Goal: Task Accomplishment & Management: Use online tool/utility

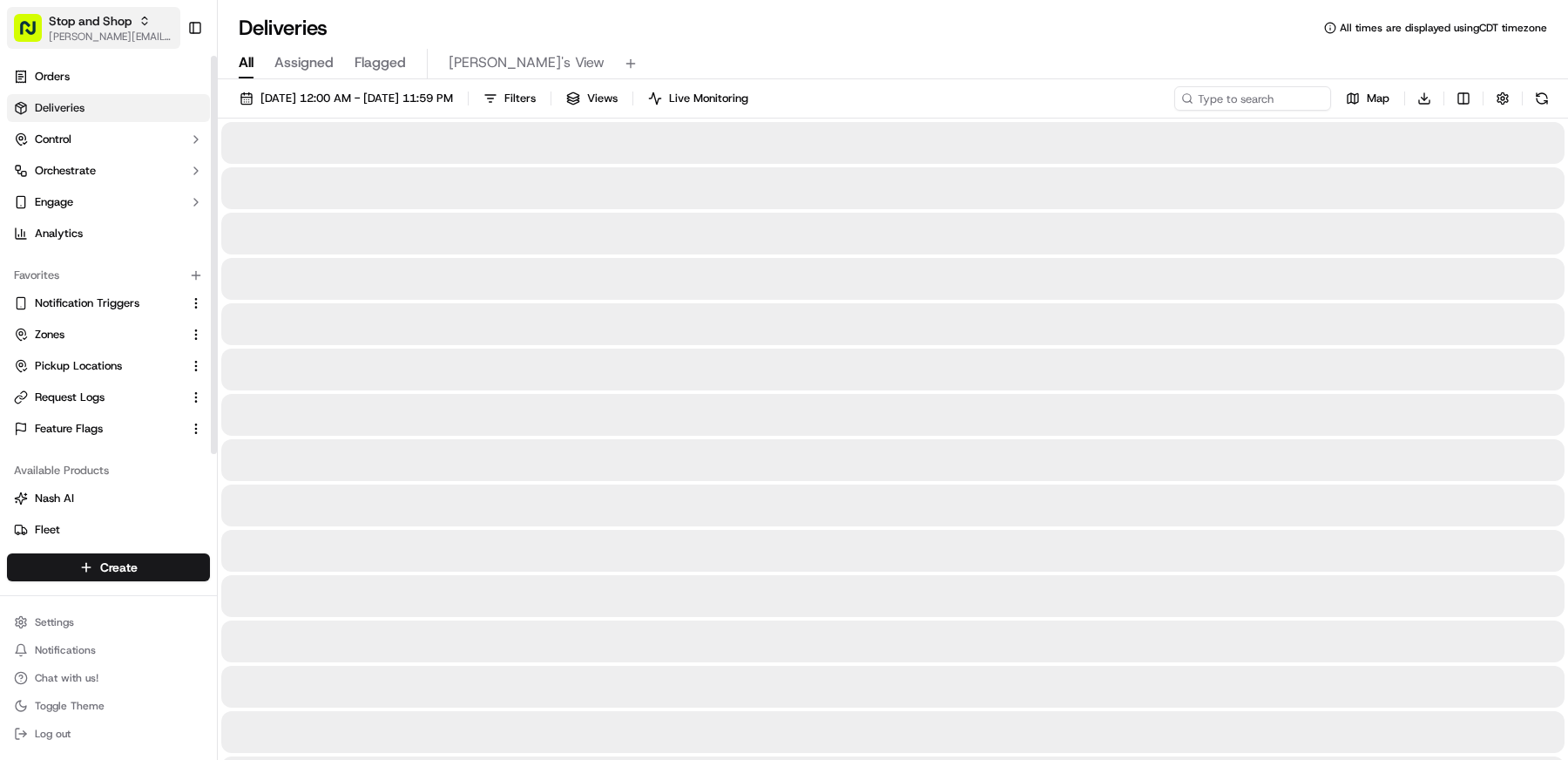
click at [115, 44] on button "Stop and Shop matt@usenash.com" at bounding box center [93, 27] width 173 height 42
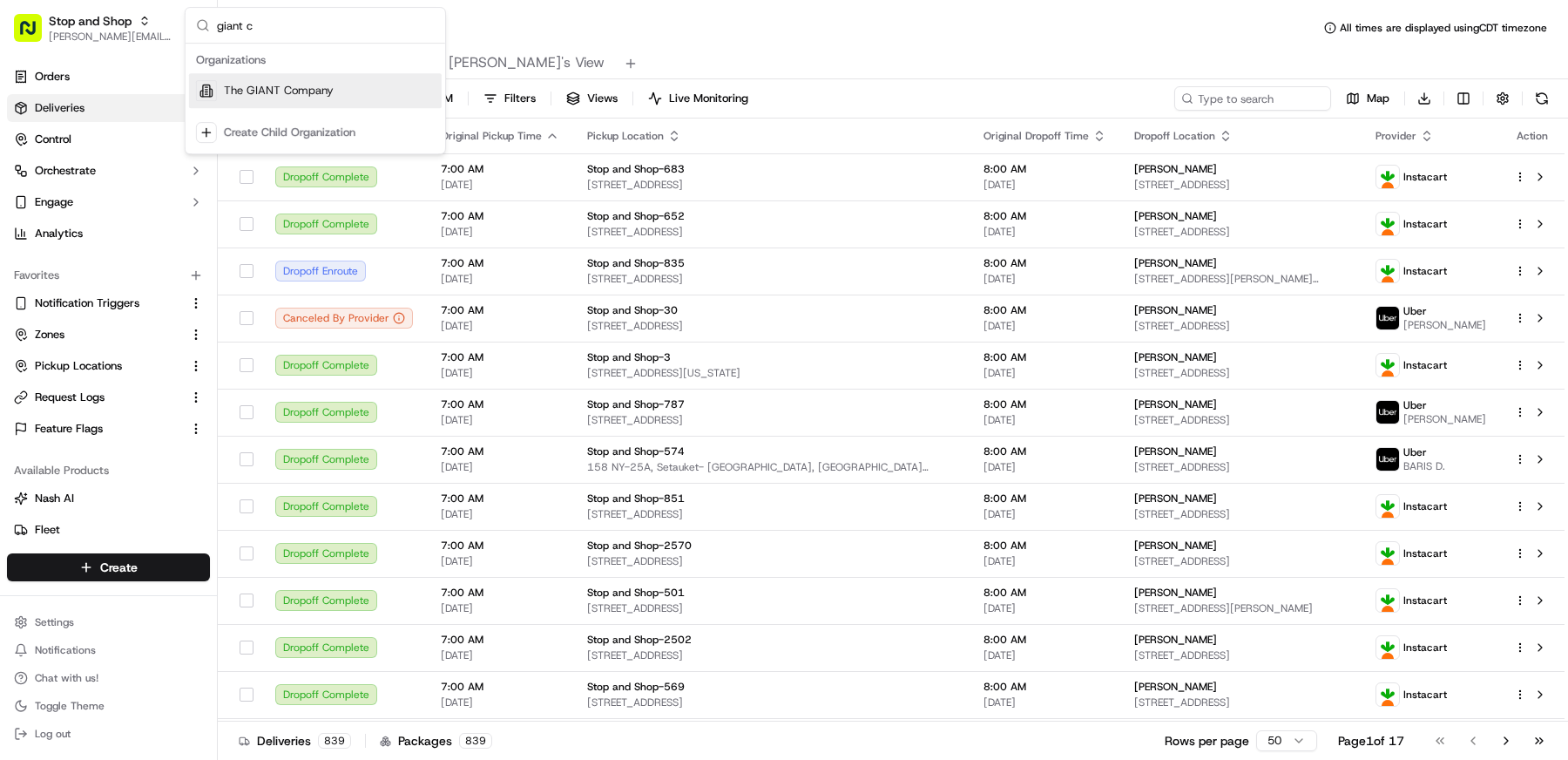
type input "giant c"
click at [292, 86] on span "The GIANT Company" at bounding box center [278, 91] width 109 height 16
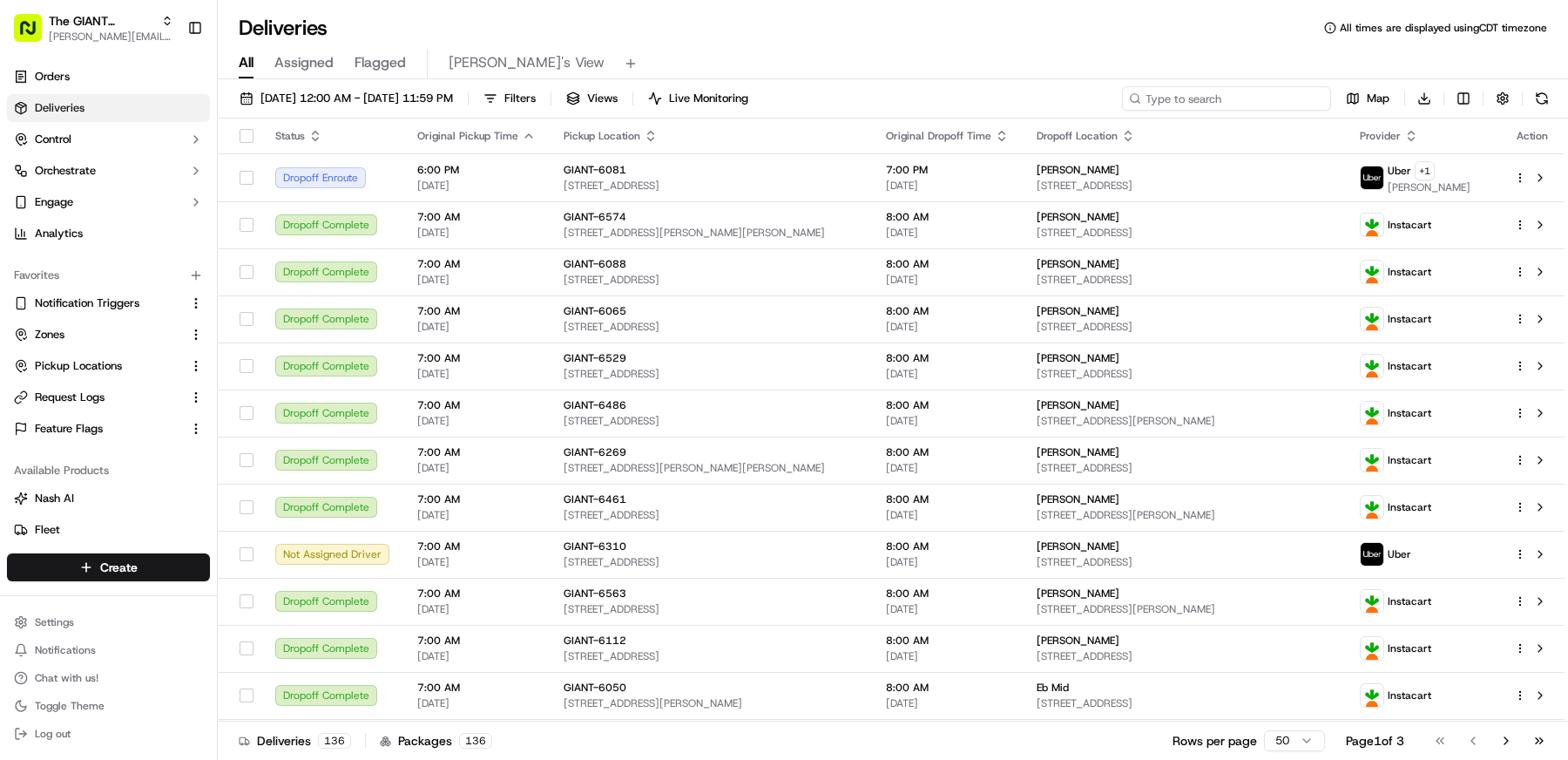
click at [1249, 103] on input at bounding box center [1227, 98] width 209 height 24
click at [453, 95] on span "09/22/2025 12:00 AM - 09/22/2025 11:59 PM" at bounding box center [357, 98] width 192 height 16
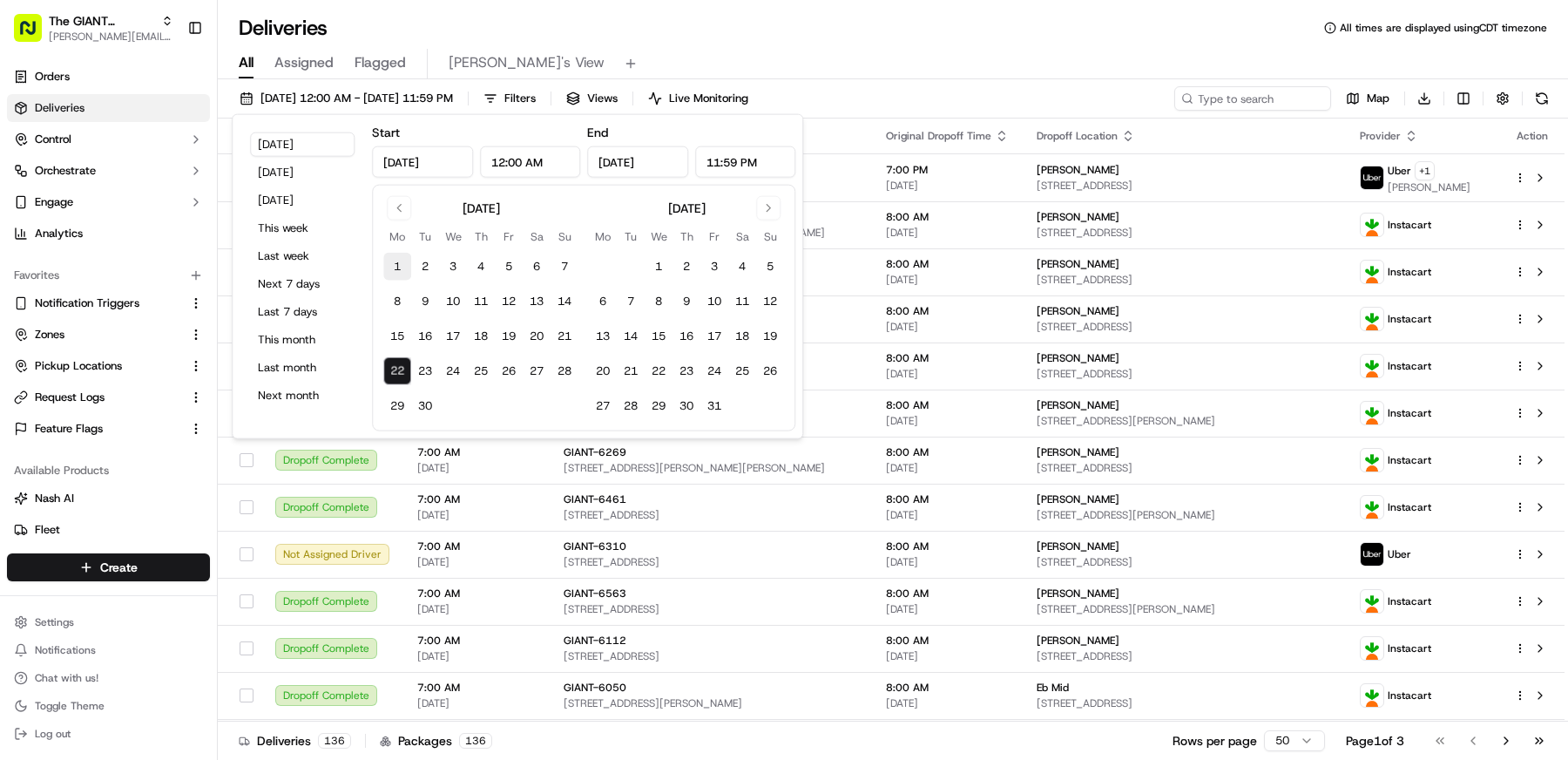
click at [398, 255] on button "1" at bounding box center [397, 266] width 28 height 28
type input "Sep 1, 2025"
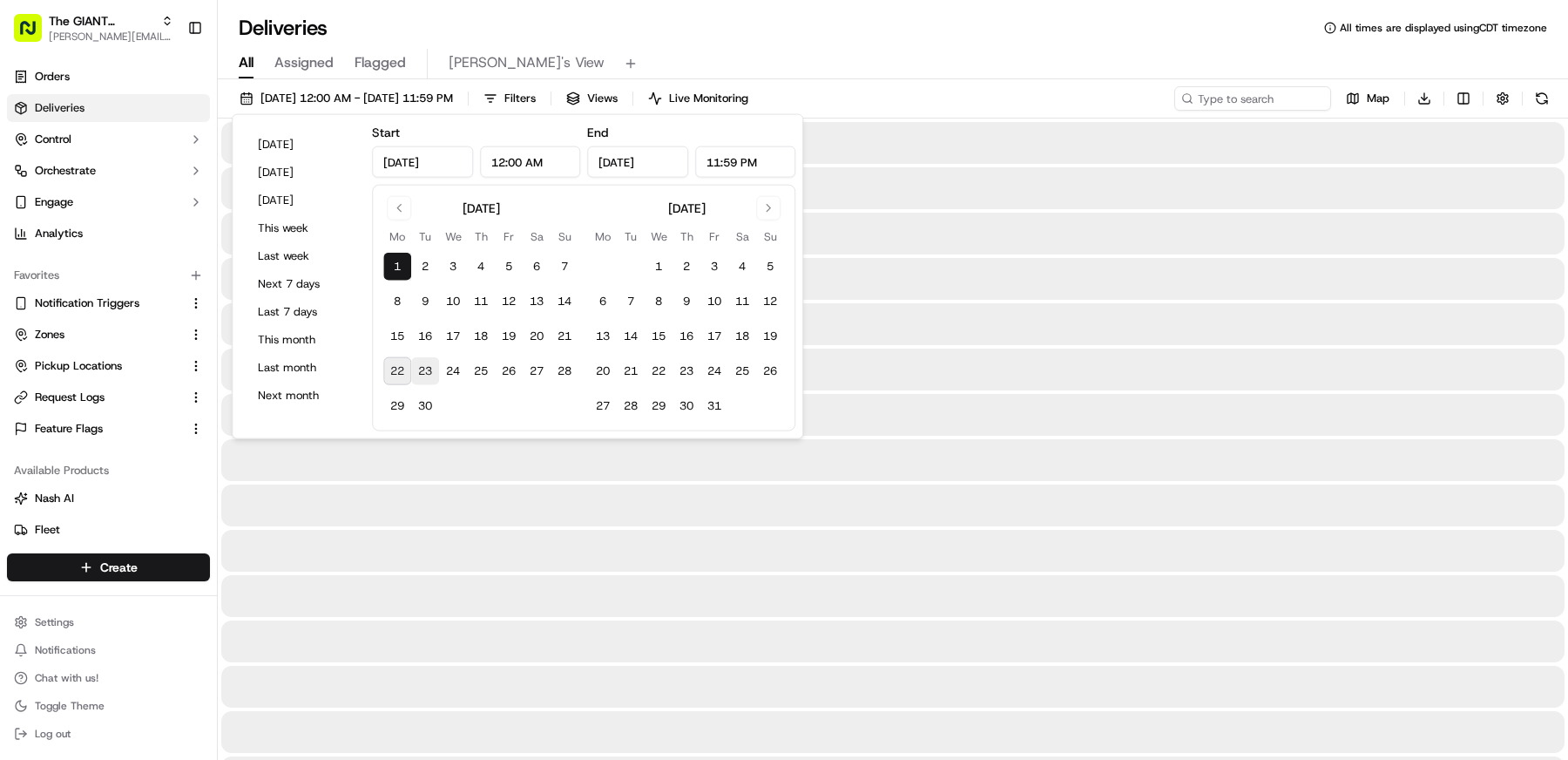
click at [417, 383] on button "23" at bounding box center [425, 371] width 28 height 28
type input "Sep 23, 2025"
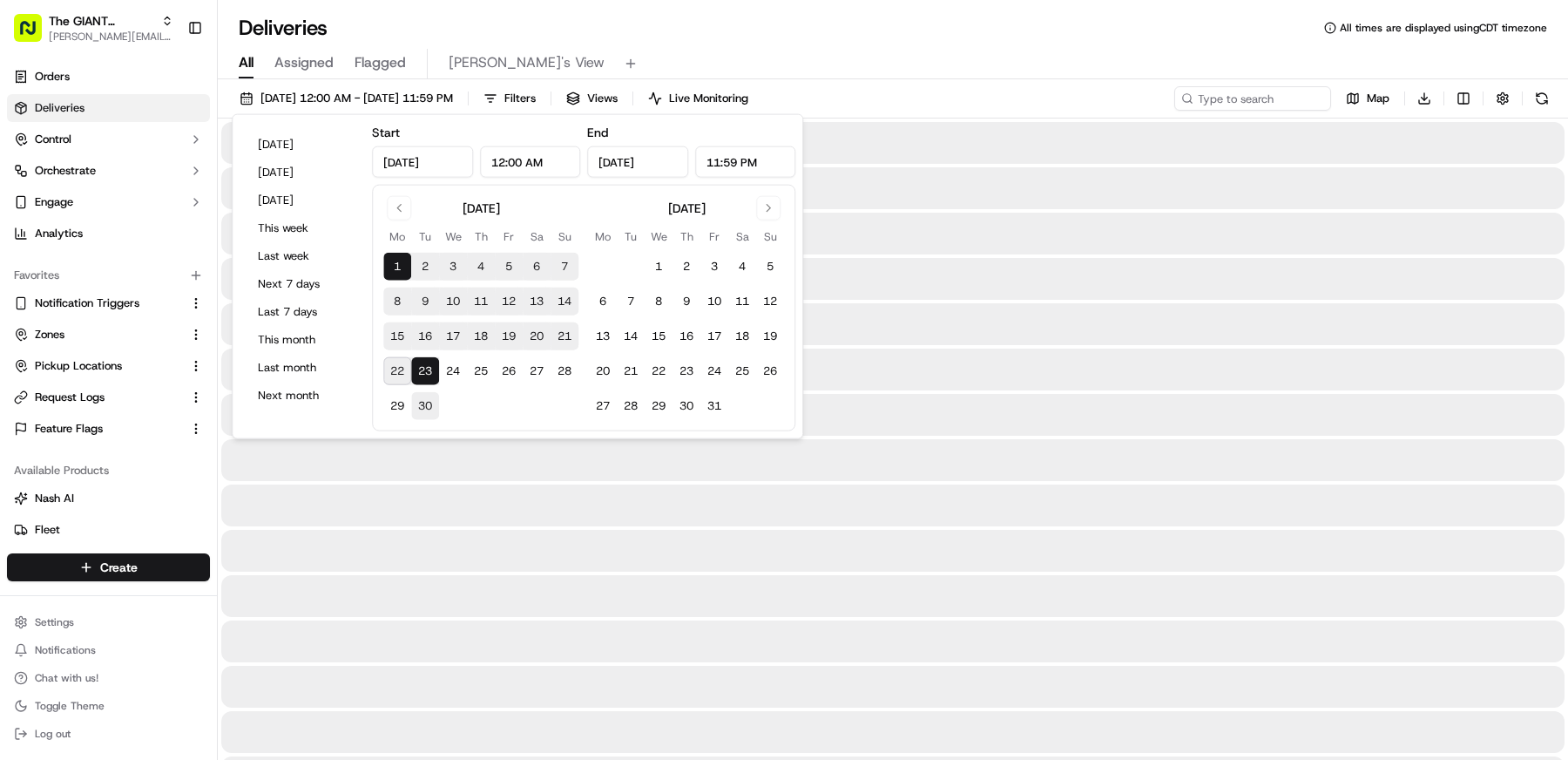
click at [424, 403] on button "30" at bounding box center [425, 406] width 28 height 28
type input "Sep 30, 2025"
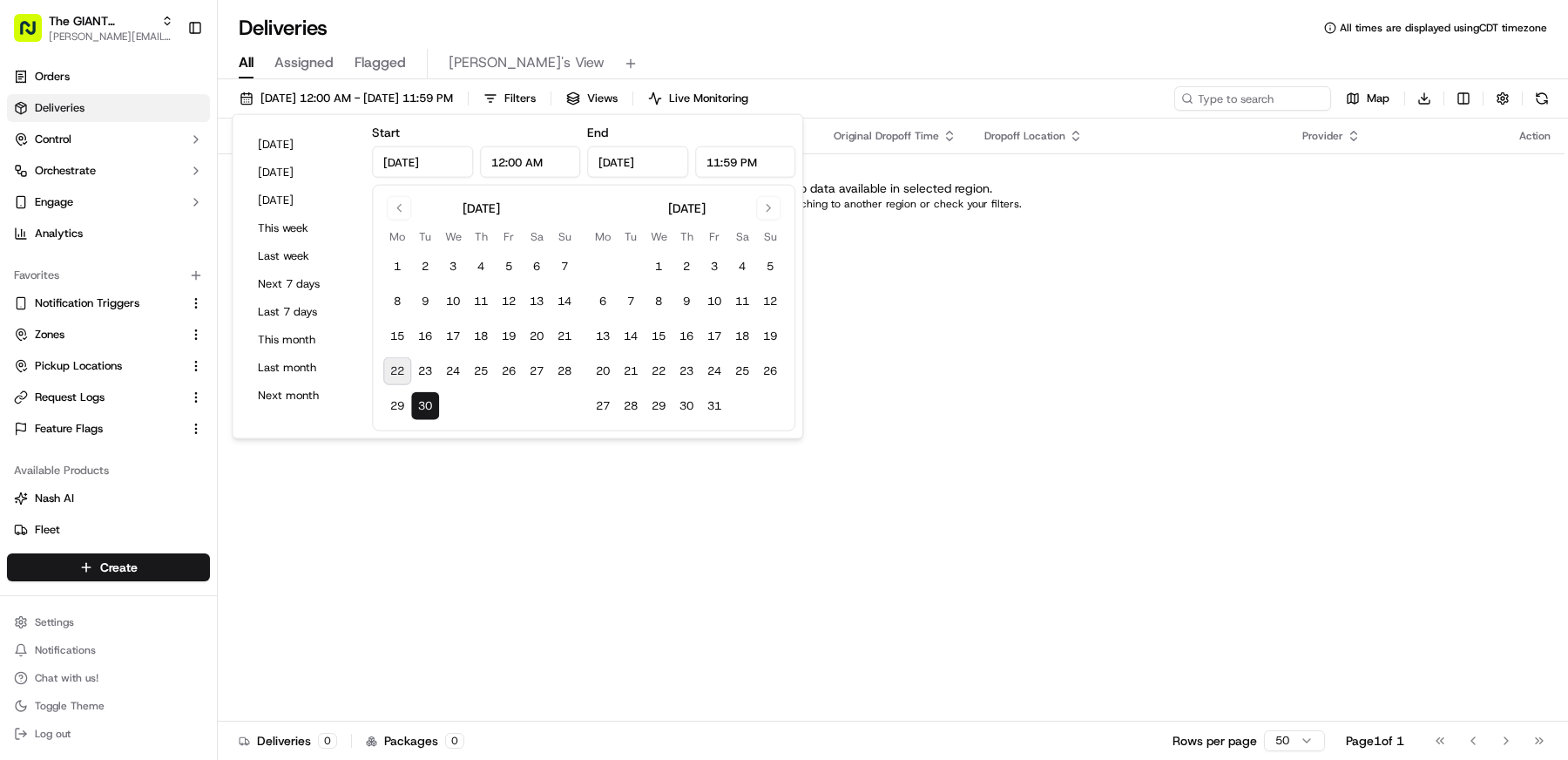
click at [394, 246] on tbody "1 2 3 4 5 6 7 8 9 10 11 12 13 14 15 16 17 18 19 20 21 22 23 24 25 26 27 28 29 30" at bounding box center [480, 333] width 195 height 174
click at [394, 254] on button "1" at bounding box center [397, 266] width 28 height 28
type input "Sep 1, 2025"
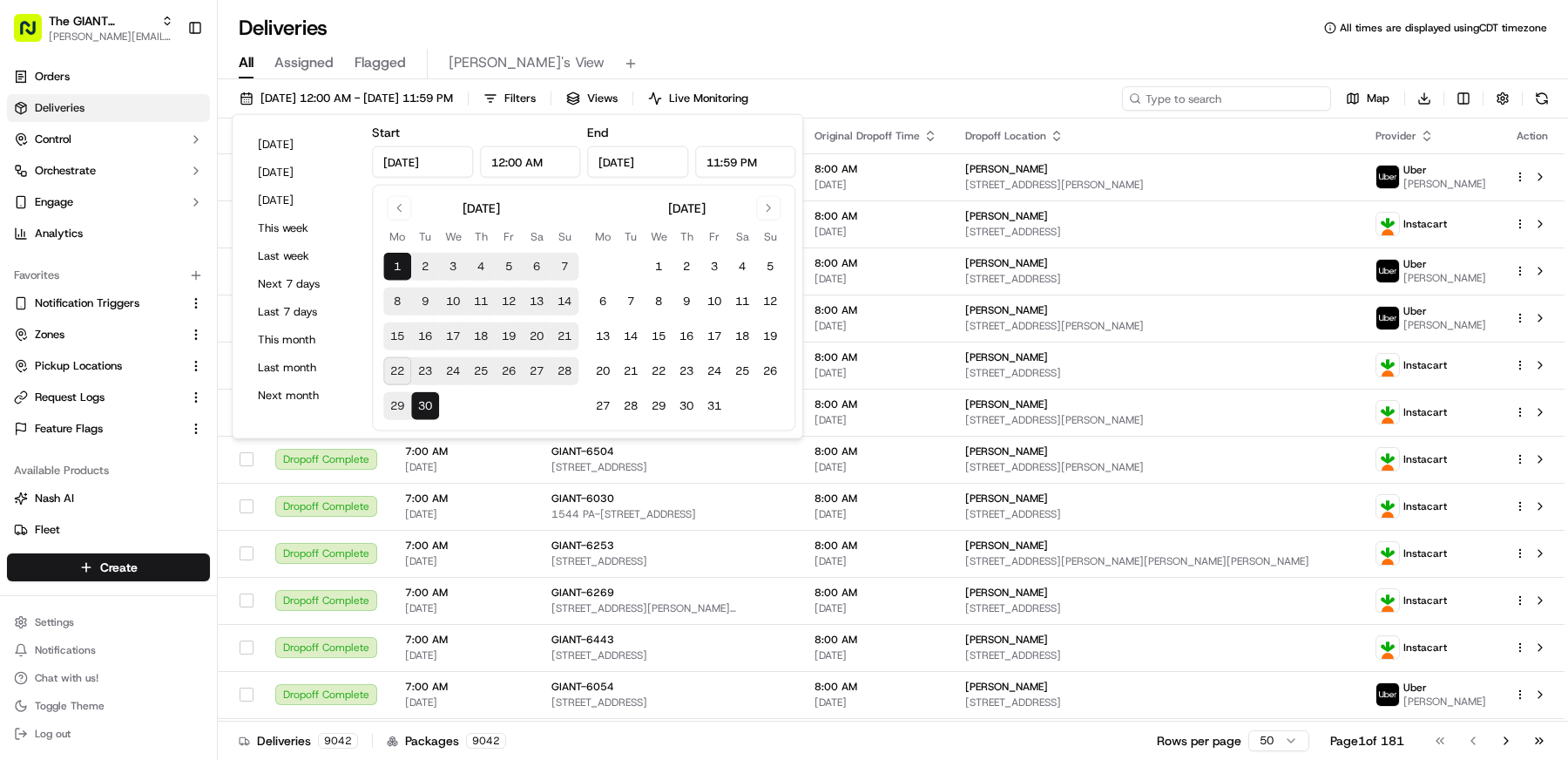
click at [1225, 92] on input at bounding box center [1227, 98] width 209 height 24
paste input "m711495071"
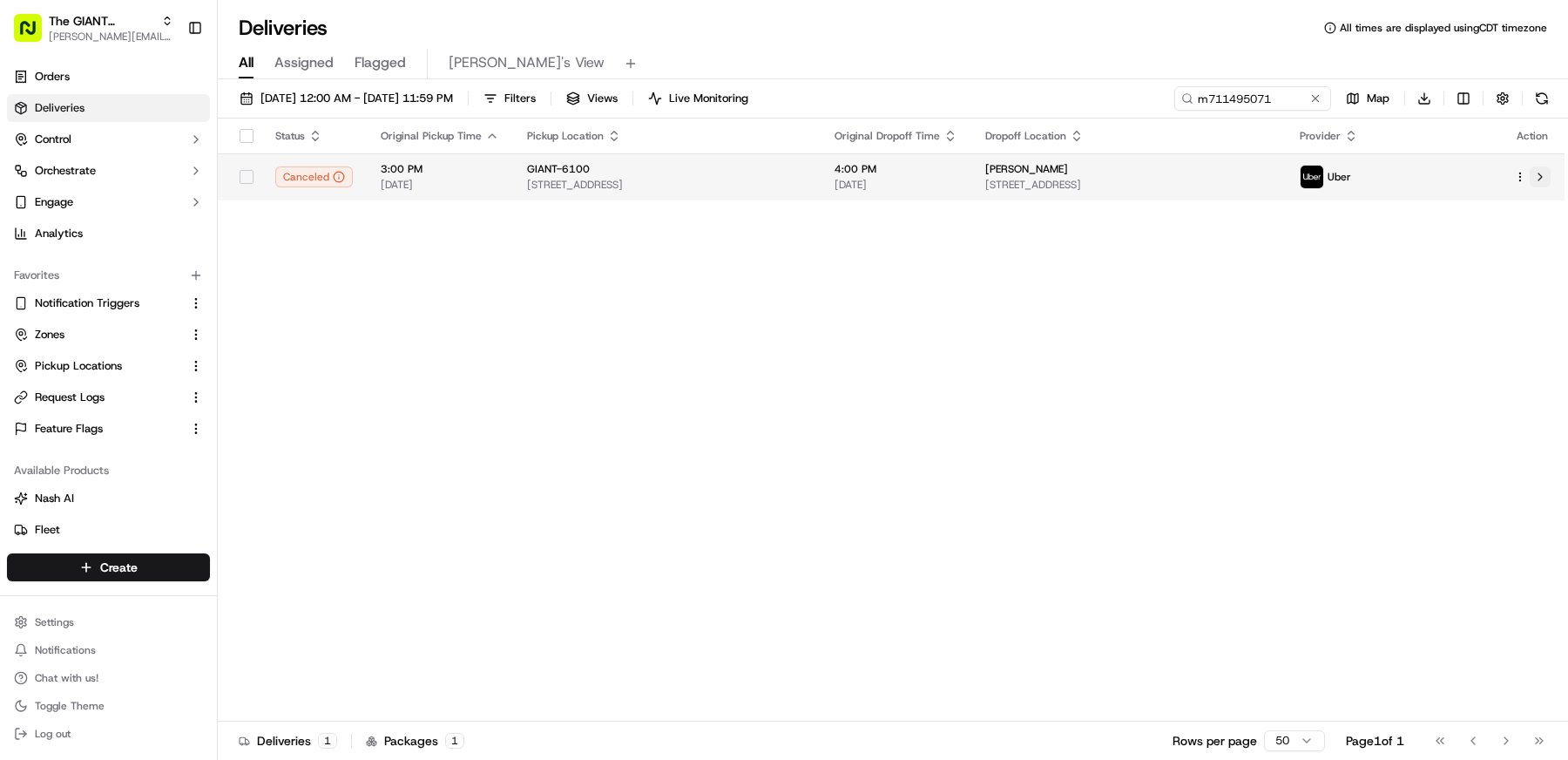
click at [1537, 177] on button at bounding box center [1540, 177] width 21 height 21
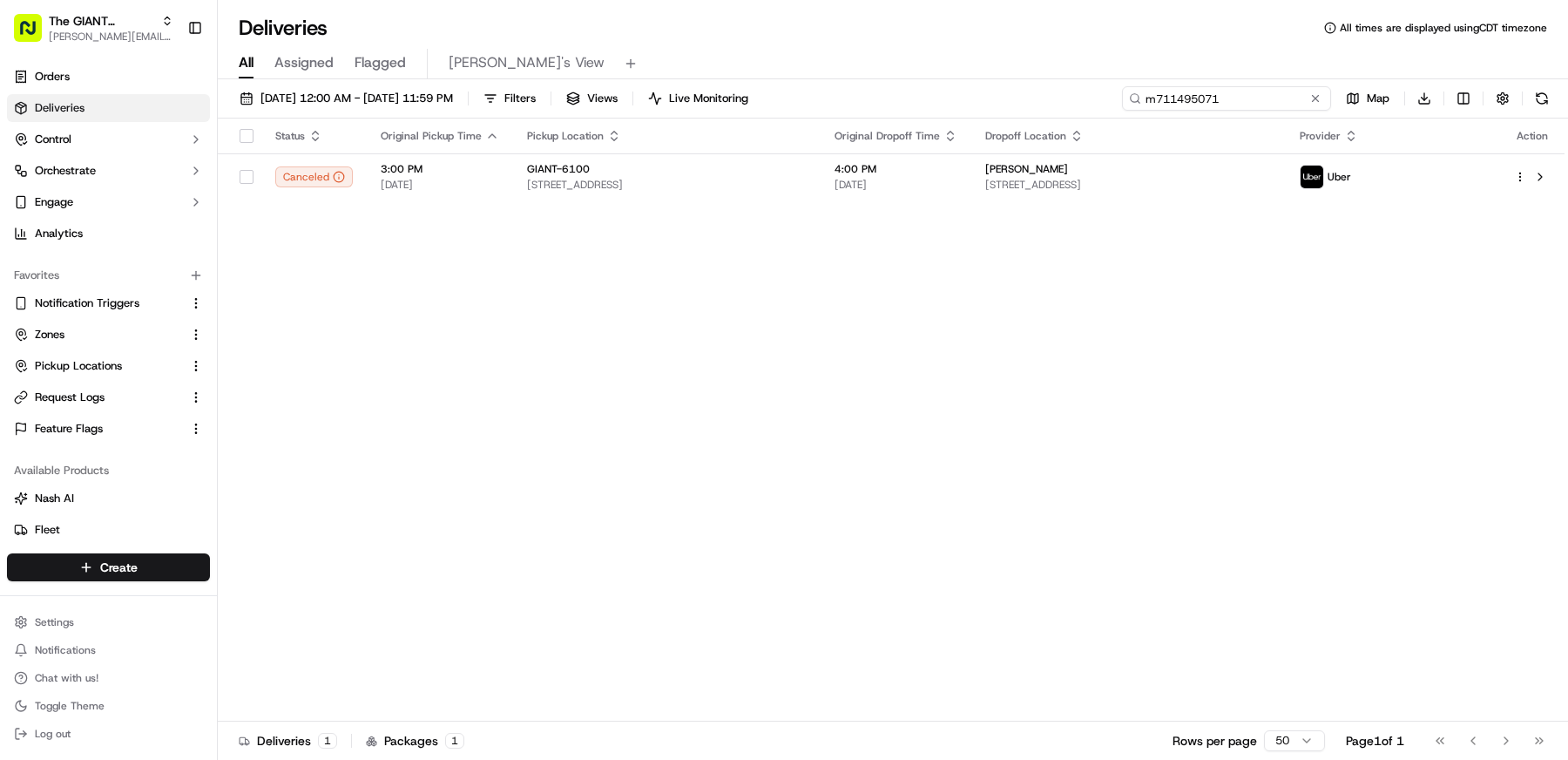
click at [1230, 96] on input "m711495071" at bounding box center [1227, 98] width 209 height 24
paste input "0147429"
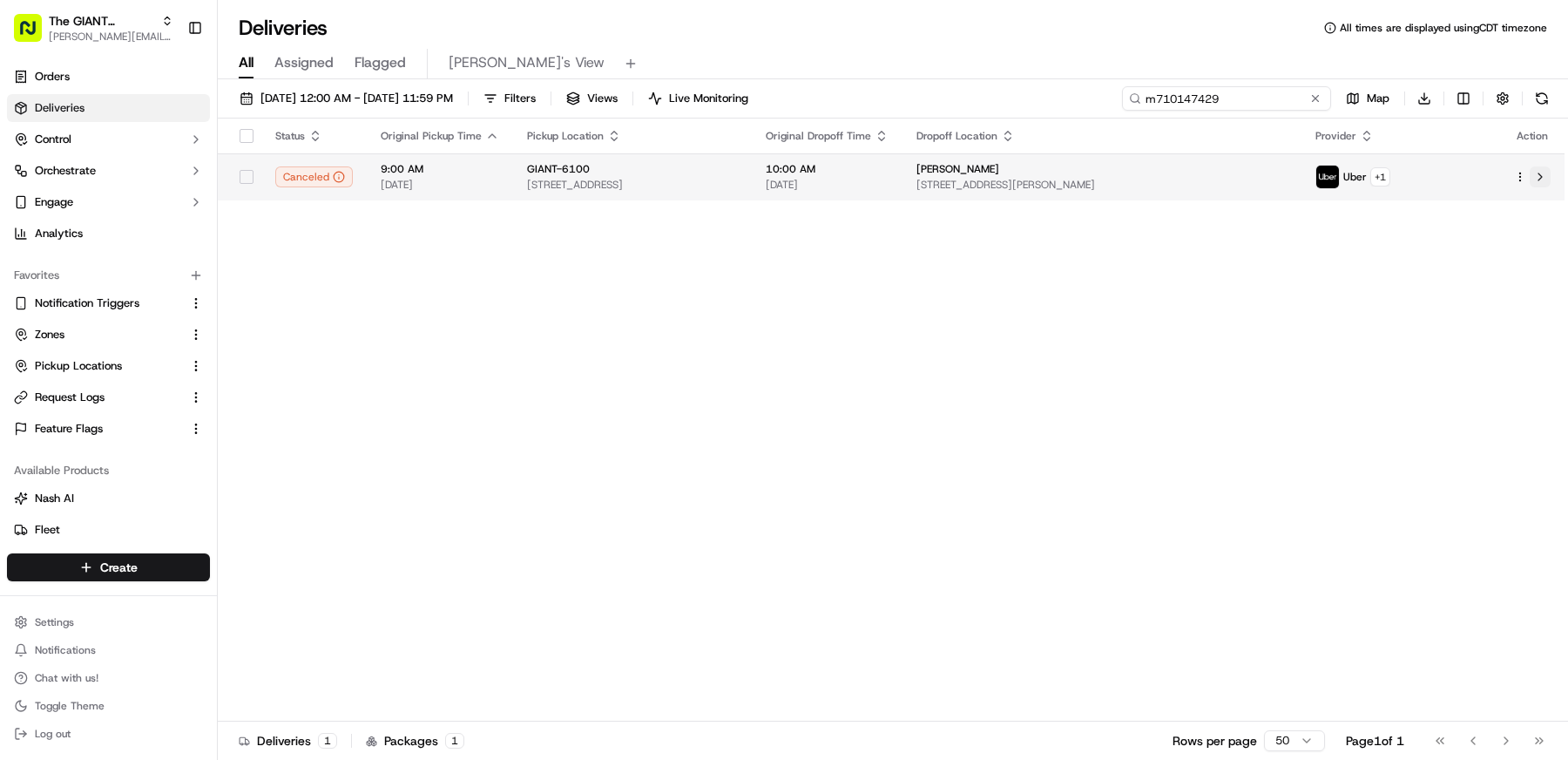
type input "m710147429"
click at [1539, 172] on button at bounding box center [1540, 177] width 21 height 21
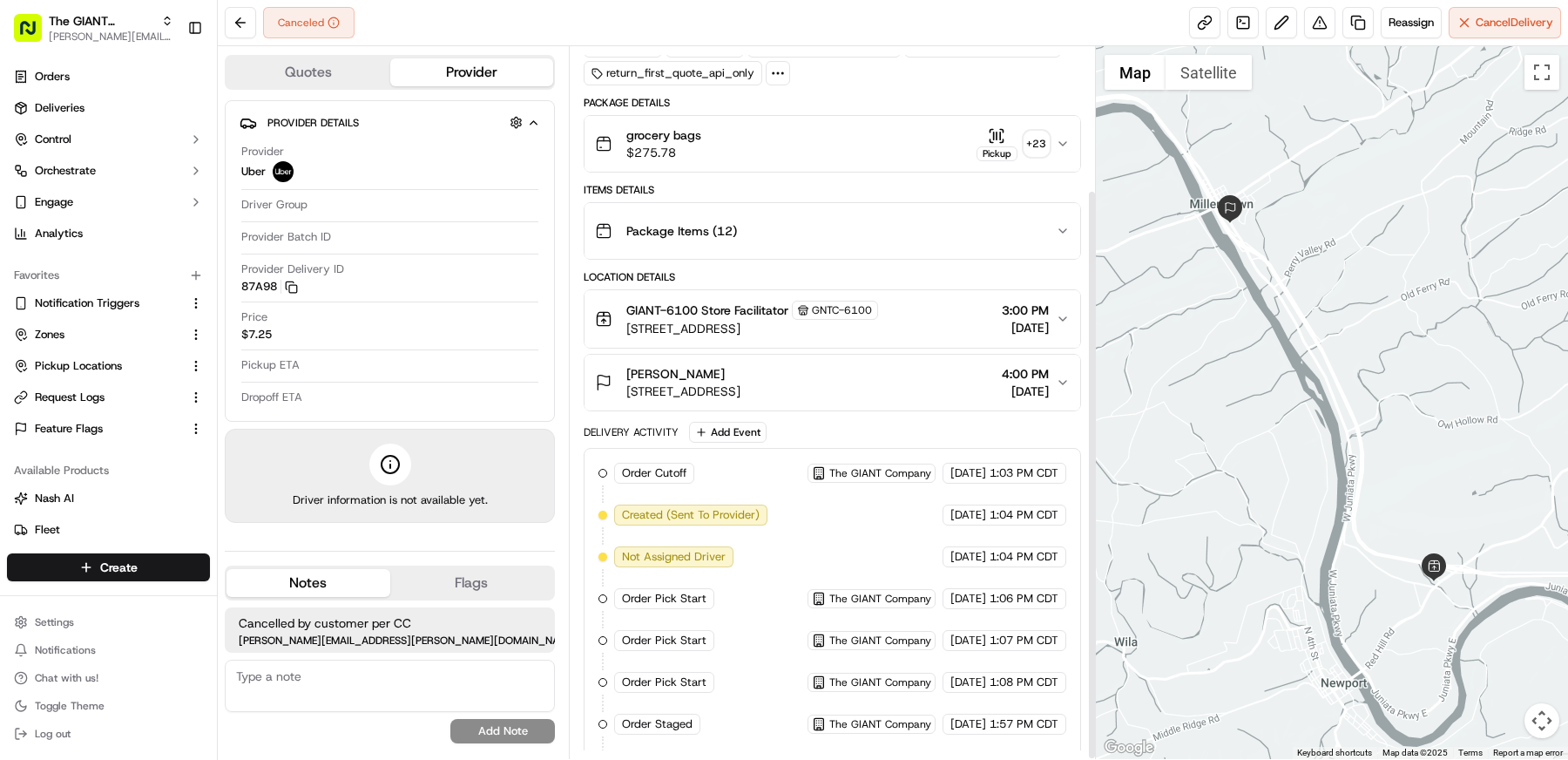
scroll to position [179, 0]
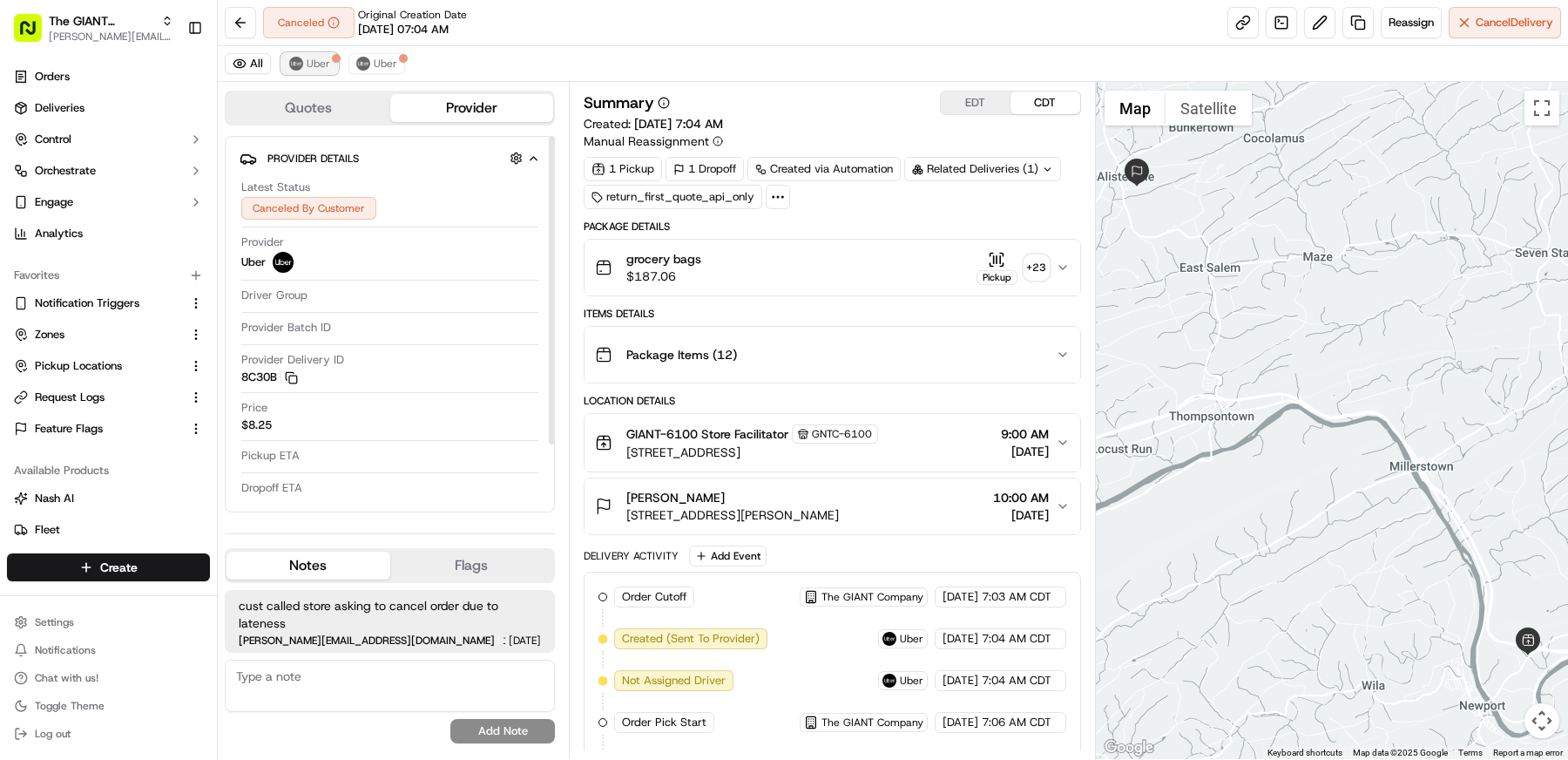
click at [322, 73] on button "Uber" at bounding box center [309, 64] width 57 height 21
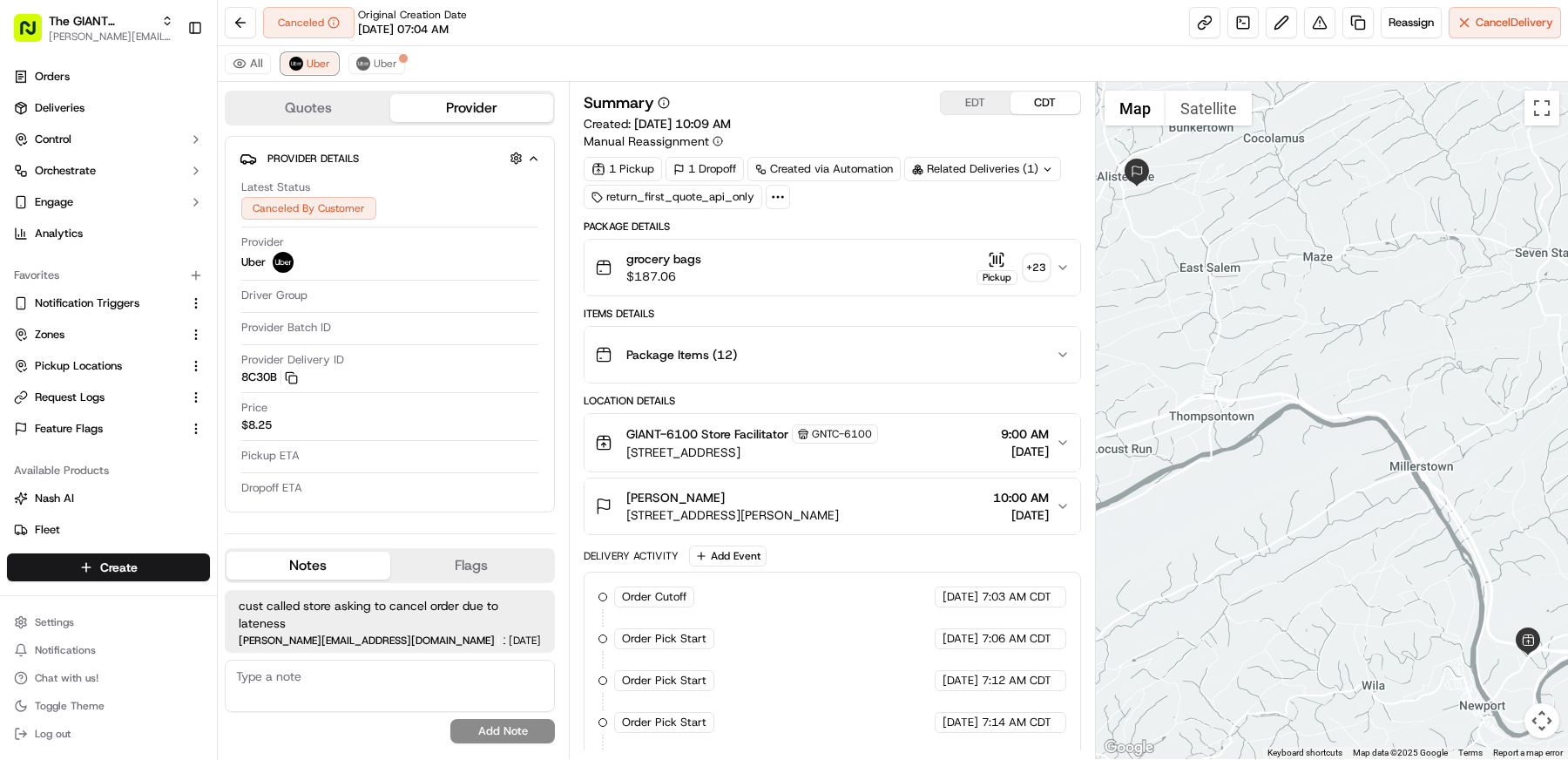
scroll to position [153, 0]
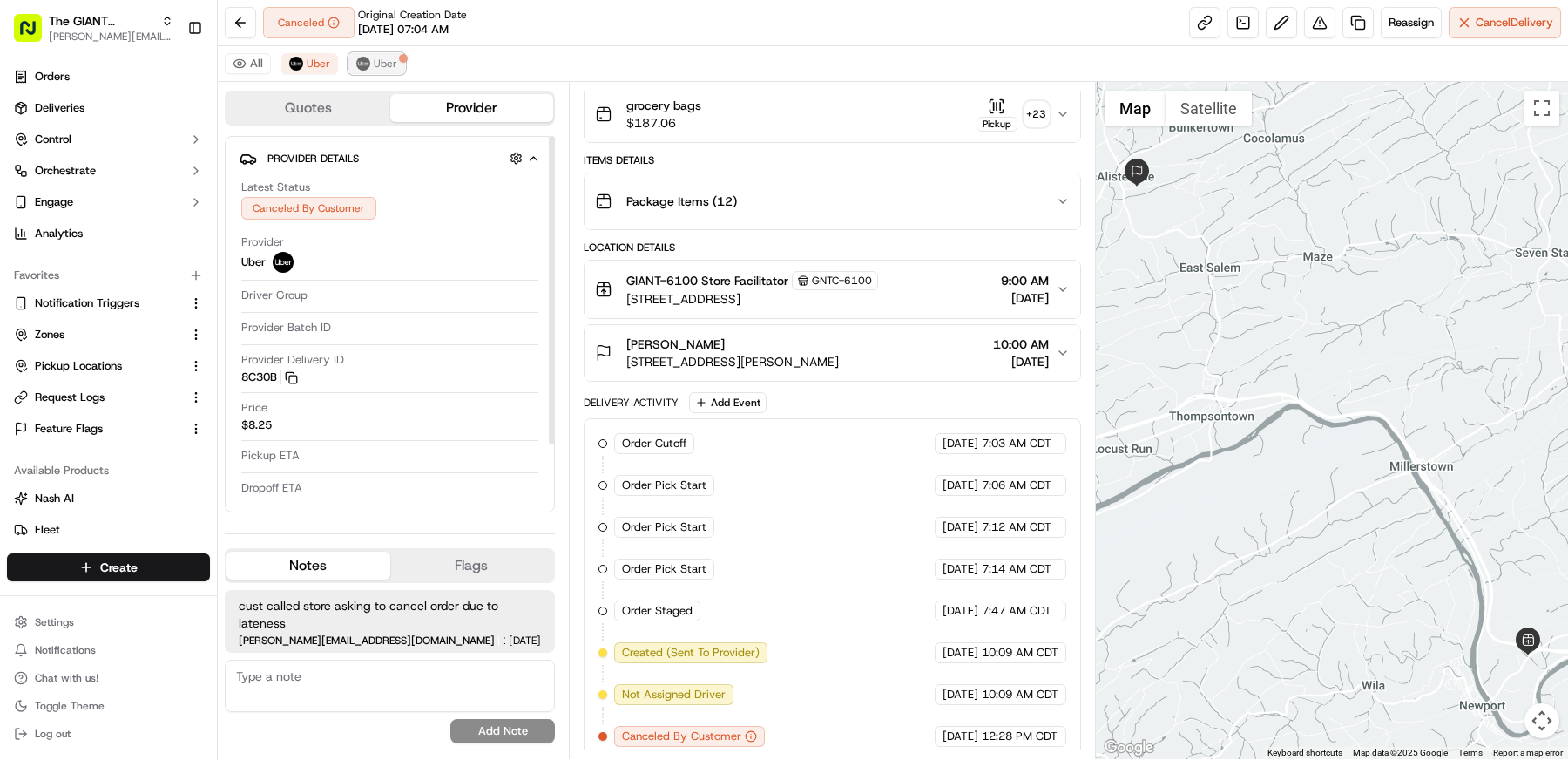
click at [382, 69] on span "Uber" at bounding box center [385, 64] width 23 height 14
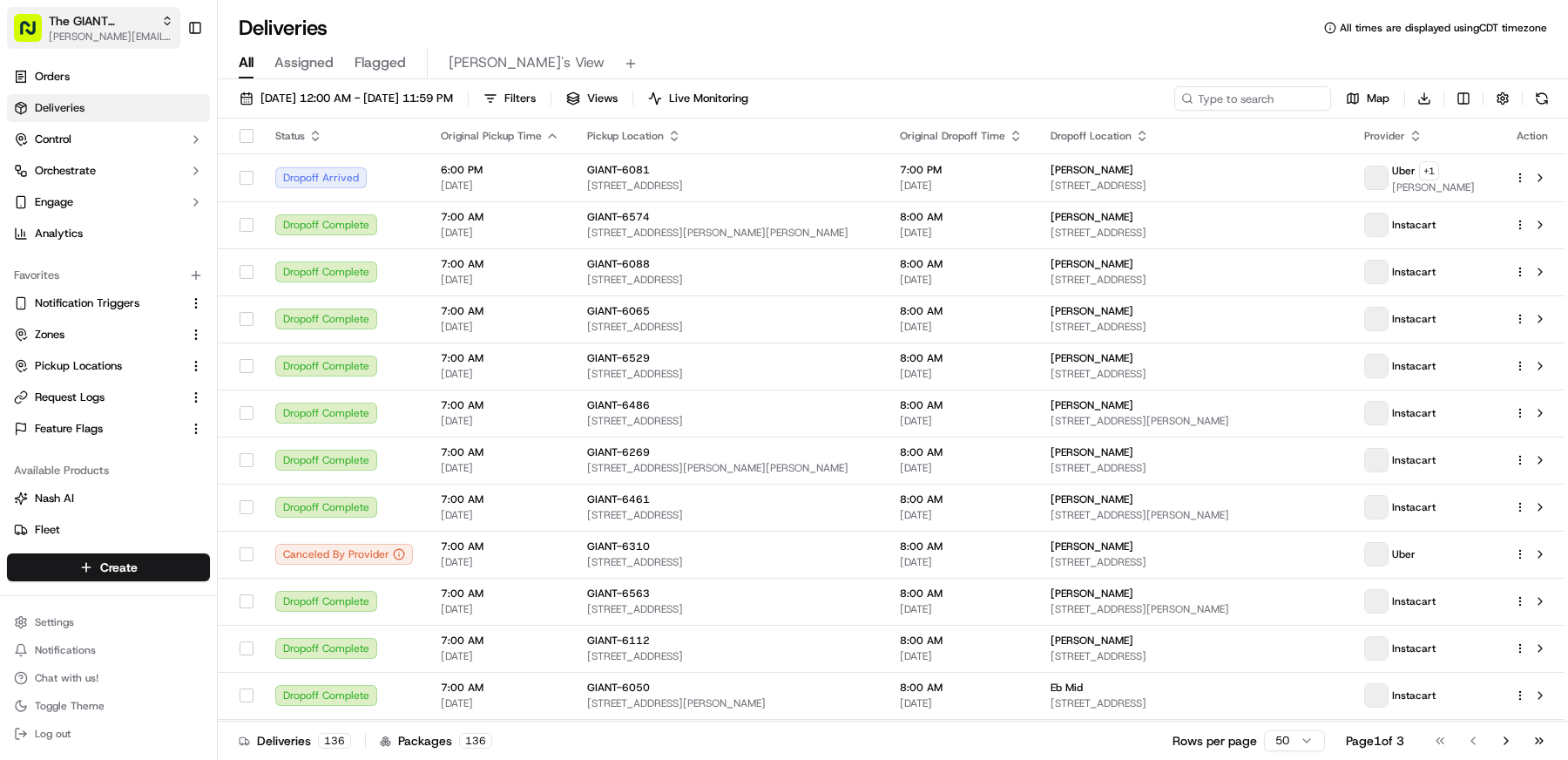
click at [88, 44] on button "The GIANT Company matt@usenash.com" at bounding box center [93, 27] width 173 height 42
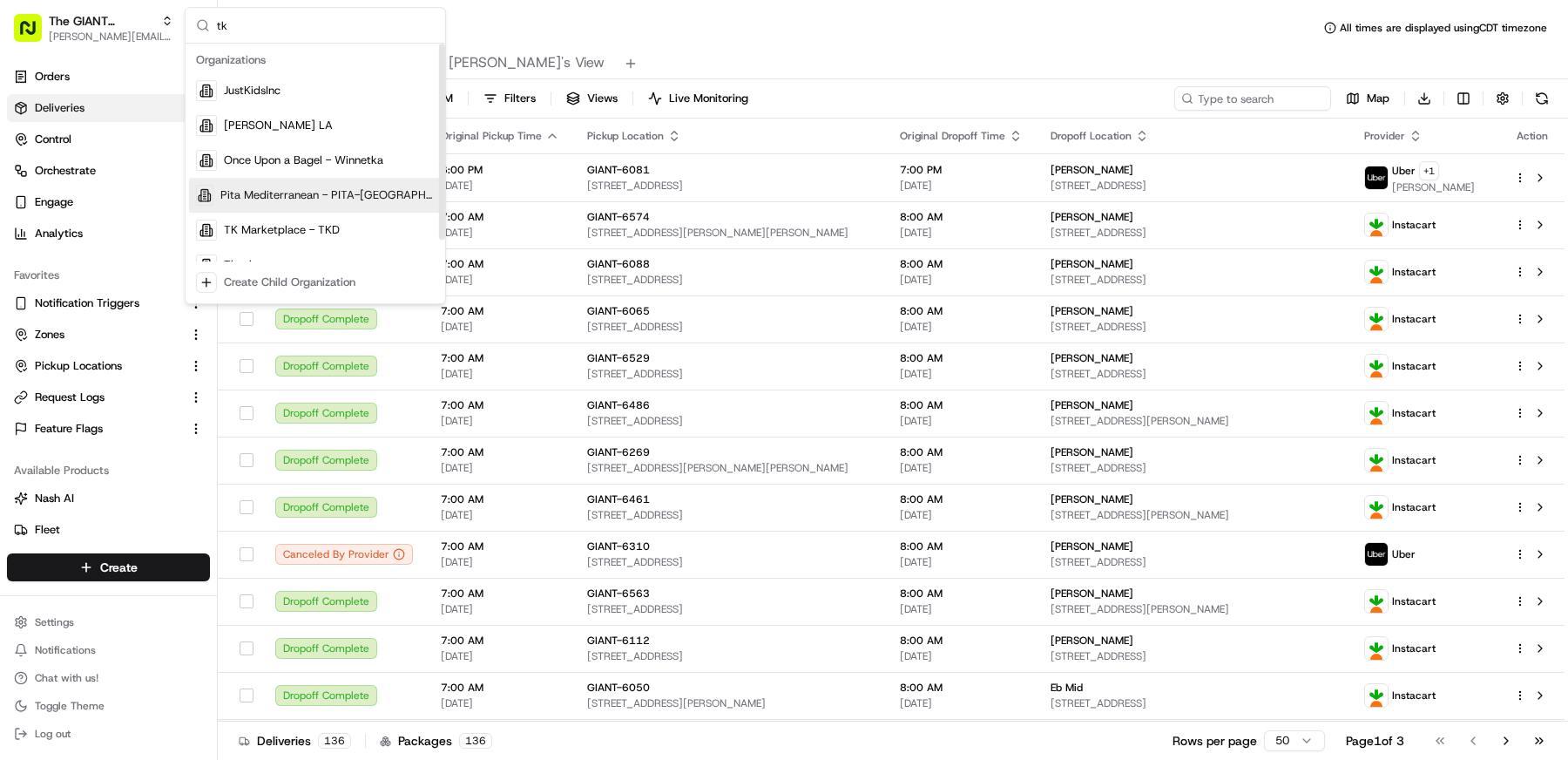
type input "tk"
click at [264, 208] on div "Pita Mediterranean - PITA-Watkinsville" at bounding box center [315, 194] width 252 height 35
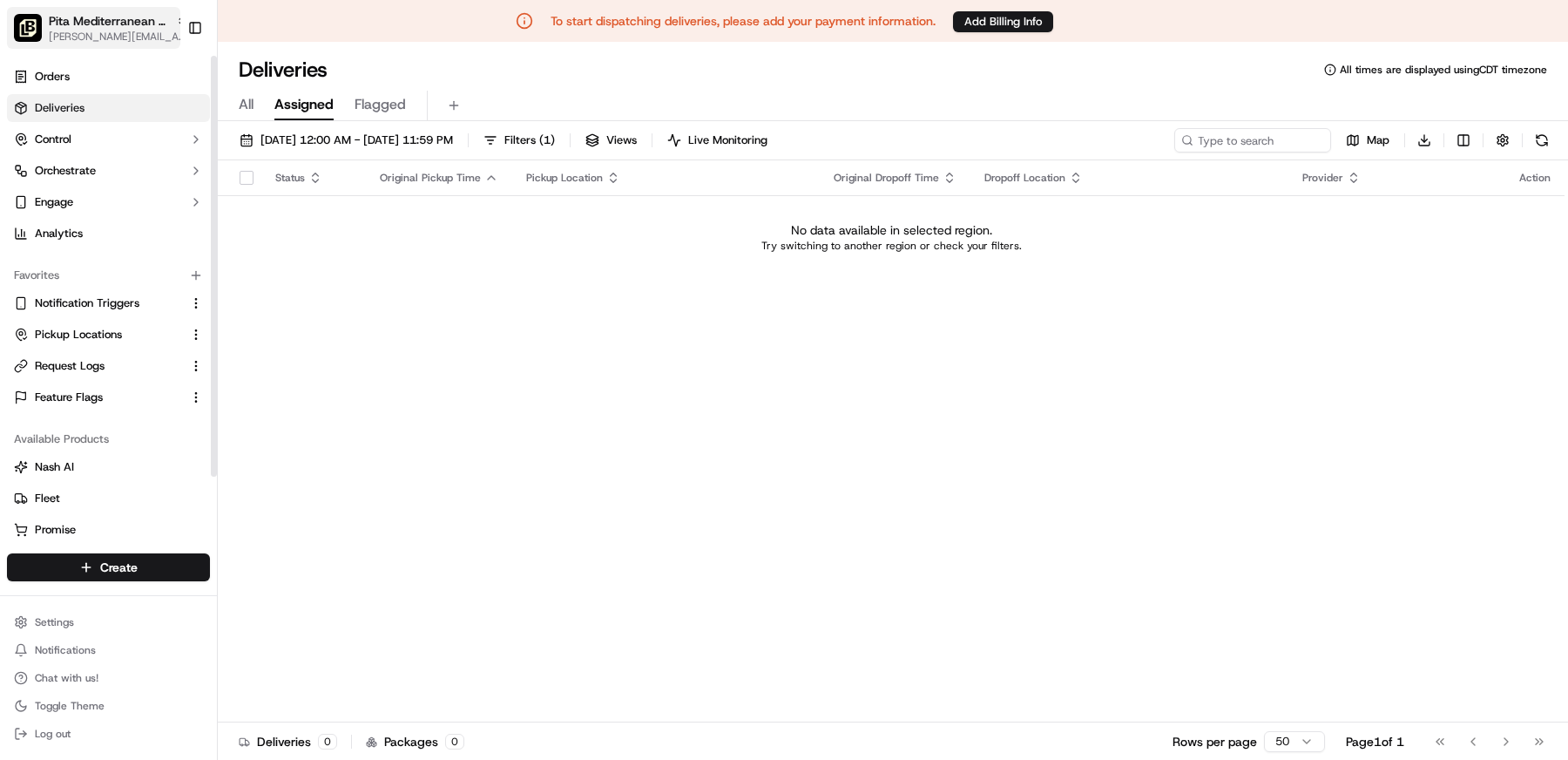
click at [70, 42] on span "[PERSON_NAME][EMAIL_ADDRESS][DOMAIN_NAME]" at bounding box center [118, 36] width 139 height 14
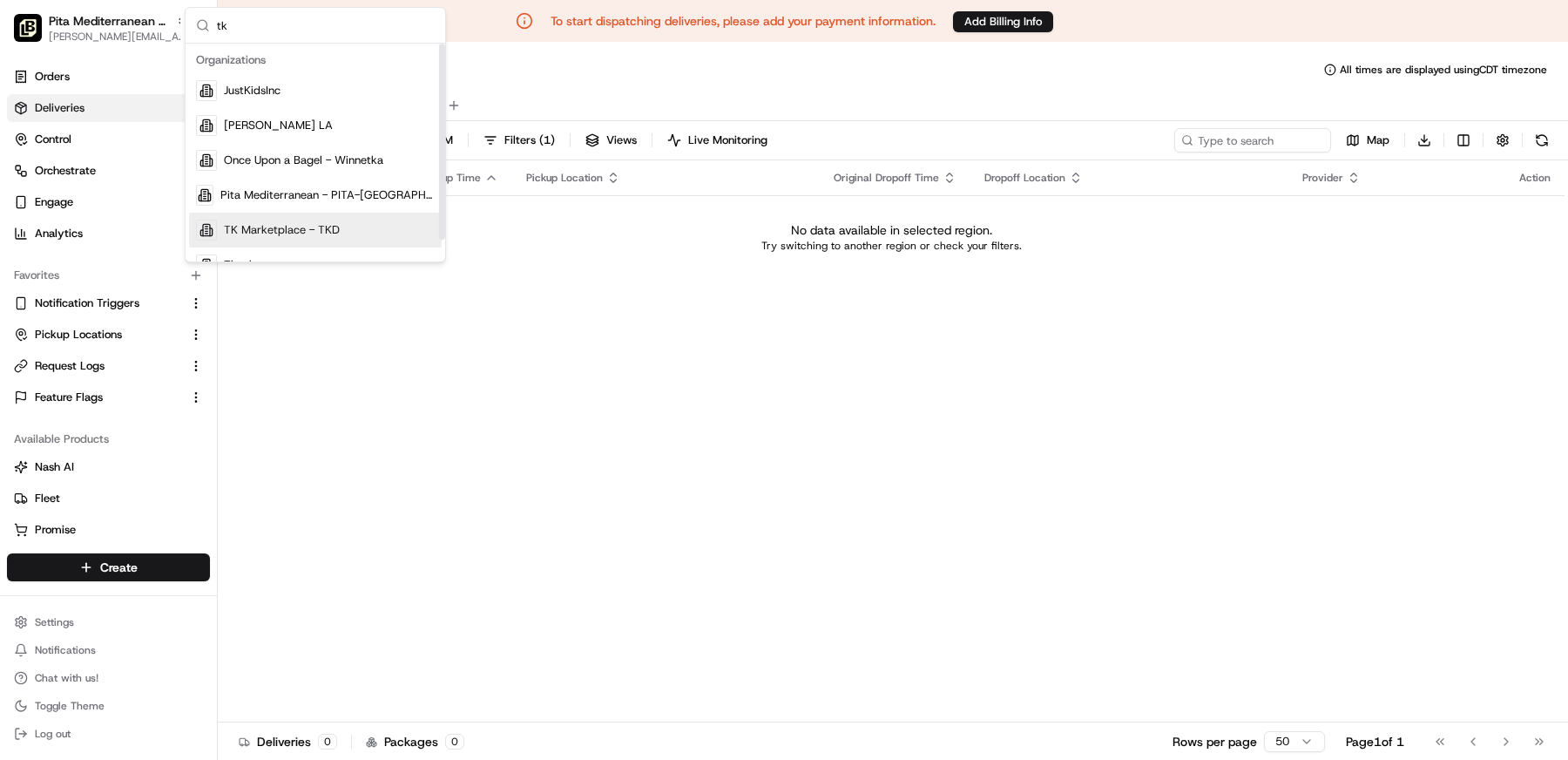
type input "tk"
click at [275, 237] on span "TK Marketplace - TKD" at bounding box center [282, 230] width 116 height 16
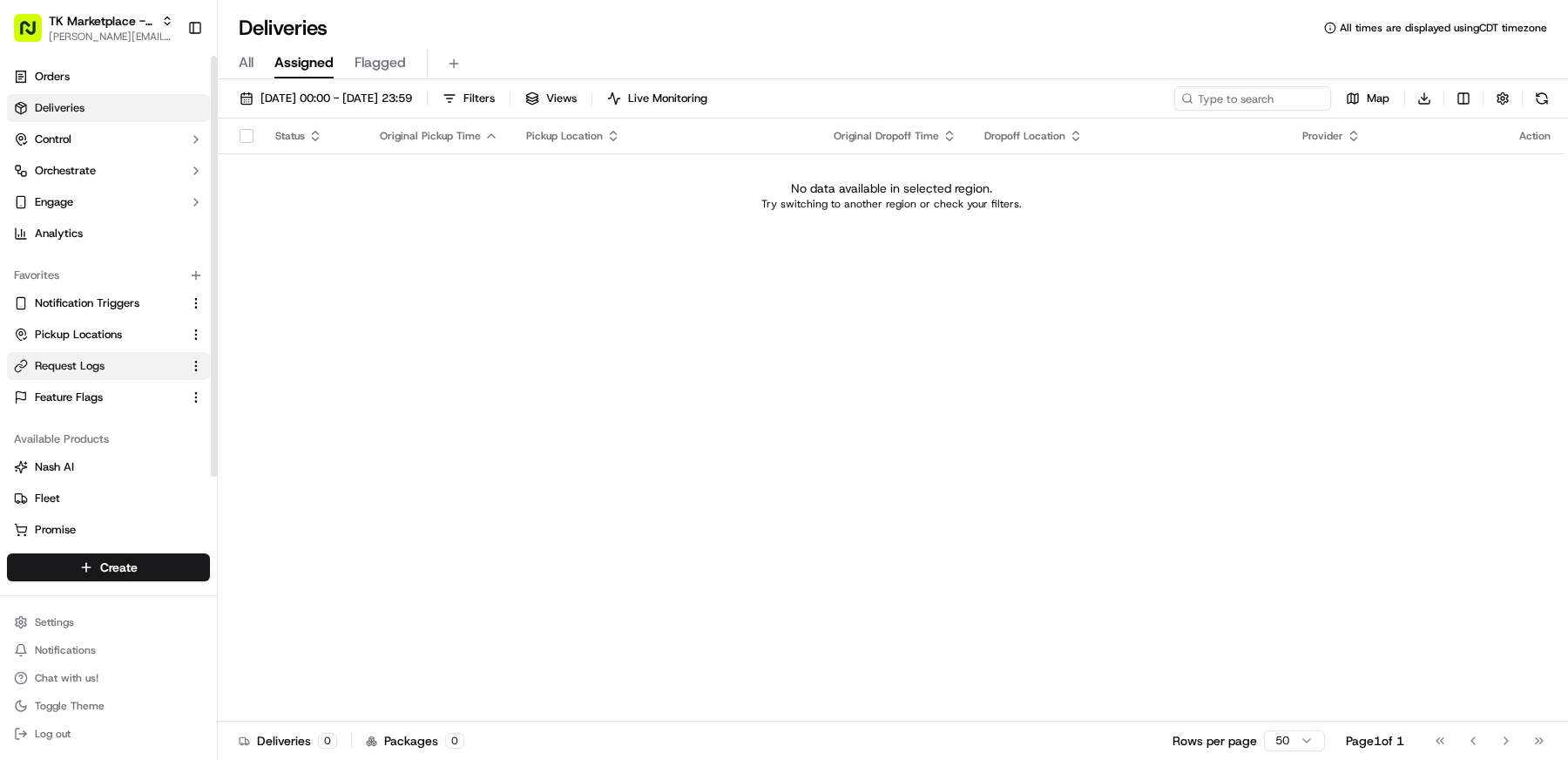
click at [104, 366] on span "Request Logs" at bounding box center [69, 366] width 70 height 16
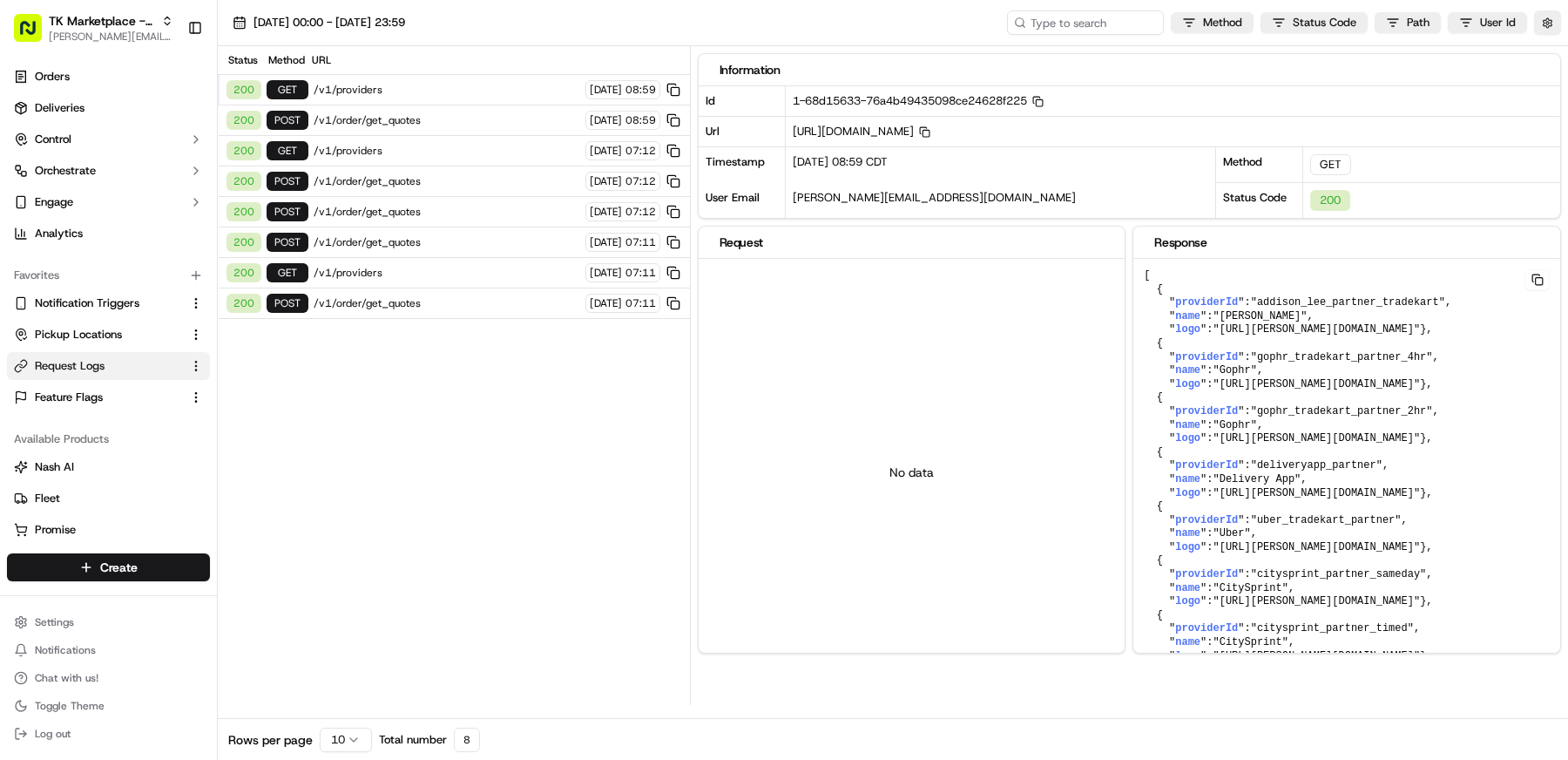
click at [421, 122] on span "/v1/order/get_quotes" at bounding box center [447, 120] width 266 height 14
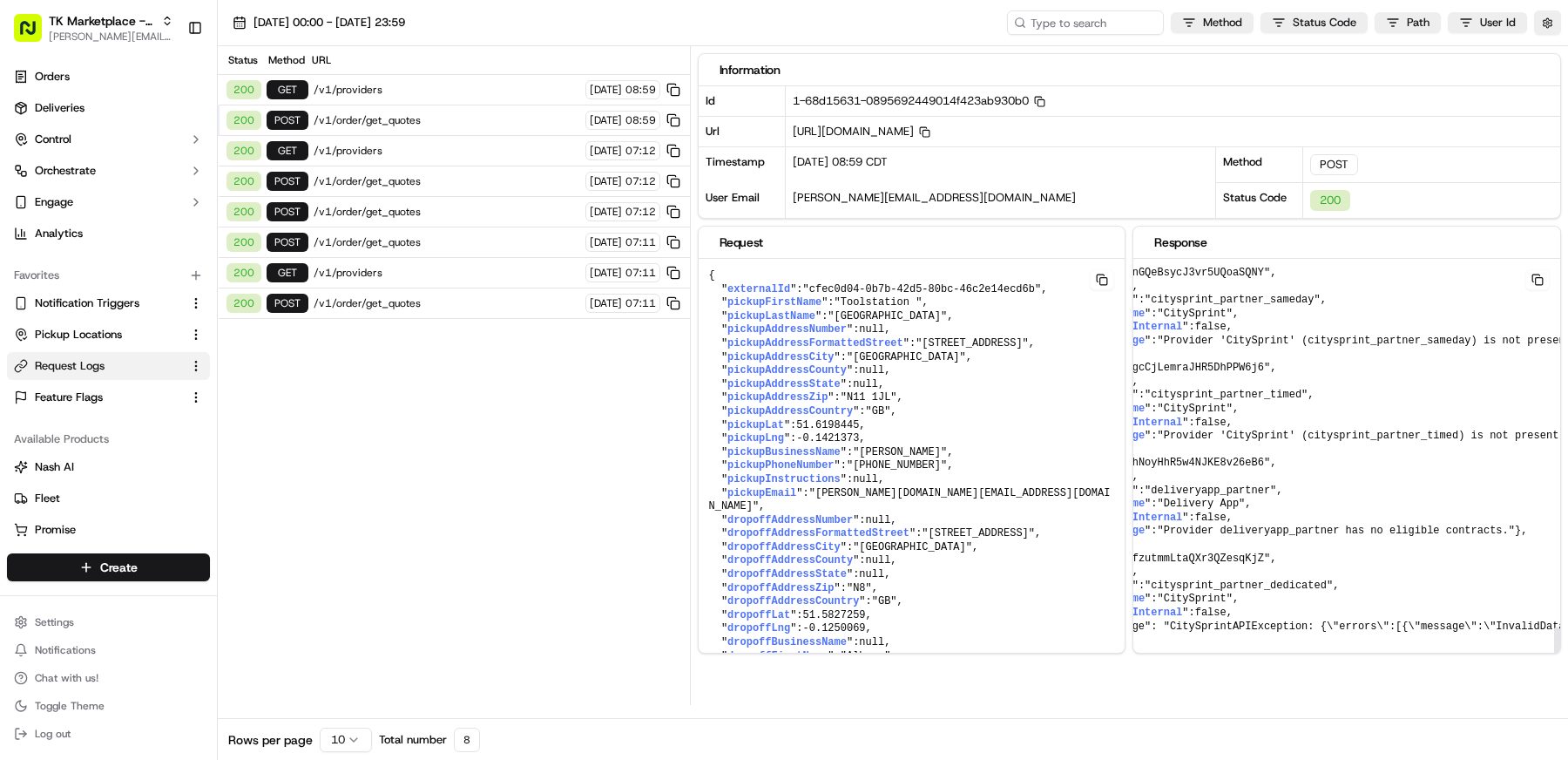
scroll to position [2706, 0]
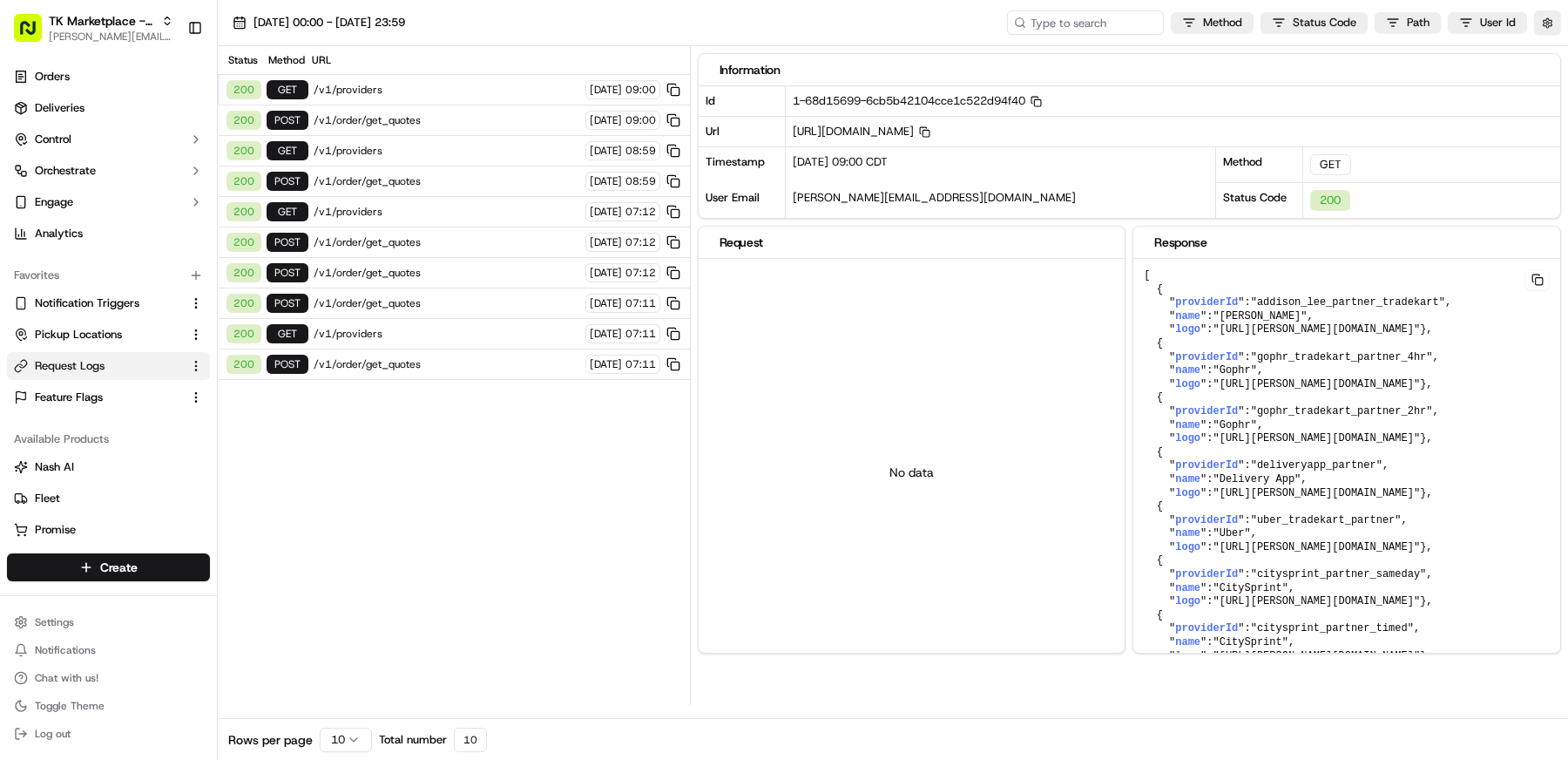
click at [421, 125] on div "200 POST /v1/order/get_quotes [DATE] 09:00" at bounding box center [453, 121] width 472 height 31
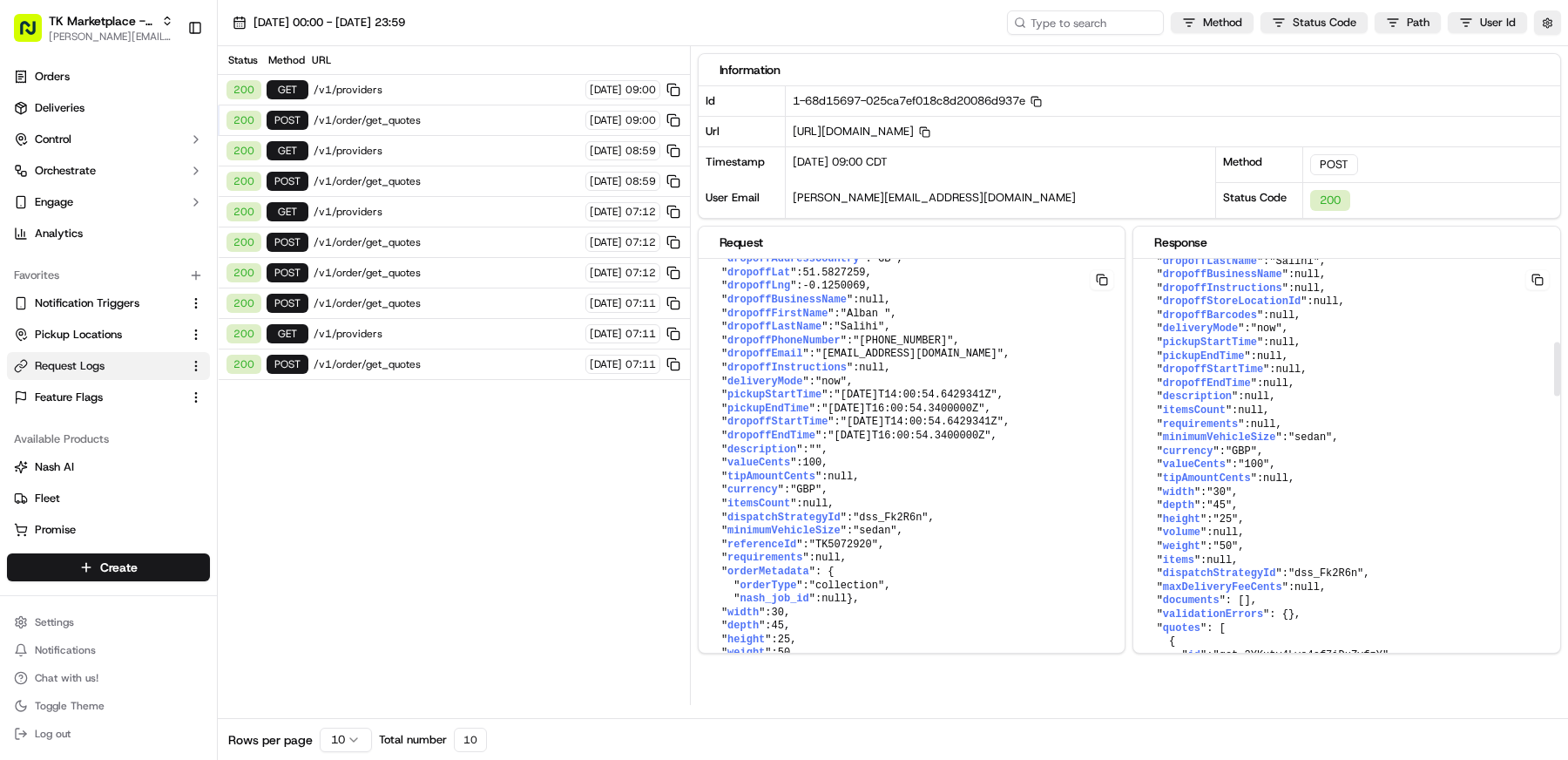
scroll to position [667, 0]
click at [1540, 18] on button "button" at bounding box center [1547, 22] width 27 height 24
click at [1551, 50] on button "Display Only Provider Logs" at bounding box center [1549, 53] width 14 height 14
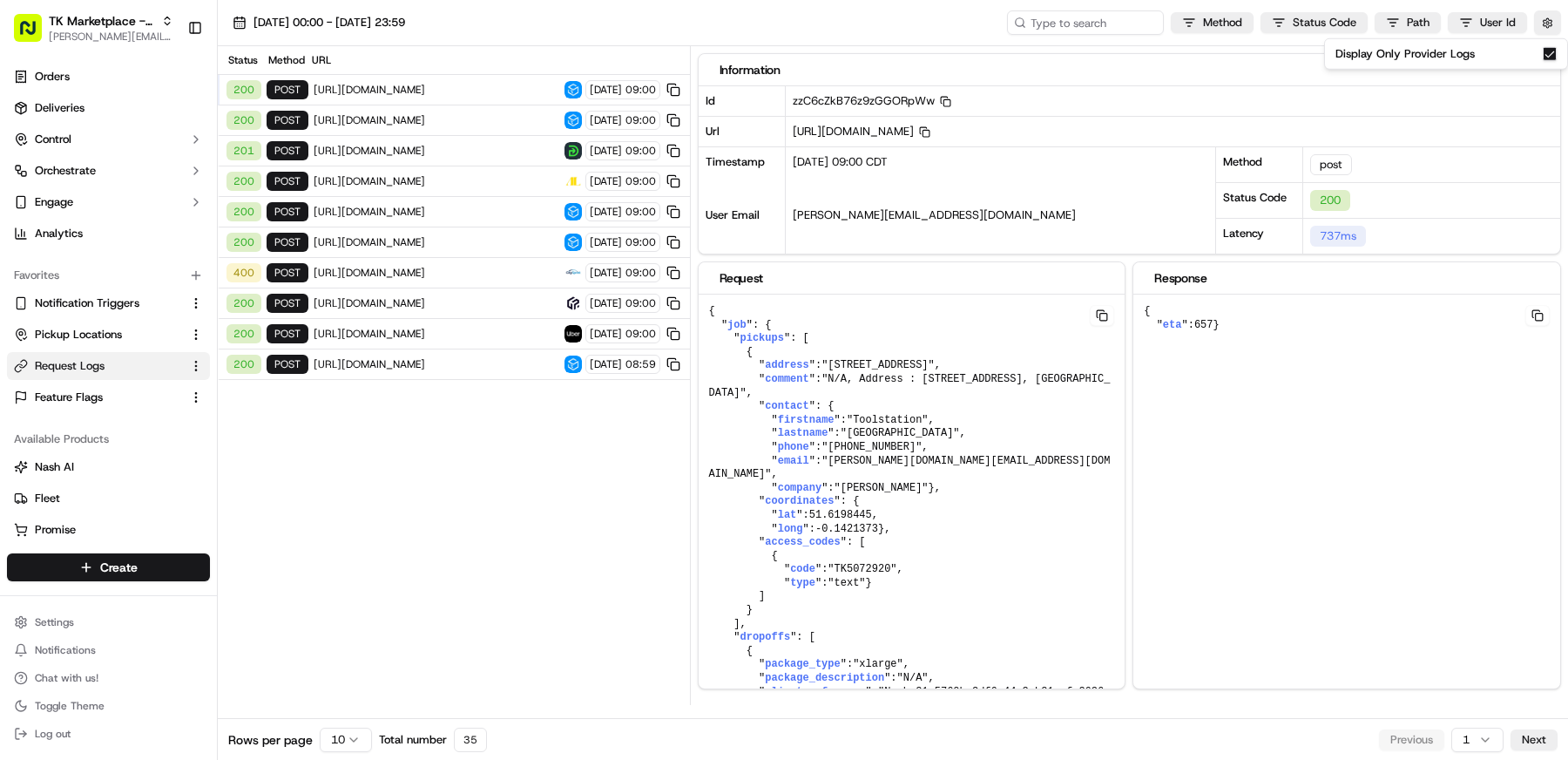
click at [449, 144] on span "https://api.deliveryapp.com/api/v1/orders-delivery/quote" at bounding box center [436, 151] width 246 height 14
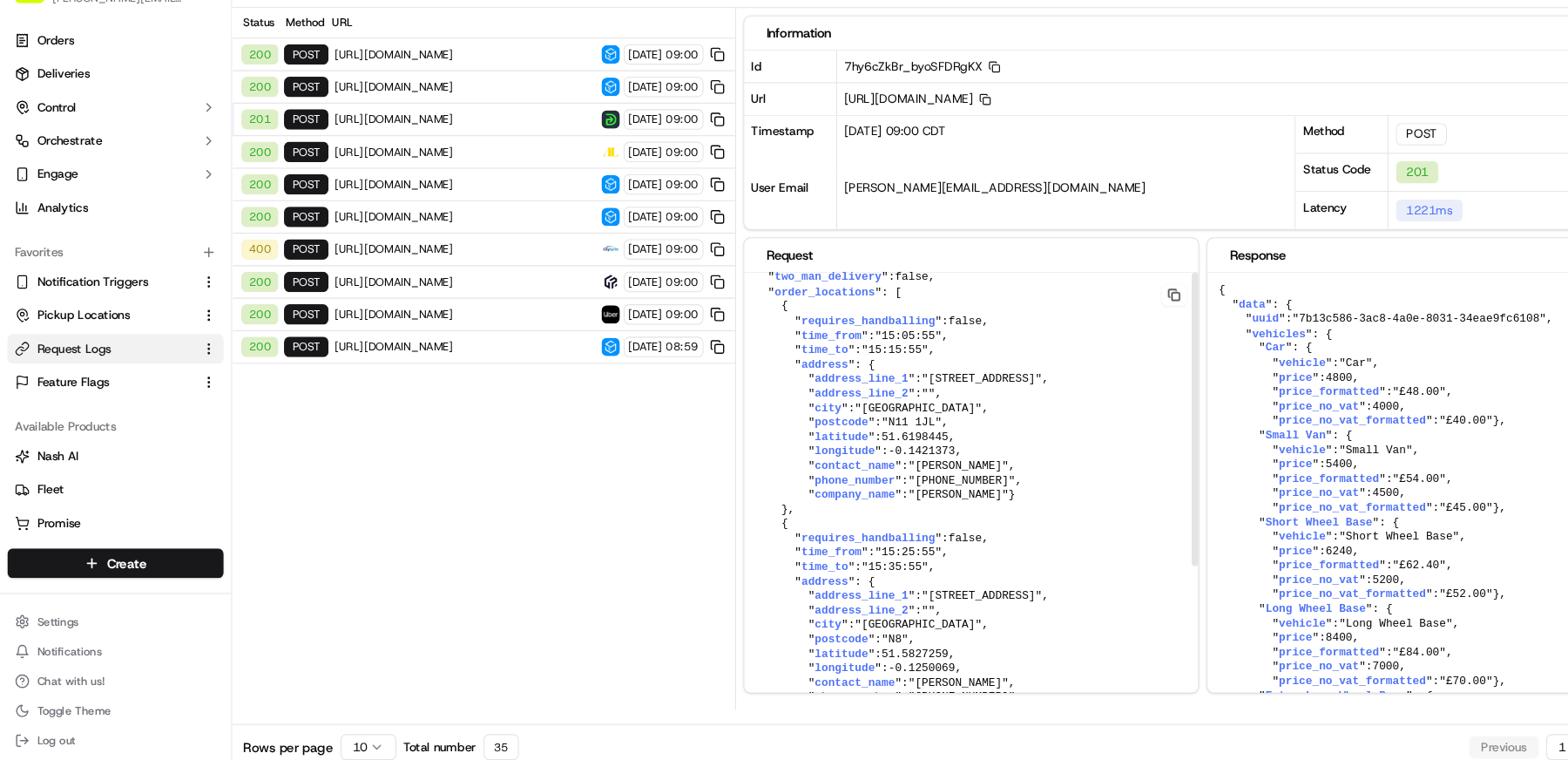
scroll to position [0, 0]
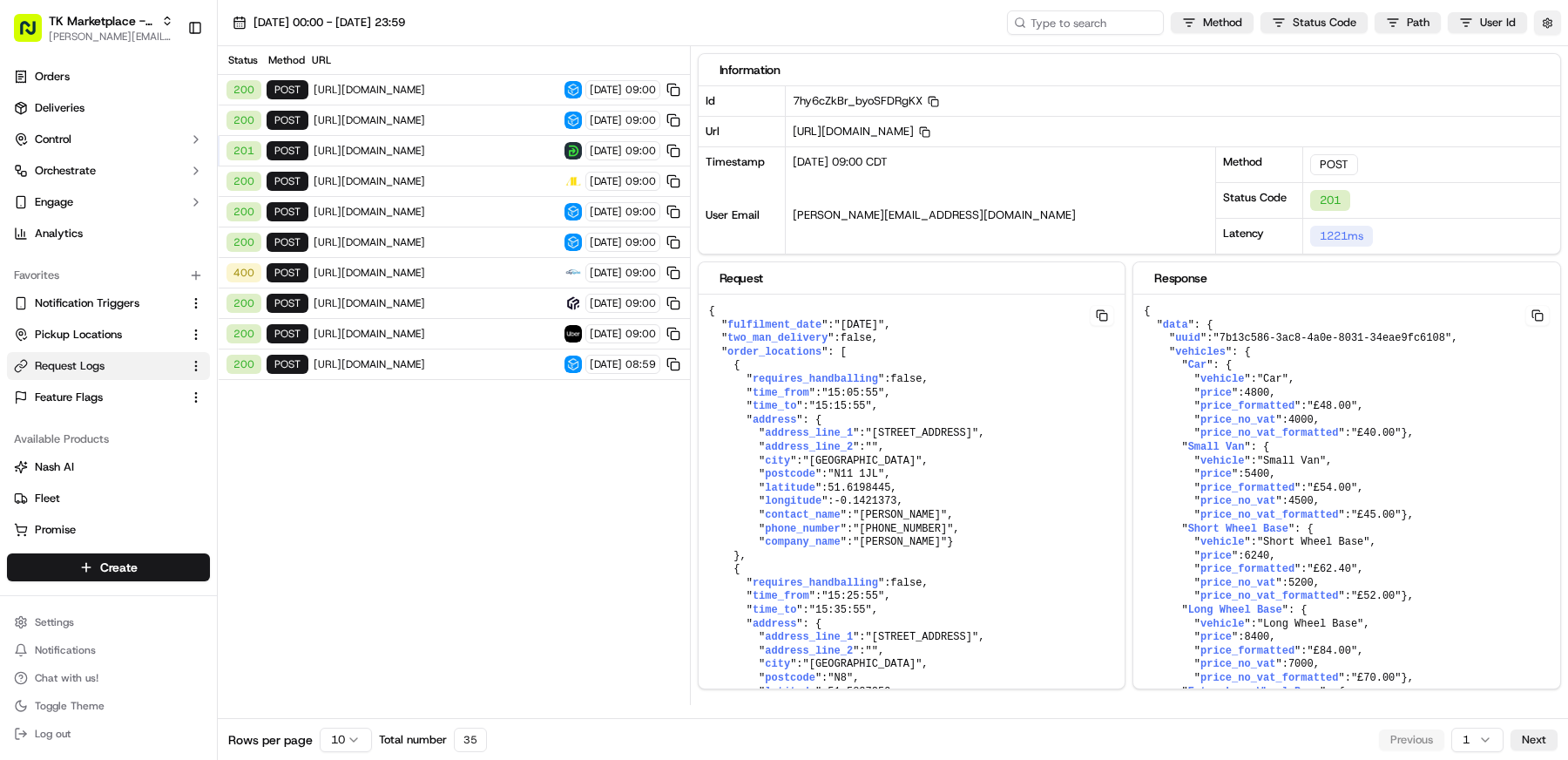
click at [1550, 20] on button "button" at bounding box center [1547, 22] width 27 height 24
click at [1548, 54] on button "Display Only Provider Logs" at bounding box center [1549, 53] width 14 height 14
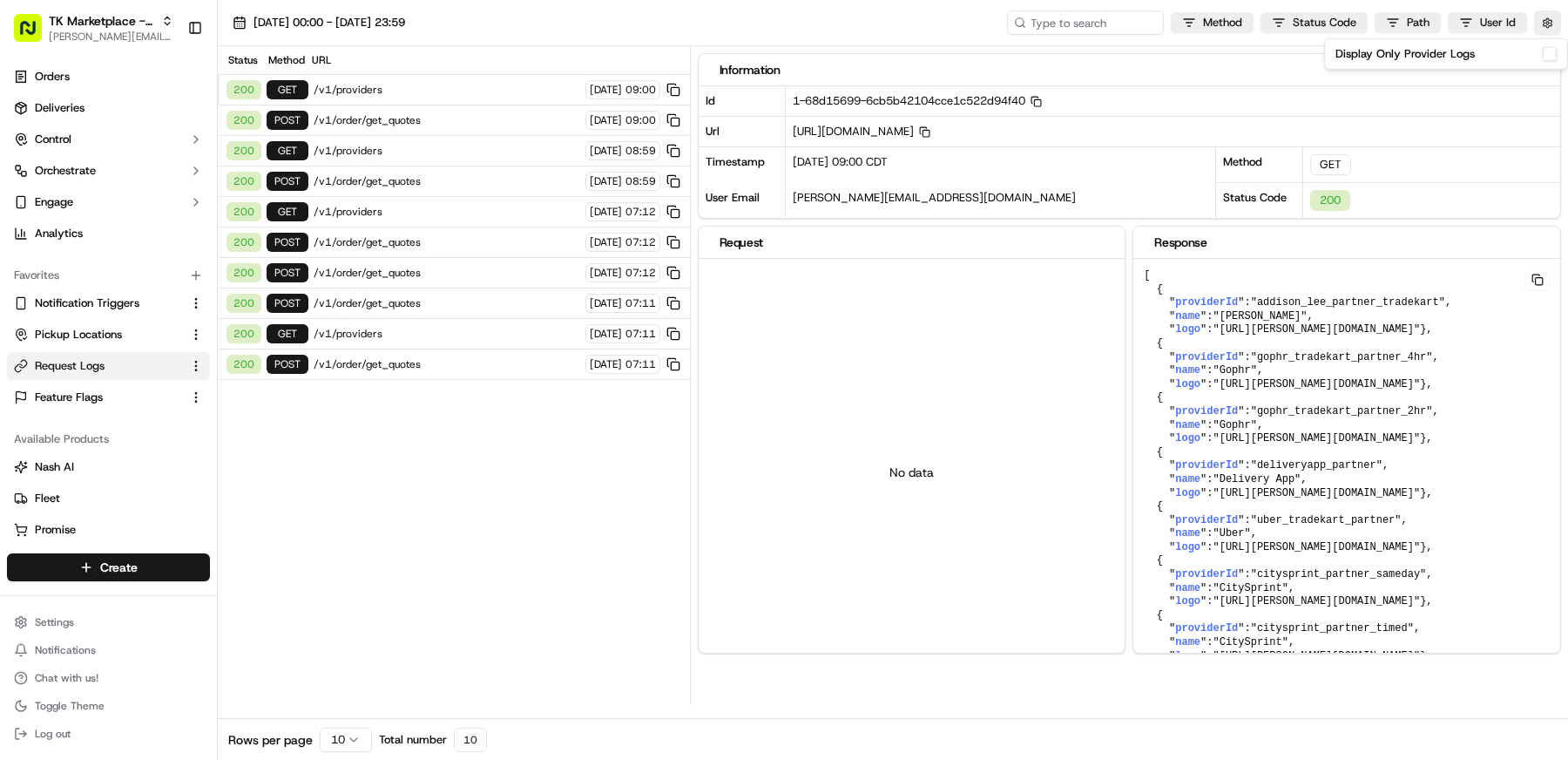
click at [421, 117] on span "/v1/order/get_quotes" at bounding box center [447, 120] width 266 height 14
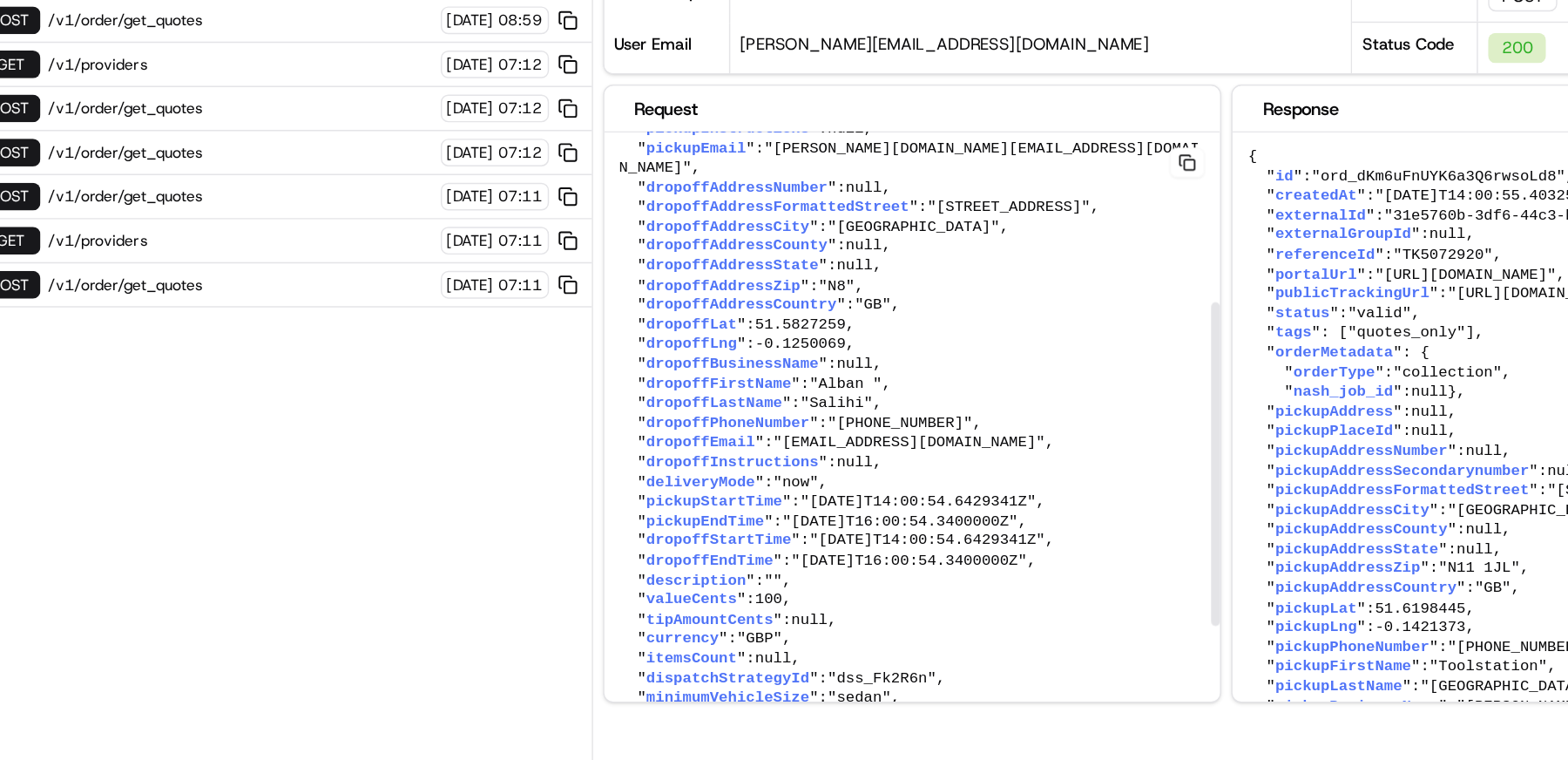
scroll to position [224, 0]
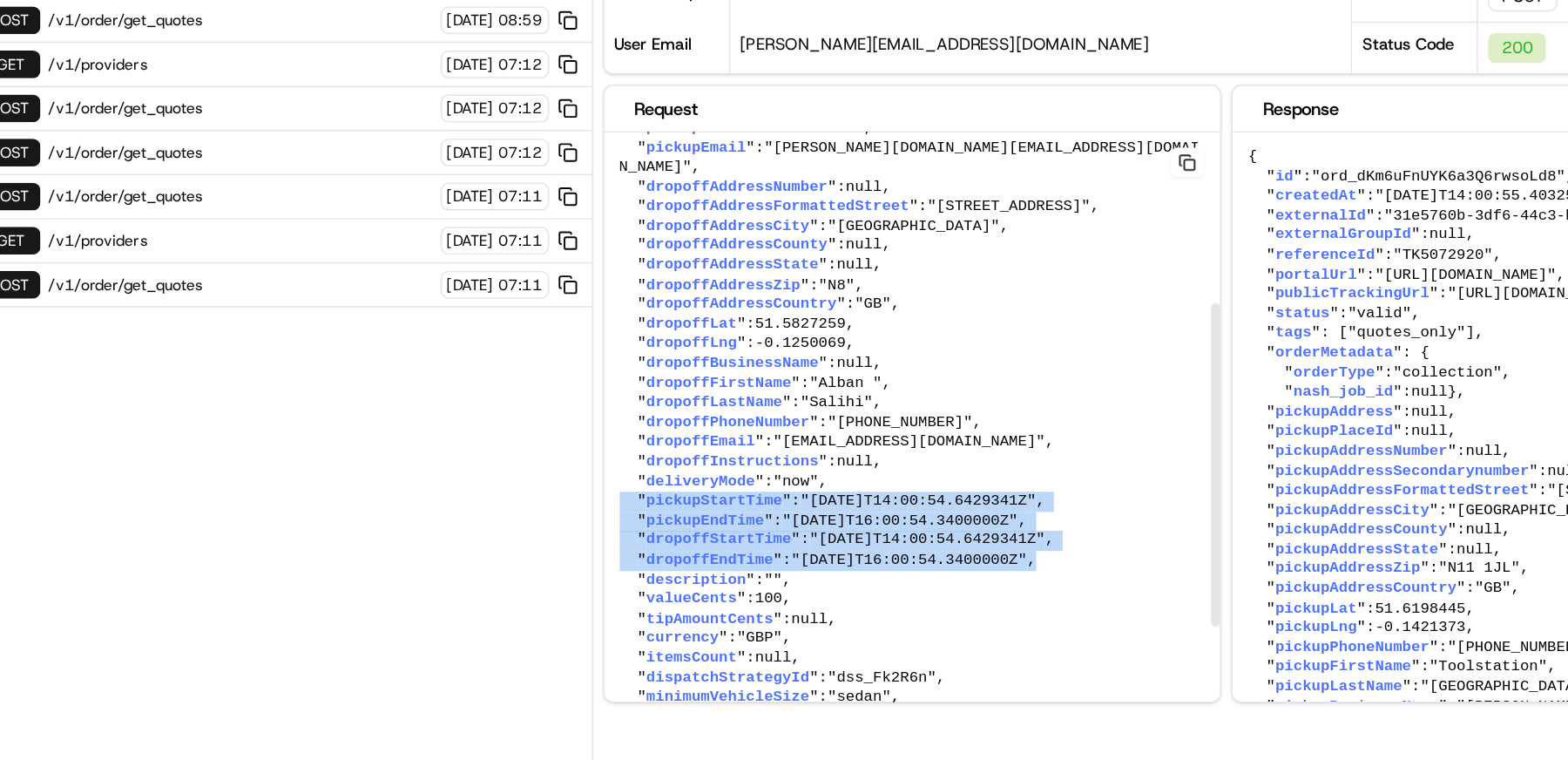
drag, startPoint x: 1038, startPoint y: 560, endPoint x: 708, endPoint y: 520, distance: 332.4
click at [708, 520] on pre "{ " externalId ": "31e5760b-3df6-44c3-b31c-fe2636af4e0f" , " pickupFirstName ":…" at bounding box center [912, 419] width 427 height 768
click at [997, 520] on span ""2025-09-22T14:00:54.6429341Z"" at bounding box center [916, 512] width 163 height 12
drag, startPoint x: 1033, startPoint y: 562, endPoint x: 705, endPoint y: 523, distance: 330.3
click at [705, 523] on pre "{ " externalId ": "31e5760b-3df6-44c3-b31c-fe2636af4e0f" , " pickupFirstName ":…" at bounding box center [912, 419] width 427 height 768
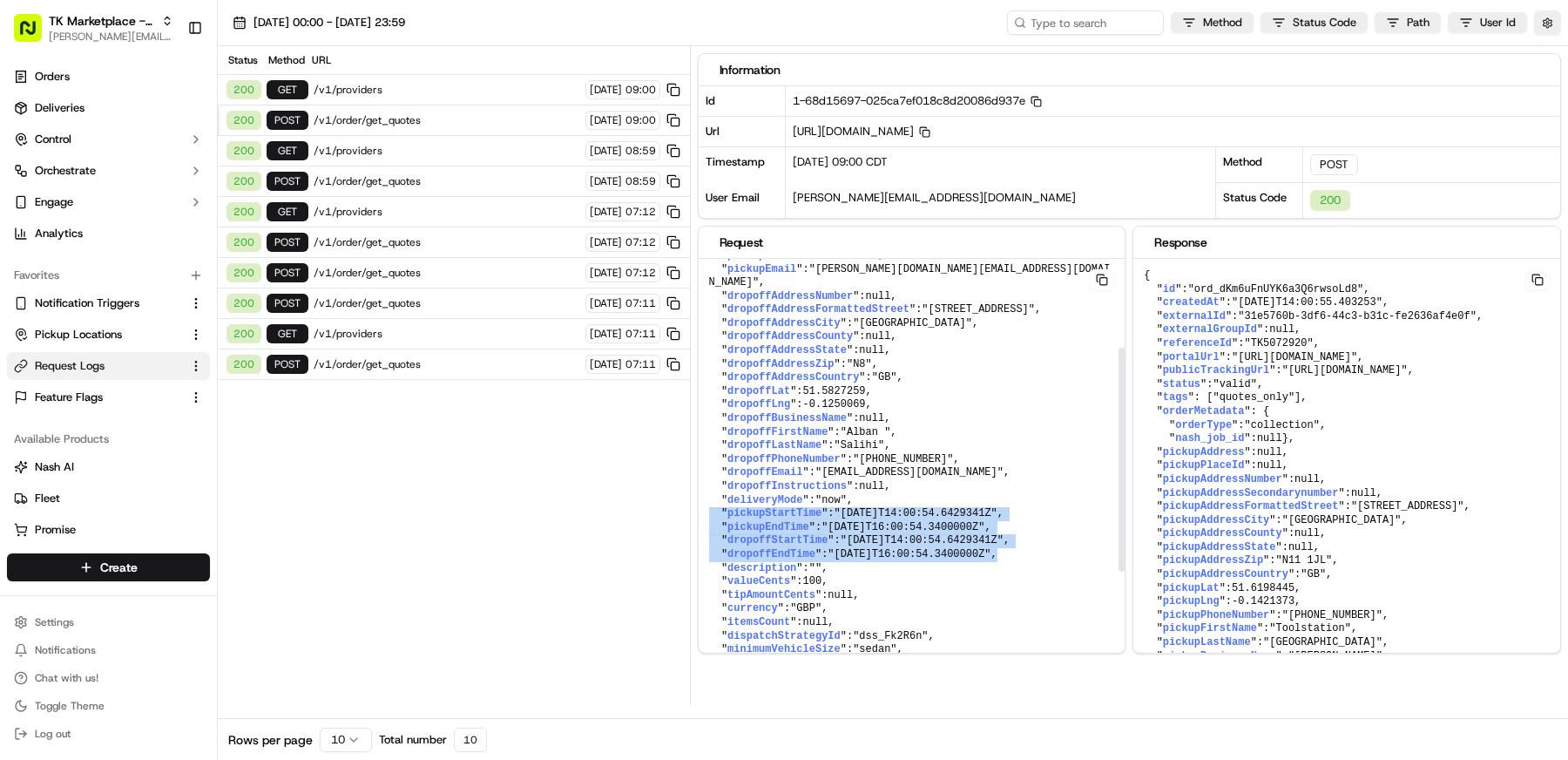
scroll to position [0, 0]
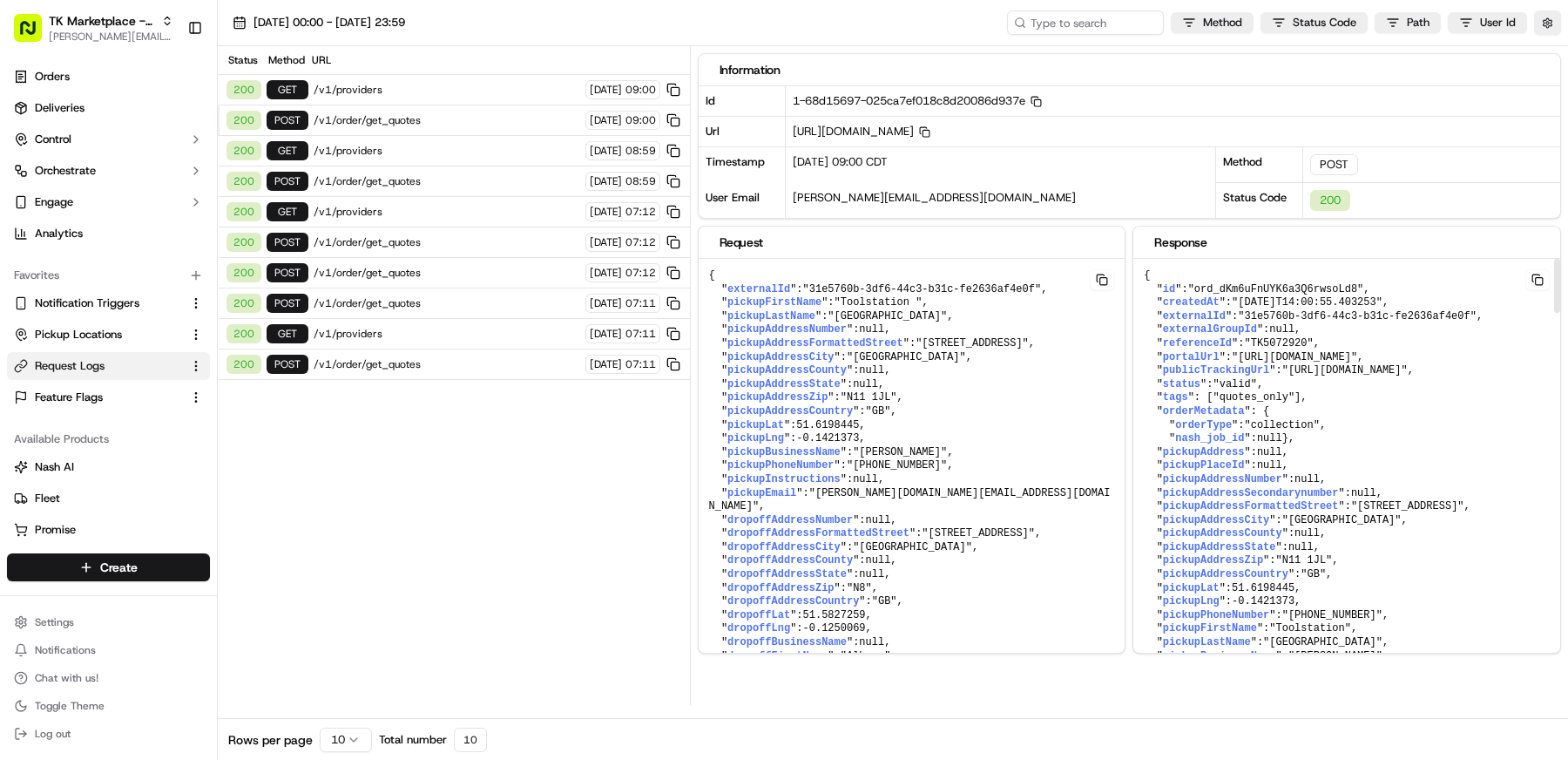
click at [1255, 288] on span ""ord_dKm6uFnUYK6a3Q6rwsoLd8"" at bounding box center [1276, 289] width 176 height 12
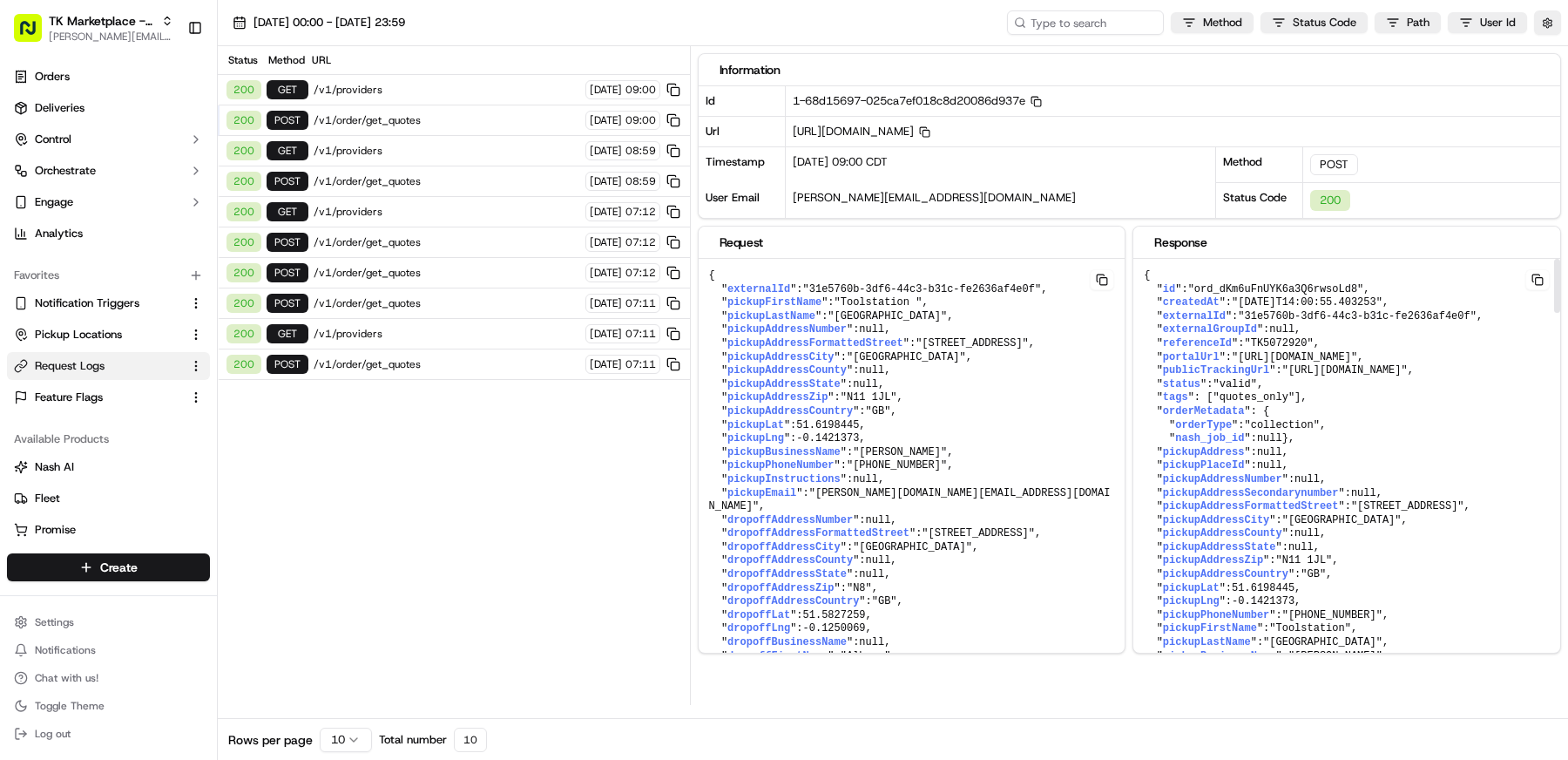
click at [1255, 288] on span ""ord_dKm6uFnUYK6a3Q6rwsoLd8"" at bounding box center [1276, 289] width 176 height 12
copy span "ord_dKm6uFnUYK6a3Q6rwsoLd8"
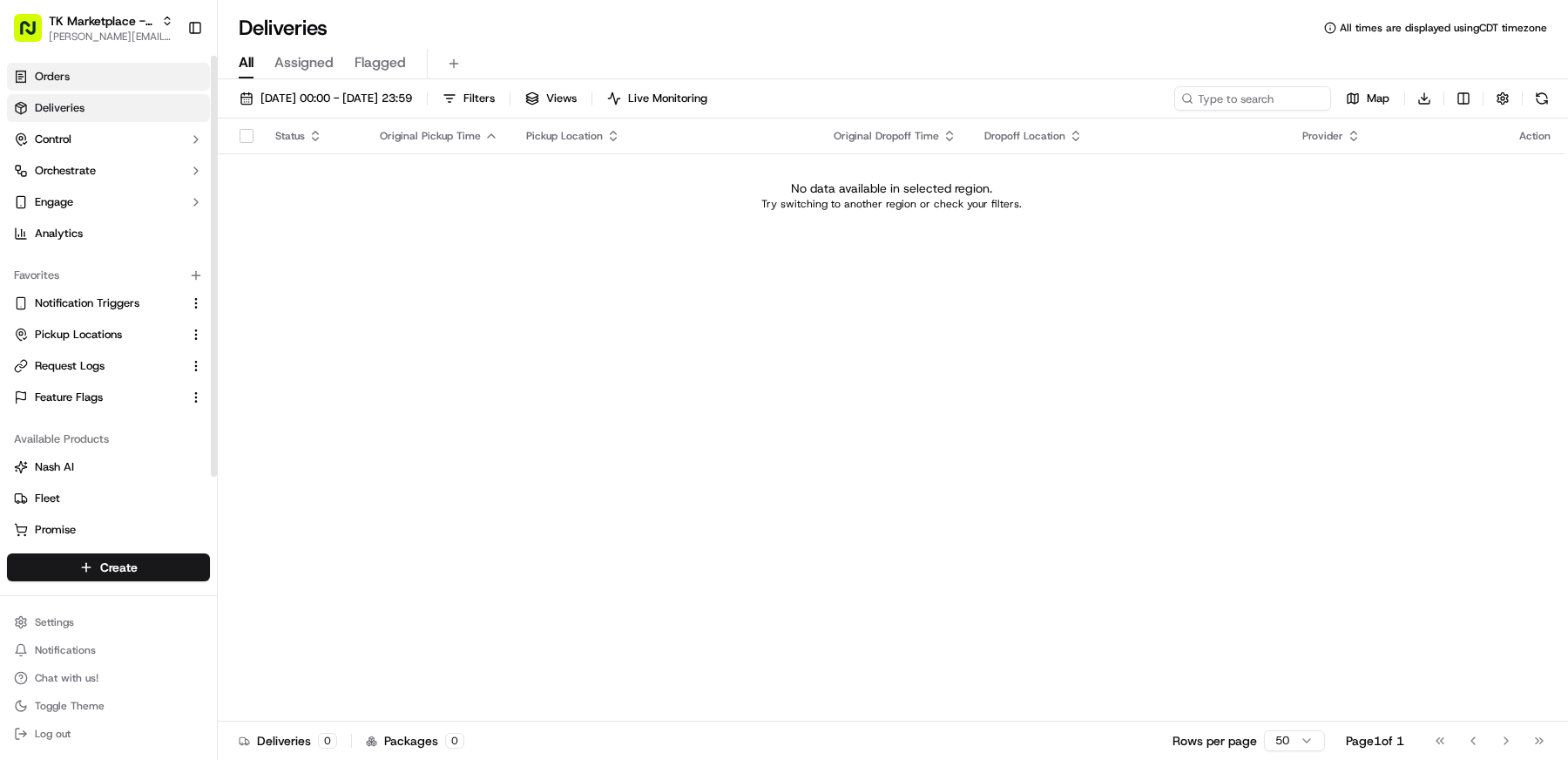
click at [95, 76] on link "Orders" at bounding box center [107, 77] width 203 height 28
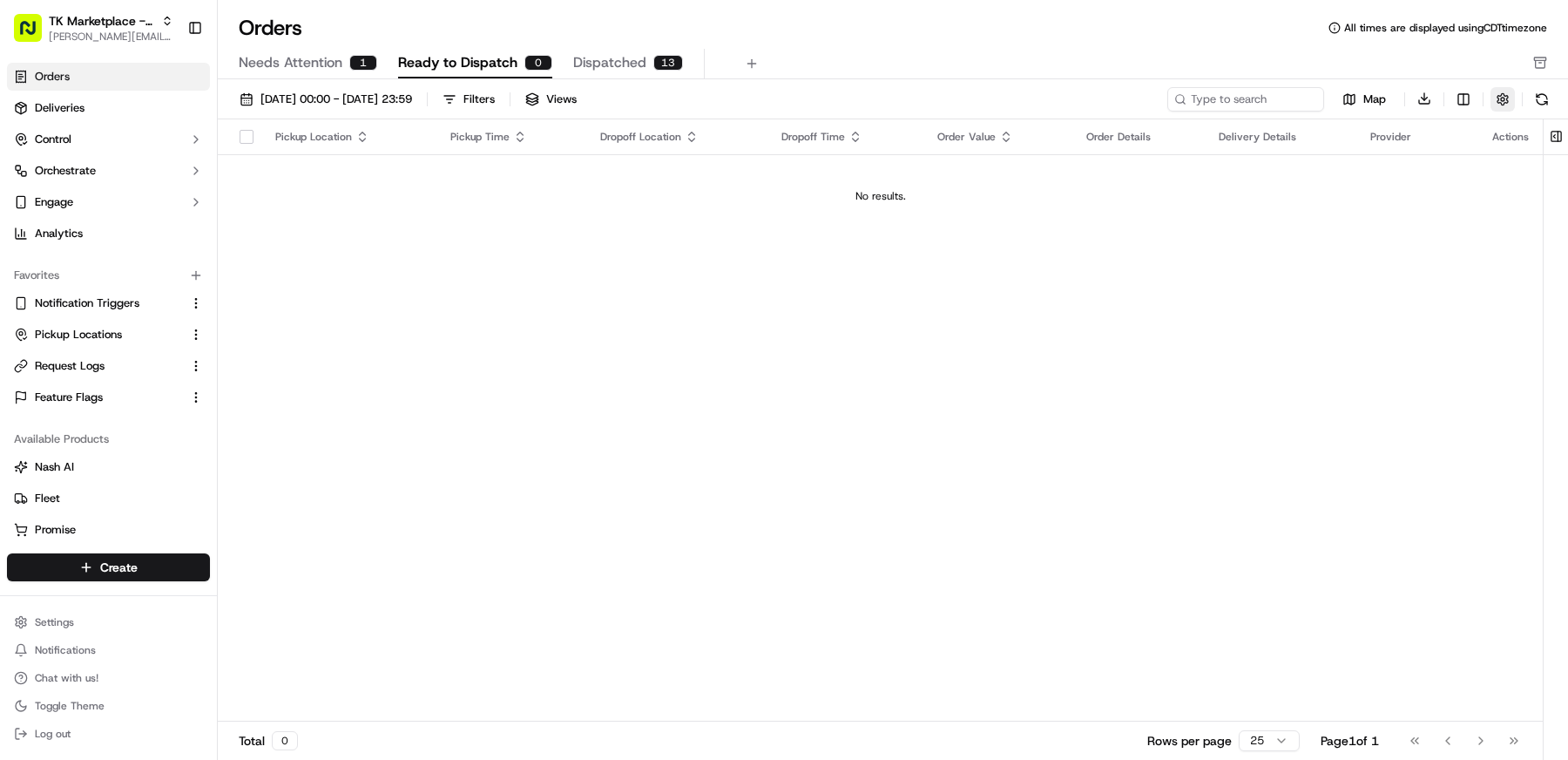
click at [1505, 95] on button "button" at bounding box center [1503, 99] width 24 height 24
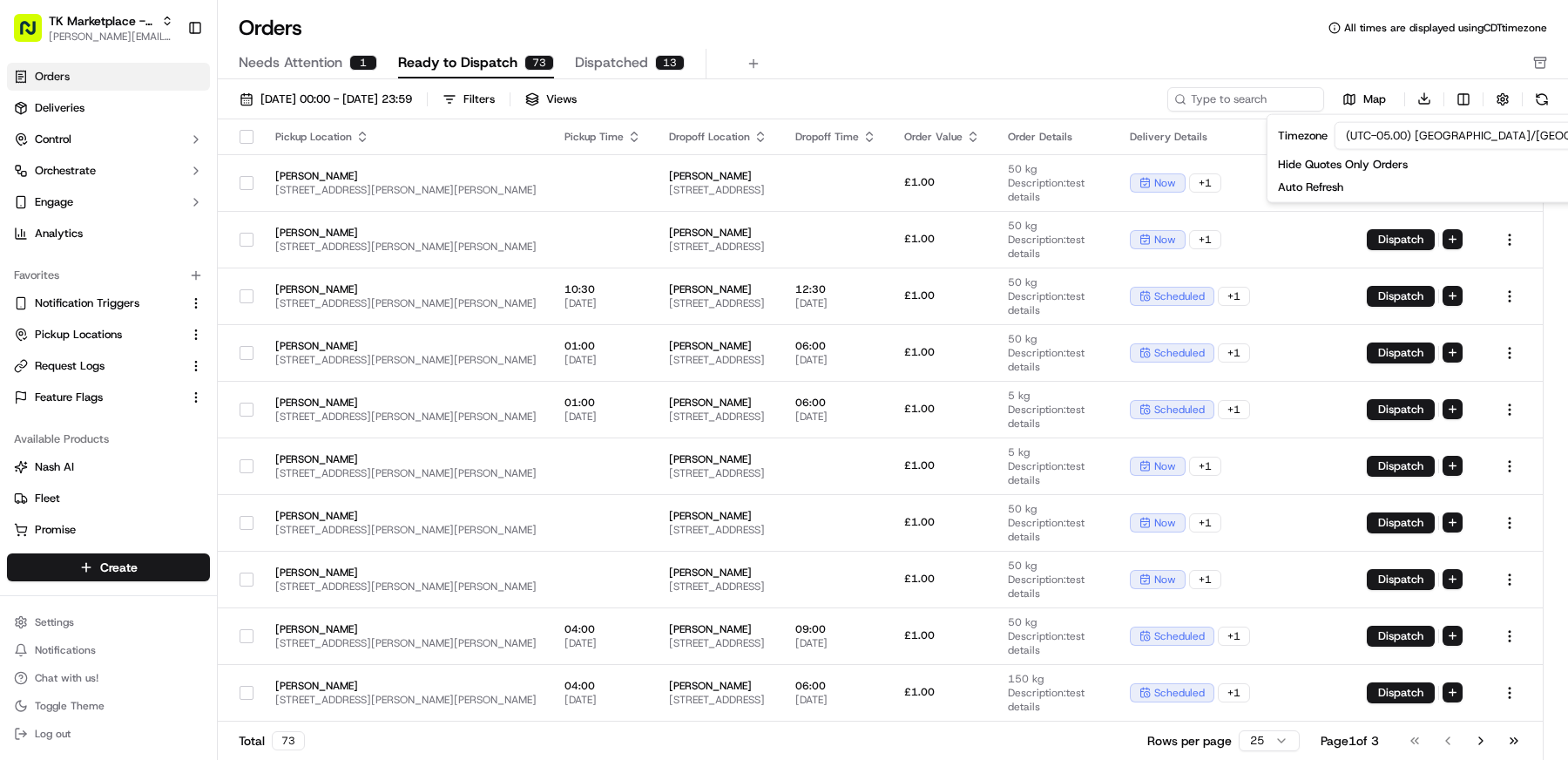
click at [919, 26] on div "Orders All times are displayed using CDT timezone" at bounding box center [892, 28] width 1350 height 28
click at [1247, 99] on input at bounding box center [1219, 99] width 209 height 24
paste input "ord_dKm6uFnUYK6a3Q6rwsoLd8"
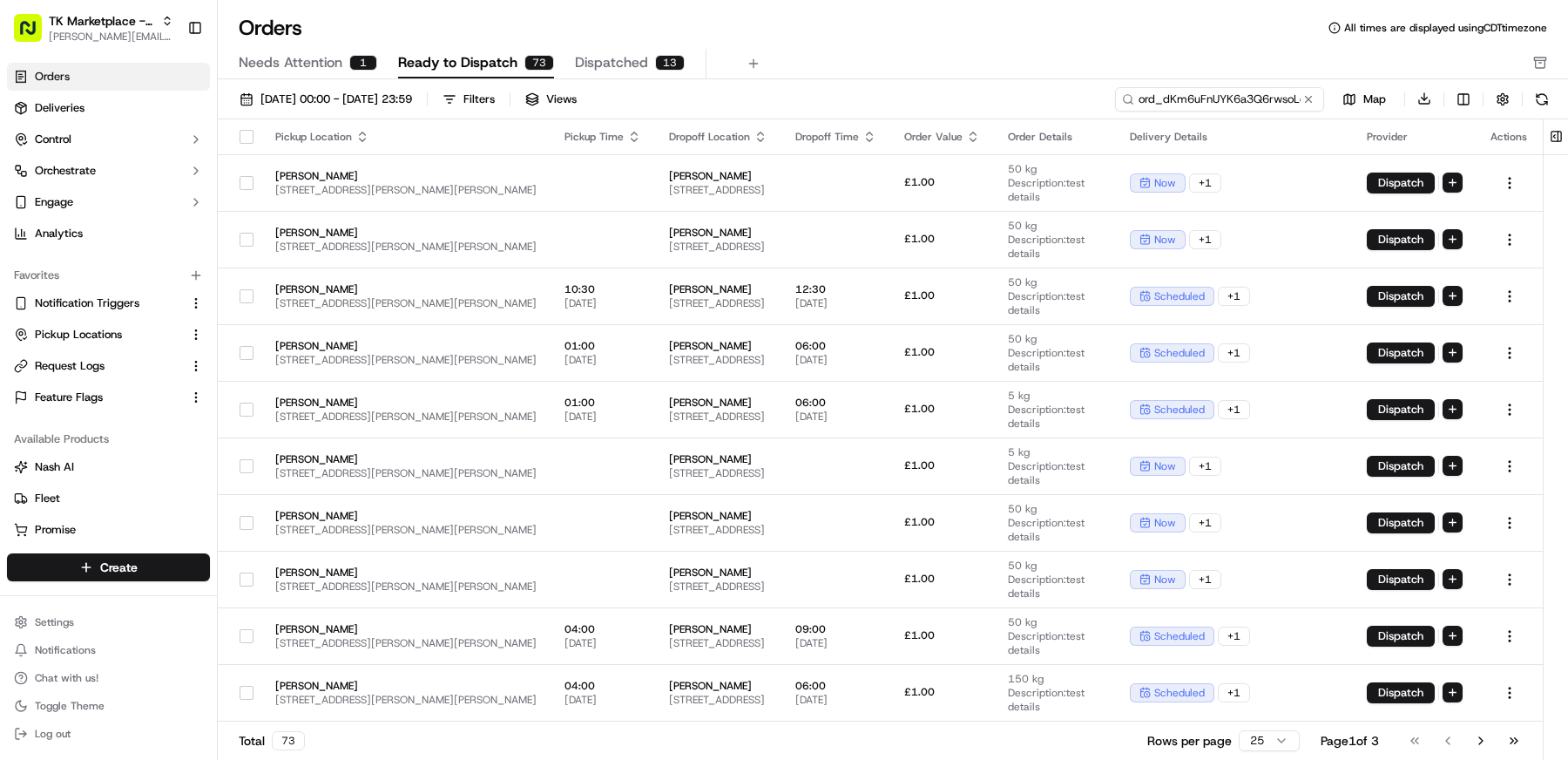
scroll to position [0, 14]
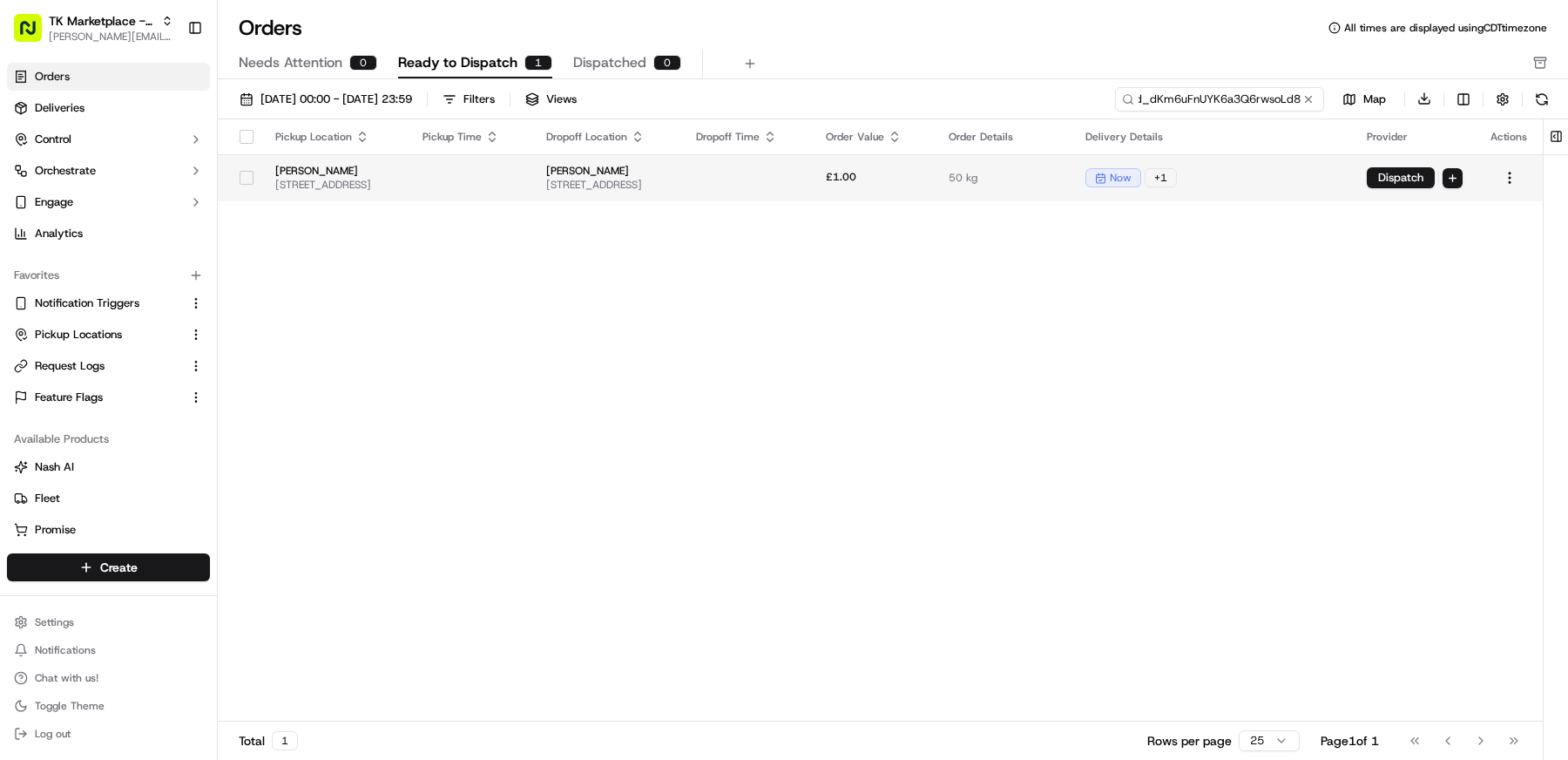
type input "ord_dKm6uFnUYK6a3Q6rwsoLd8"
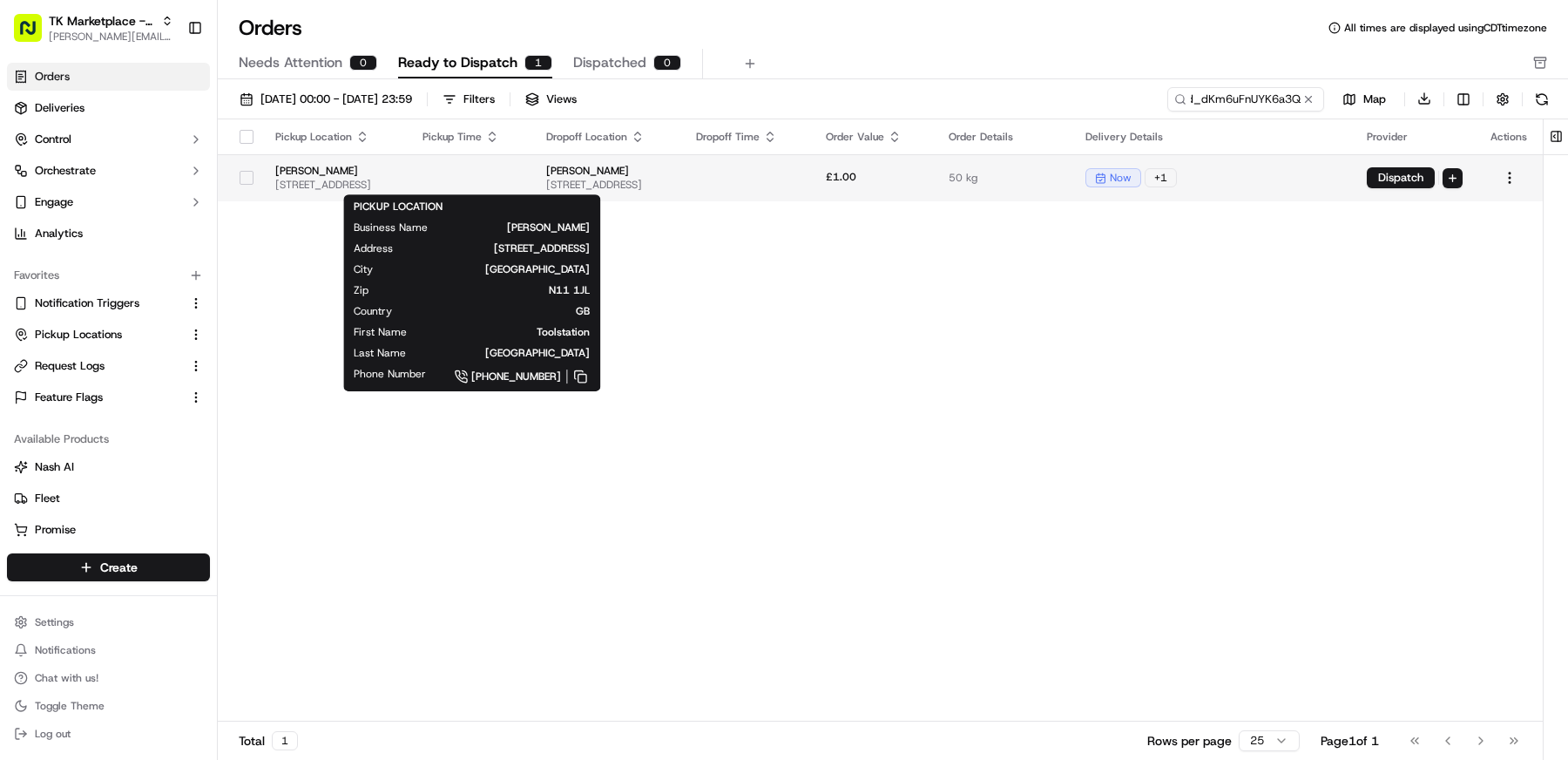
click at [394, 178] on span "Unit 1, Brunswick Park Industrial Estate, Brunswick Way, Toolstation New Southg…" at bounding box center [335, 184] width 120 height 14
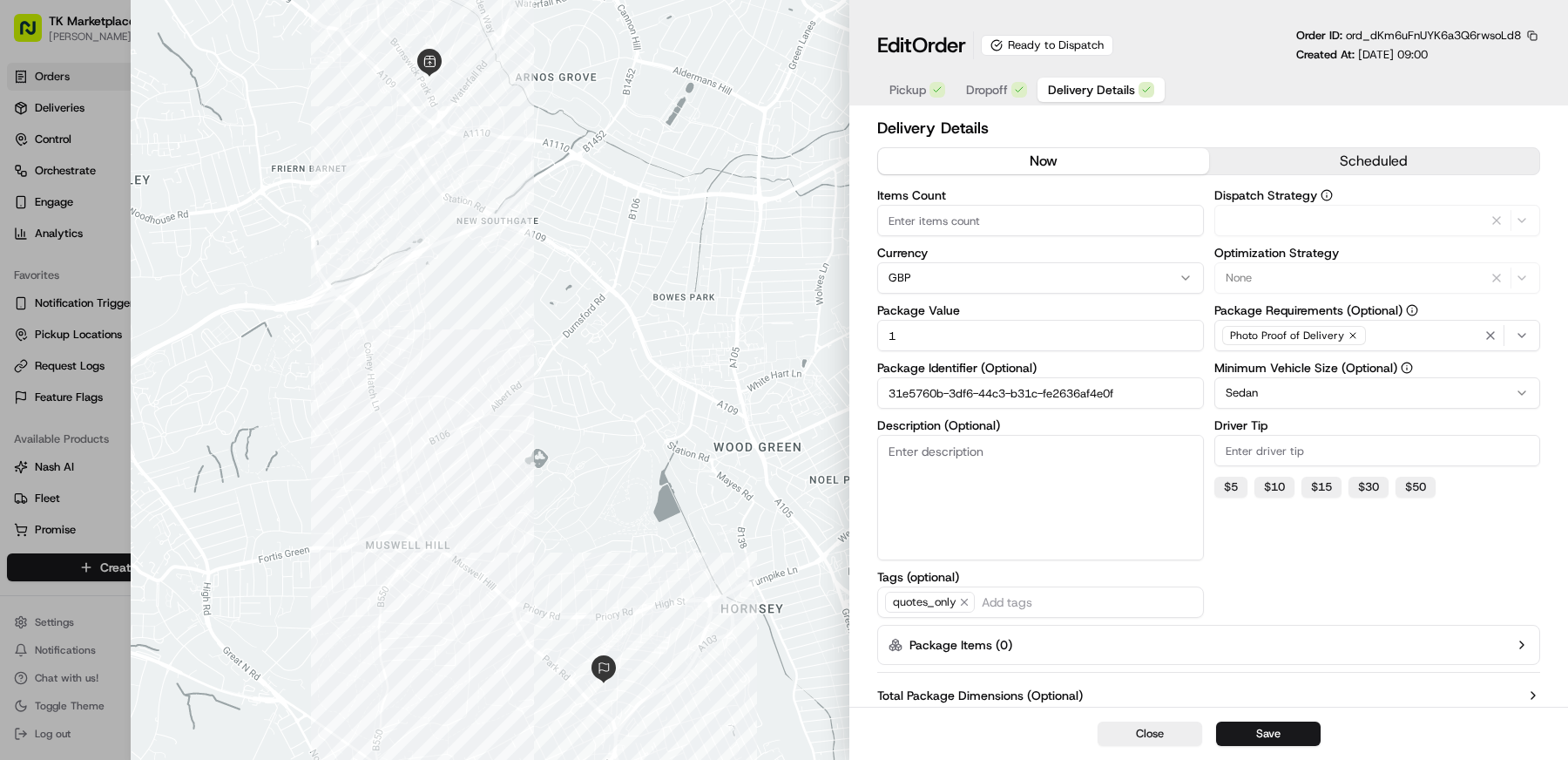
click at [1112, 87] on span "Delivery Details" at bounding box center [1090, 90] width 87 height 18
click at [998, 87] on span "Dropoff" at bounding box center [987, 90] width 42 height 18
click at [1066, 87] on span "Delivery Details" at bounding box center [1090, 90] width 87 height 18
click at [32, 294] on div at bounding box center [784, 380] width 1568 height 760
type input "1"
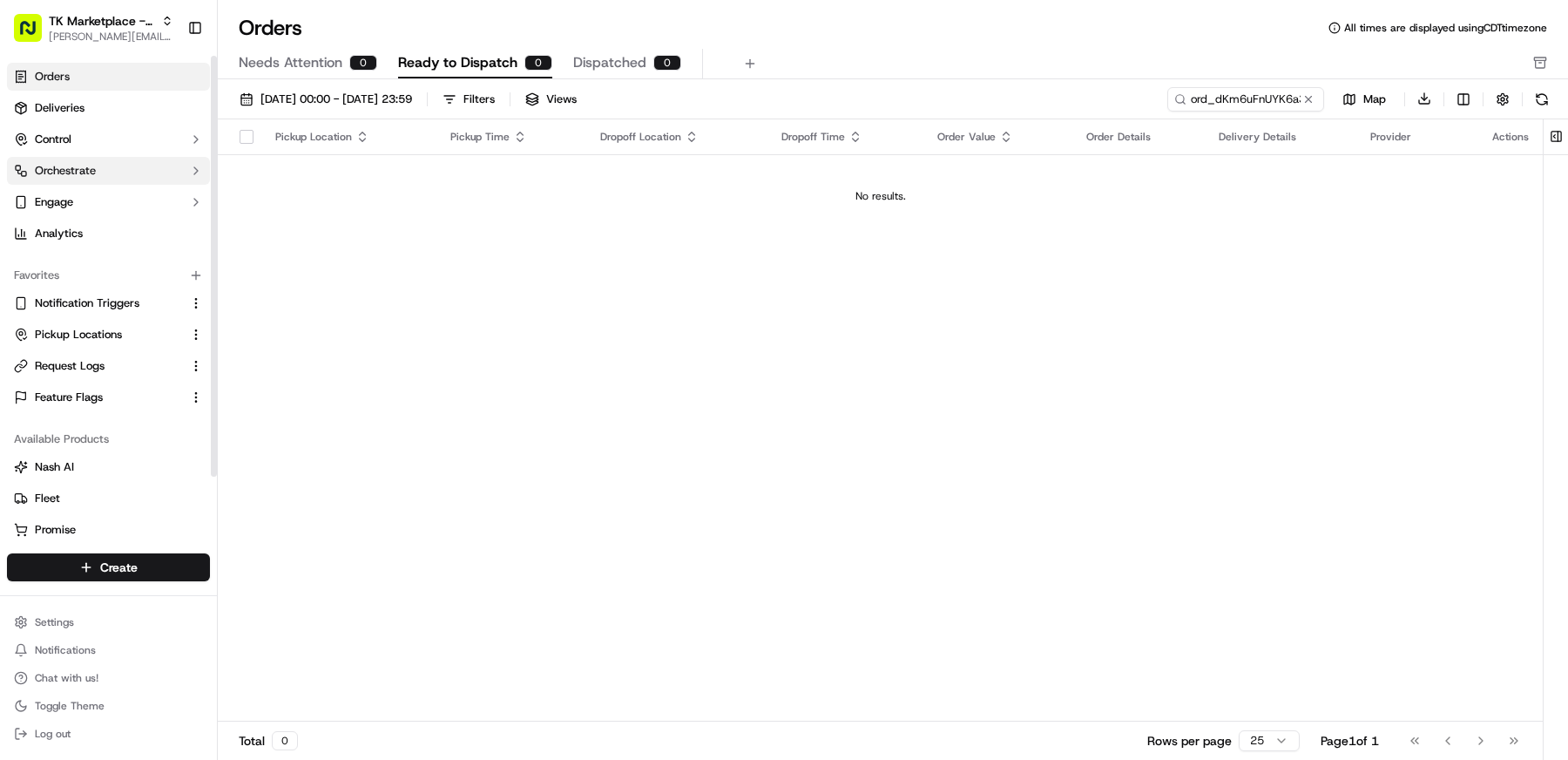
click at [83, 166] on span "Orchestrate" at bounding box center [64, 170] width 61 height 16
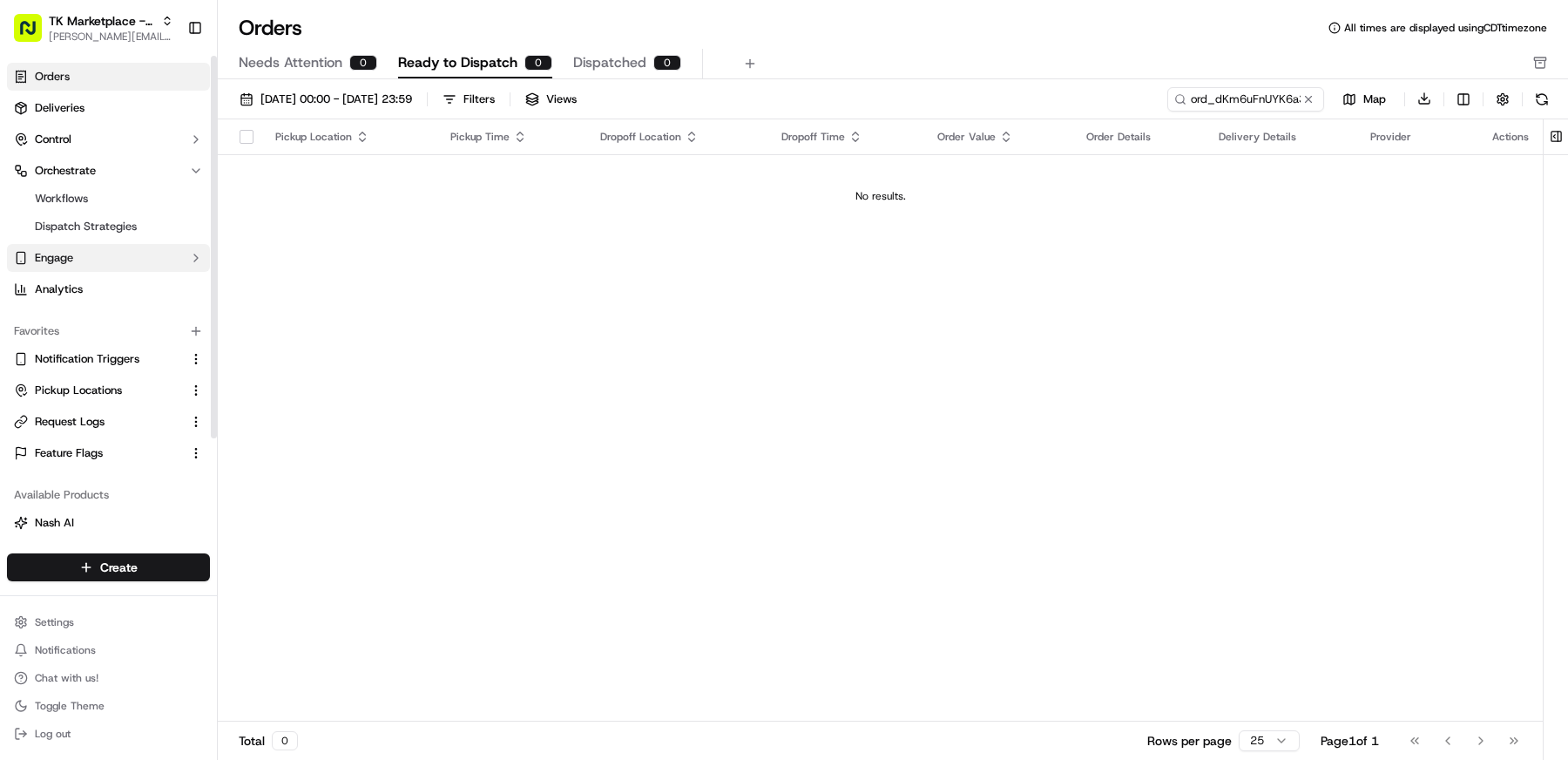
click at [107, 246] on button "Engage" at bounding box center [107, 258] width 203 height 28
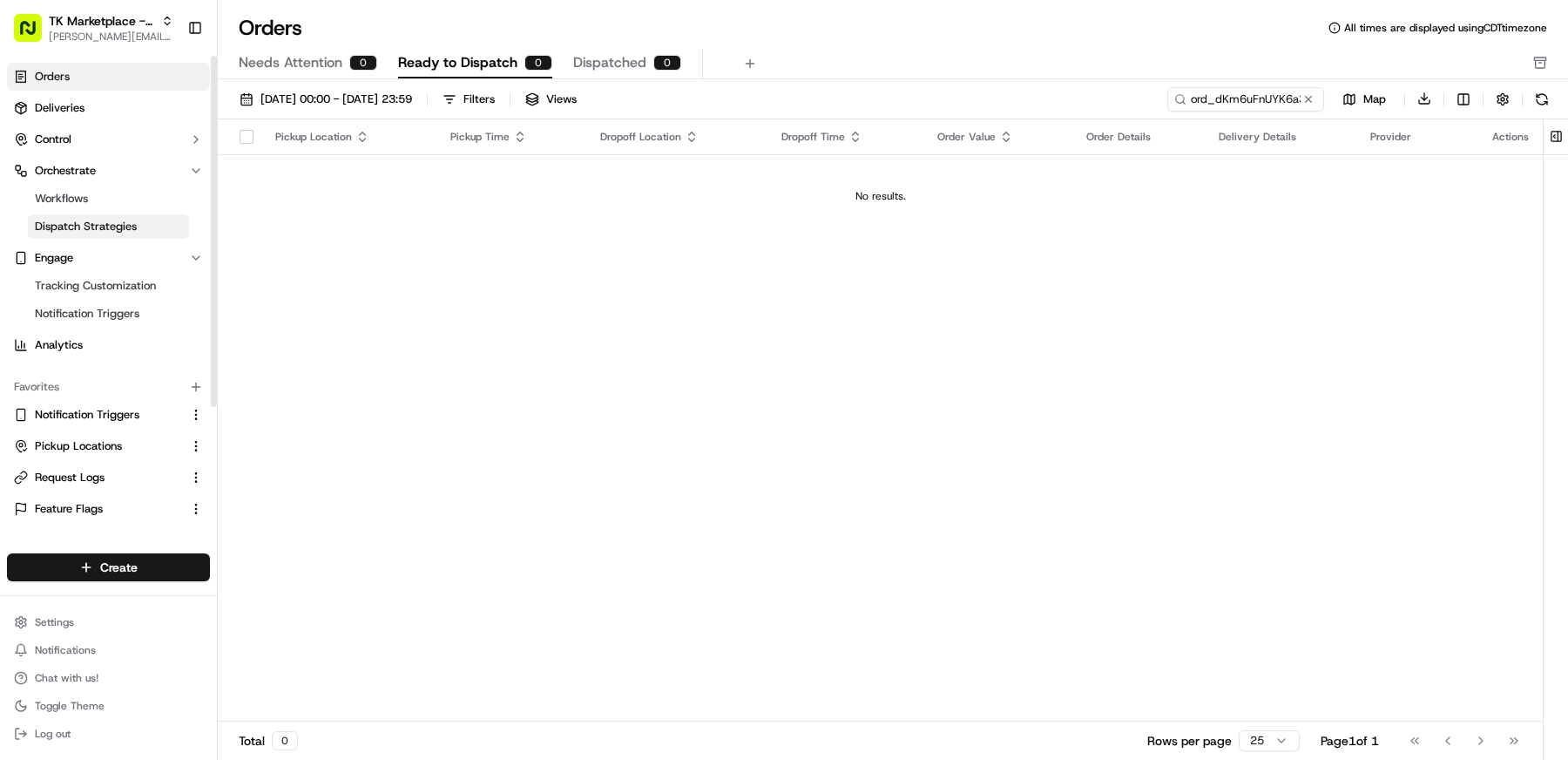
click at [97, 221] on span "Dispatch Strategies" at bounding box center [85, 226] width 102 height 16
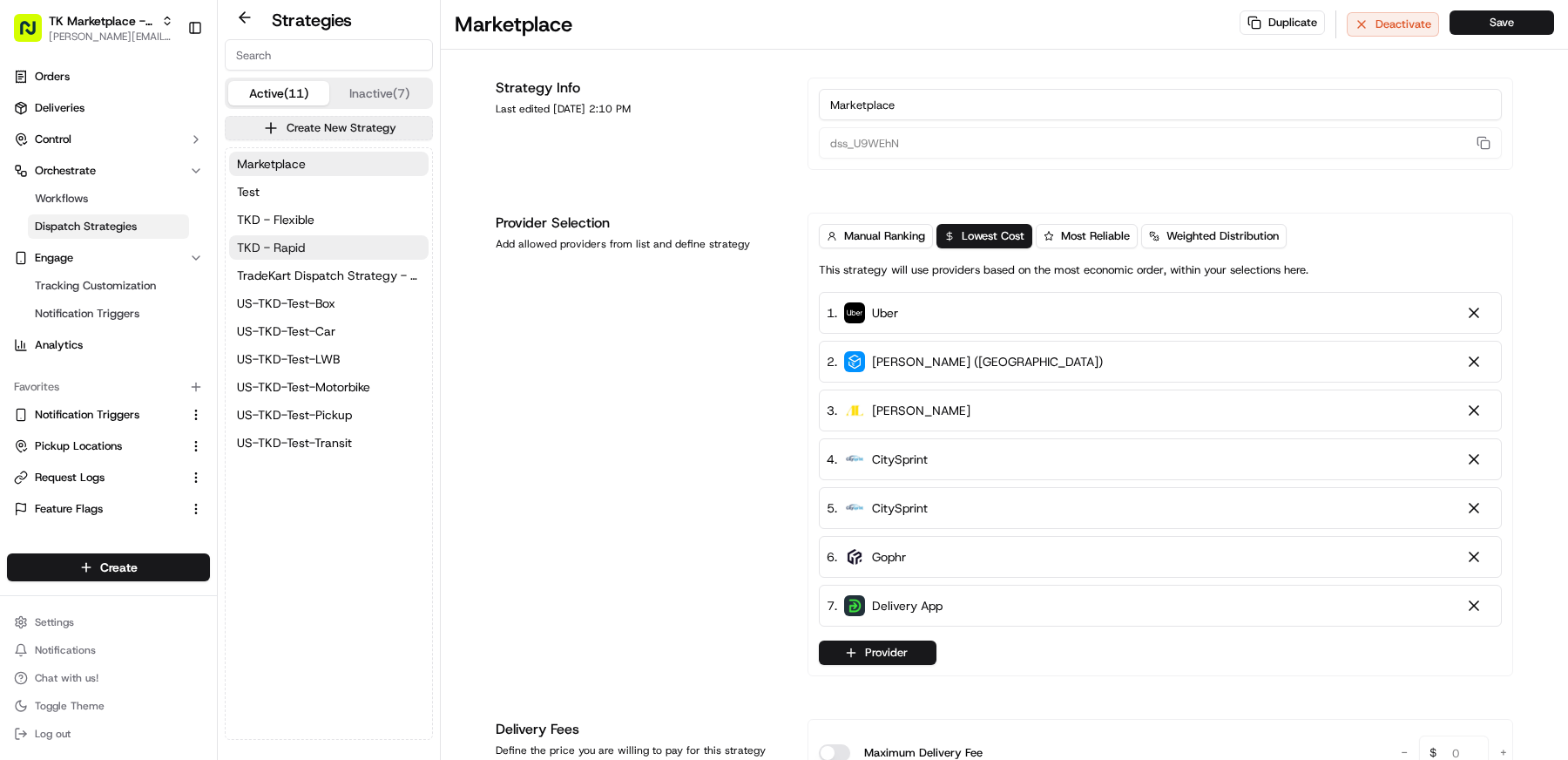
click at [294, 250] on span "TKD - Rapid" at bounding box center [271, 247] width 68 height 18
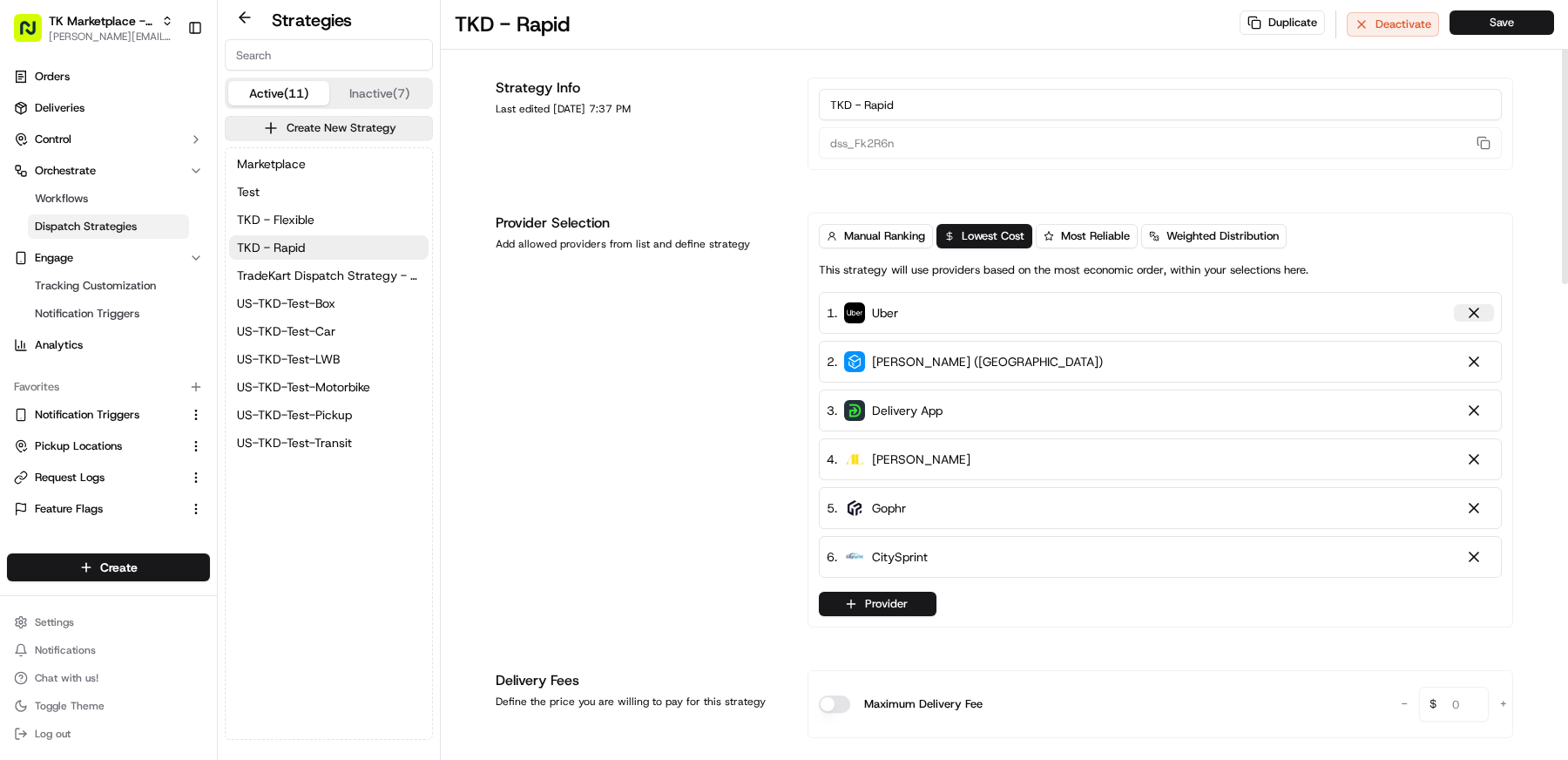
click at [1472, 314] on div at bounding box center [1474, 312] width 18 height 18
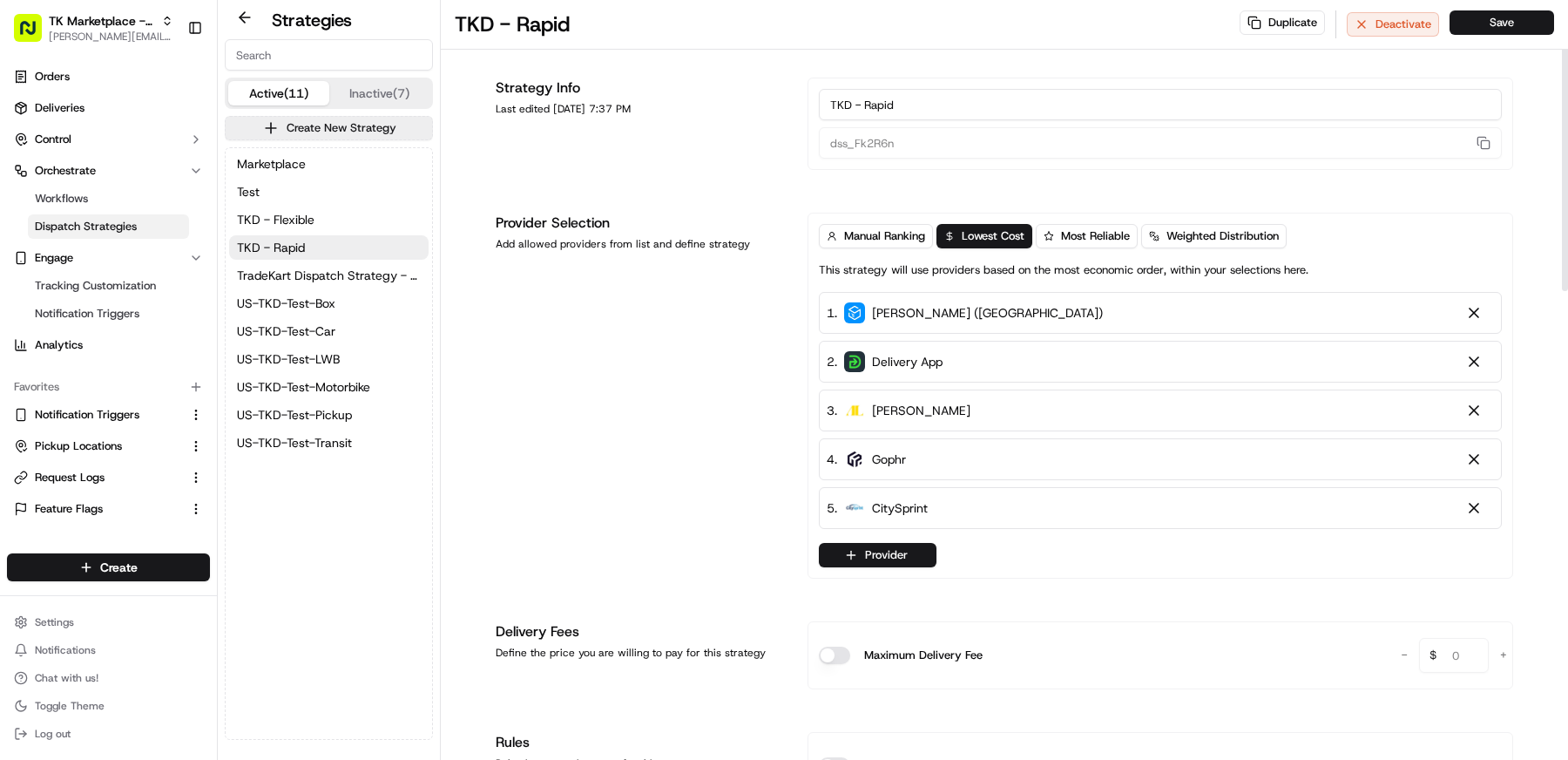
click at [1472, 314] on div at bounding box center [1474, 312] width 18 height 18
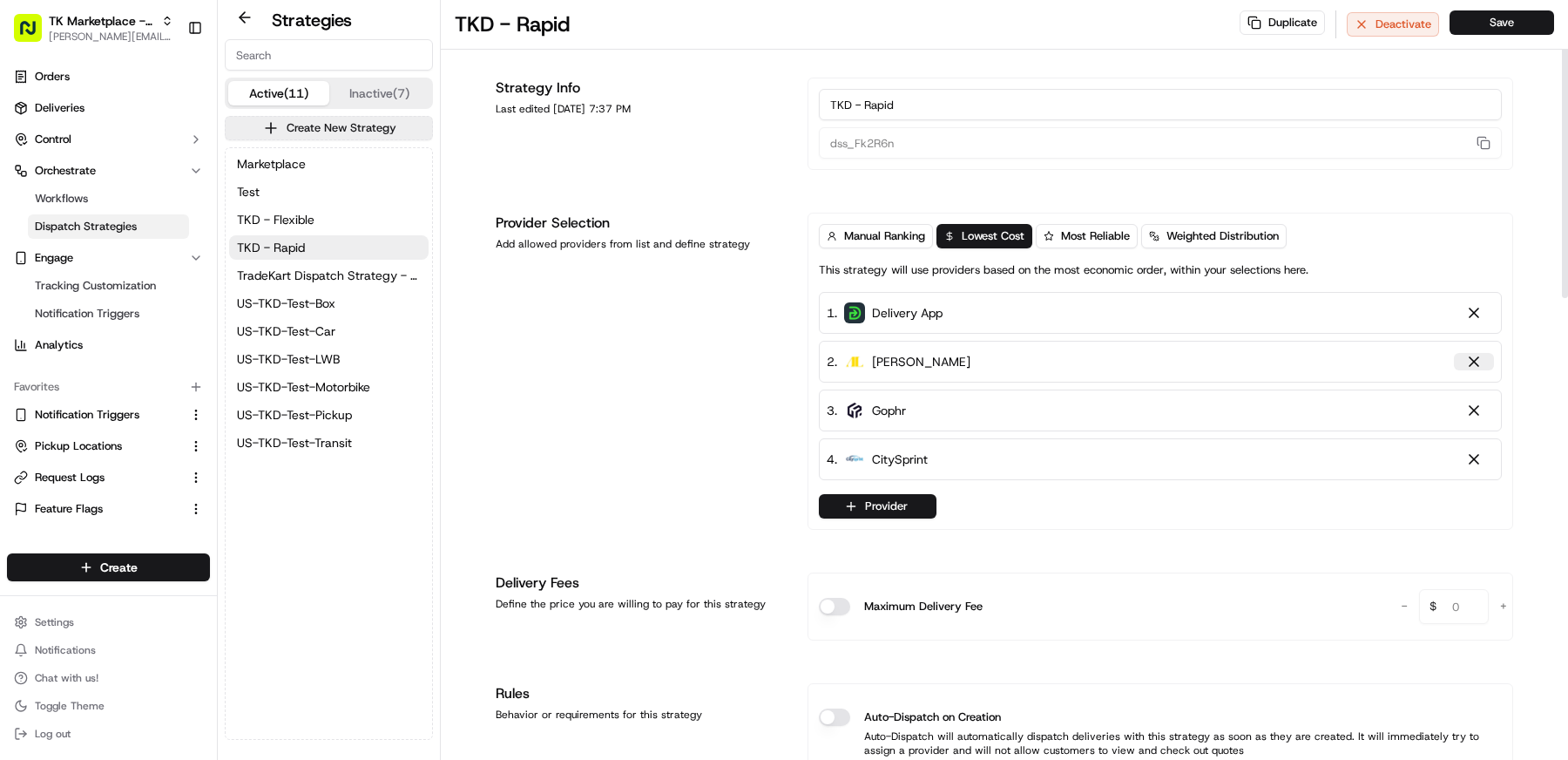
click at [1474, 352] on div at bounding box center [1474, 362] width 40 height 20
click at [1474, 359] on div at bounding box center [1474, 361] width 18 height 18
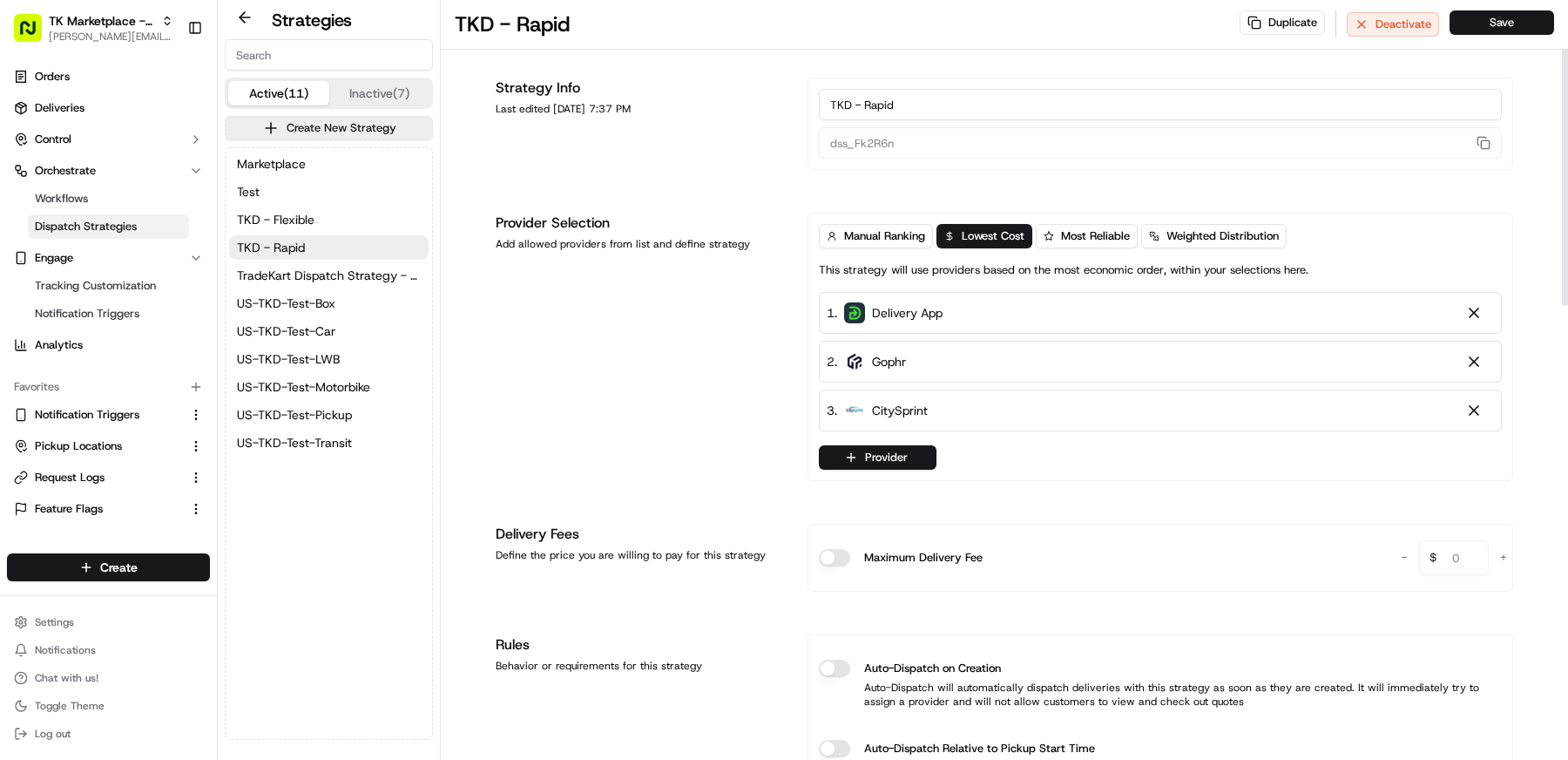
click at [1474, 359] on div at bounding box center [1474, 361] width 18 height 18
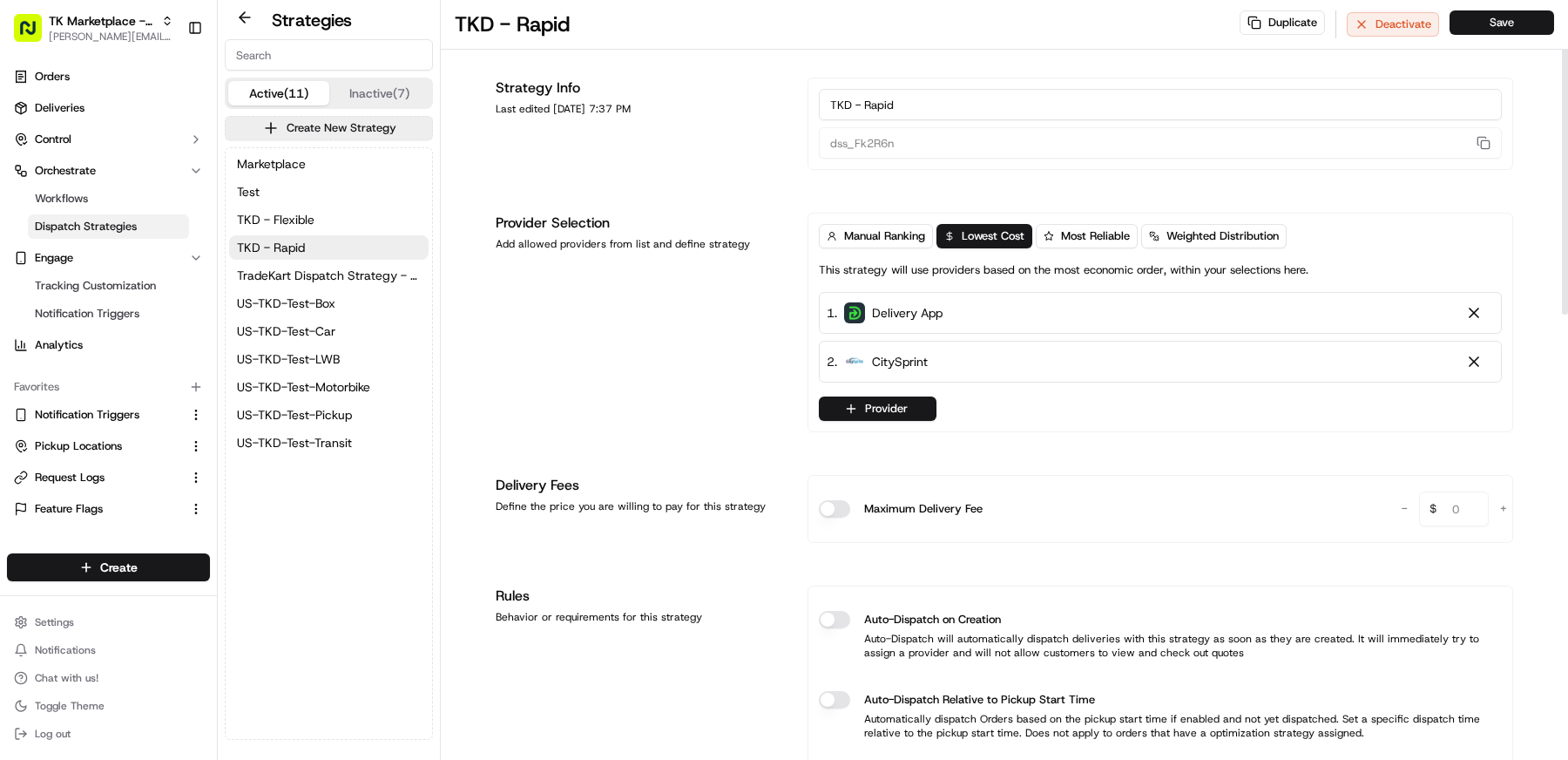
click at [1474, 359] on div at bounding box center [1474, 361] width 18 height 18
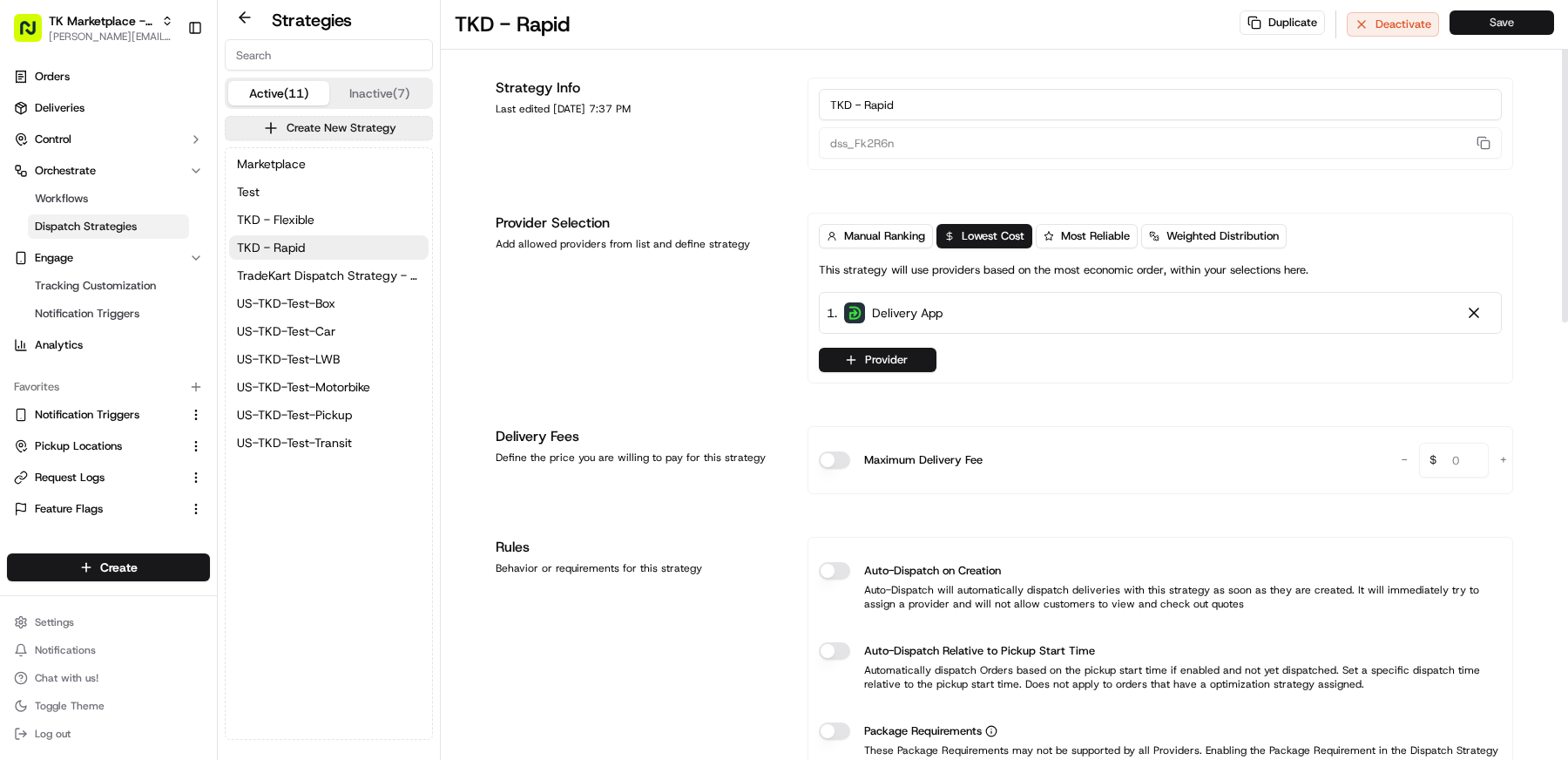
click at [1509, 24] on button "Save" at bounding box center [1502, 22] width 105 height 24
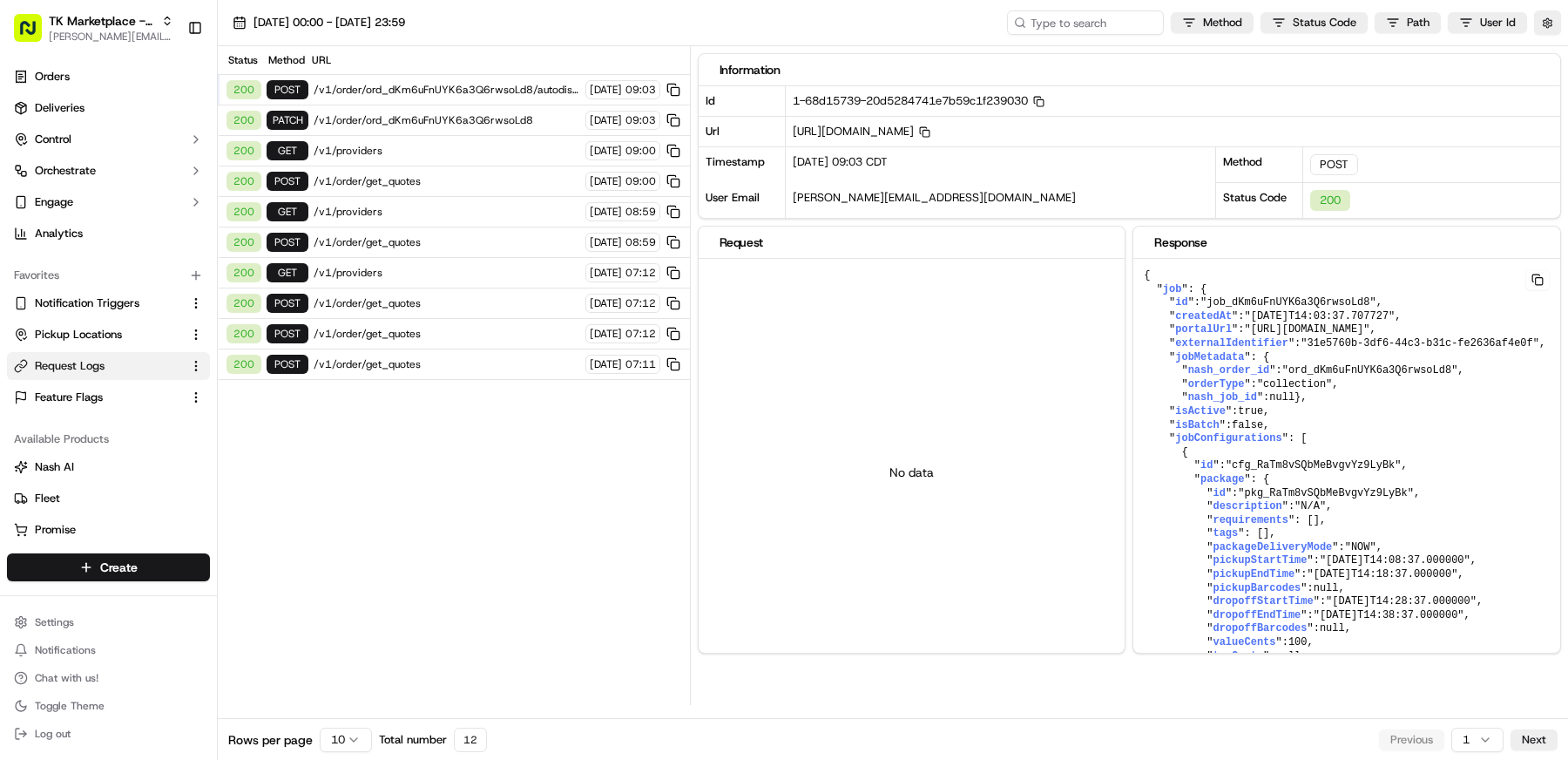
click at [447, 90] on span "/v1/order/ord_dKm6uFnUYK6a3Q6rwsoLd8/autodispatch" at bounding box center [447, 90] width 266 height 14
drag, startPoint x: 1259, startPoint y: 327, endPoint x: 1231, endPoint y: 335, distance: 29.1
click at [1244, 335] on span ""[URL][DOMAIN_NAME]"" at bounding box center [1306, 329] width 125 height 12
copy span "[URL][DOMAIN_NAME]"
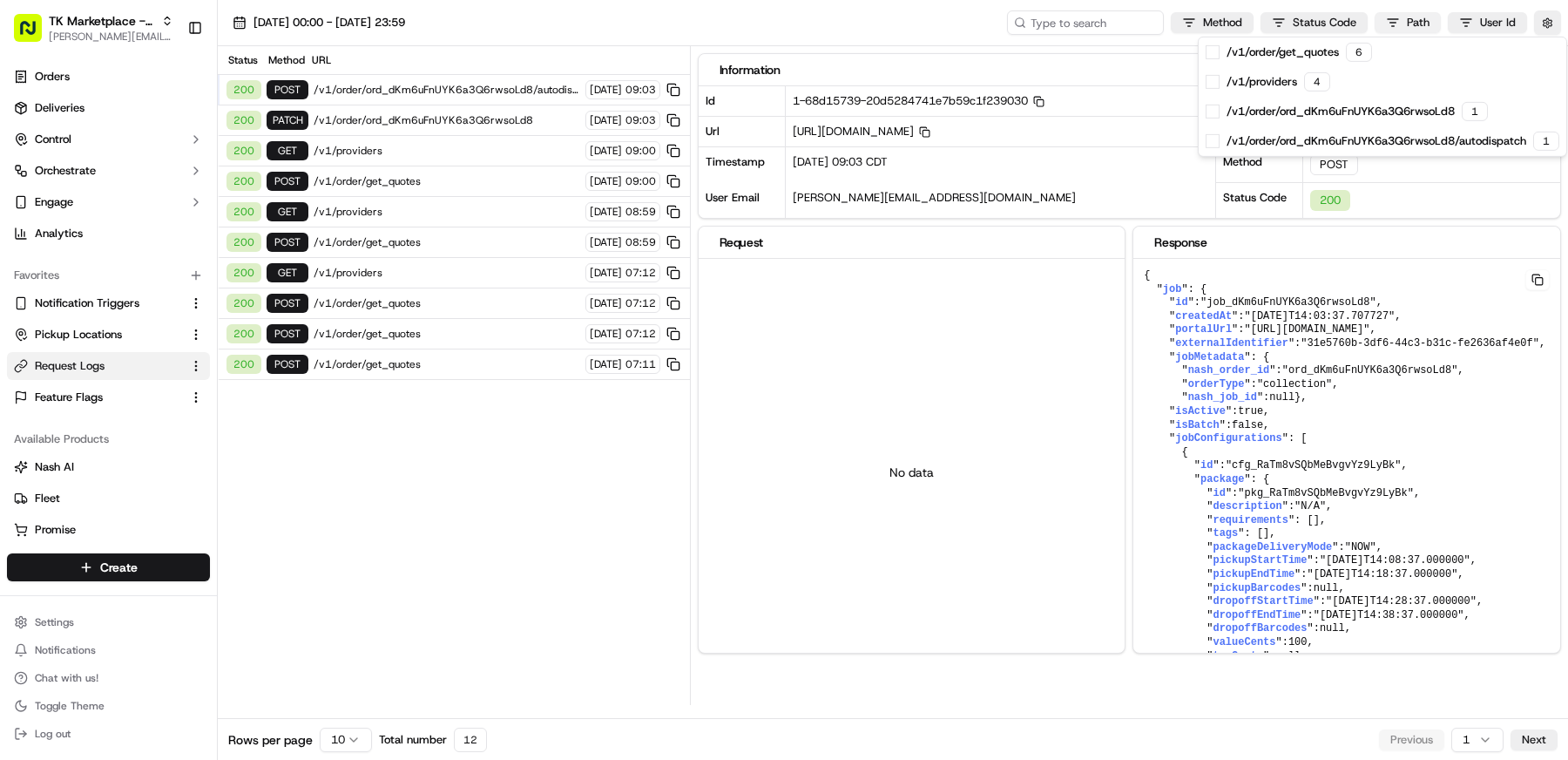
click at [1410, 20] on html "TK Marketplace - TKD [EMAIL_ADDRESS][DOMAIN_NAME] Toggle Sidebar Orders Deliver…" at bounding box center [784, 380] width 1568 height 760
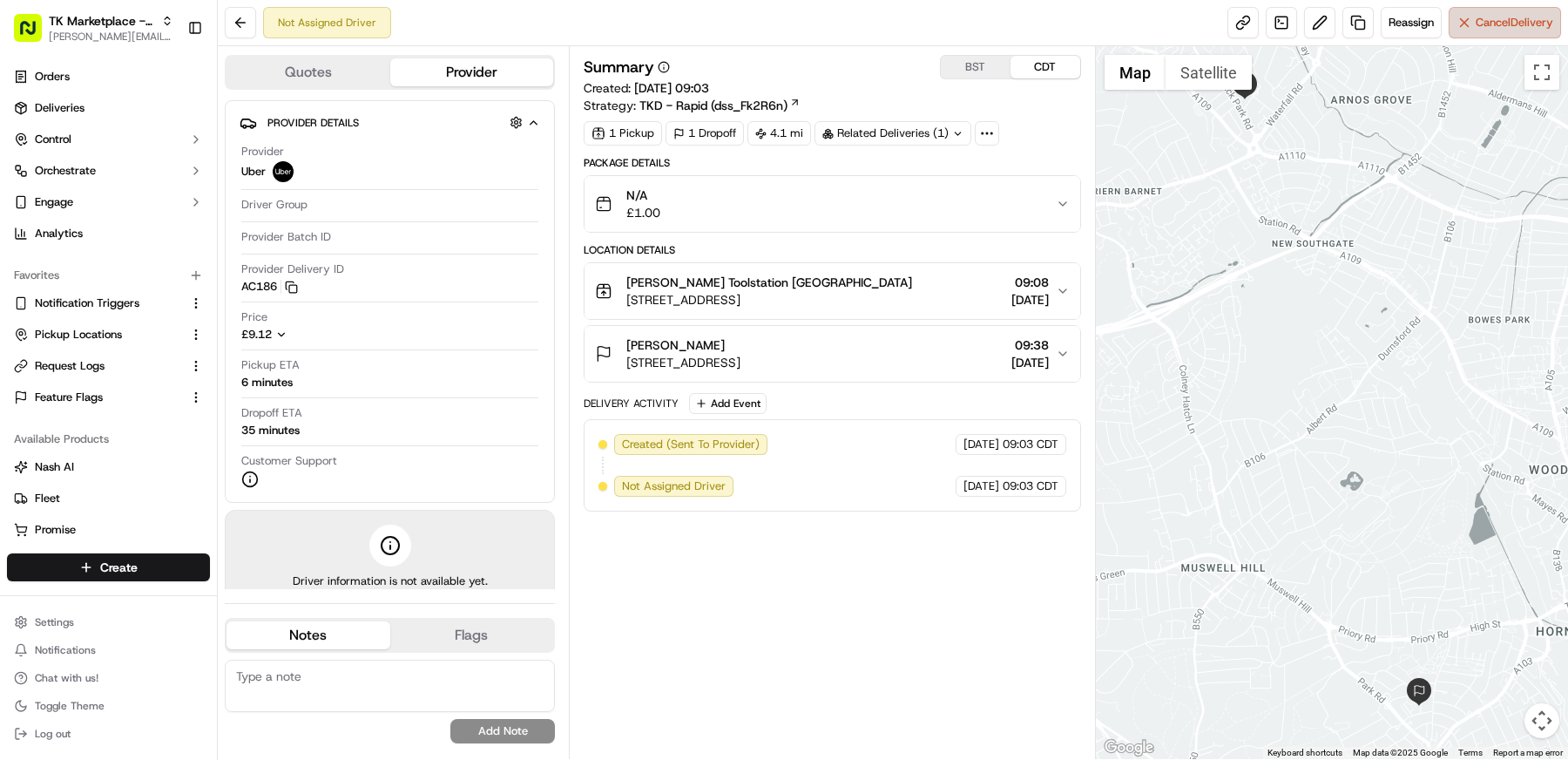
click at [1473, 36] on button "Cancel Delivery" at bounding box center [1504, 22] width 112 height 32
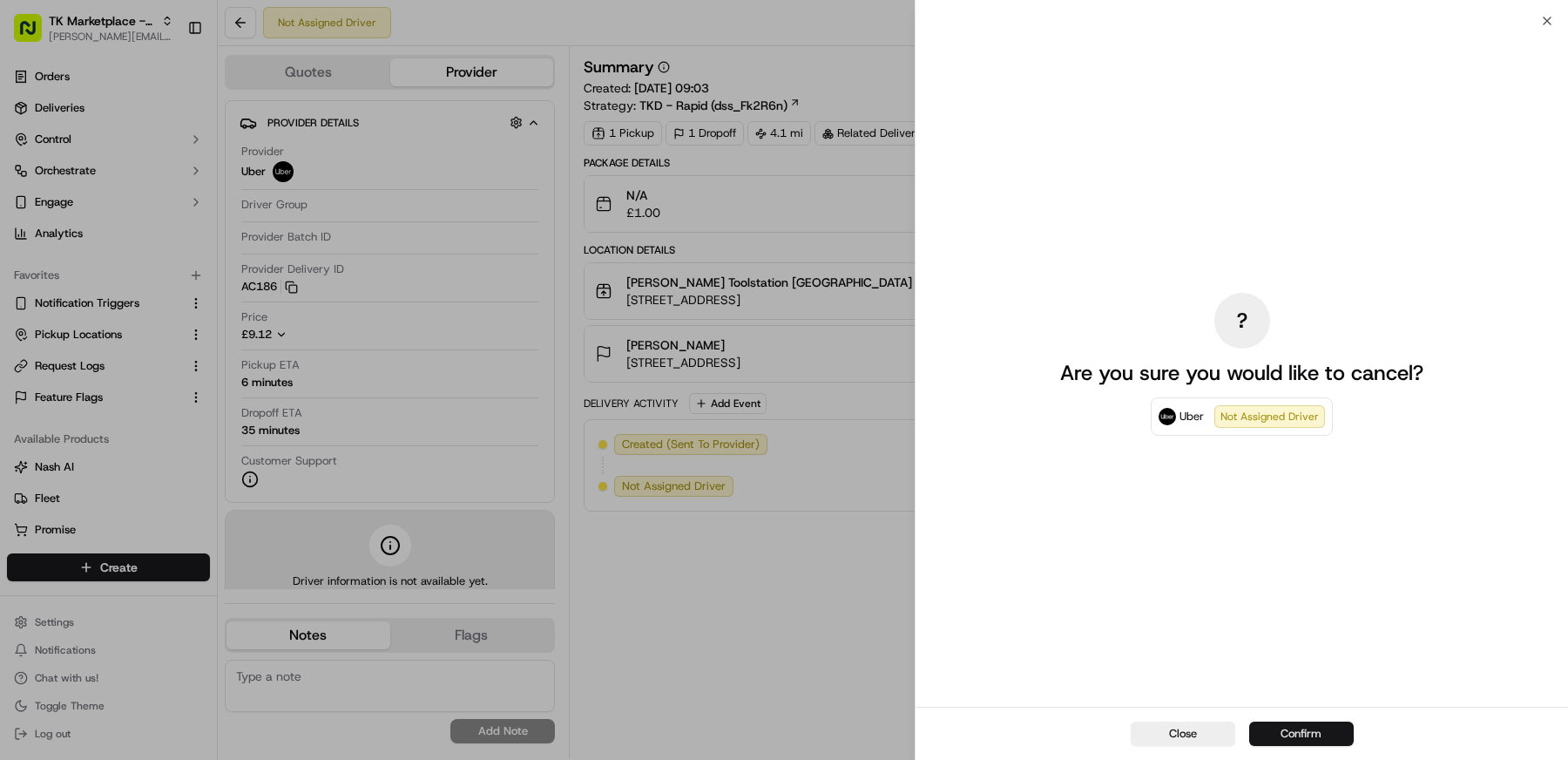
click at [1293, 734] on button "Confirm" at bounding box center [1302, 734] width 105 height 24
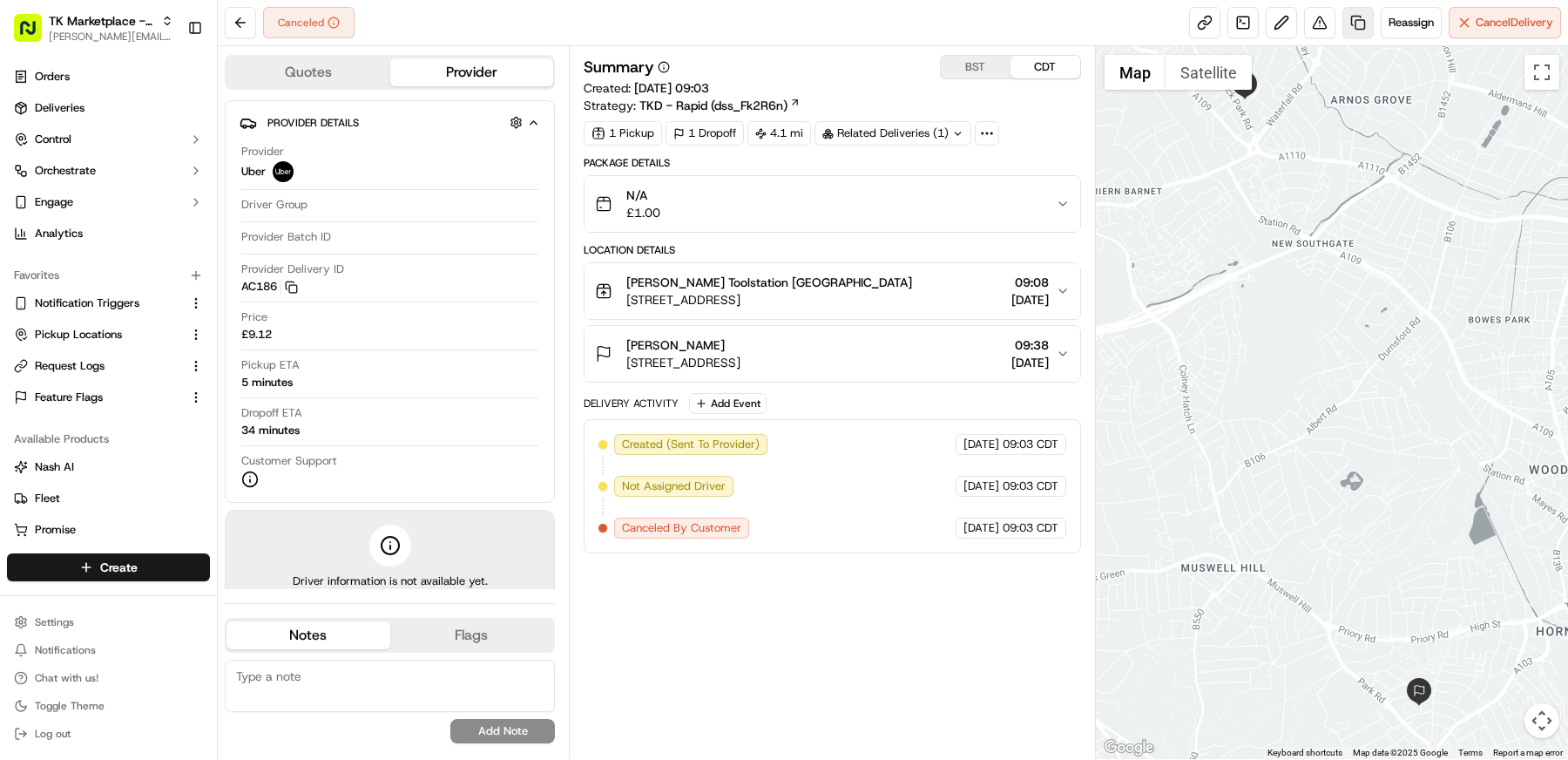
click at [1367, 35] on link at bounding box center [1358, 22] width 32 height 32
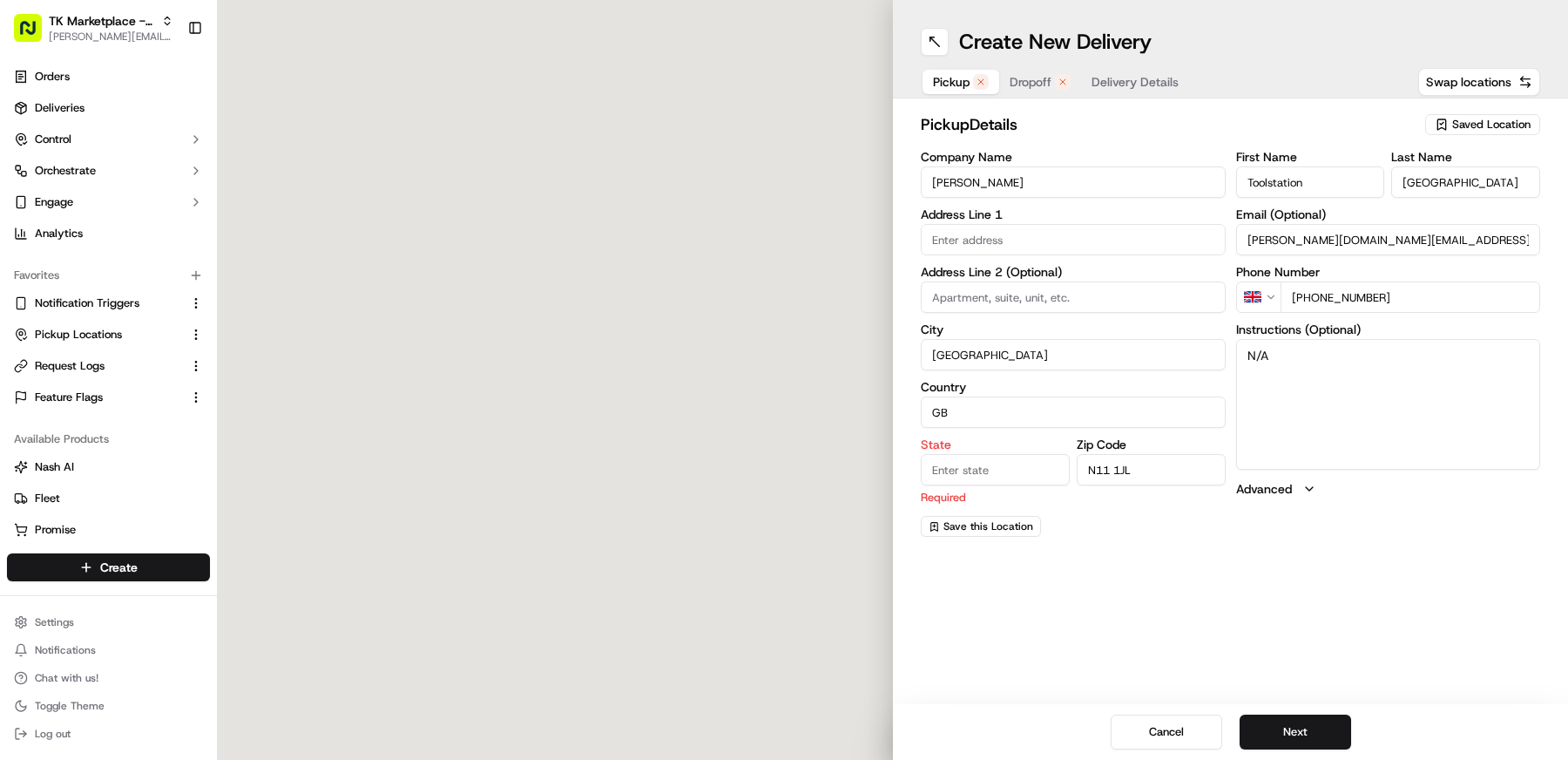
type input "[STREET_ADDRESS]"
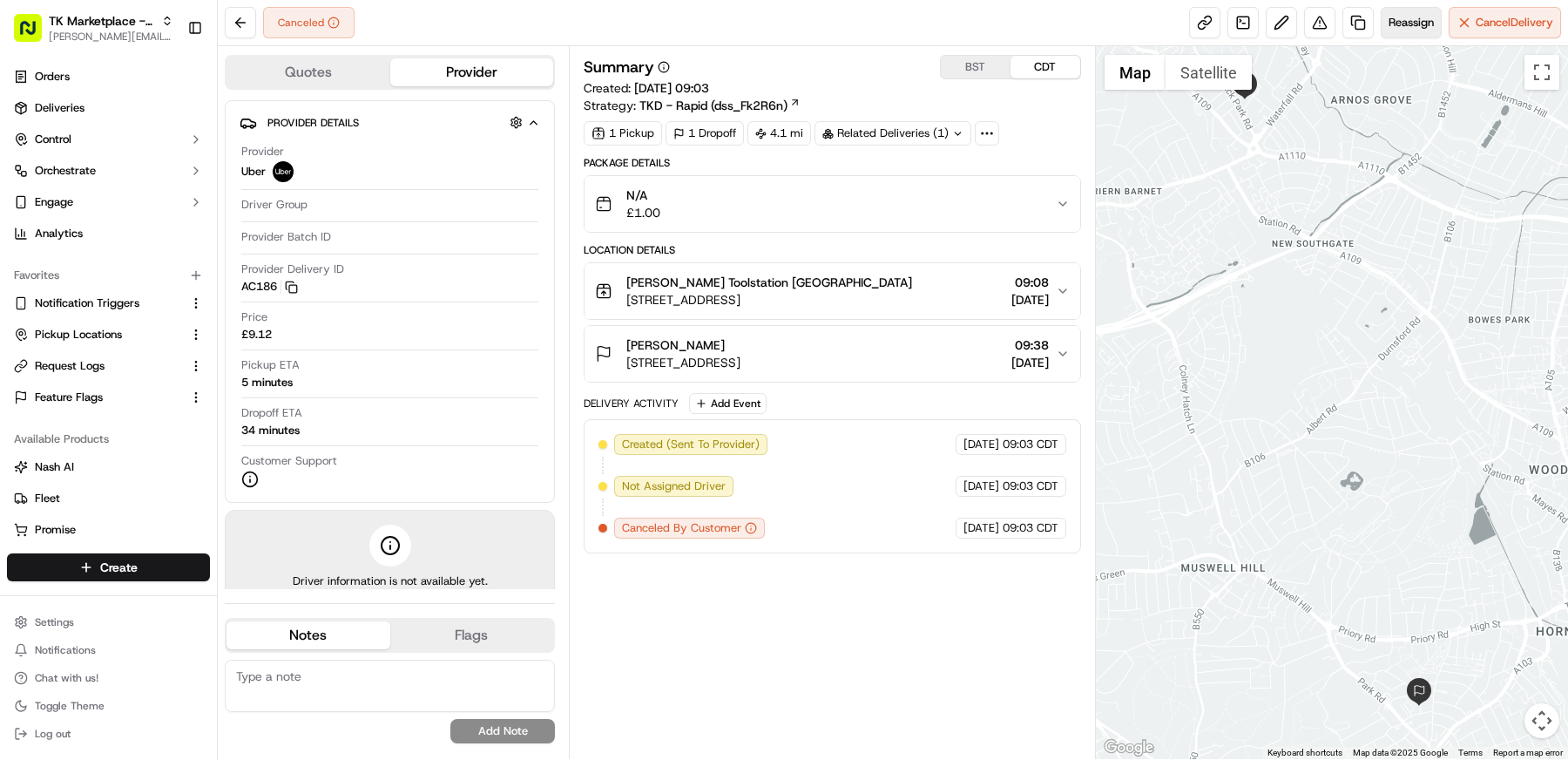
click at [1389, 24] on span "Reassign" at bounding box center [1411, 22] width 45 height 16
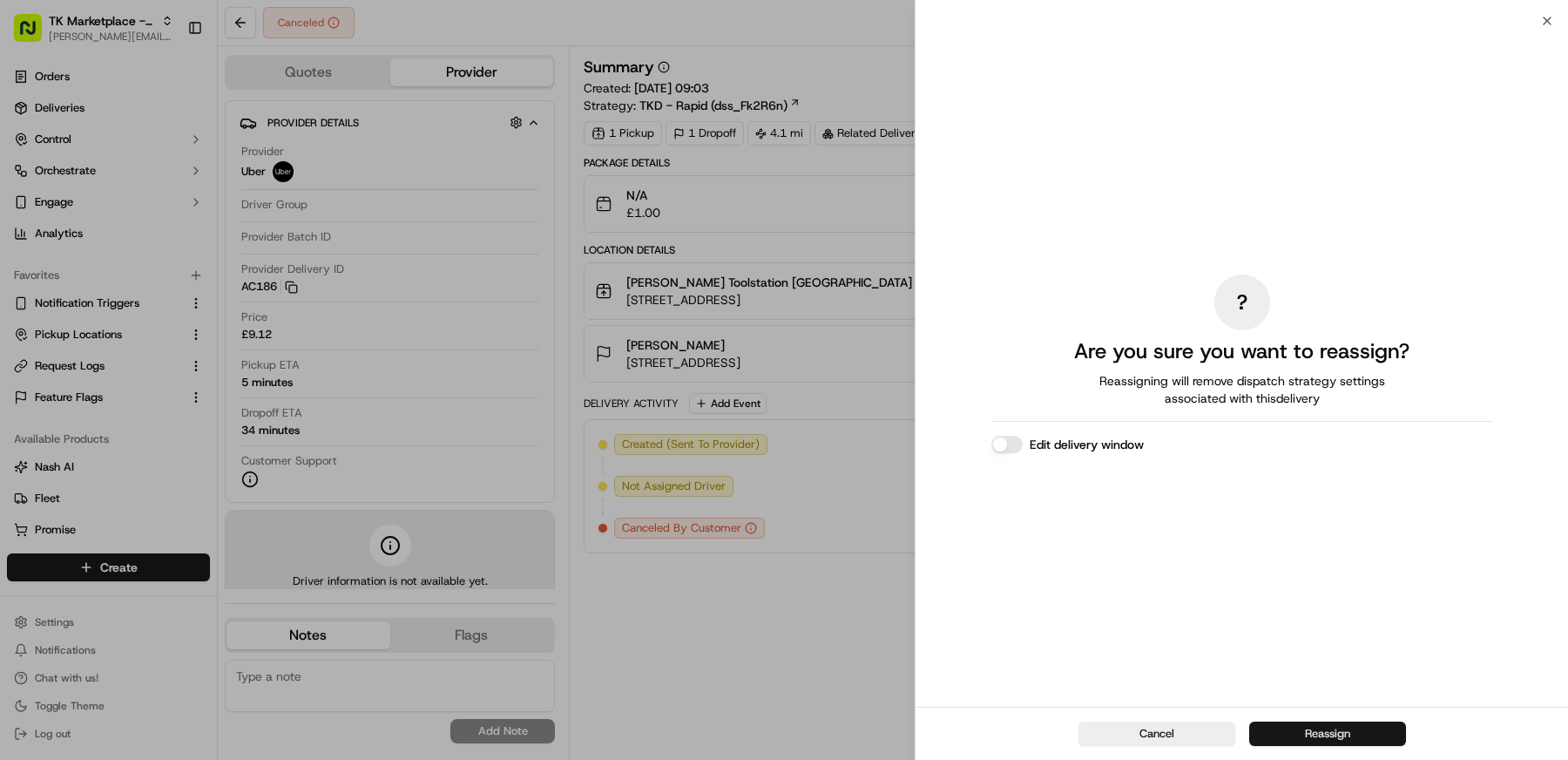
click at [1306, 725] on button "Reassign" at bounding box center [1328, 734] width 157 height 24
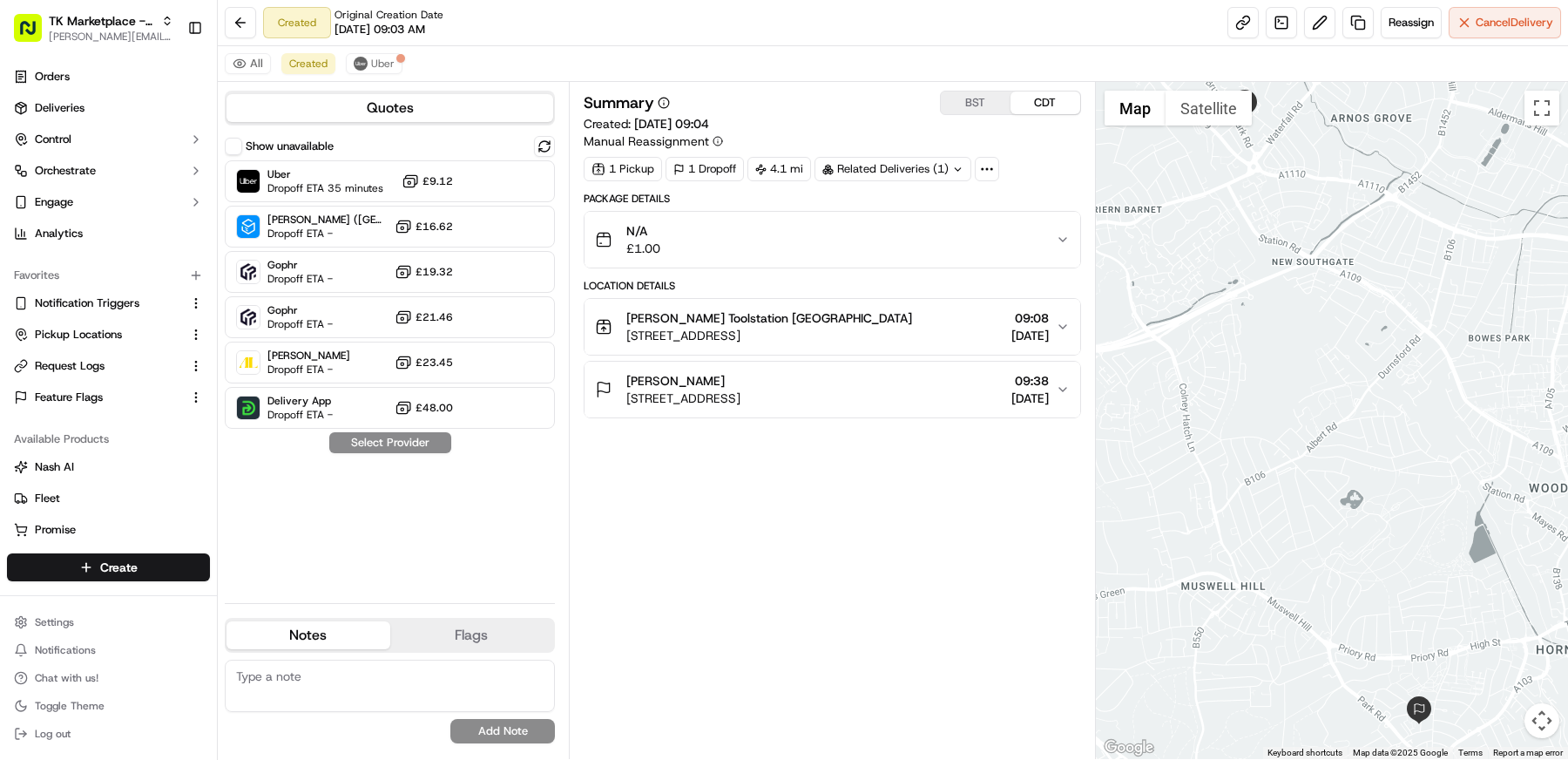
click at [786, 327] on span "[STREET_ADDRESS]" at bounding box center [769, 336] width 286 height 18
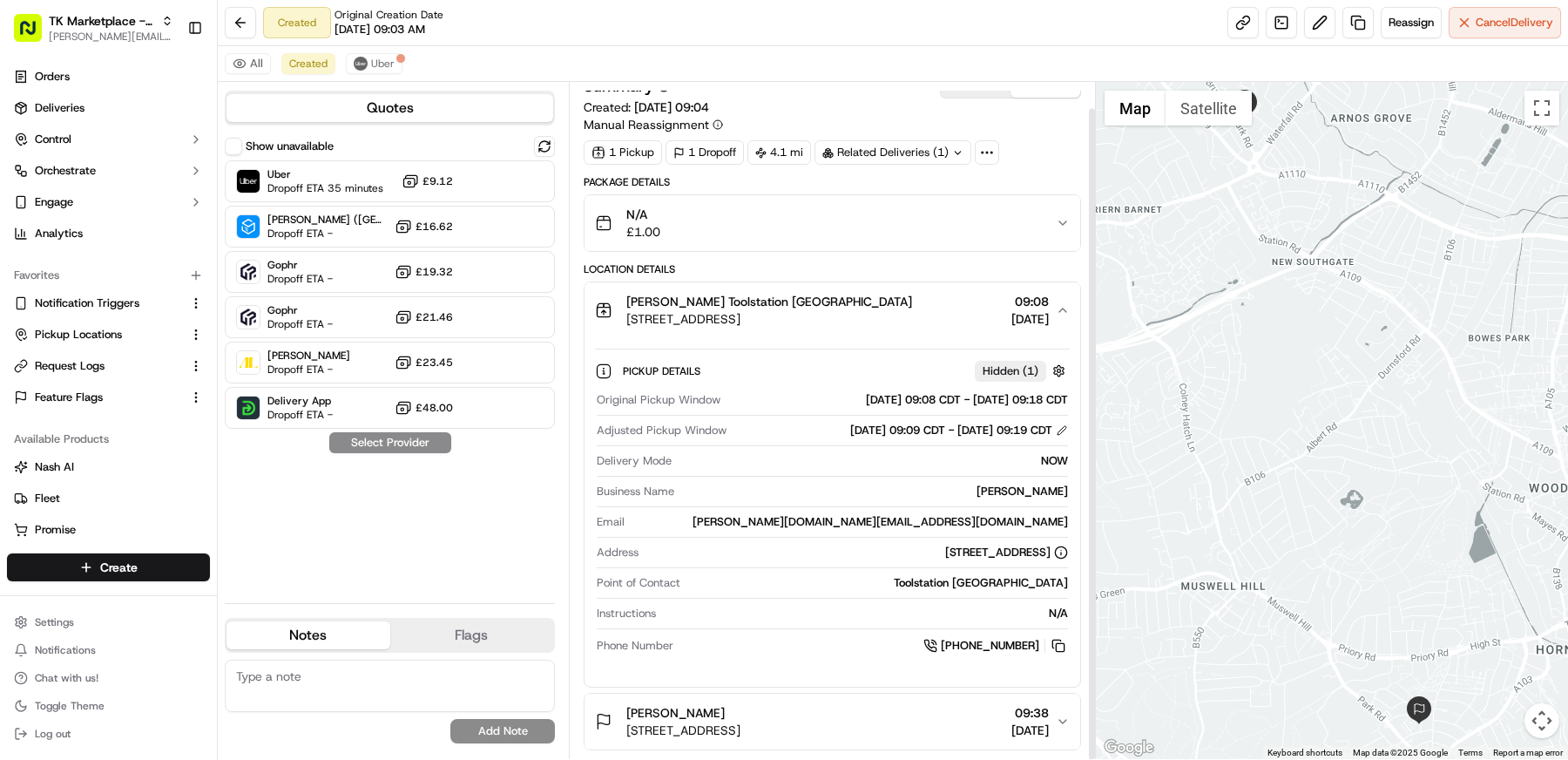
scroll to position [27, 0]
click at [852, 711] on div "[PERSON_NAME] [STREET_ADDRESS] 09:38 [DATE]" at bounding box center [825, 721] width 461 height 35
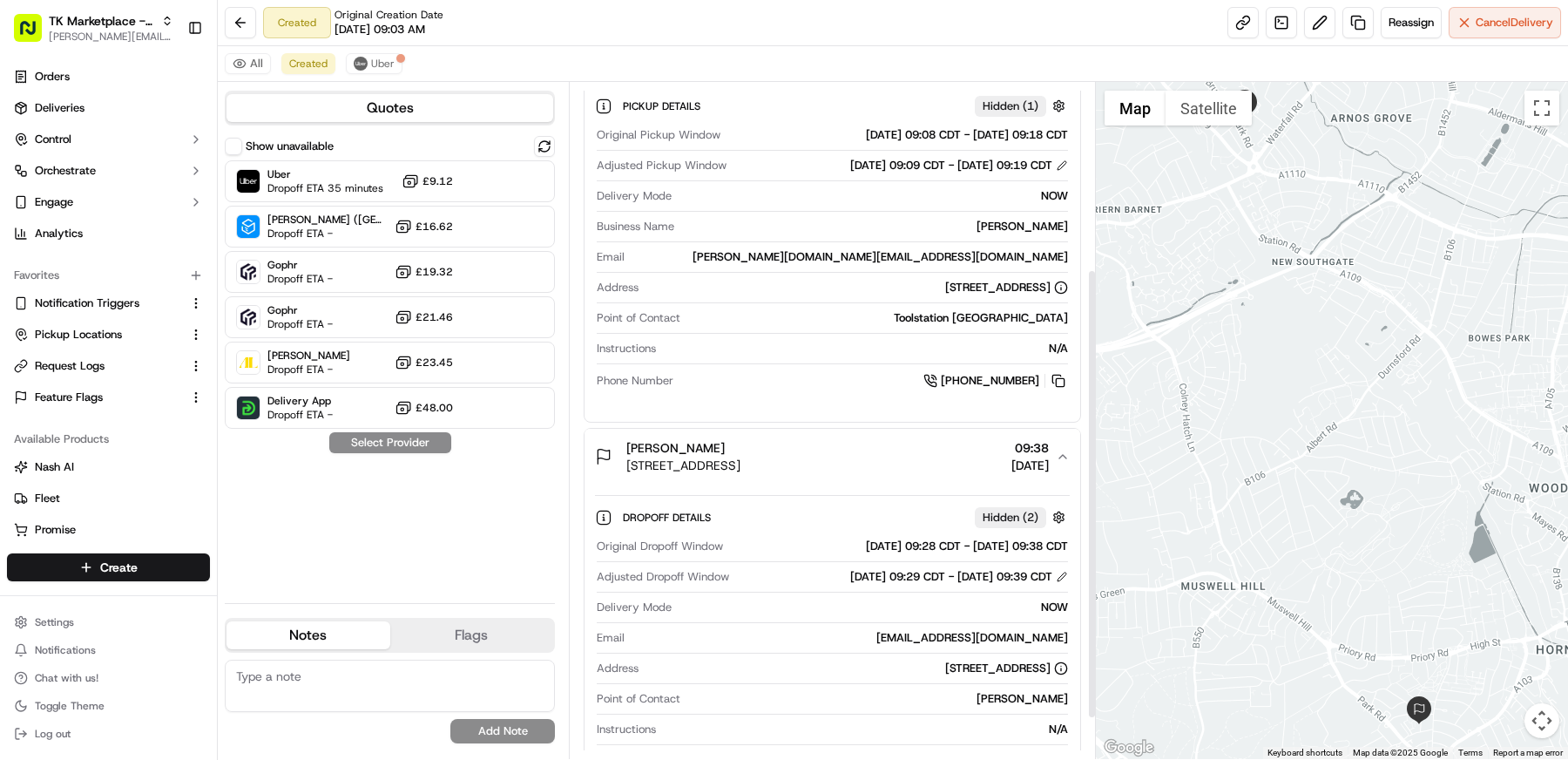
scroll to position [280, 0]
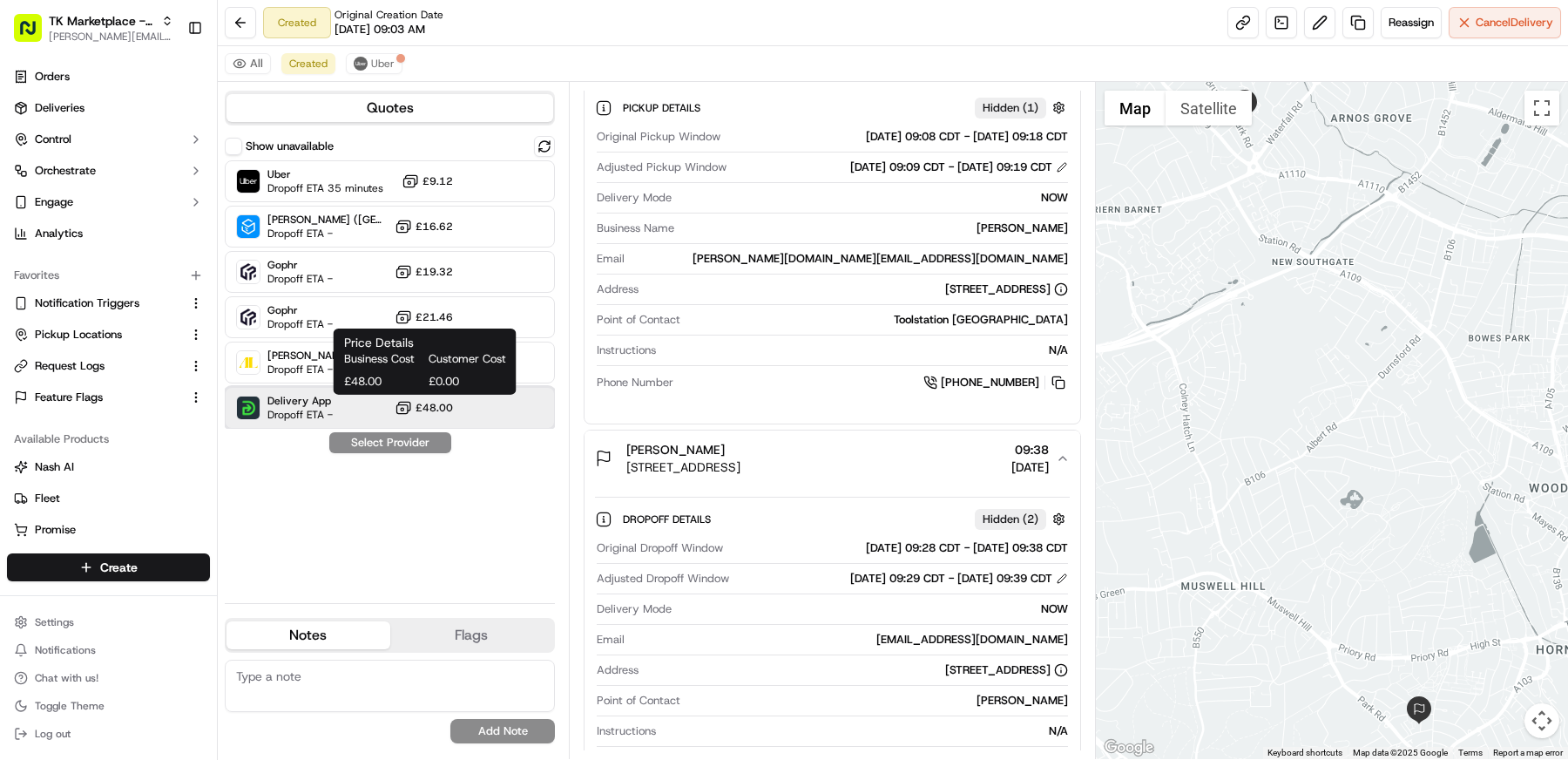
click at [374, 409] on div "Delivery App Dropoff ETA - £48.00" at bounding box center [389, 408] width 330 height 42
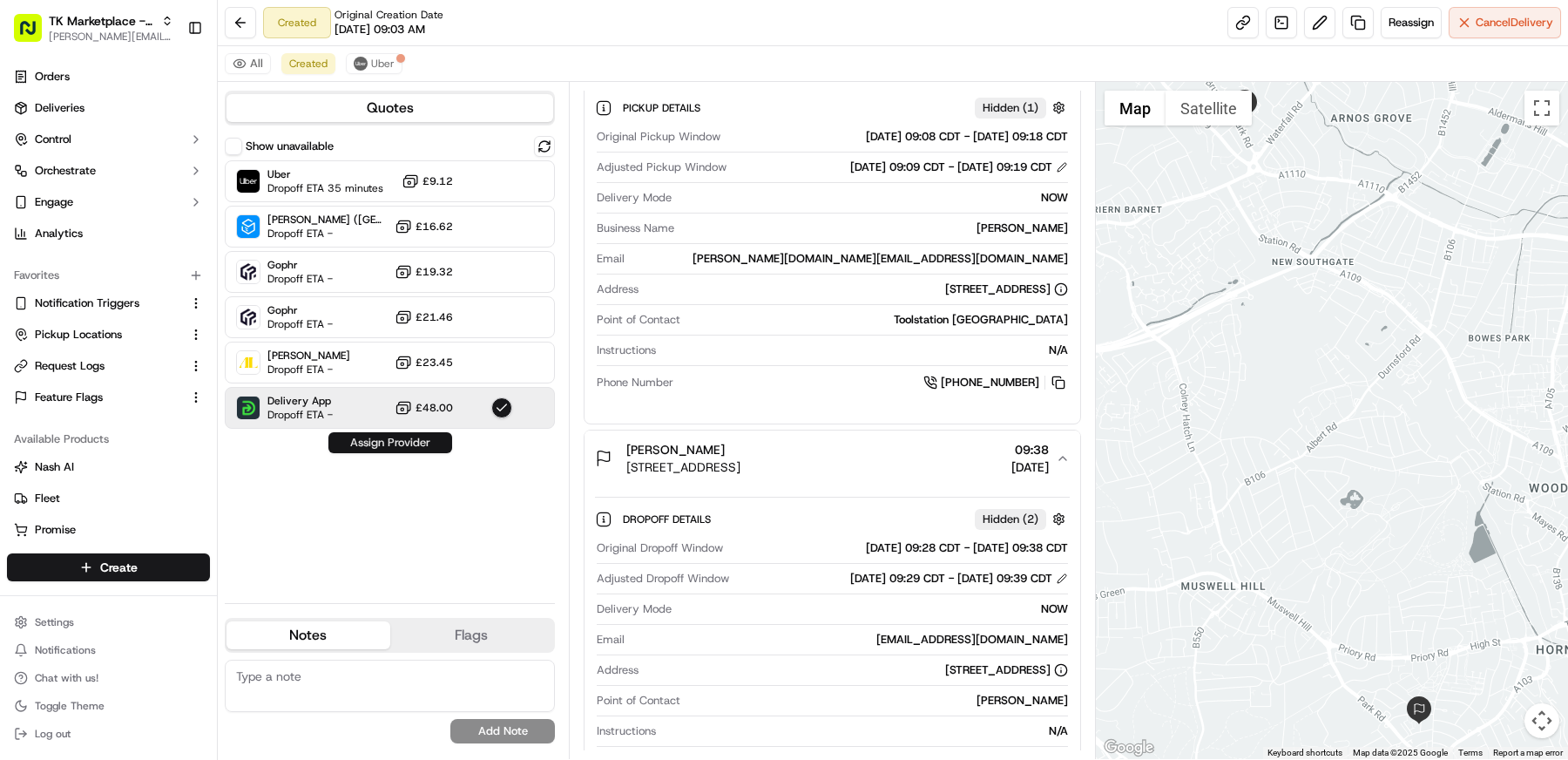
click at [392, 439] on button "Assign Provider" at bounding box center [390, 442] width 123 height 21
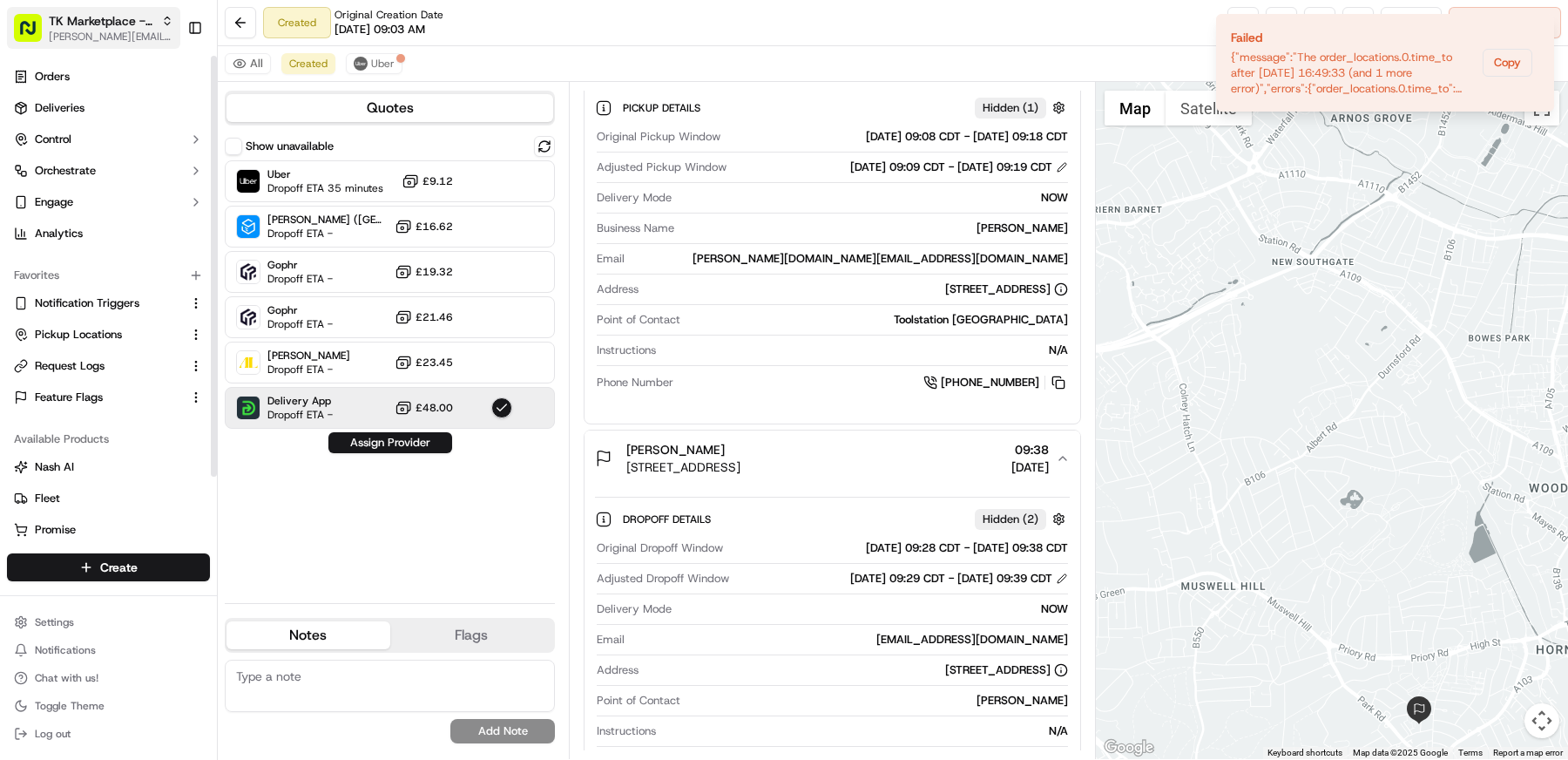
click at [107, 32] on span "[PERSON_NAME][EMAIL_ADDRESS][DOMAIN_NAME]" at bounding box center [110, 36] width 124 height 14
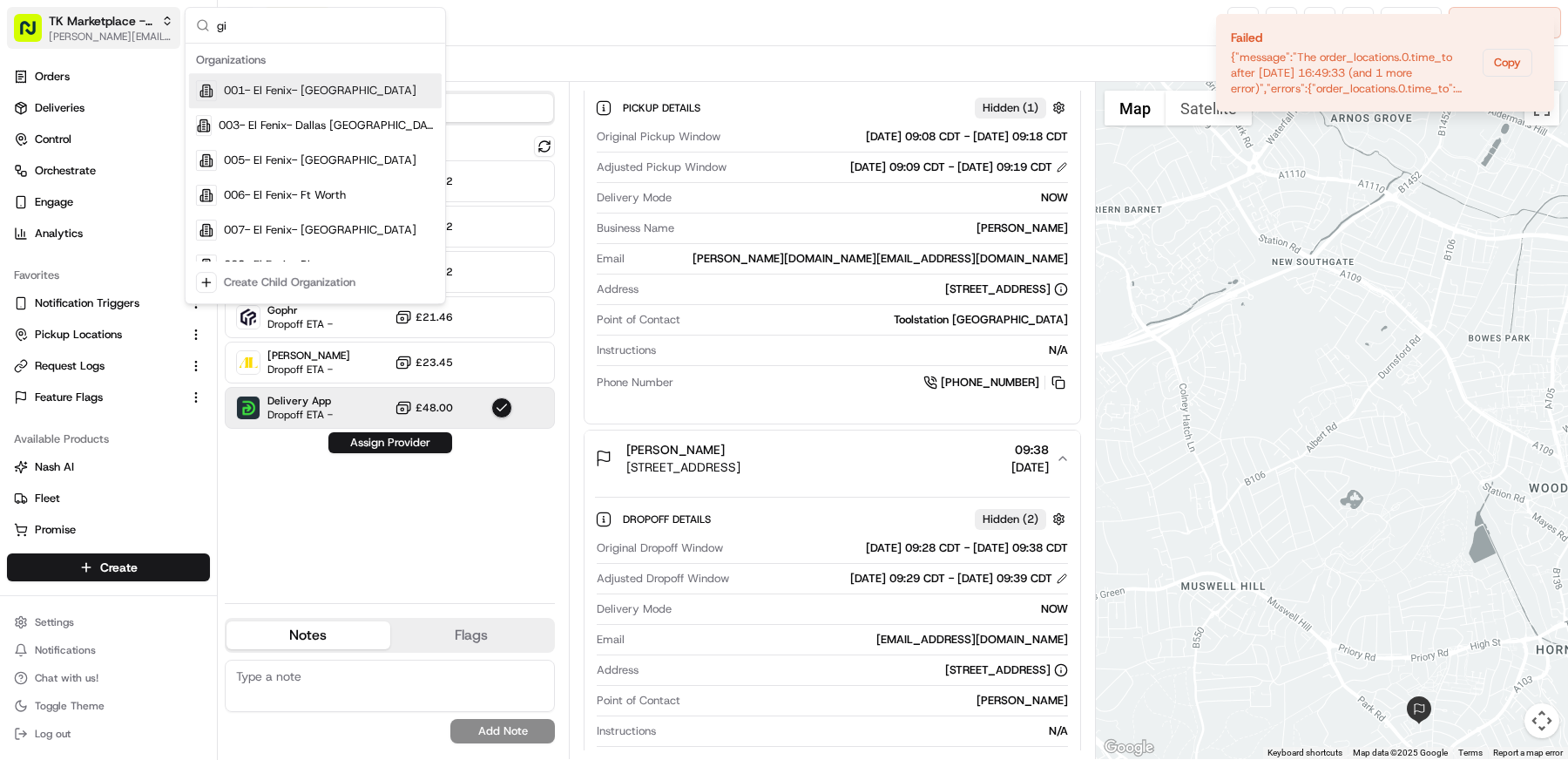
type input "g"
click at [880, 28] on div "Created Original Creation Date 09/22/2025 09:03 AM Reassign Cancel Delivery" at bounding box center [892, 22] width 1350 height 46
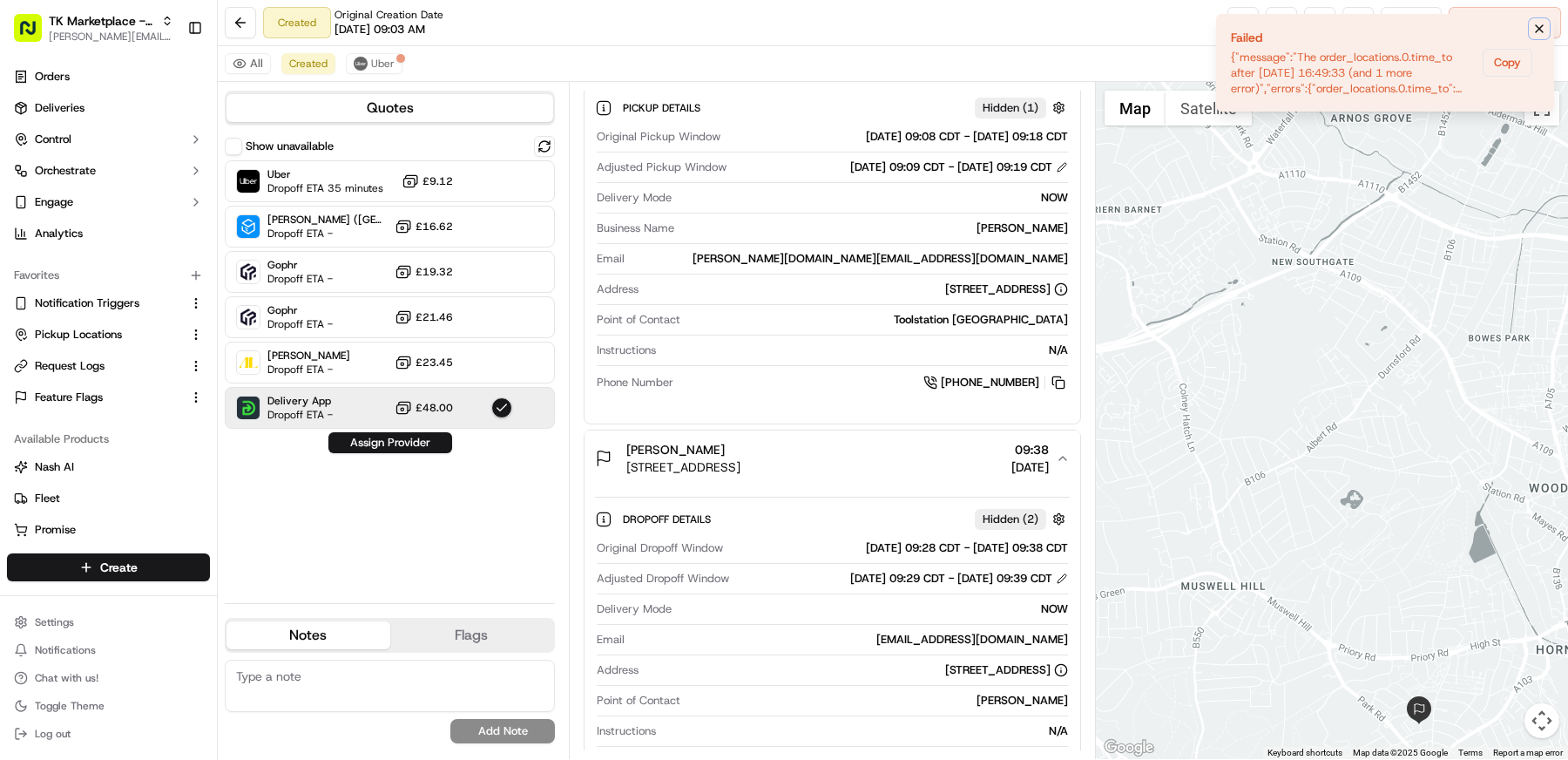
click at [1547, 22] on button "Notifications (F8)" at bounding box center [1539, 29] width 21 height 21
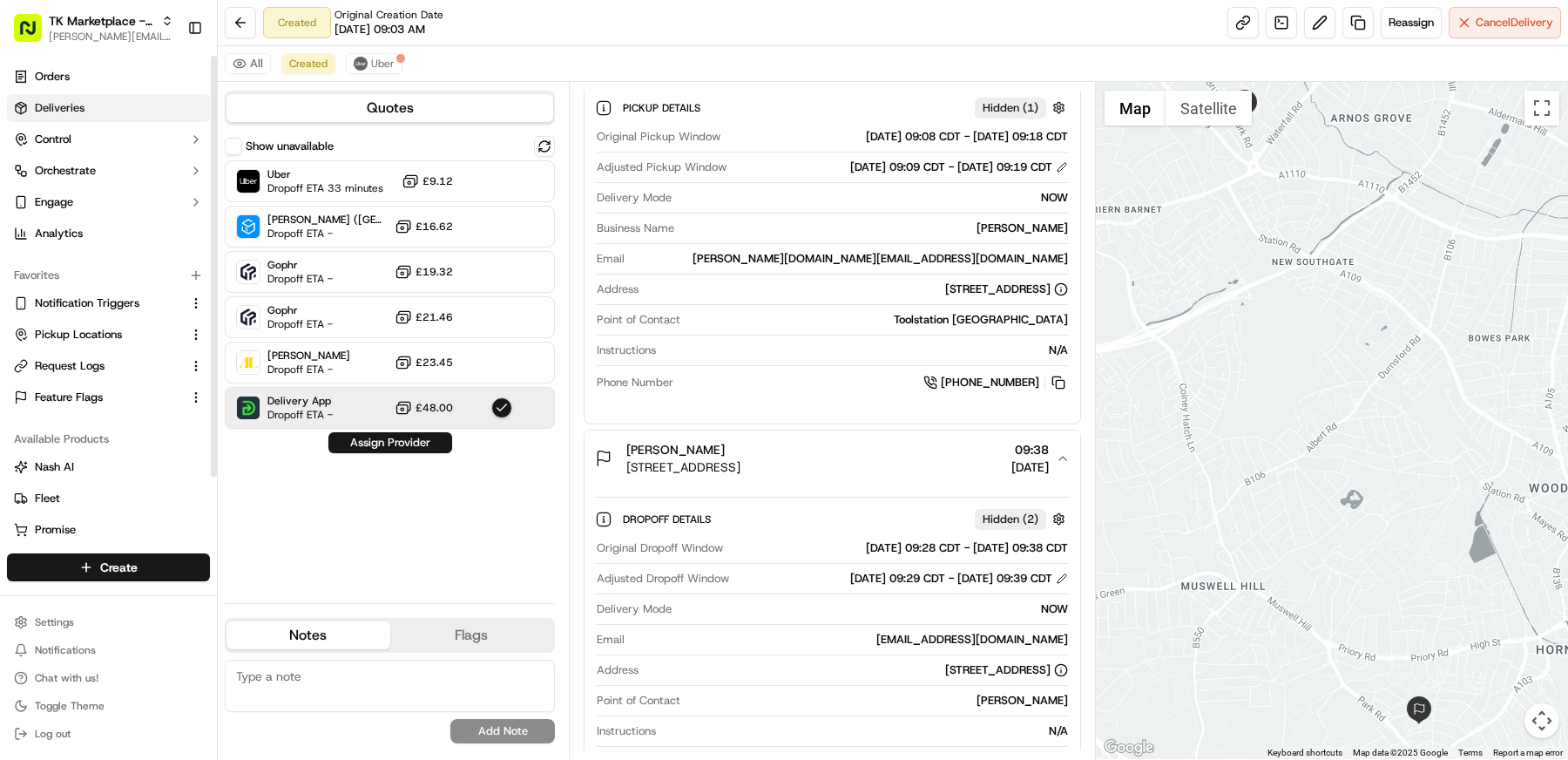
click at [96, 105] on link "Deliveries" at bounding box center [107, 108] width 203 height 28
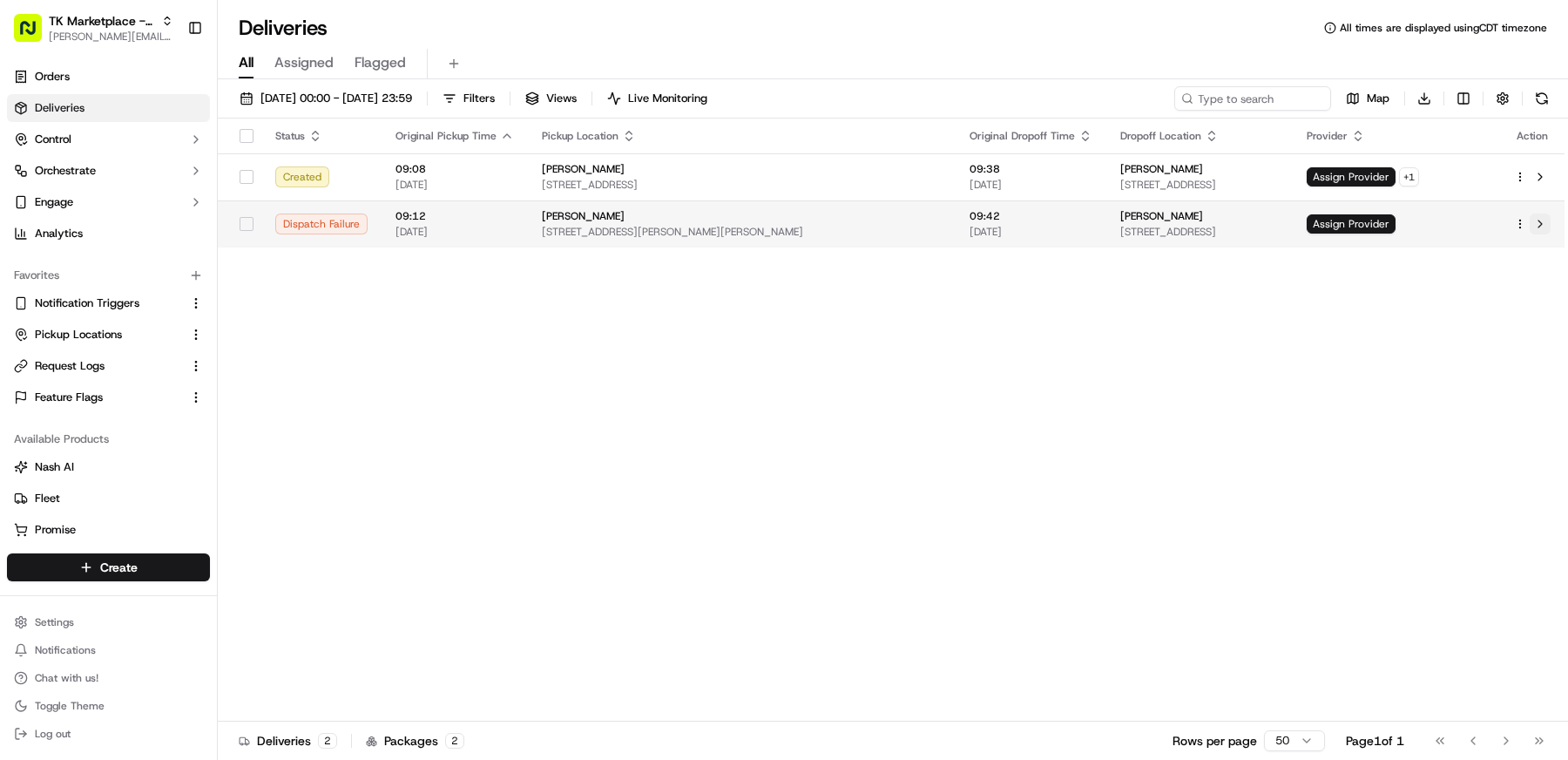
click at [1546, 220] on button at bounding box center [1540, 223] width 21 height 21
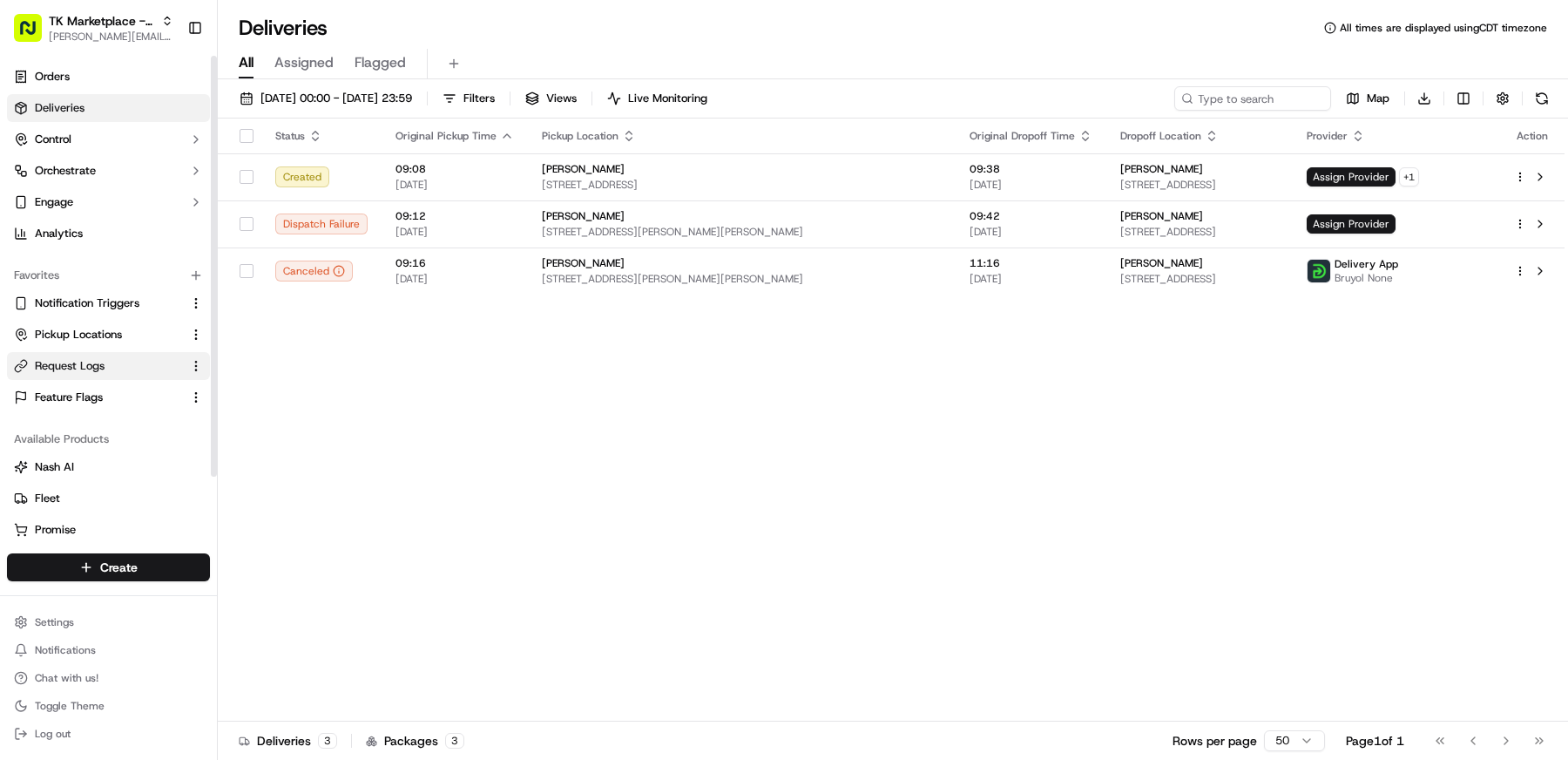
click at [124, 377] on button "Request Logs" at bounding box center [107, 366] width 203 height 28
click at [103, 369] on span "Request Logs" at bounding box center [69, 366] width 70 height 16
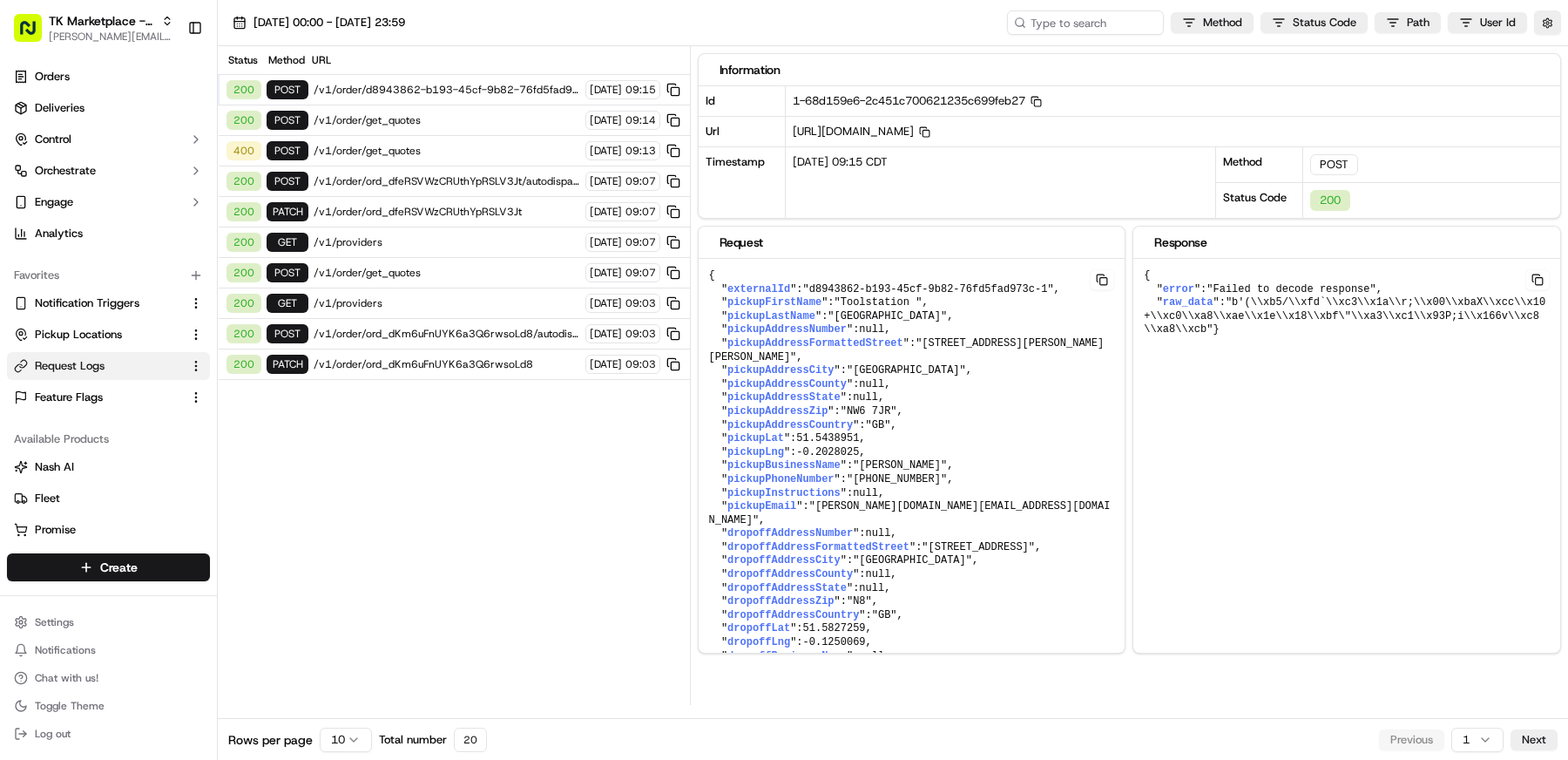
click at [365, 148] on span "/v1/order/get_quotes" at bounding box center [447, 151] width 266 height 14
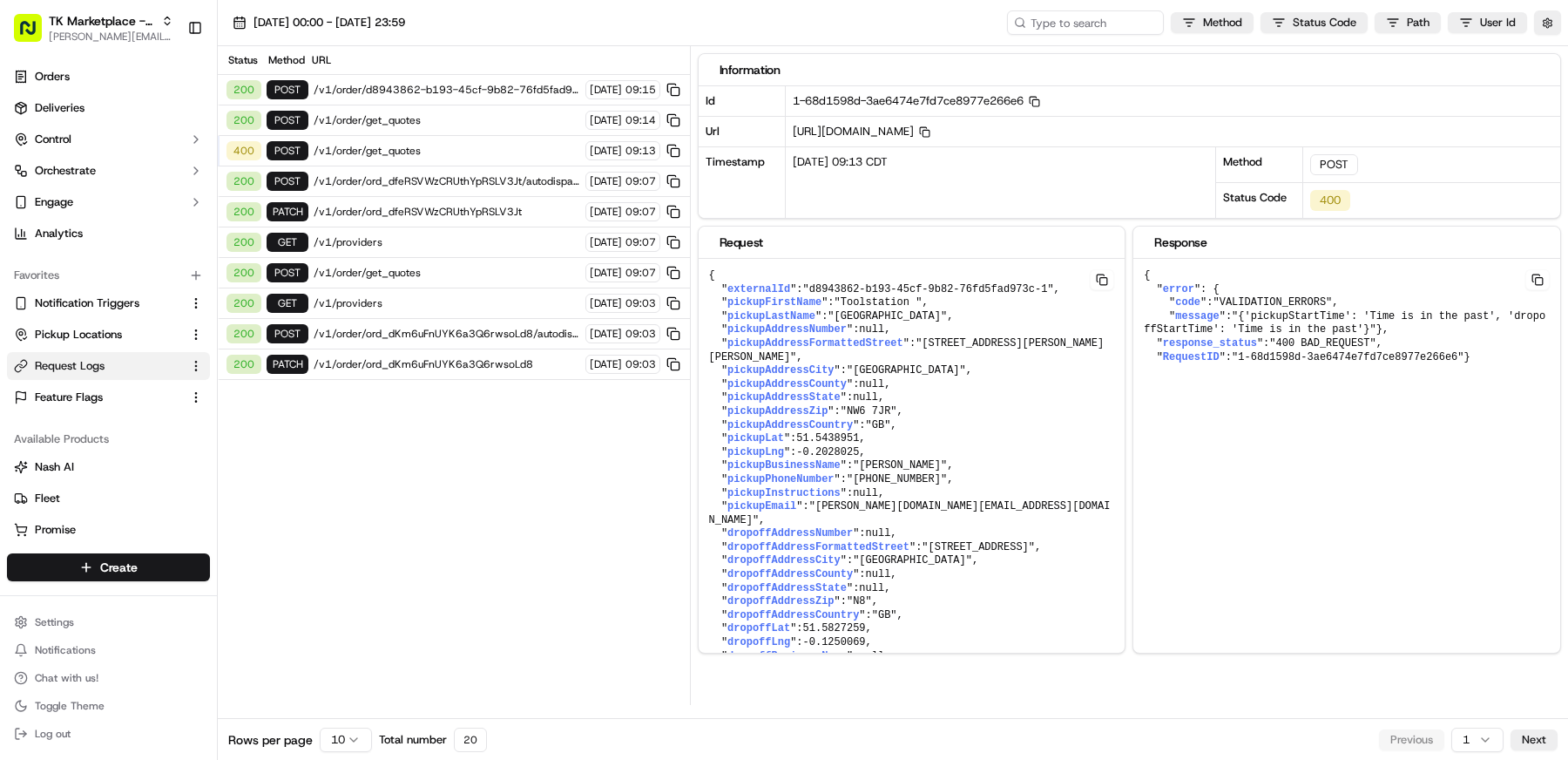
click at [398, 85] on span "/v1/order/d8943862-b193-45cf-9b82-76fd5fad973c-1/autodispatch" at bounding box center [447, 90] width 266 height 14
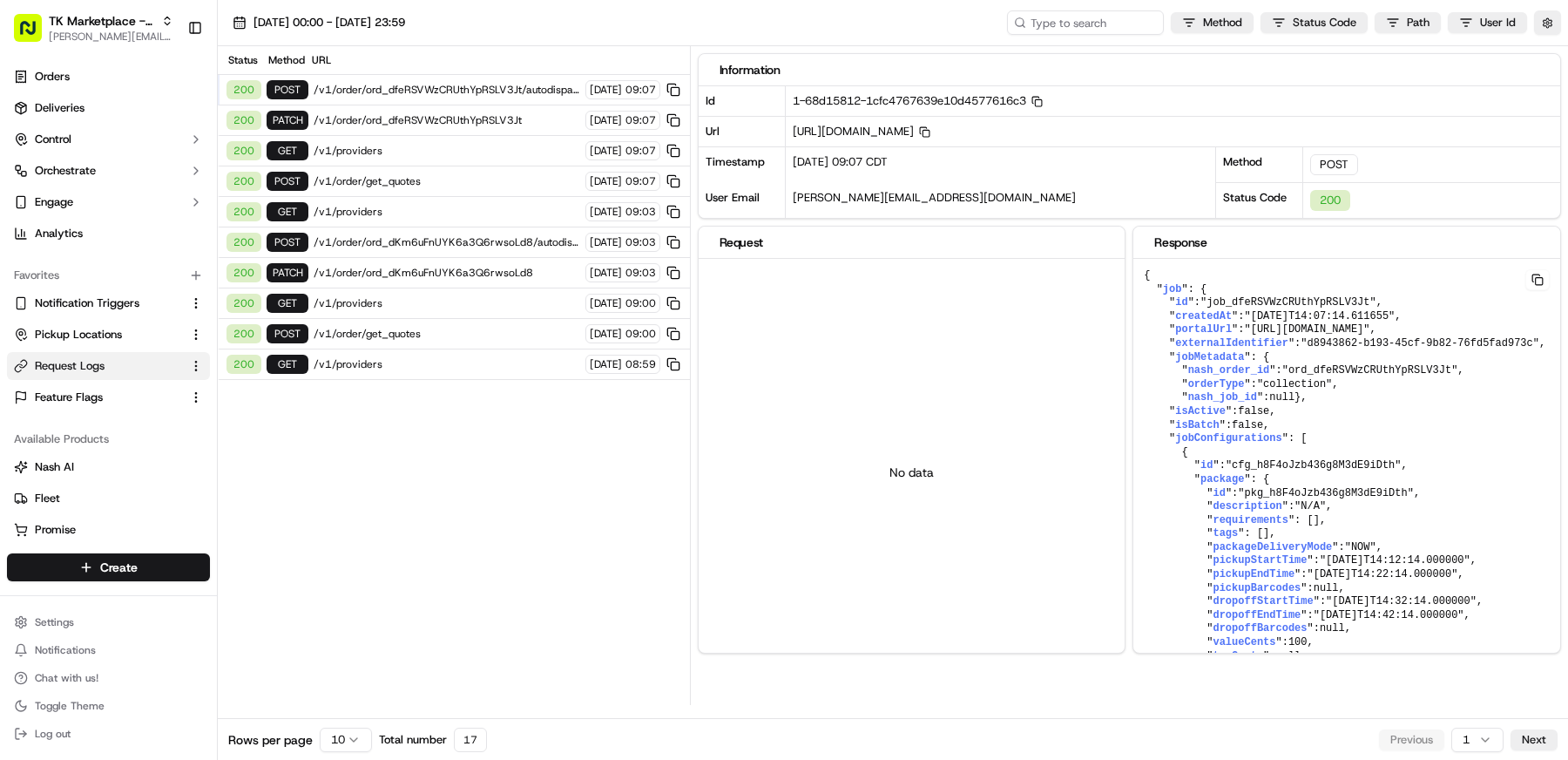
click at [470, 122] on span "/v1/order/ord_dfeRSVWzCRUthYpRSLV3Jt" at bounding box center [447, 120] width 266 height 14
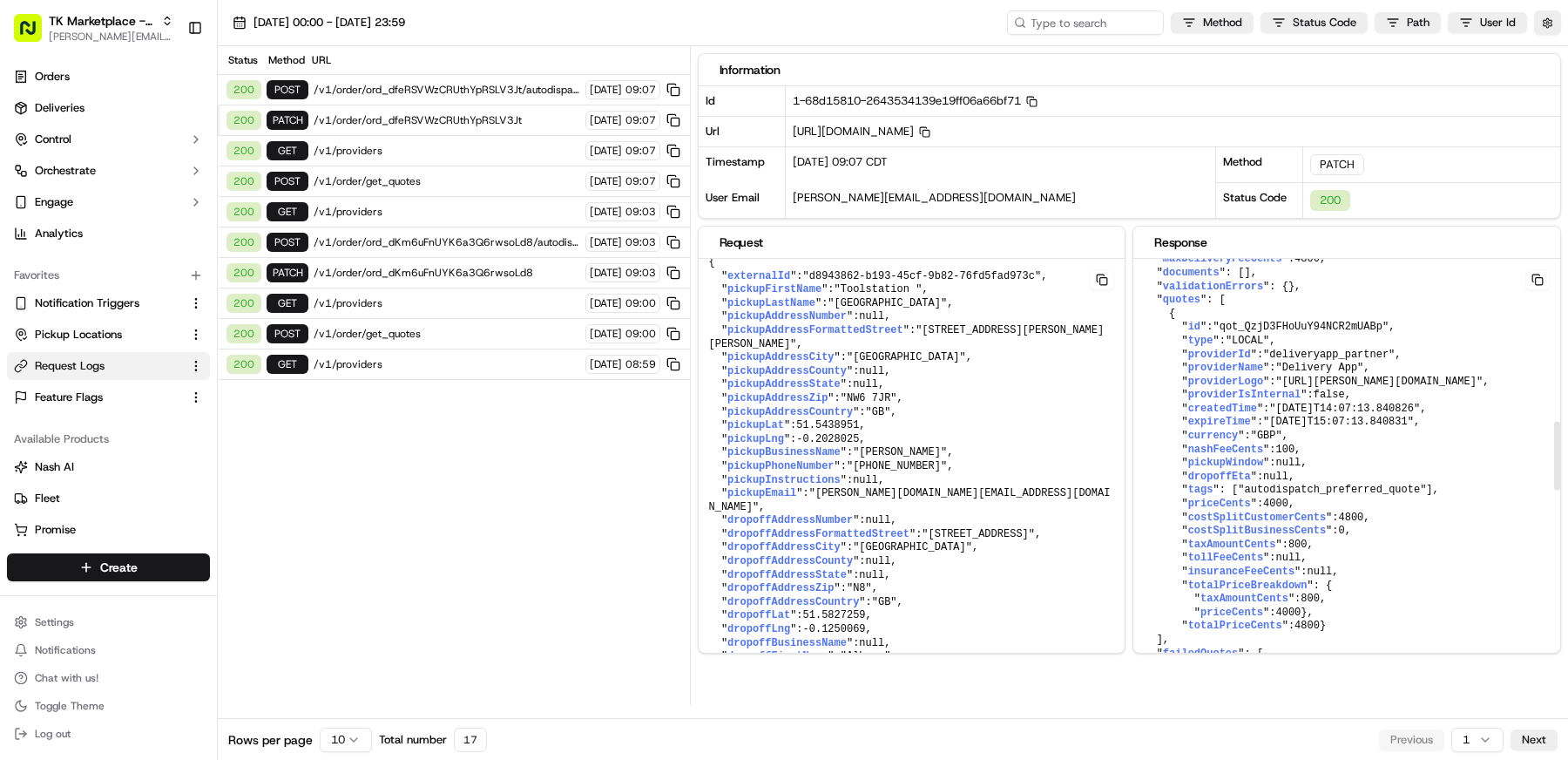
scroll to position [1040, 0]
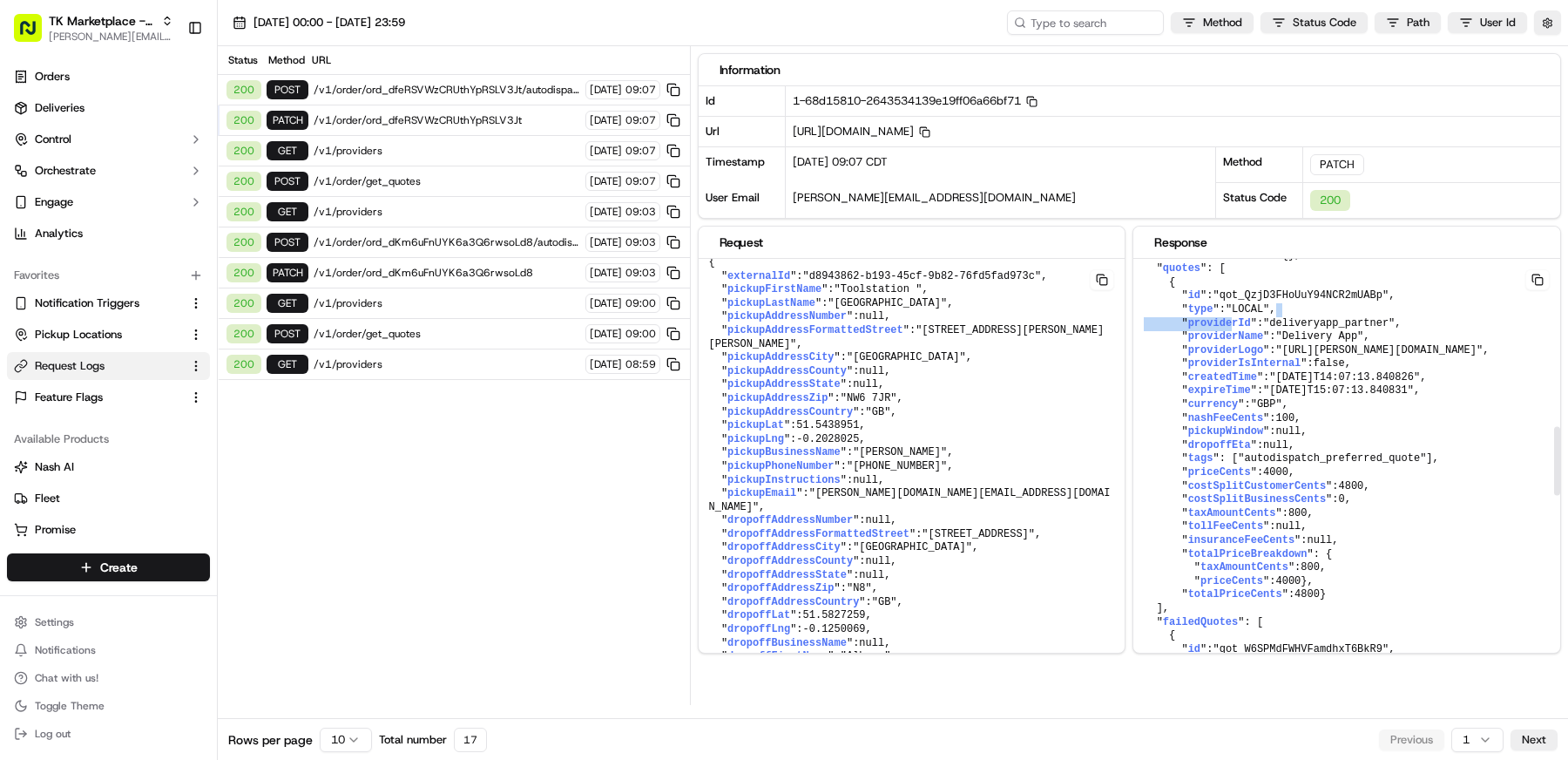
drag, startPoint x: 1421, startPoint y: 379, endPoint x: 1233, endPoint y: 380, distance: 188.0
click at [1233, 380] on pre "{ " id ": "ord_dfeRSVWzCRUthYpRSLV3Jt" , " createdAt ": "2025-09-22T14:07:04.39…" at bounding box center [1347, 432] width 427 height 2426
click at [1233, 329] on span "providerId" at bounding box center [1219, 323] width 63 height 12
click at [496, 121] on span "/v1/order/ord_dfeRSVWzCRUthYpRSLV3Jt" at bounding box center [447, 120] width 266 height 14
click at [1546, 27] on button "button" at bounding box center [1547, 22] width 27 height 24
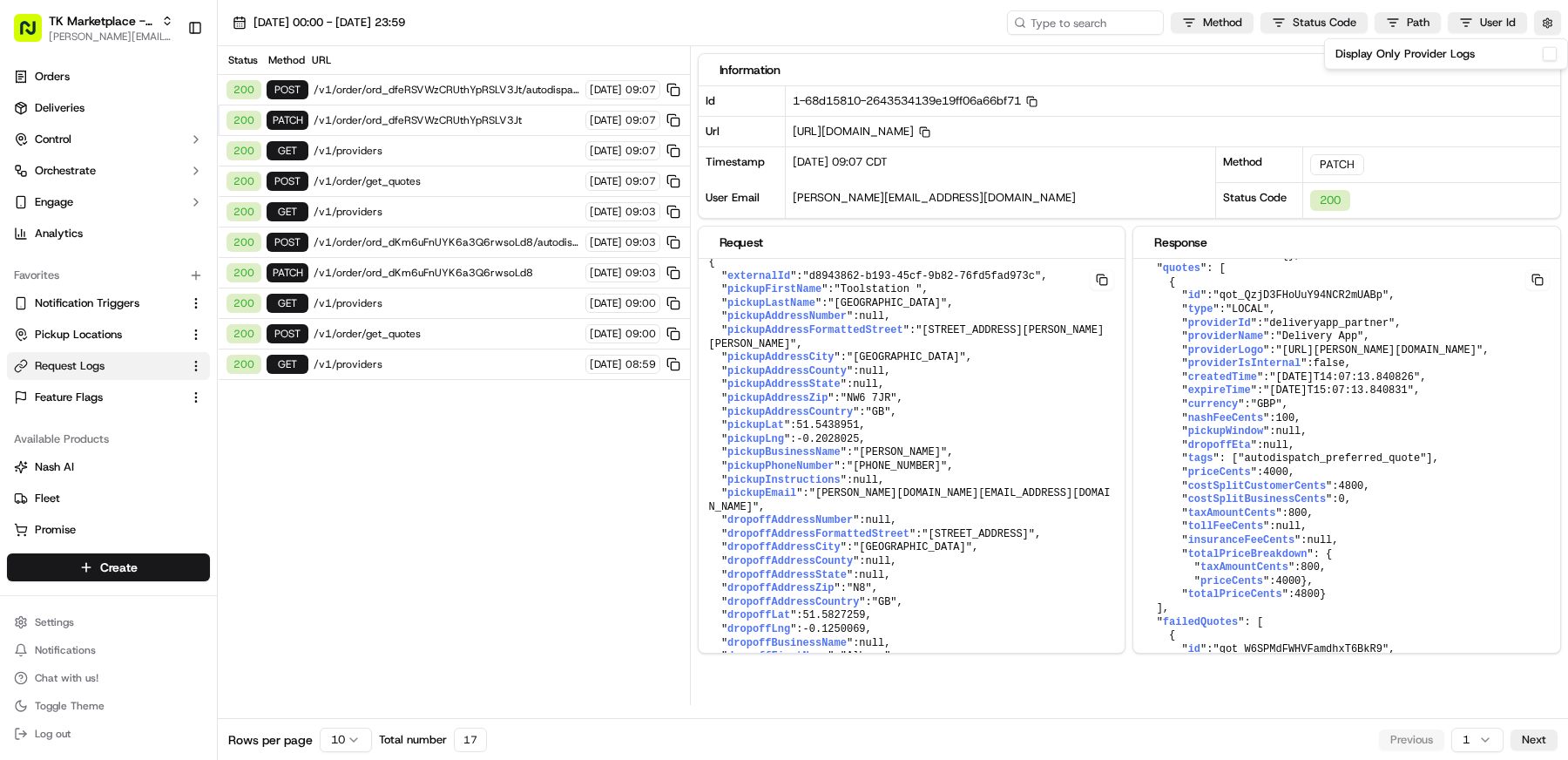
click at [1549, 50] on button "Display Only Provider Logs" at bounding box center [1549, 53] width 14 height 14
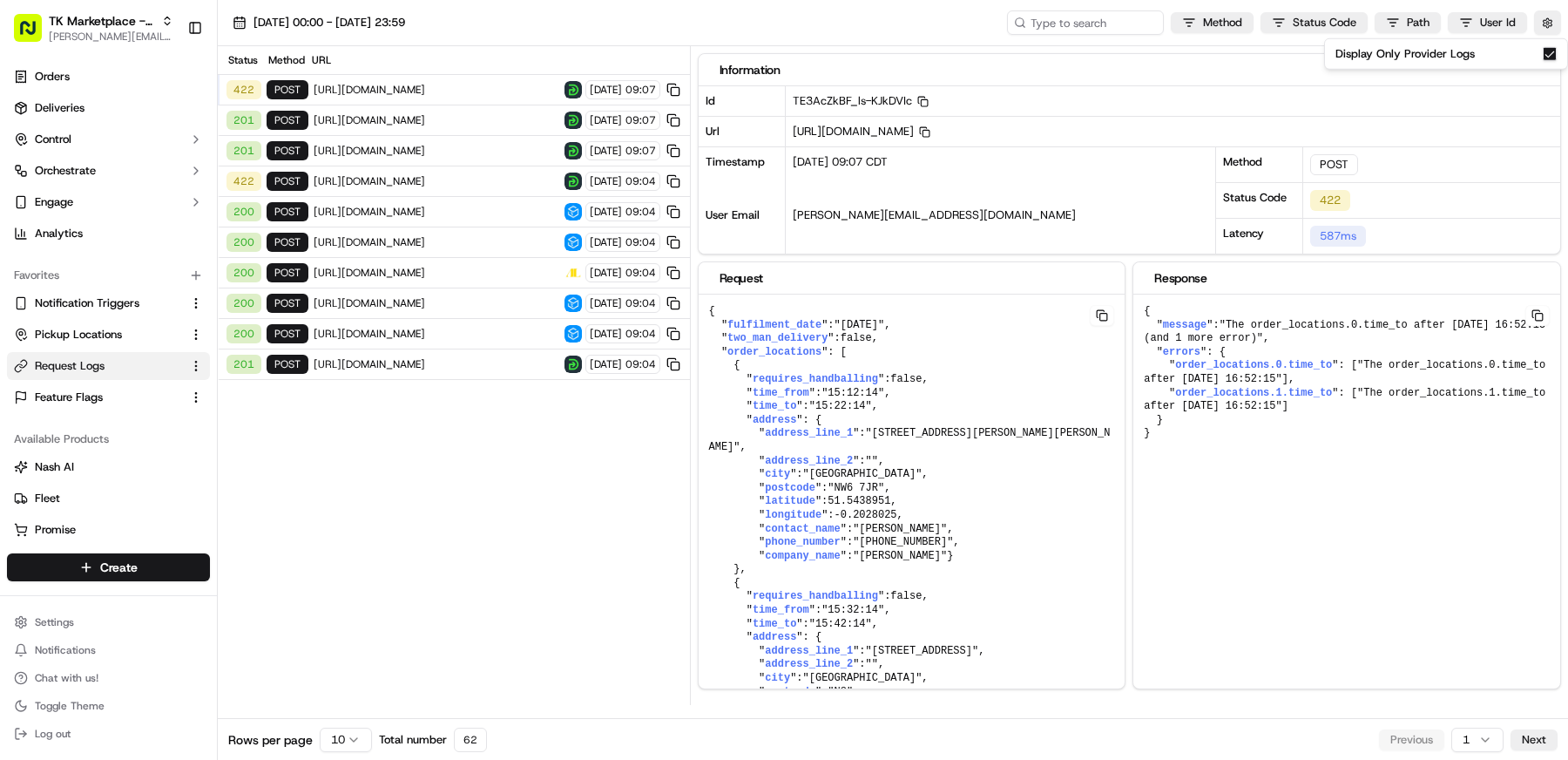
click at [400, 114] on span "https://api.deliveryapp.com/api/v1/orders-delivery/quote" at bounding box center [436, 120] width 246 height 14
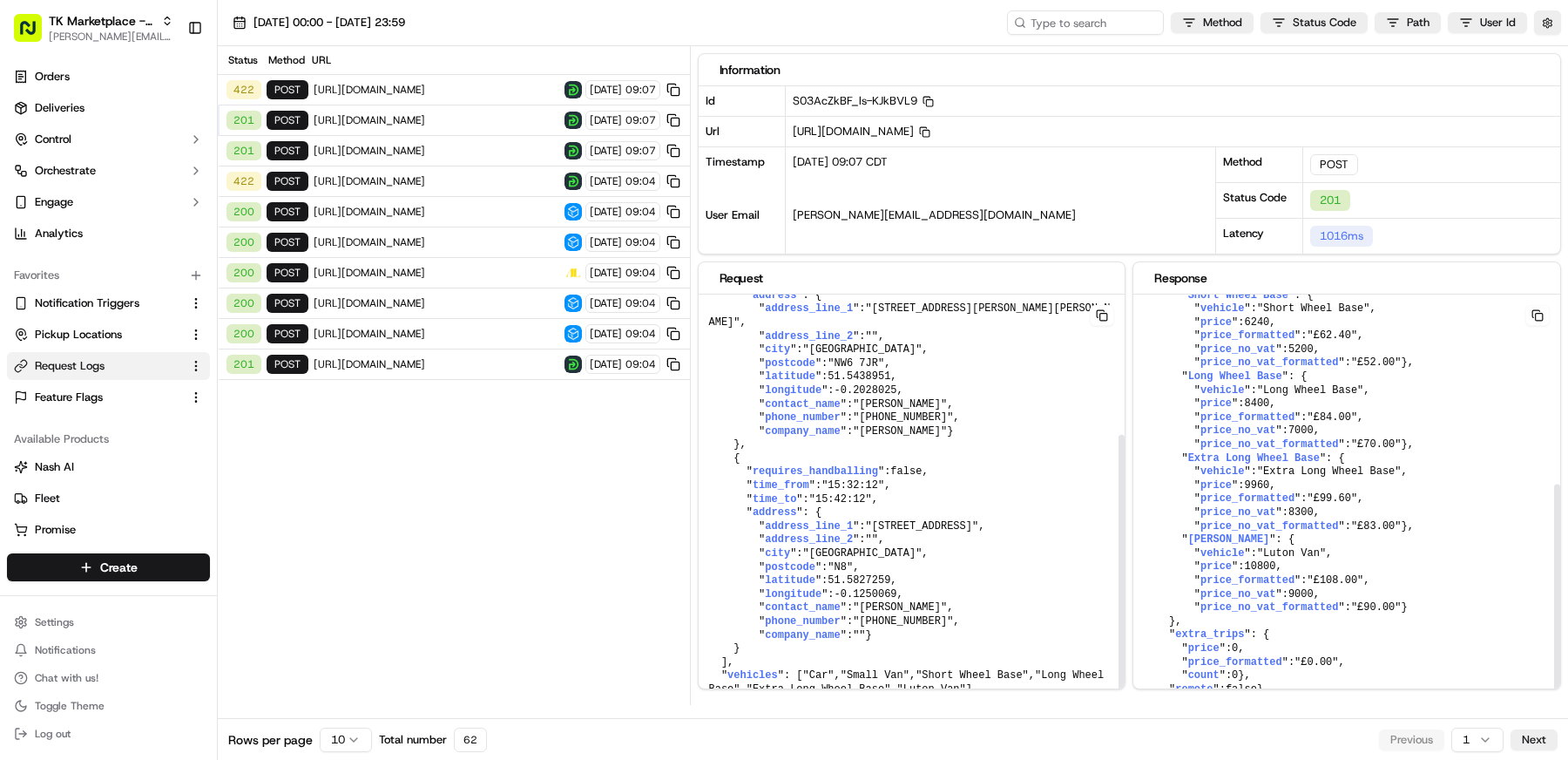
scroll to position [0, 0]
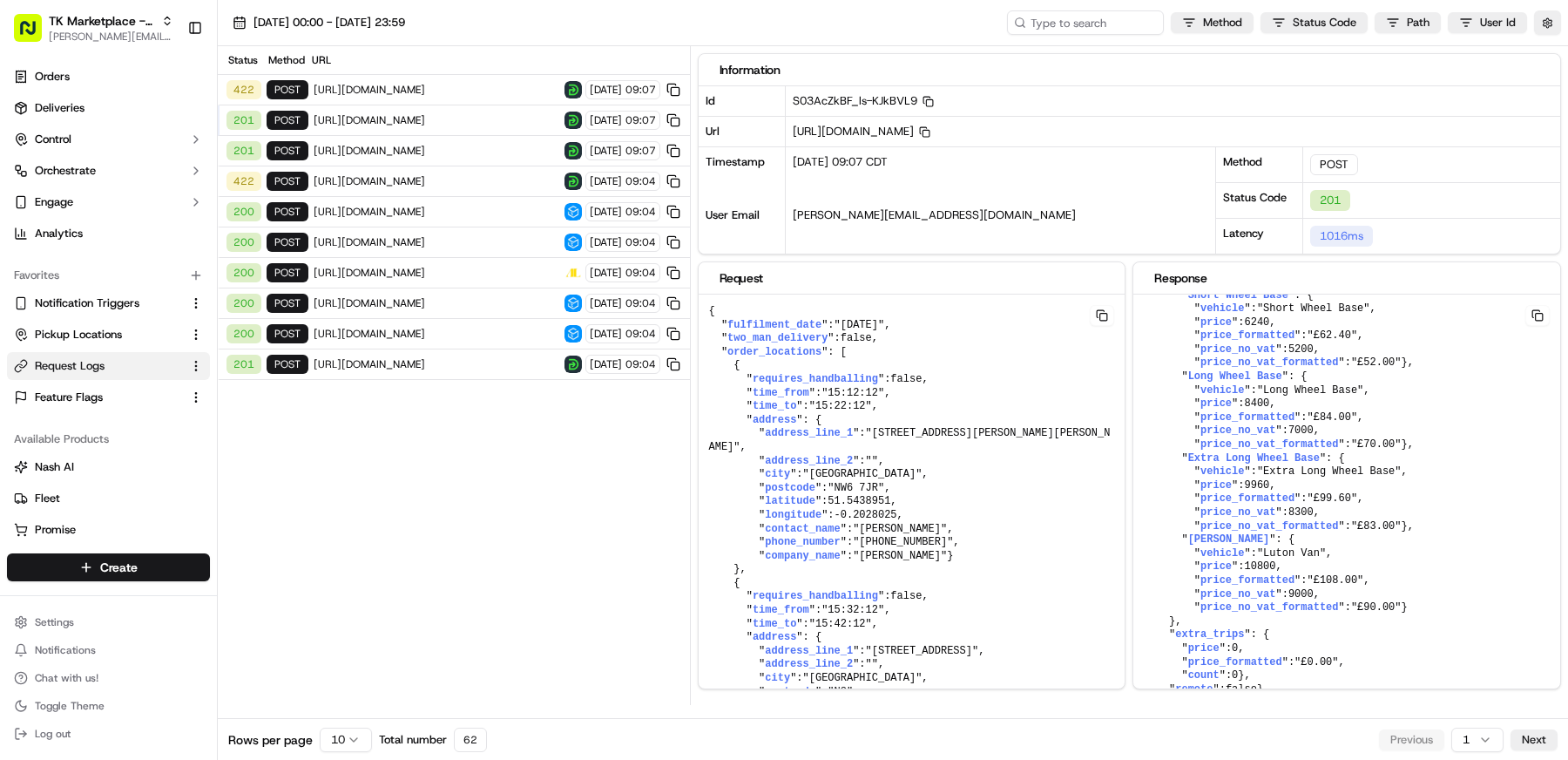
click at [425, 118] on span "https://api.deliveryapp.com/api/v1/orders-delivery/quote" at bounding box center [436, 120] width 246 height 14
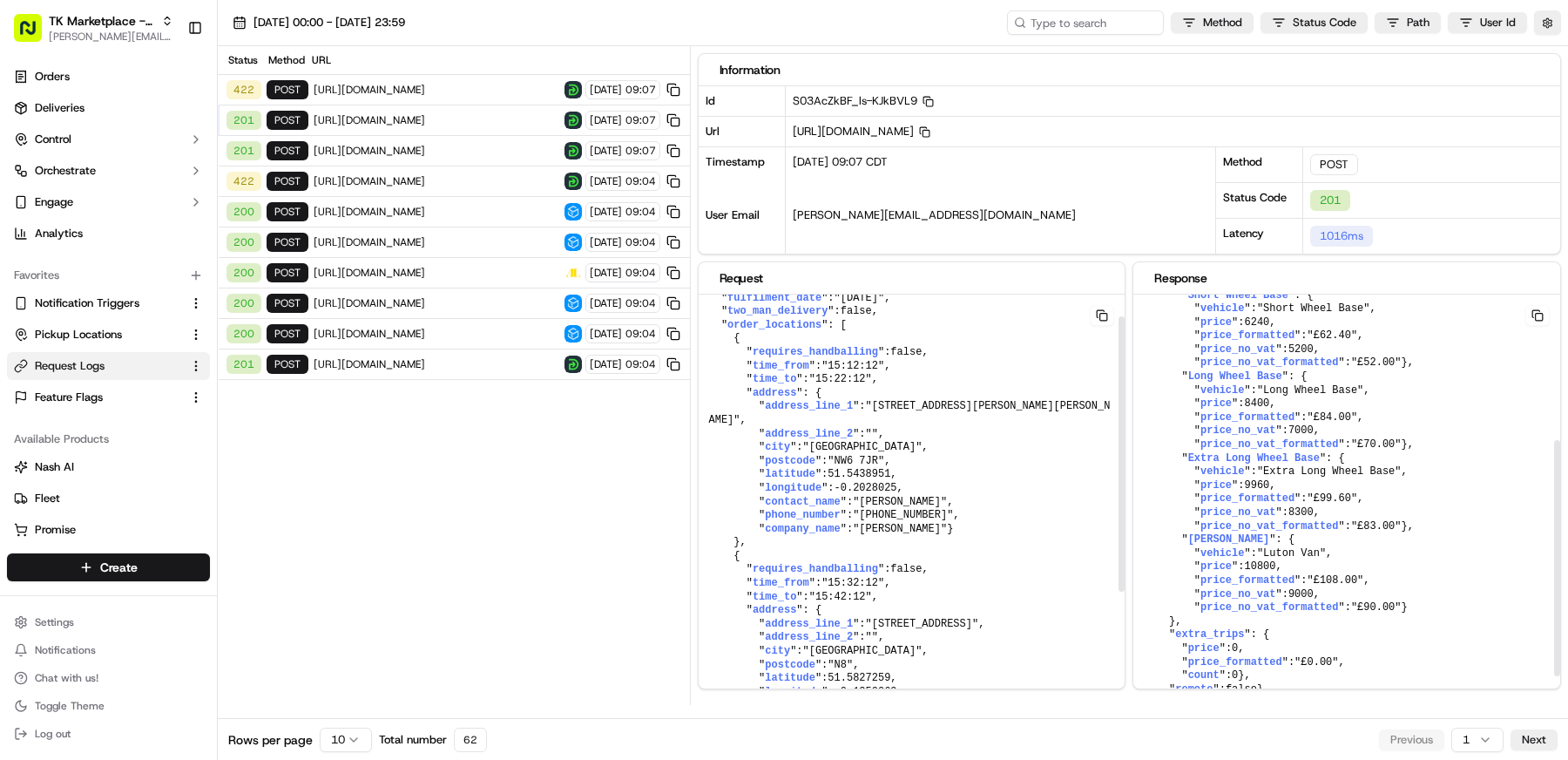
scroll to position [35, 0]
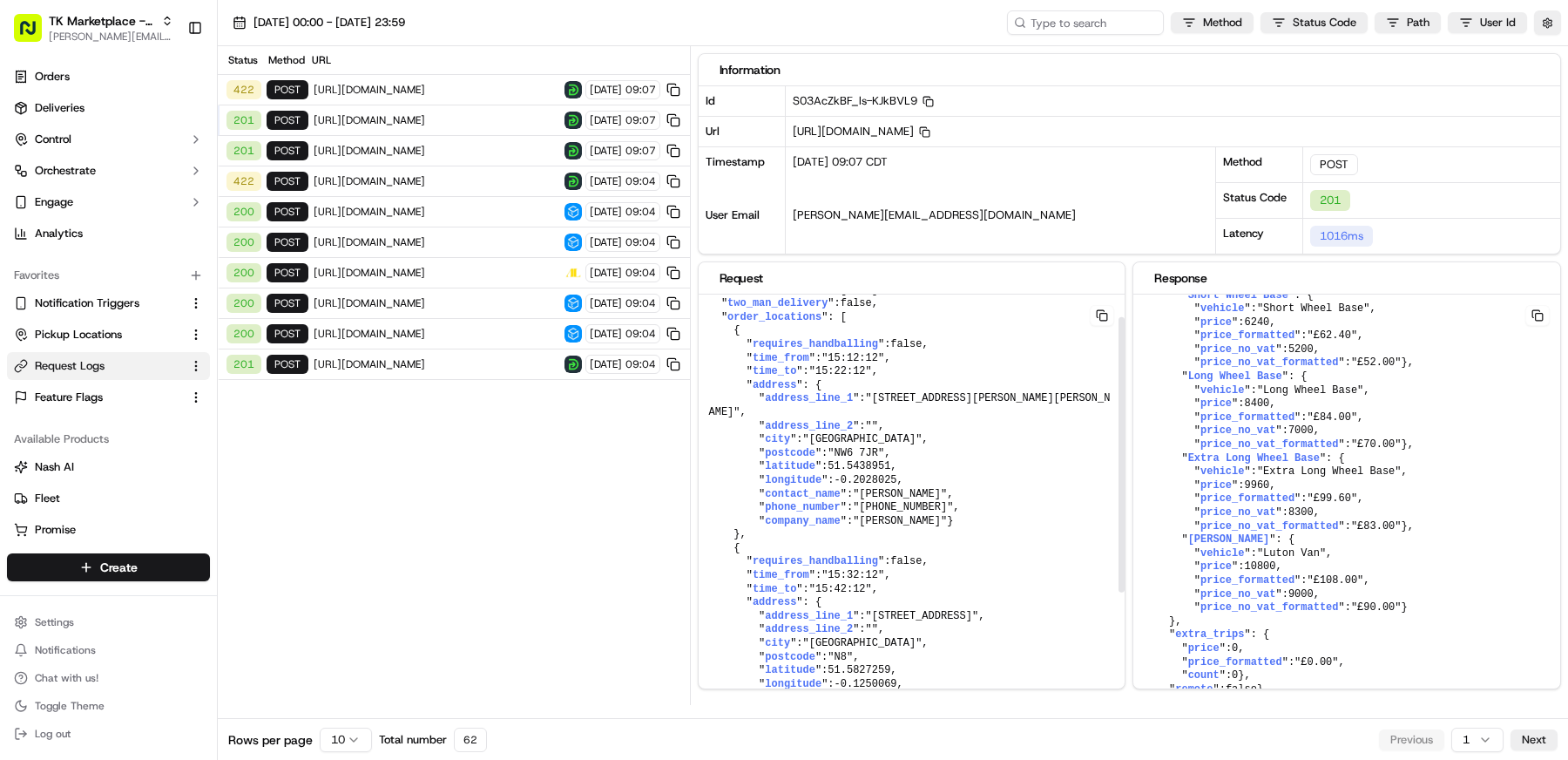
click at [910, 605] on pre "{ " fulfilment_date ": "2025-09-22" , " two_man_delivery ": false , " order_loc…" at bounding box center [912, 535] width 427 height 551
drag, startPoint x: 911, startPoint y: 600, endPoint x: 698, endPoint y: 584, distance: 213.6
click at [699, 584] on pre "{ " fulfilment_date ": "2025-09-22" , " two_man_delivery ": false , " order_loc…" at bounding box center [912, 535] width 427 height 551
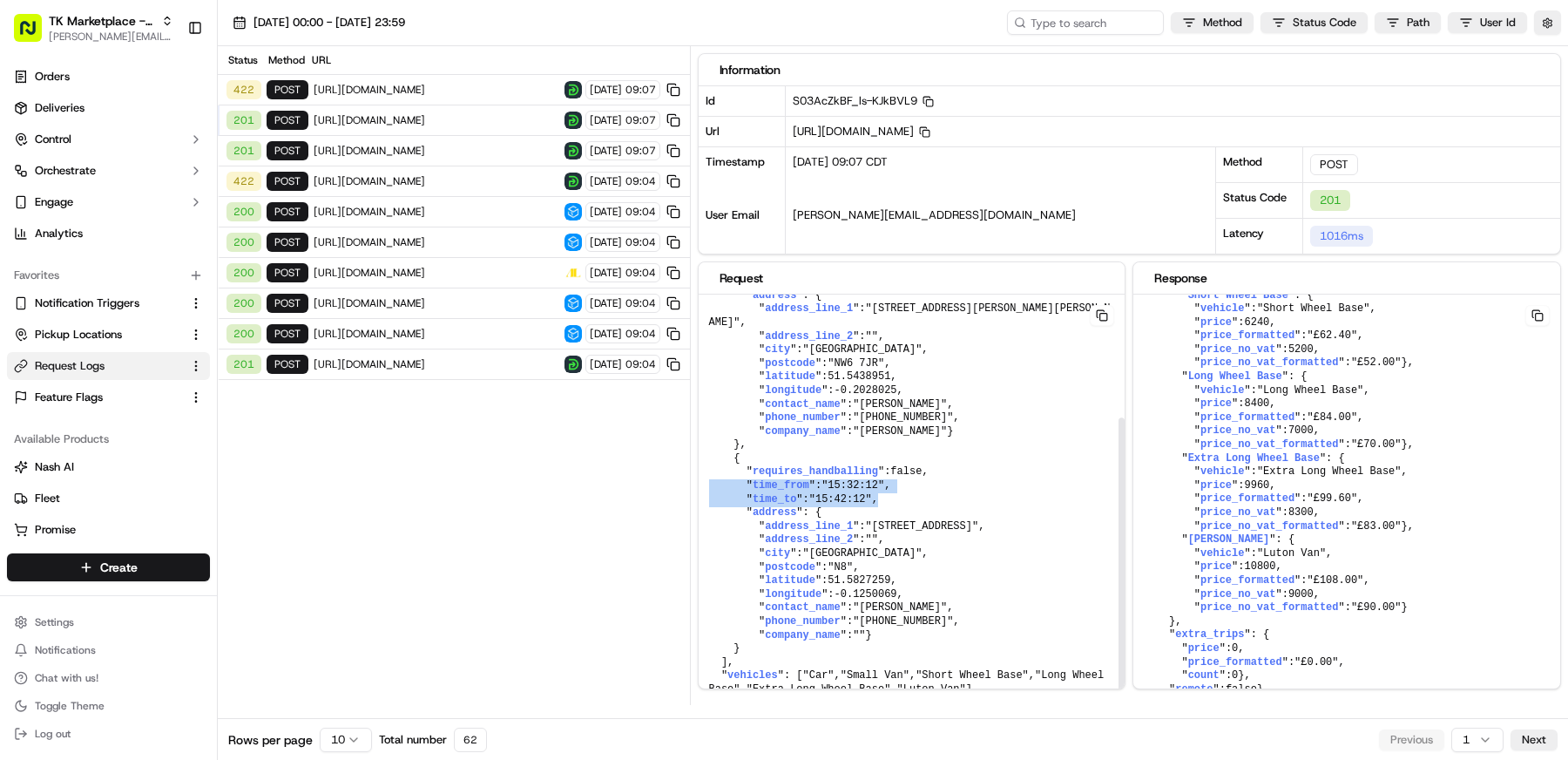
scroll to position [188, 0]
click at [1553, 30] on button "button" at bounding box center [1547, 22] width 27 height 24
click at [1546, 58] on button "Display Only Provider Logs" at bounding box center [1549, 53] width 14 height 14
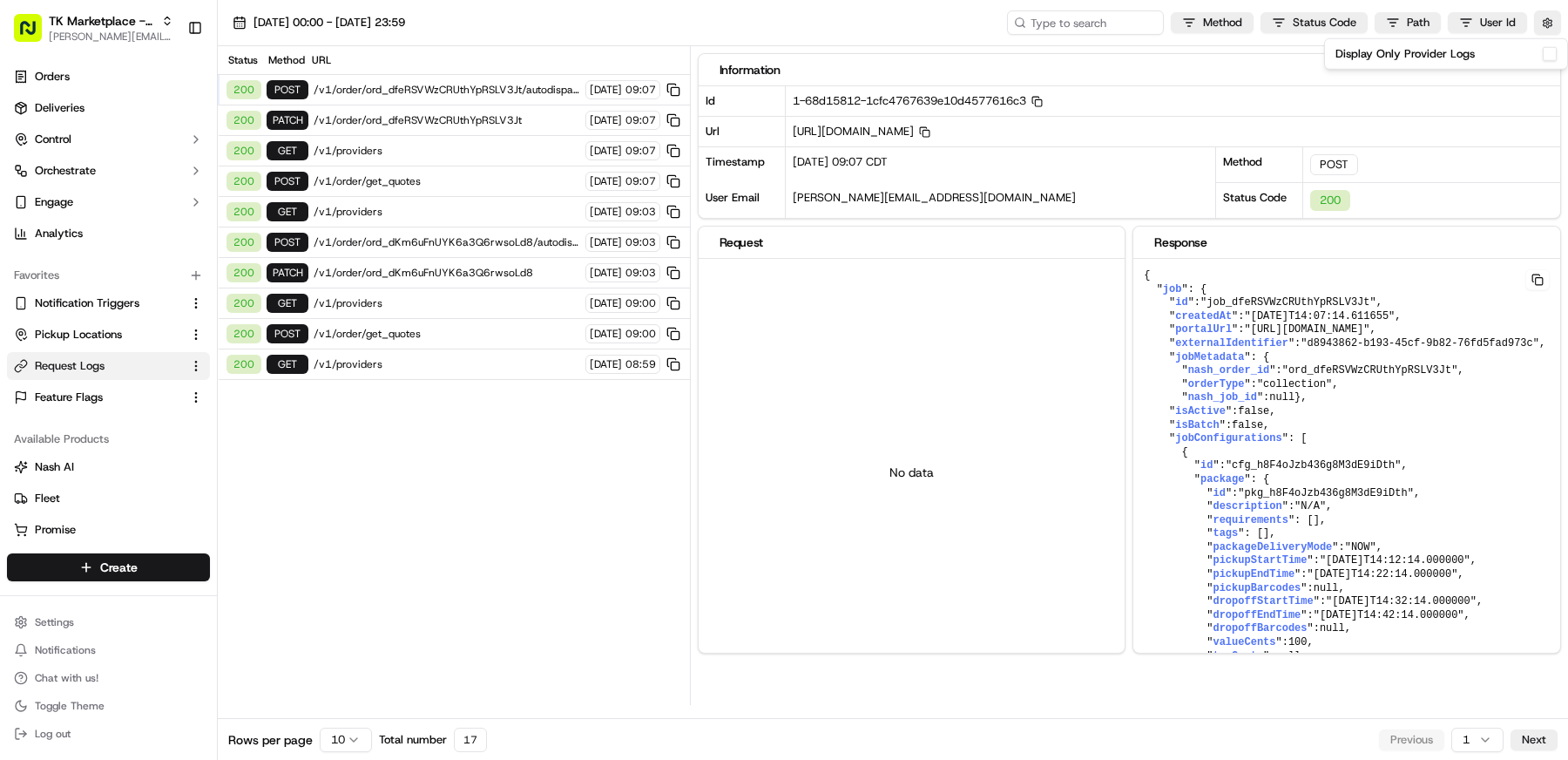
click at [471, 113] on span "/v1/order/ord_dfeRSVWzCRUthYpRSLV3Jt" at bounding box center [447, 120] width 266 height 14
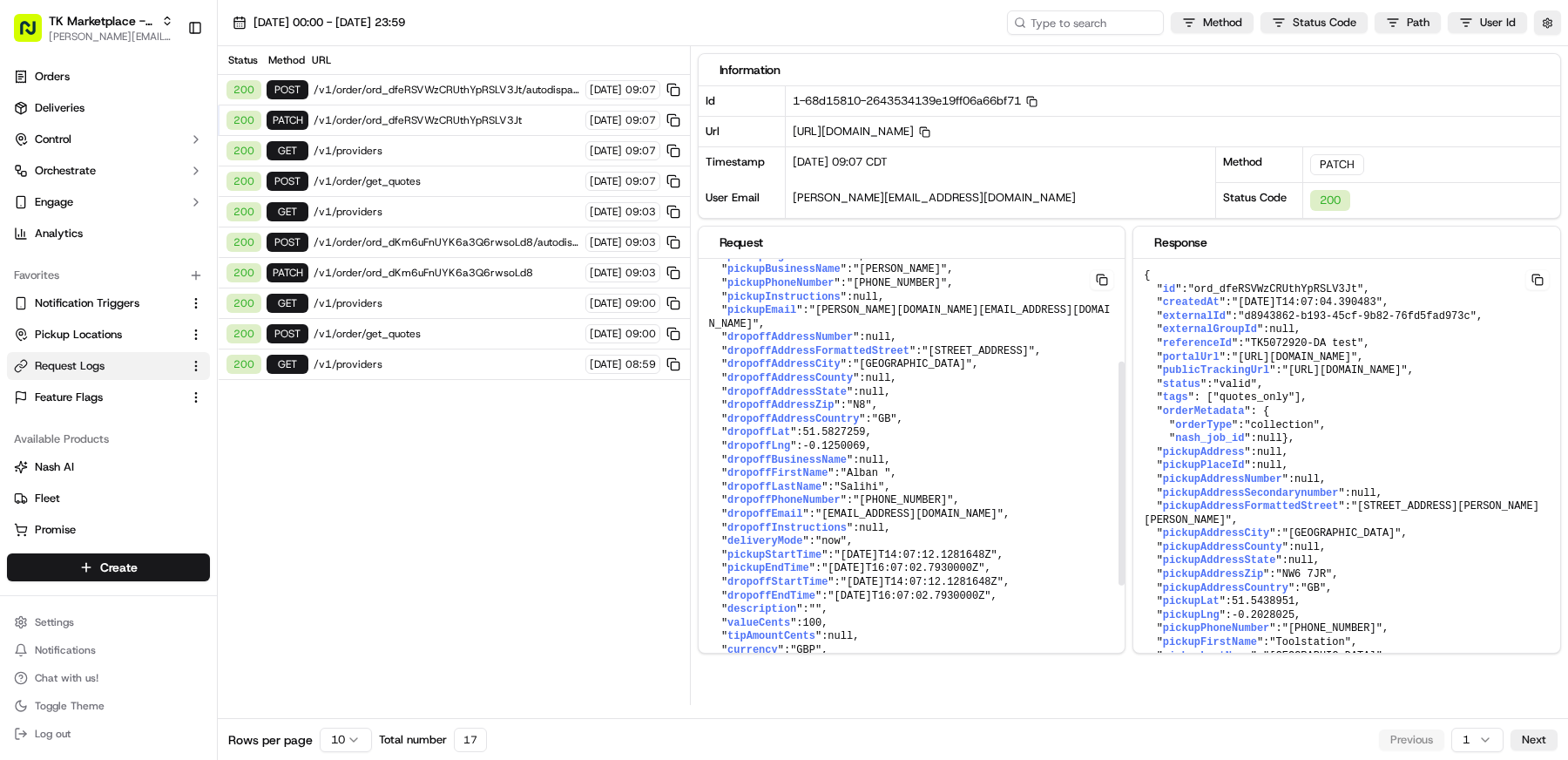
scroll to position [199, 0]
click at [427, 90] on span "/v1/order/ord_dfeRSVWzCRUthYpRSLV3Jt/autodispatch" at bounding box center [447, 90] width 266 height 14
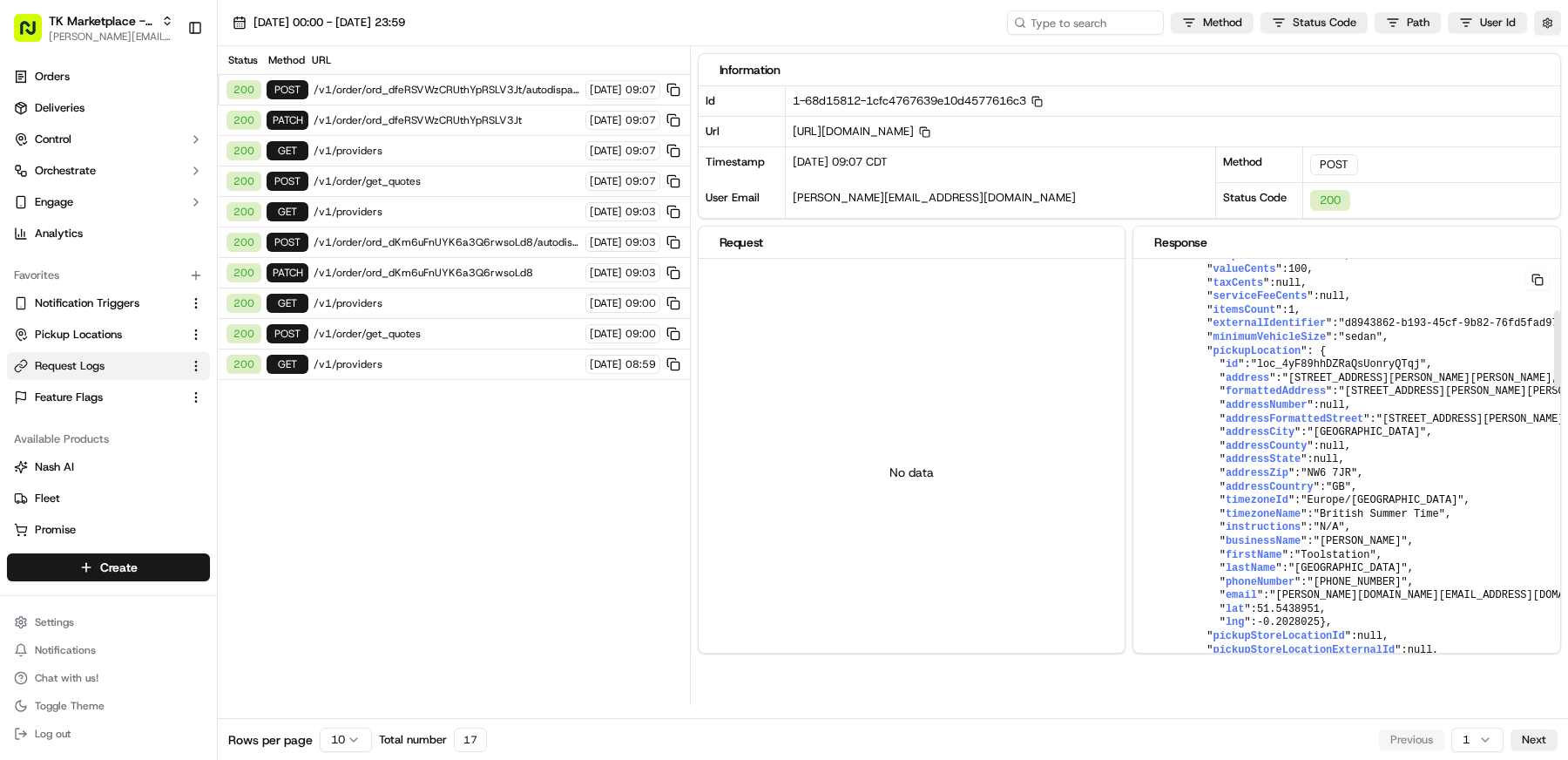
scroll to position [0, 0]
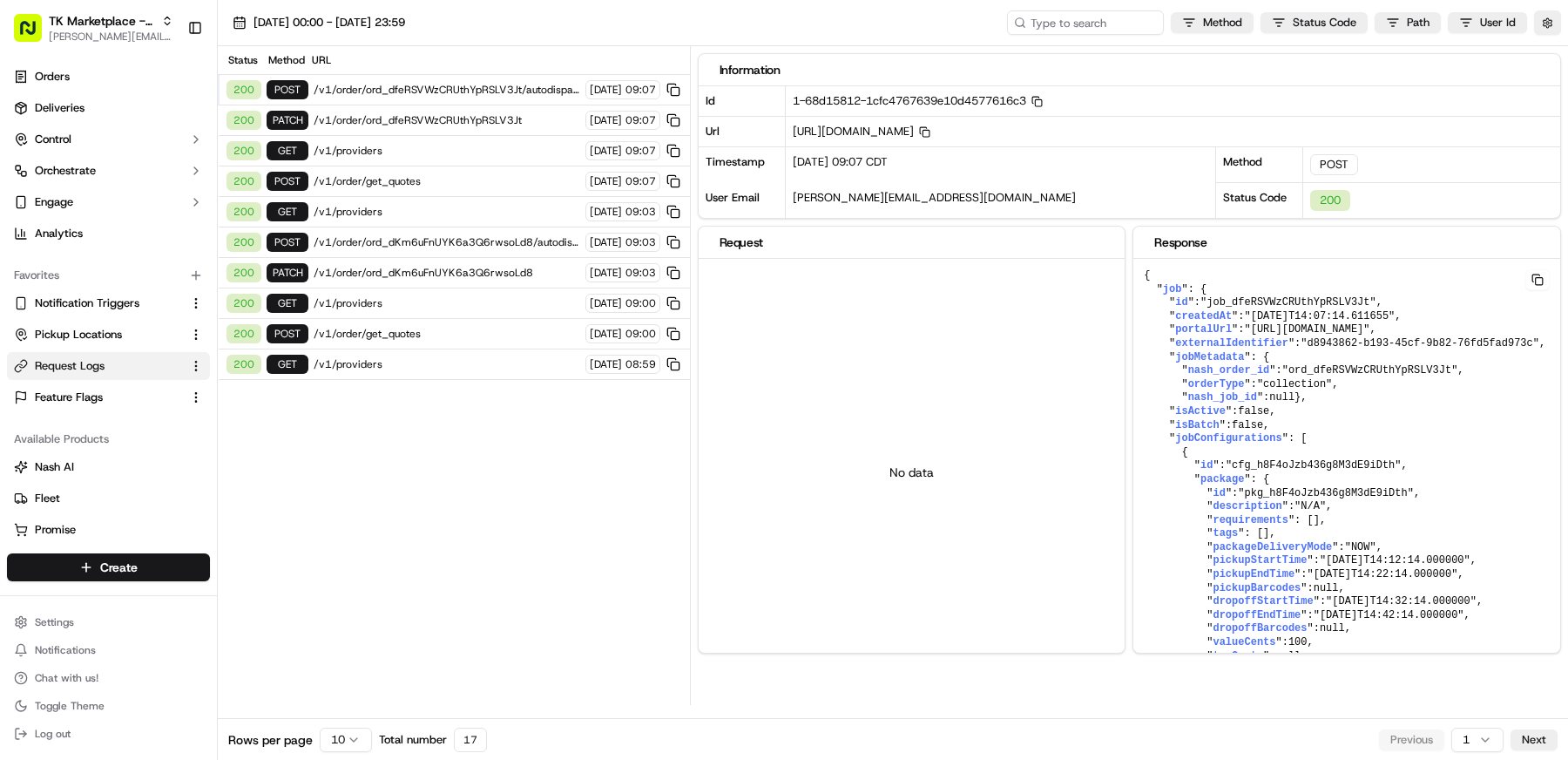
click at [419, 114] on span "/v1/order/ord_dfeRSVWzCRUthYpRSLV3Jt" at bounding box center [447, 120] width 266 height 14
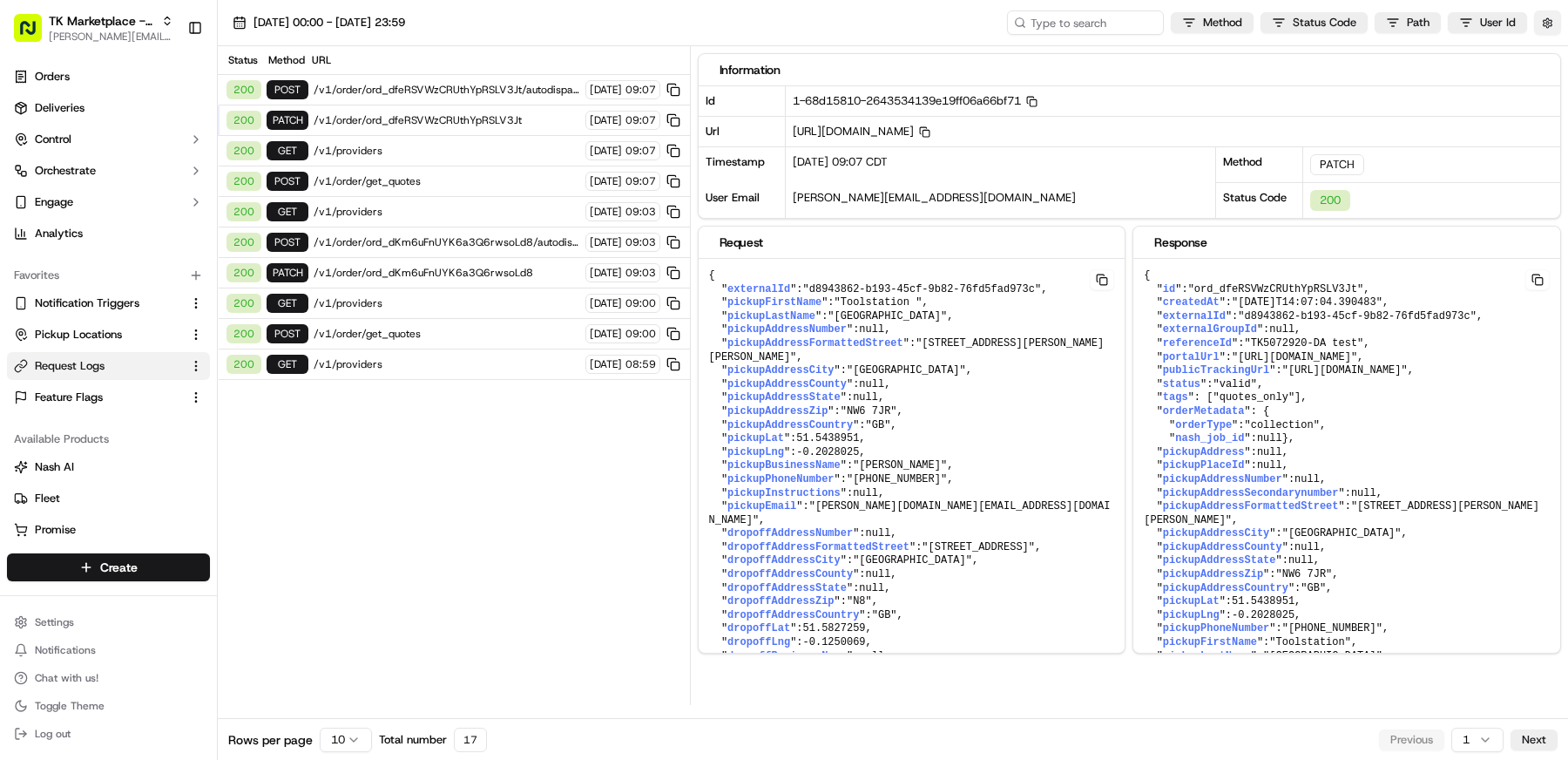
click at [1542, 22] on button "button" at bounding box center [1547, 22] width 27 height 24
click at [1547, 60] on div "Display Only Provider Logs" at bounding box center [1446, 53] width 221 height 16
click at [1548, 50] on button "Display Only Provider Logs" at bounding box center [1549, 53] width 14 height 14
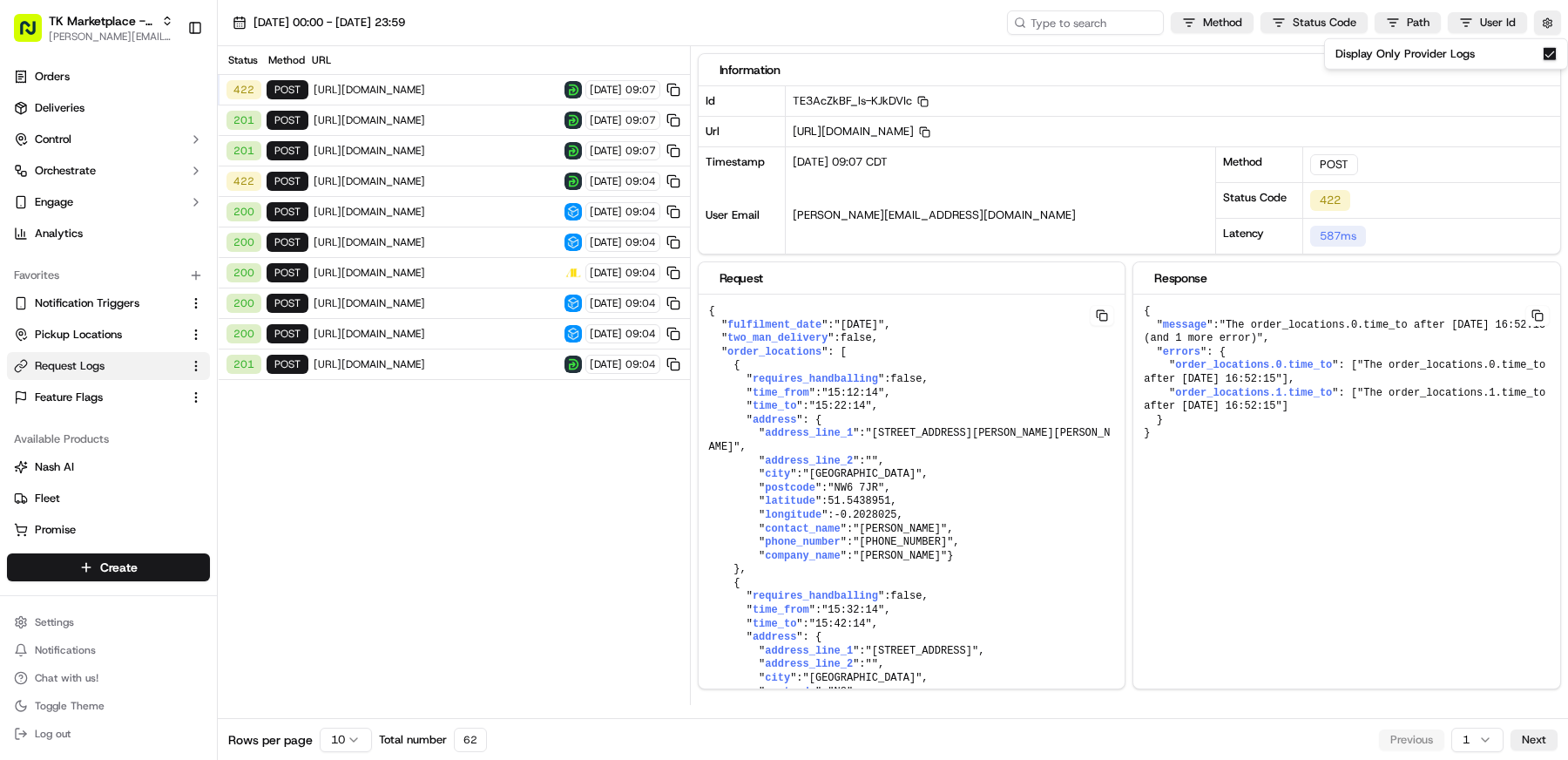
click at [449, 86] on span "https://api.deliveryapp.com/api/v1/orders-delivery" at bounding box center [436, 90] width 246 height 14
drag, startPoint x: 1162, startPoint y: 462, endPoint x: 1124, endPoint y: 302, distance: 164.5
click at [1124, 302] on div "Request { " fulfilment_date ": "2025-09-22" , " two_man_delivery ": false , " o…" at bounding box center [1130, 476] width 864 height 428
click at [1271, 448] on pre "{ " message ": "The order_locations.0.time_to after 2025-09-22 16:52:15 (and 1 …" at bounding box center [1347, 373] width 427 height 157
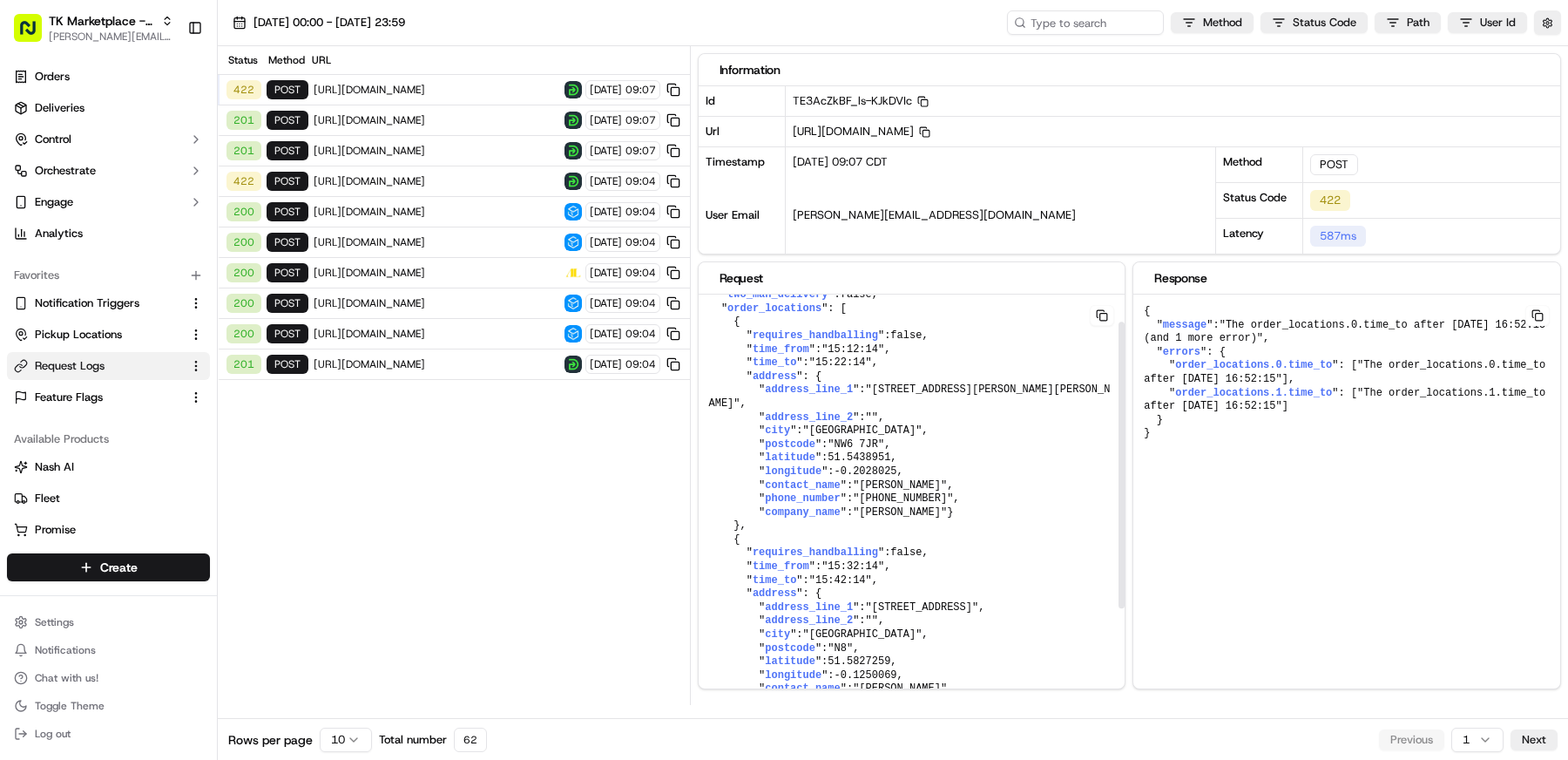
scroll to position [46, 0]
drag, startPoint x: 902, startPoint y: 589, endPoint x: 706, endPoint y: 575, distance: 196.5
click at [706, 575] on pre "{ " fulfilment_date ": "2025-09-22" , " two_man_delivery ": false , " order_loc…" at bounding box center [912, 544] width 427 height 592
click at [1552, 26] on button "button" at bounding box center [1547, 22] width 27 height 24
click at [1552, 47] on button "Display Only Provider Logs" at bounding box center [1549, 53] width 14 height 14
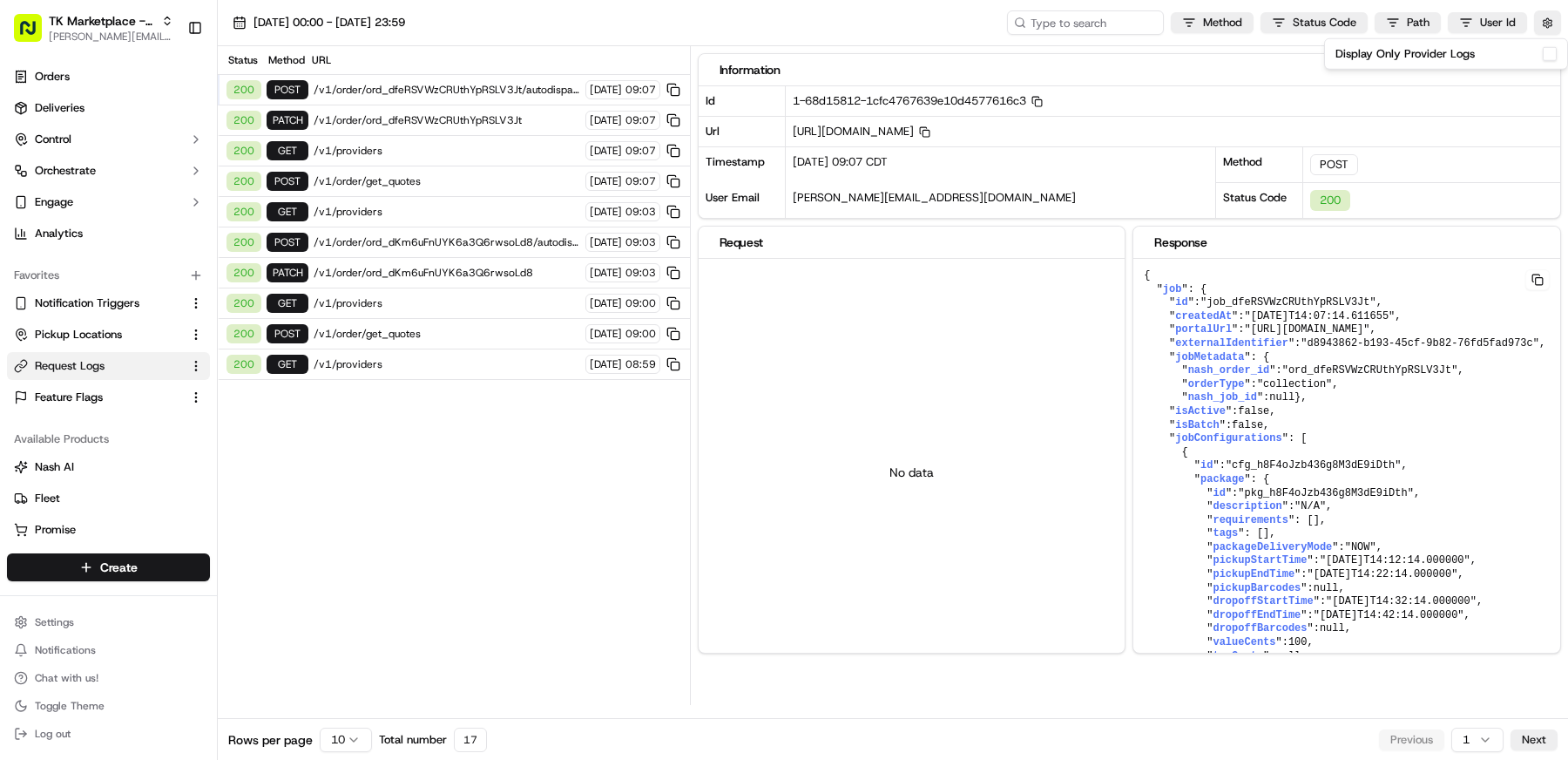
click at [449, 116] on span "/v1/order/ord_dfeRSVWzCRUthYpRSLV3Jt" at bounding box center [447, 120] width 266 height 14
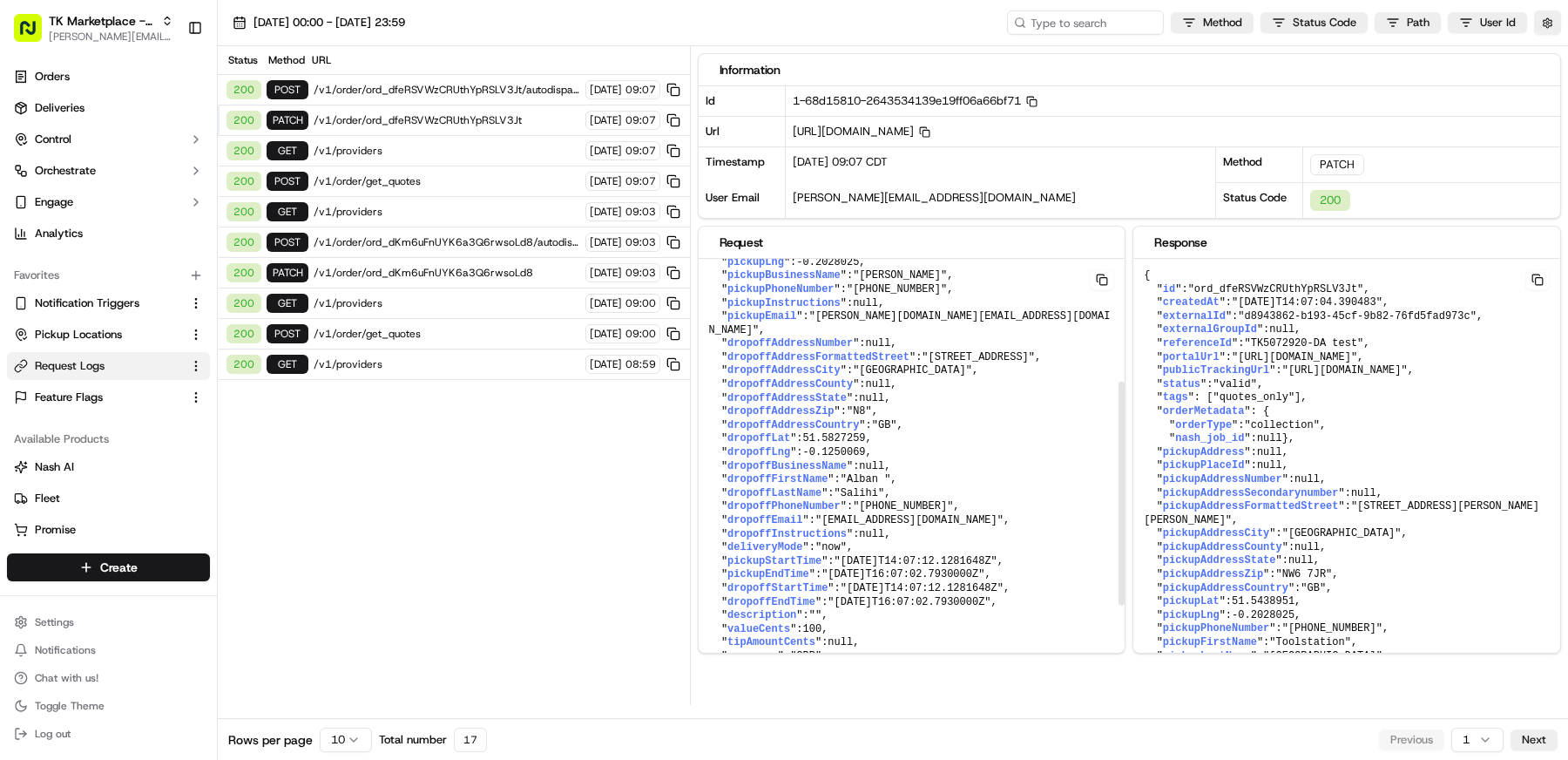
scroll to position [289, 0]
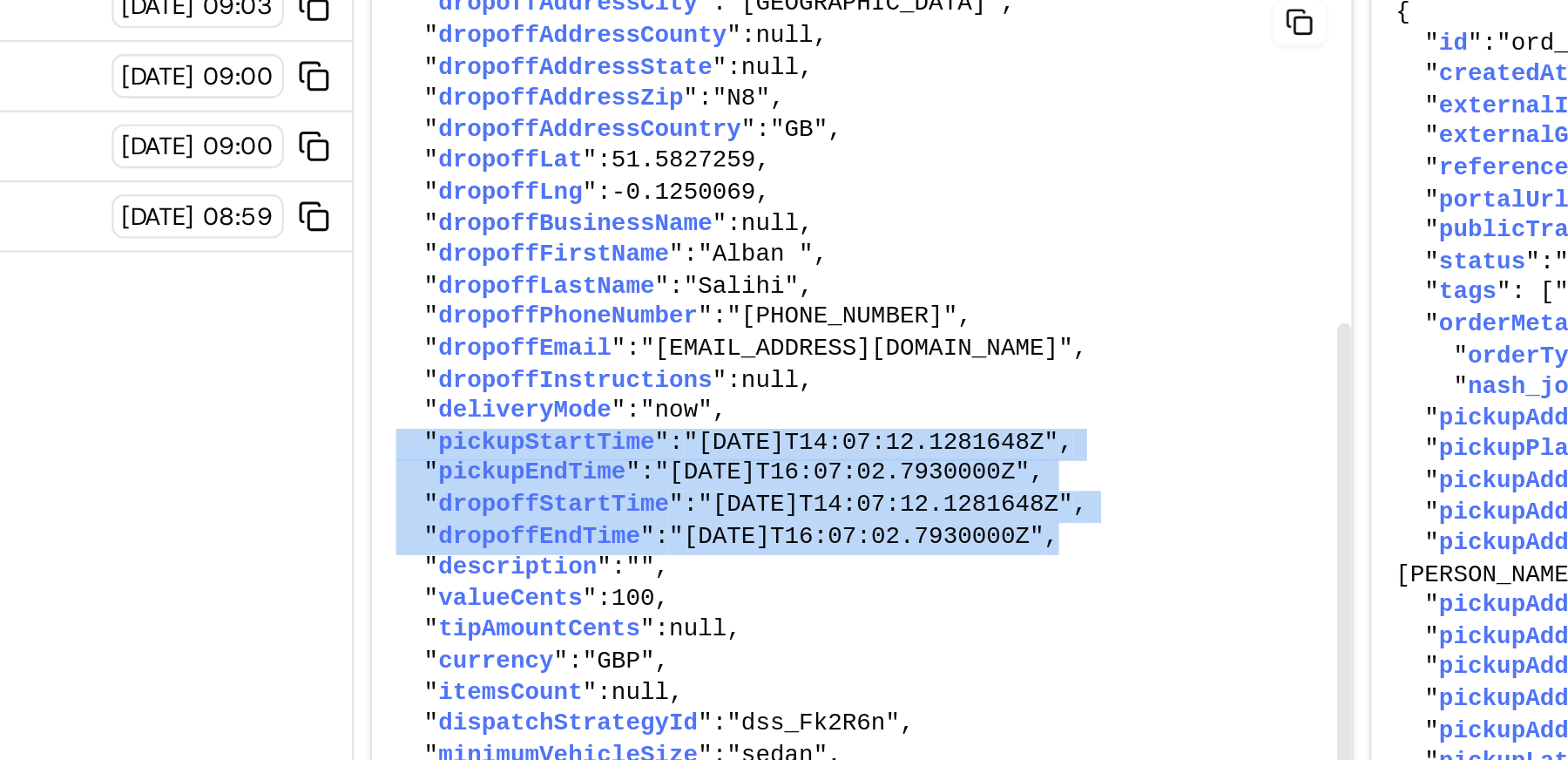
drag, startPoint x: 1032, startPoint y: 499, endPoint x: 706, endPoint y: 458, distance: 328.6
click at [706, 458] on pre "{ " externalId ": "d8943862-b193-45cf-9b82-76fd5fad973c" , " pickupFirstName ":…" at bounding box center [912, 361] width 427 height 782
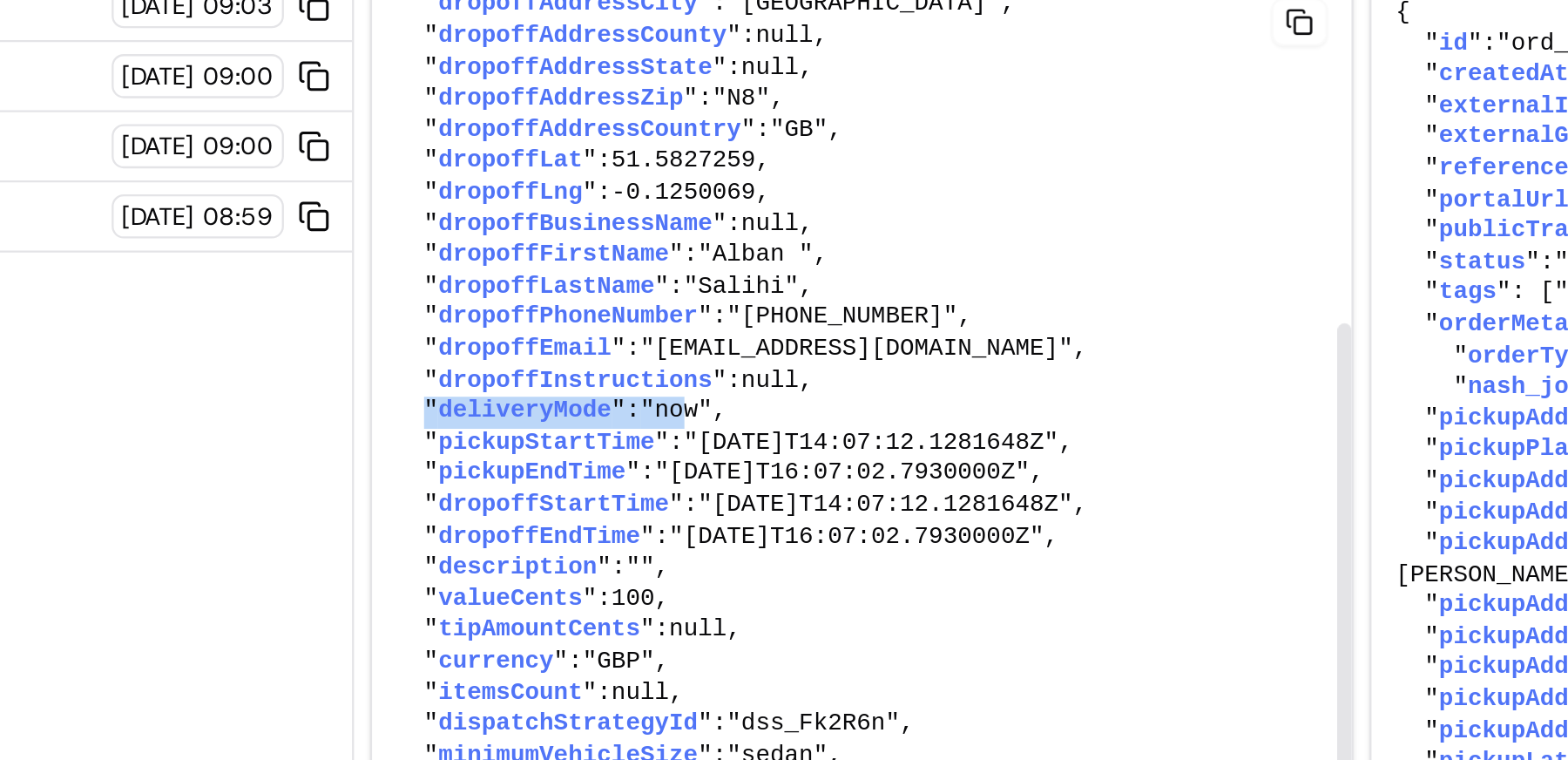
drag, startPoint x: 718, startPoint y: 444, endPoint x: 840, endPoint y: 444, distance: 122.0
click at [840, 444] on pre "{ " externalId ": "d8943862-b193-45cf-9b82-76fd5fad973c" , " pickupFirstName ":…" at bounding box center [912, 361] width 427 height 782
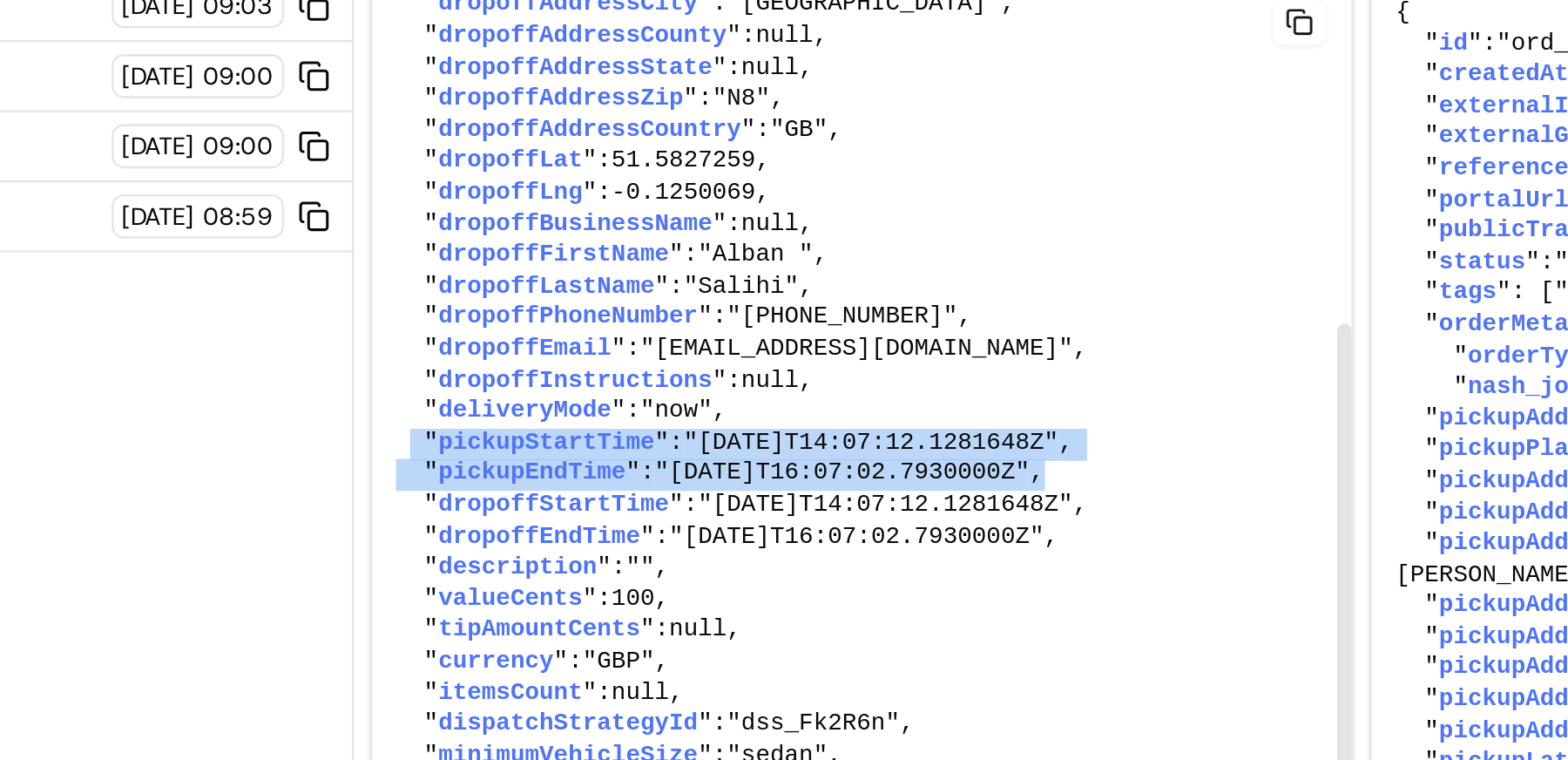
drag, startPoint x: 717, startPoint y: 456, endPoint x: 1059, endPoint y: 477, distance: 342.6
click at [1059, 477] on pre "{ " externalId ": "d8943862-b193-45cf-9b82-76fd5fad973c" , " pickupFirstName ":…" at bounding box center [912, 361] width 427 height 782
click at [1057, 477] on pre "{ " externalId ": "d8943862-b193-45cf-9b82-76fd5fad973c" , " pickupFirstName ":…" at bounding box center [912, 361] width 427 height 782
drag, startPoint x: 1057, startPoint y: 477, endPoint x: 710, endPoint y: 463, distance: 347.3
click at [710, 463] on pre "{ " externalId ": "d8943862-b193-45cf-9b82-76fd5fad973c" , " pickupFirstName ":…" at bounding box center [912, 361] width 427 height 782
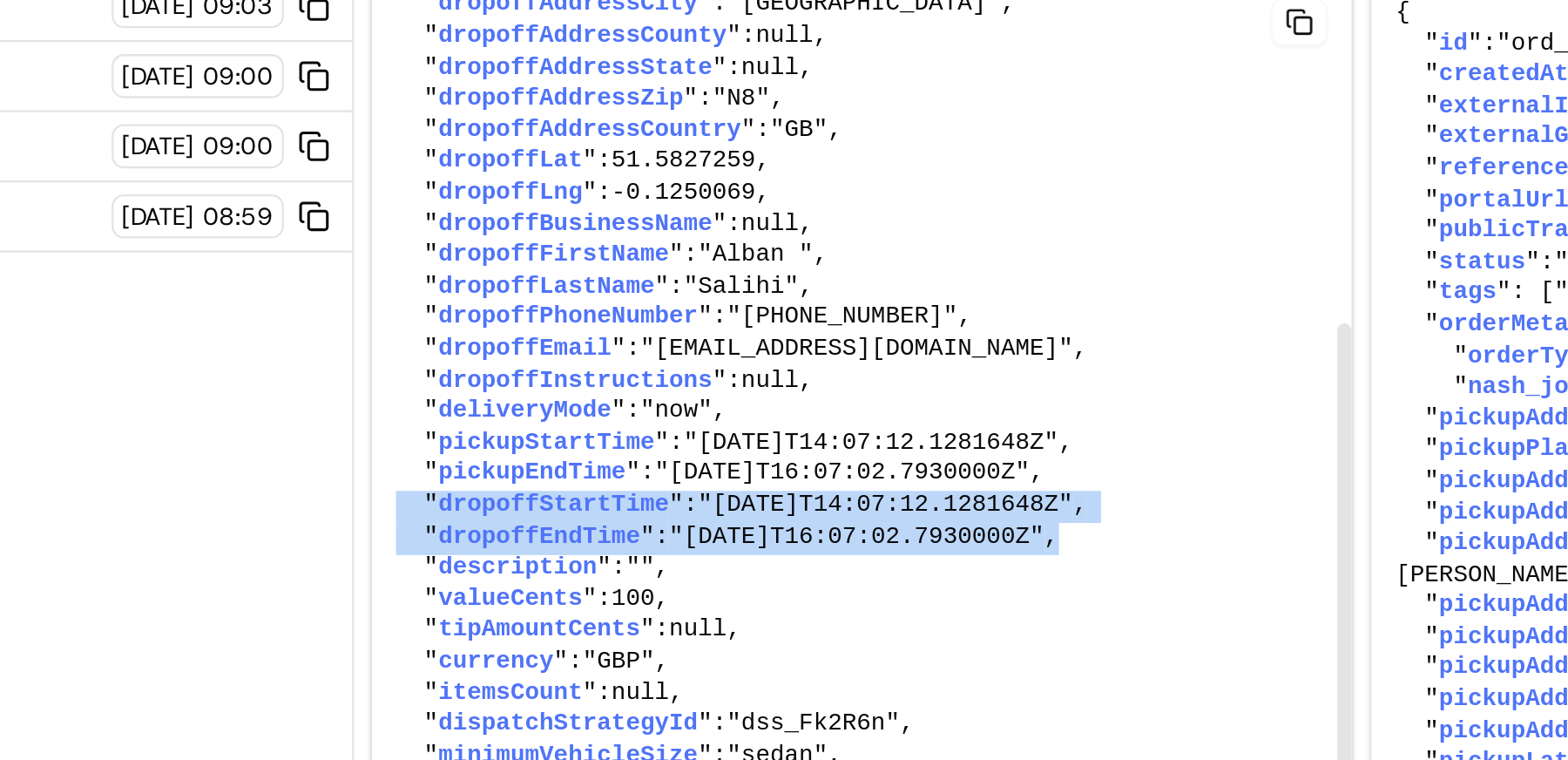
drag, startPoint x: 1037, startPoint y: 497, endPoint x: 698, endPoint y: 485, distance: 339.2
click at [699, 485] on pre "{ " externalId ": "d8943862-b193-45cf-9b82-76fd5fad973c" , " pickupFirstName ":…" at bounding box center [912, 361] width 427 height 782
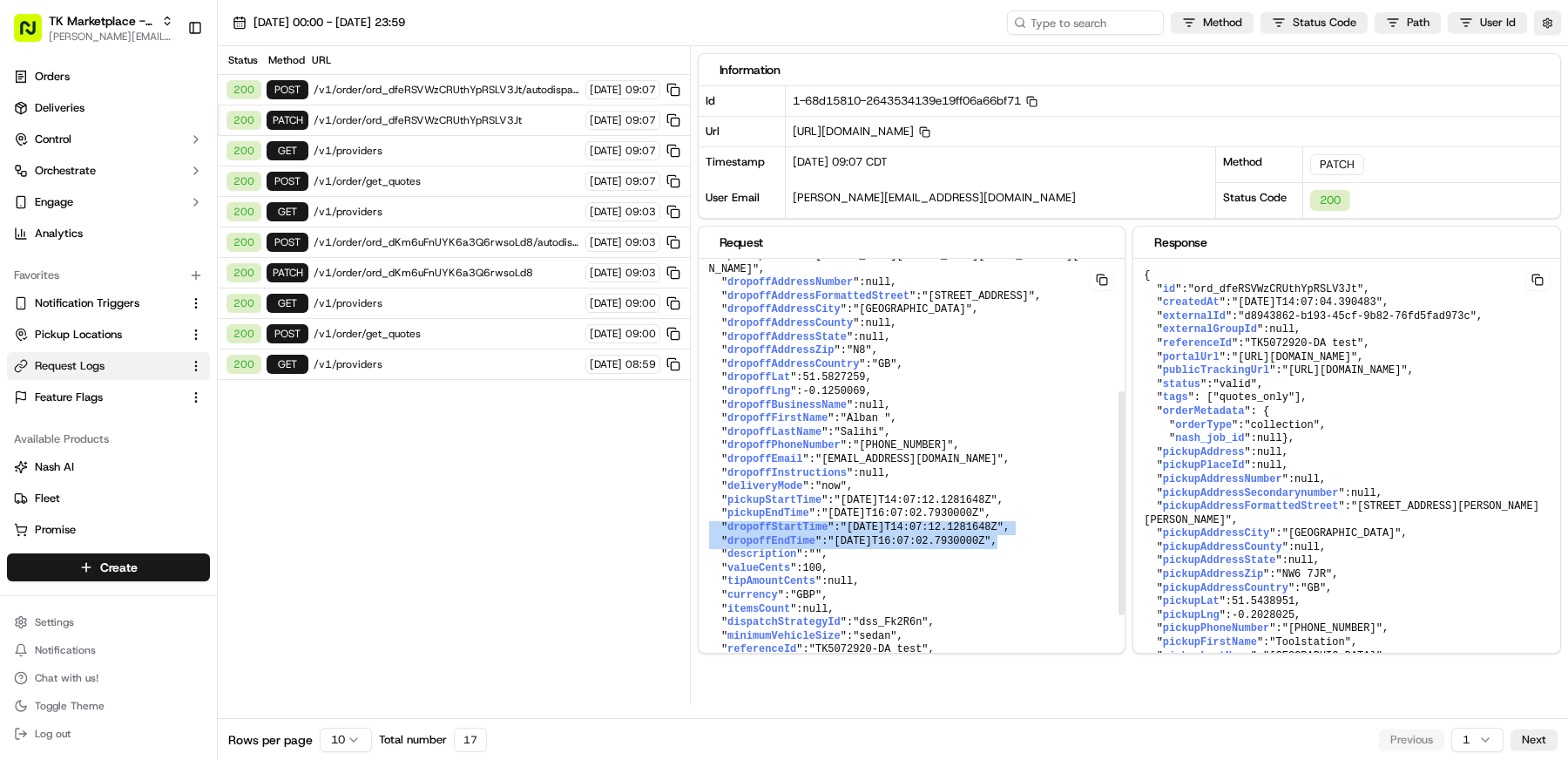
scroll to position [246, 0]
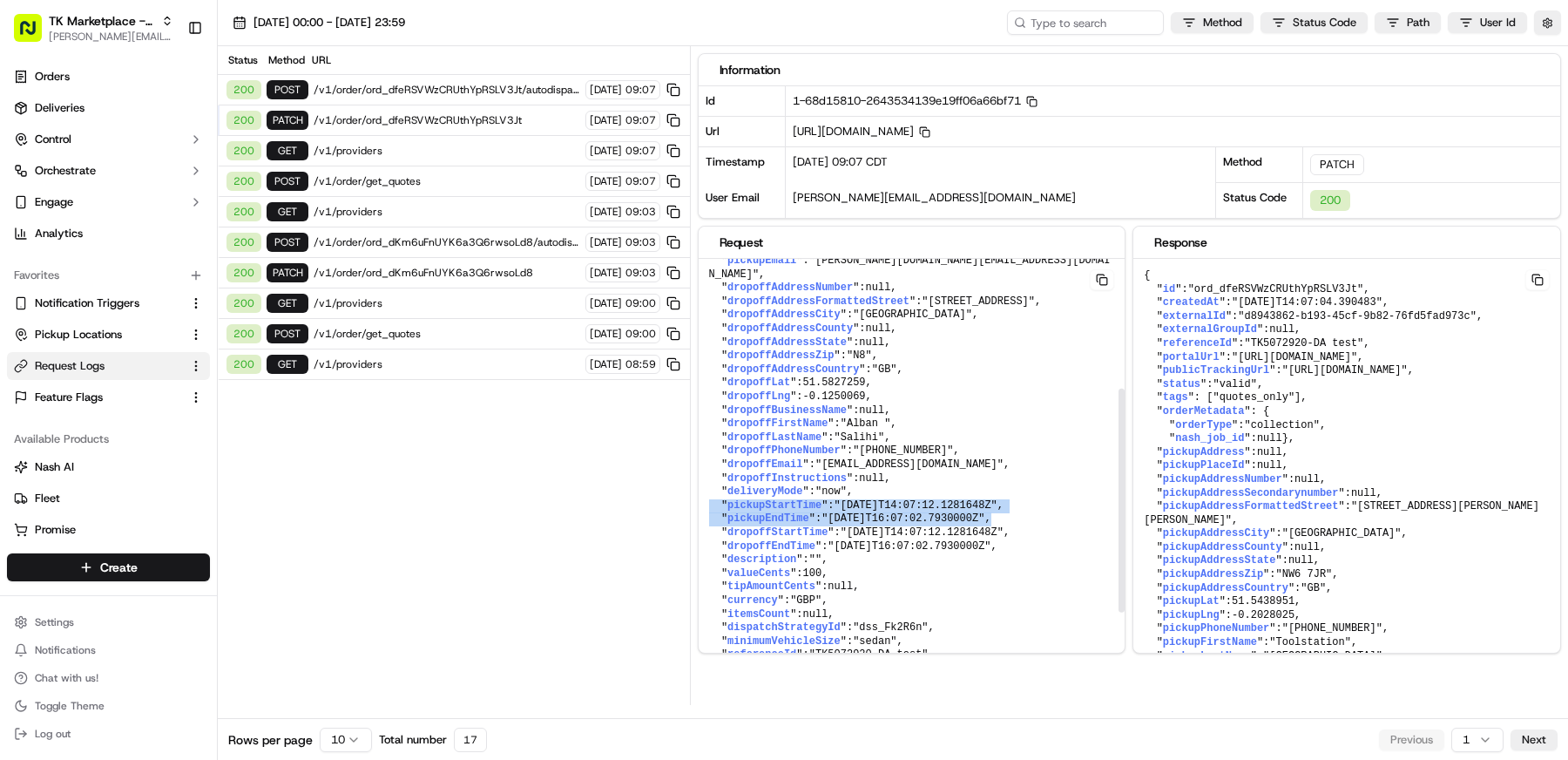
drag, startPoint x: 1032, startPoint y: 514, endPoint x: 704, endPoint y: 498, distance: 328.4
click at [704, 498] on pre "{ " externalId ": "d8943862-b193-45cf-9b82-76fd5fad973c" , " pickupFirstName ":…" at bounding box center [912, 404] width 427 height 782
click at [1553, 25] on button "button" at bounding box center [1547, 22] width 27 height 24
click at [1551, 58] on button "Display Only Provider Logs" at bounding box center [1549, 53] width 14 height 14
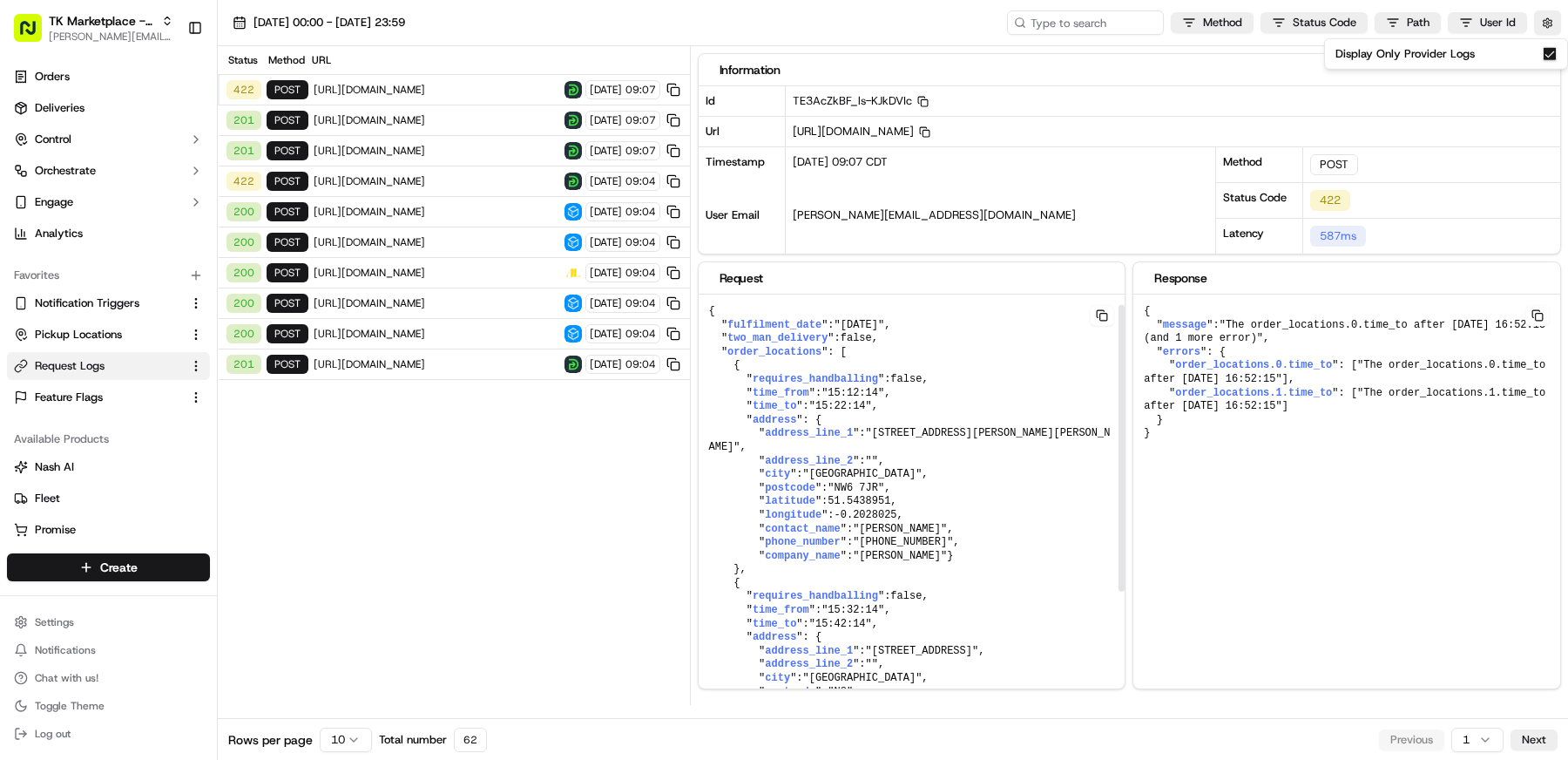
scroll to position [36, 0]
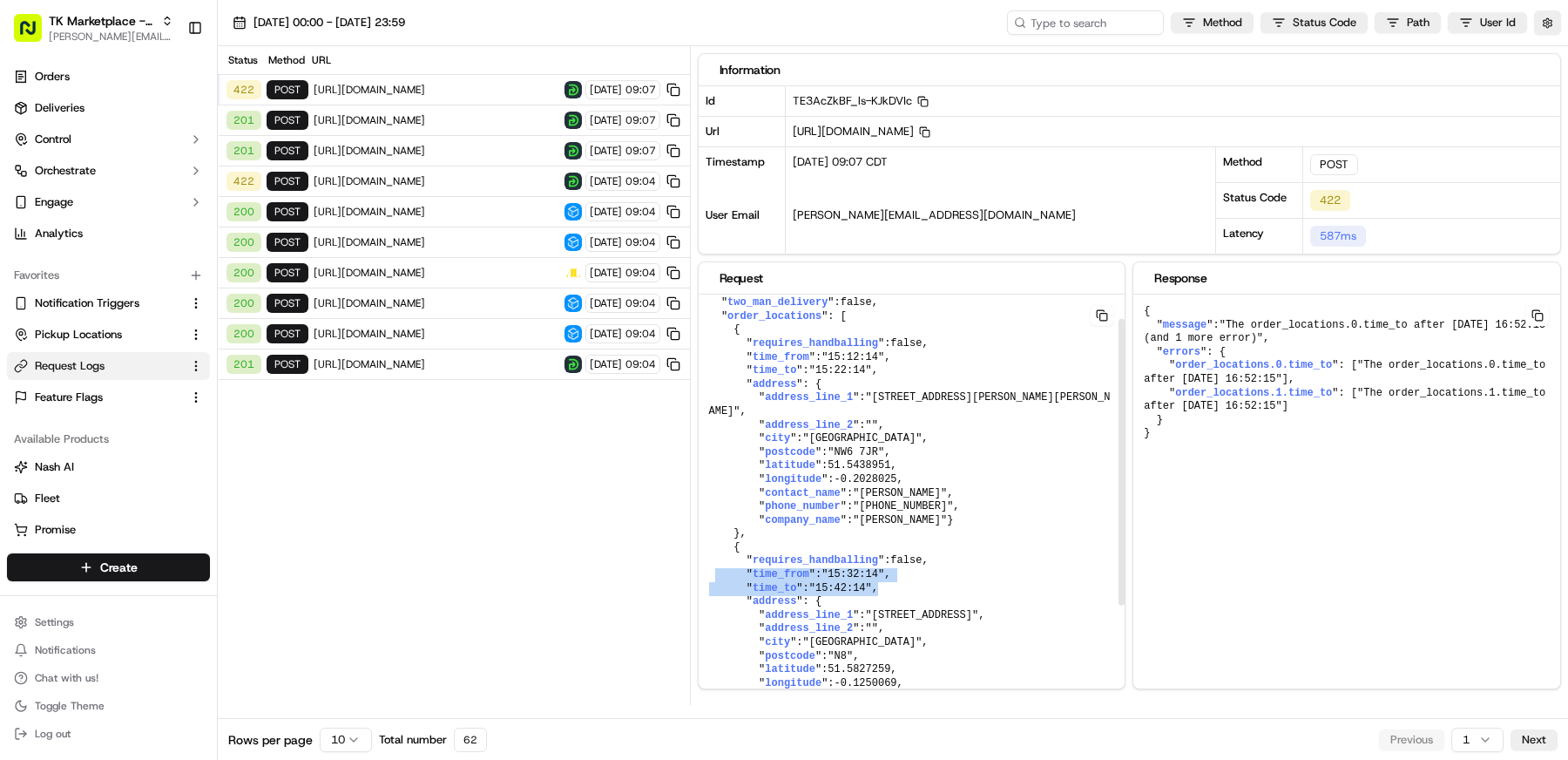
drag, startPoint x: 884, startPoint y: 592, endPoint x: 712, endPoint y: 580, distance: 172.4
click at [712, 580] on pre "{ " fulfilment_date ": "2025-09-22" , " two_man_delivery ": false , " order_loc…" at bounding box center [912, 554] width 427 height 592
click at [898, 595] on pre "{ " fulfilment_date ": "2025-09-22" , " two_man_delivery ": false , " order_loc…" at bounding box center [912, 554] width 427 height 592
drag, startPoint x: 912, startPoint y: 596, endPoint x: 699, endPoint y: 586, distance: 213.2
click at [699, 586] on pre "{ " fulfilment_date ": "2025-09-22" , " two_man_delivery ": false , " order_loc…" at bounding box center [912, 554] width 427 height 592
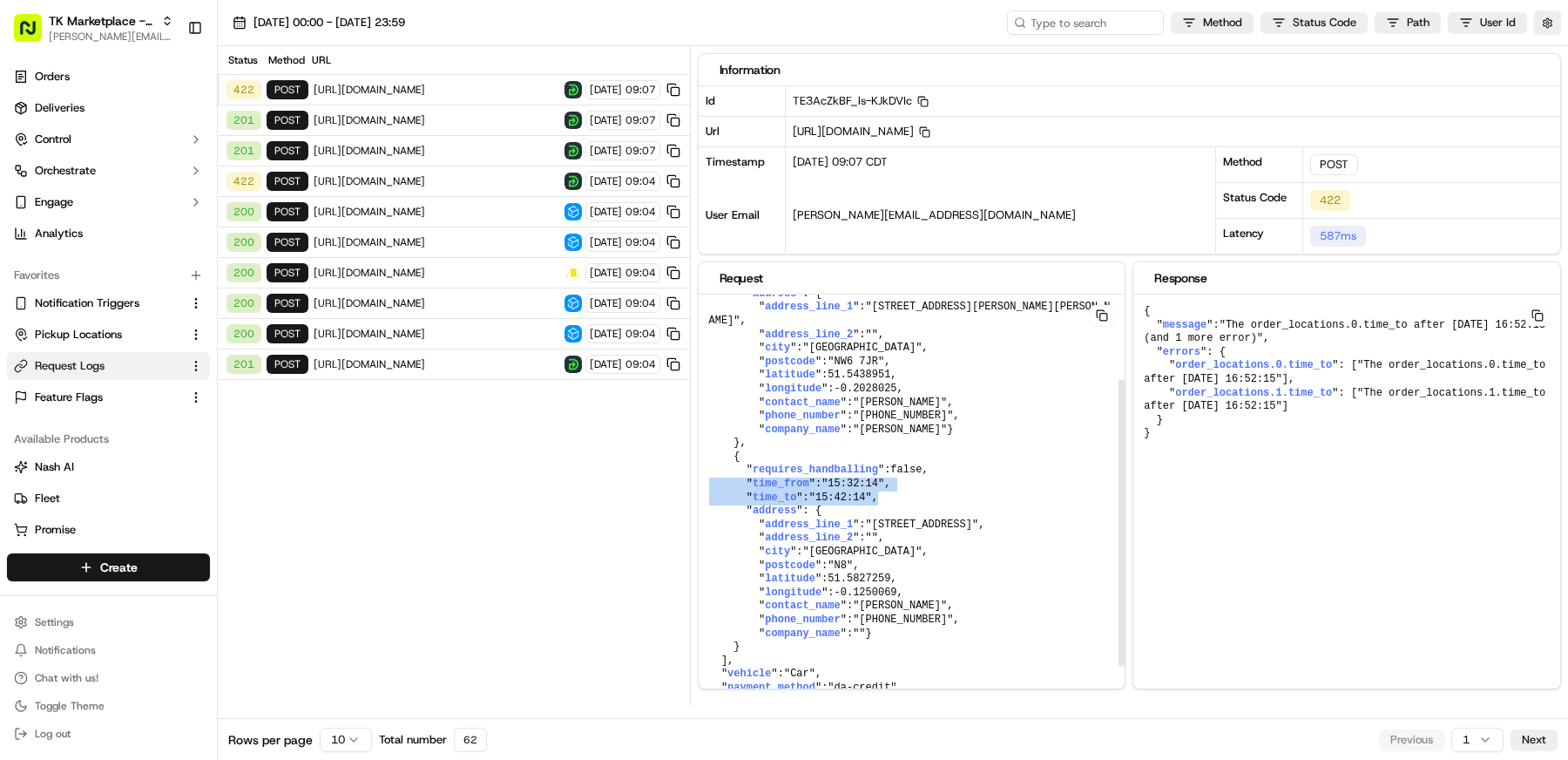
scroll to position [128, 0]
click at [1555, 22] on button "button" at bounding box center [1547, 22] width 27 height 24
click at [1548, 53] on button "Display Only Provider Logs" at bounding box center [1549, 53] width 14 height 14
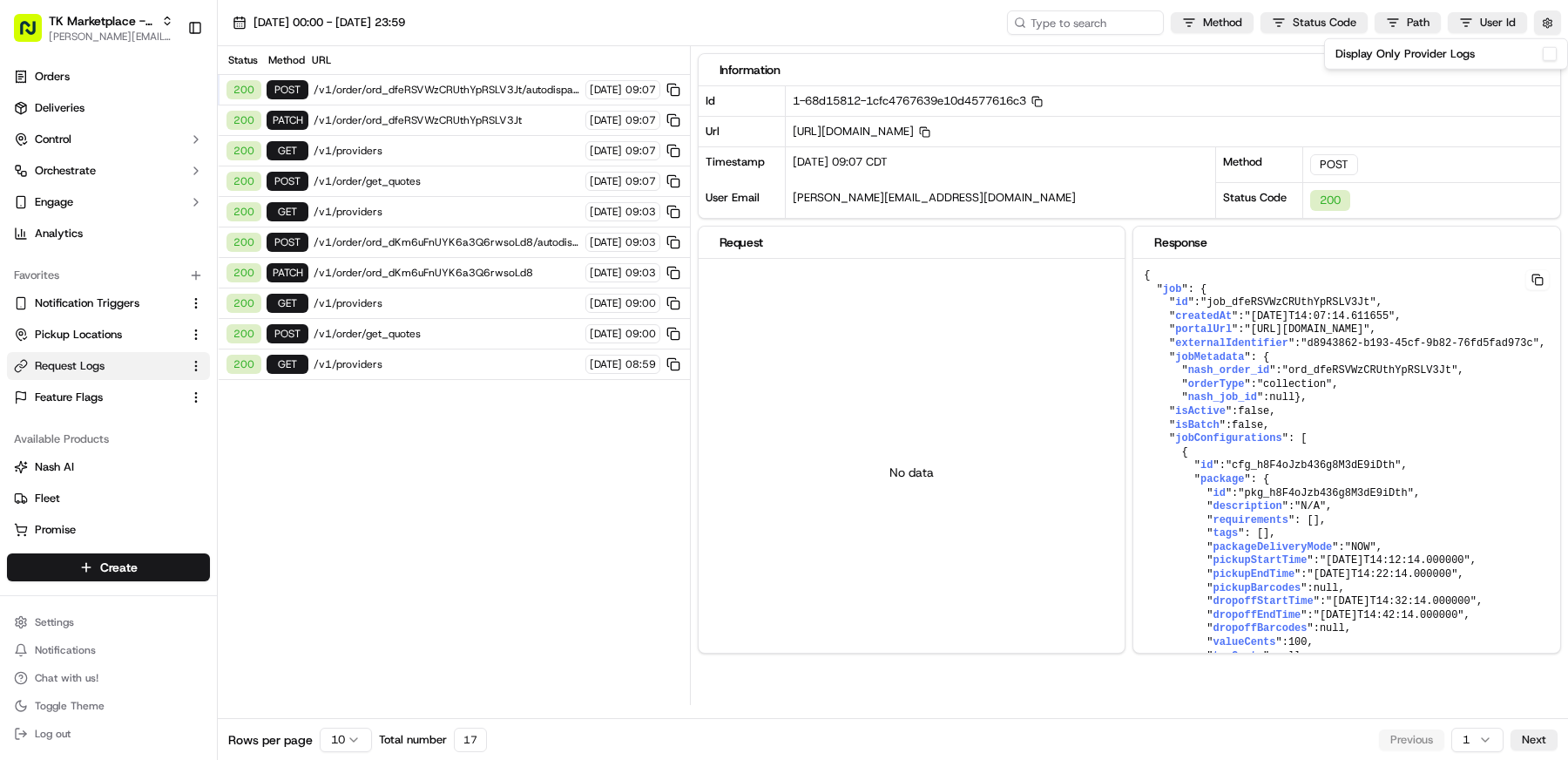
click at [402, 113] on span "/v1/order/ord_dfeRSVWzCRUthYpRSLV3Jt" at bounding box center [447, 120] width 266 height 14
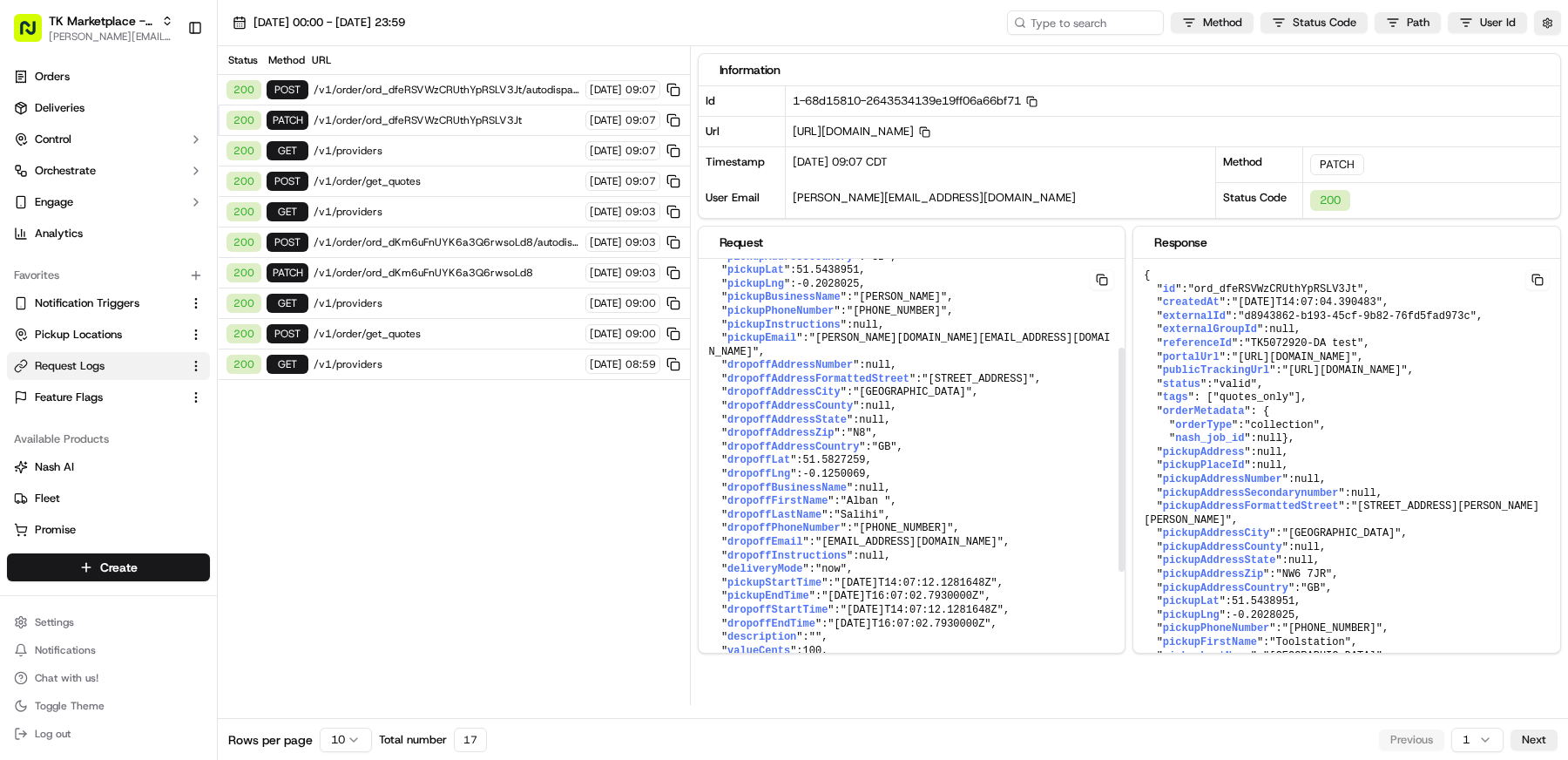
scroll to position [203, 0]
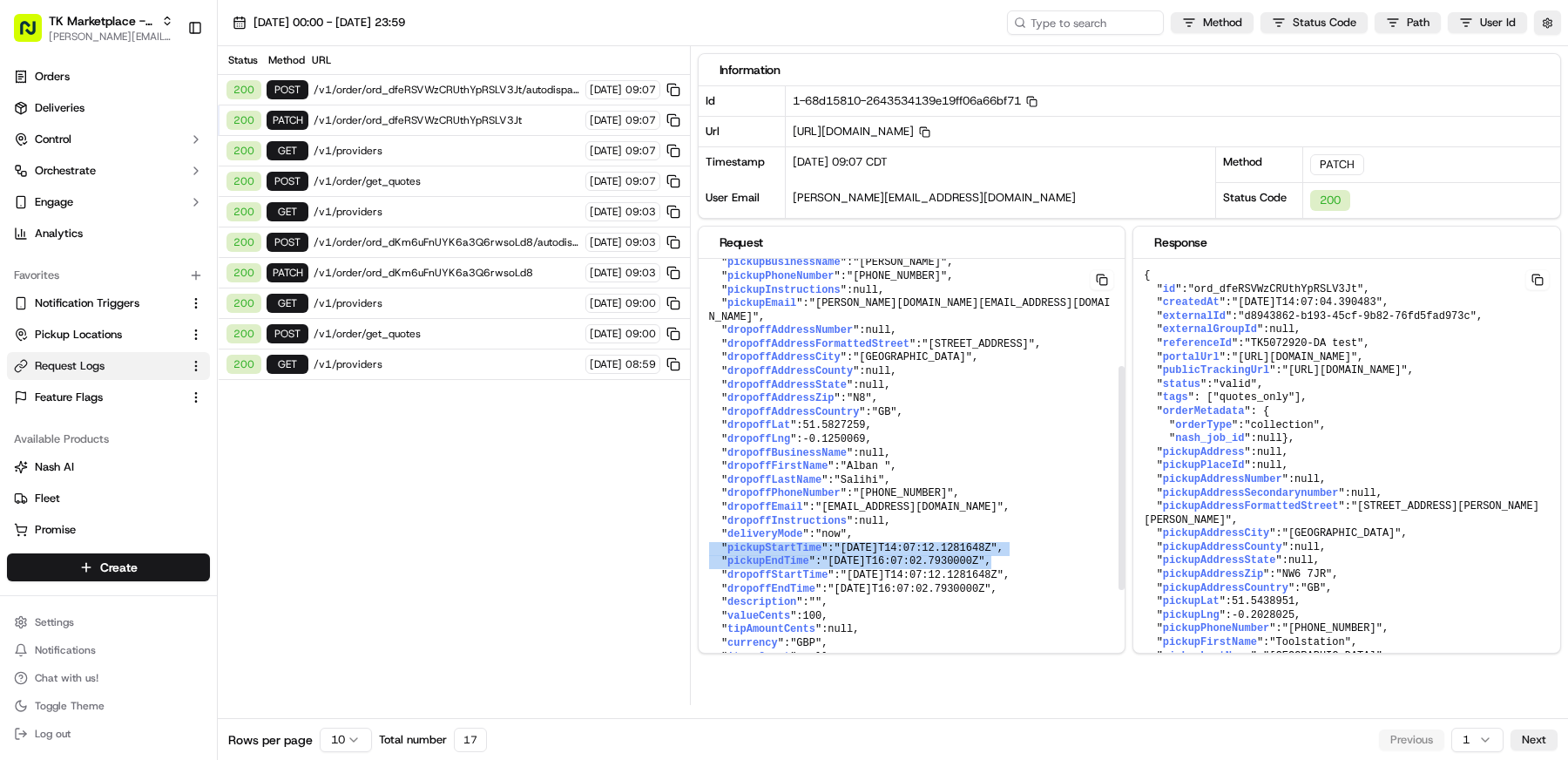
drag, startPoint x: 1034, startPoint y: 552, endPoint x: 703, endPoint y: 545, distance: 331.1
click at [703, 545] on pre "{ " externalId ": "d8943862-b193-45cf-9b82-76fd5fad973c" , " pickupFirstName ":…" at bounding box center [912, 447] width 427 height 782
click at [1546, 17] on button "button" at bounding box center [1547, 22] width 27 height 24
click at [1547, 58] on button "Display Only Provider Logs" at bounding box center [1549, 53] width 14 height 14
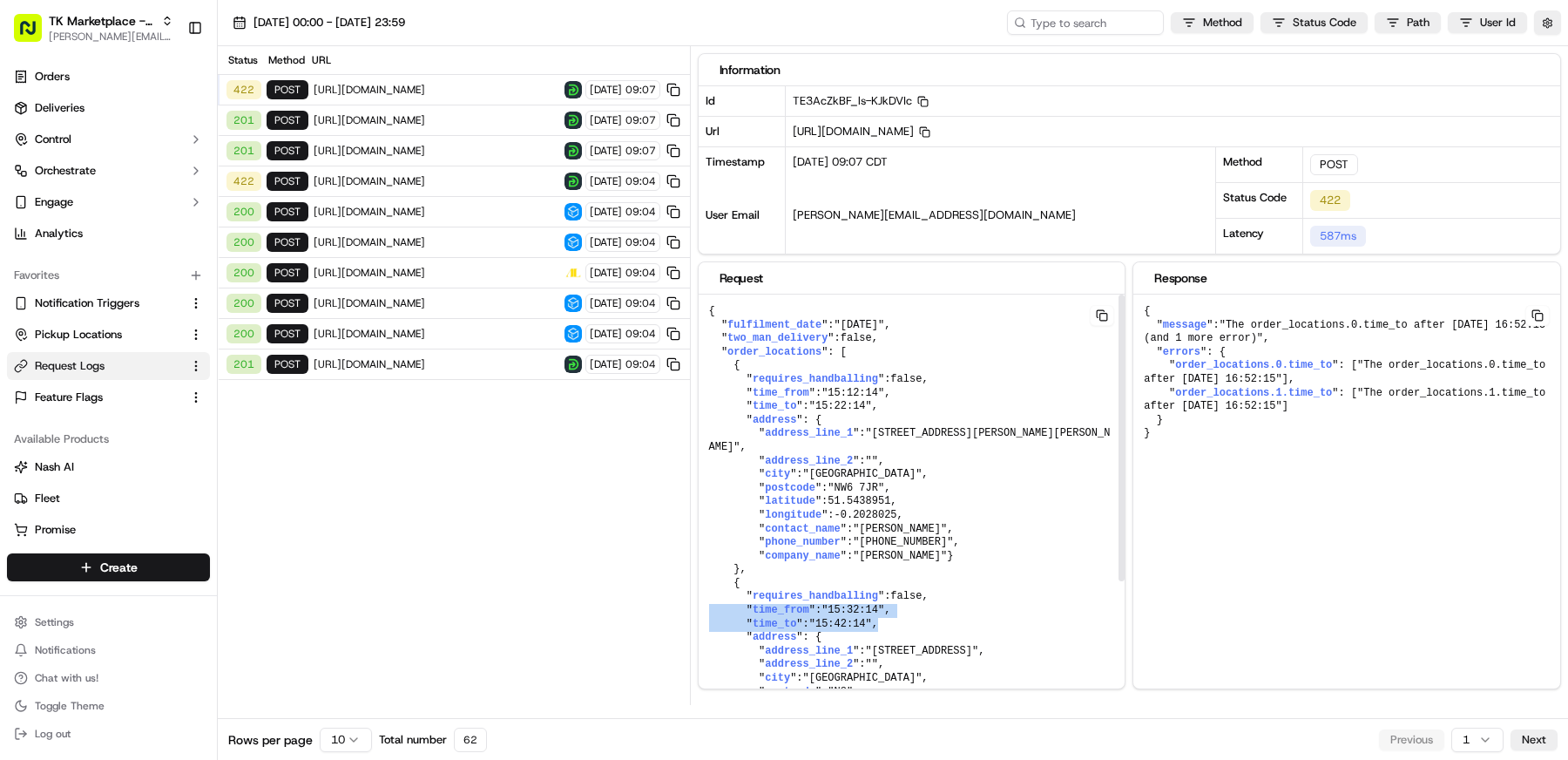
drag, startPoint x: 930, startPoint y: 627, endPoint x: 704, endPoint y: 612, distance: 226.5
click at [704, 612] on pre "{ " fulfilment_date ": "2025-09-22" , " two_man_delivery ": false , " order_loc…" at bounding box center [912, 590] width 427 height 592
click at [1543, 23] on button "button" at bounding box center [1547, 22] width 27 height 24
click at [1548, 51] on button "Display Only Provider Logs" at bounding box center [1549, 53] width 14 height 14
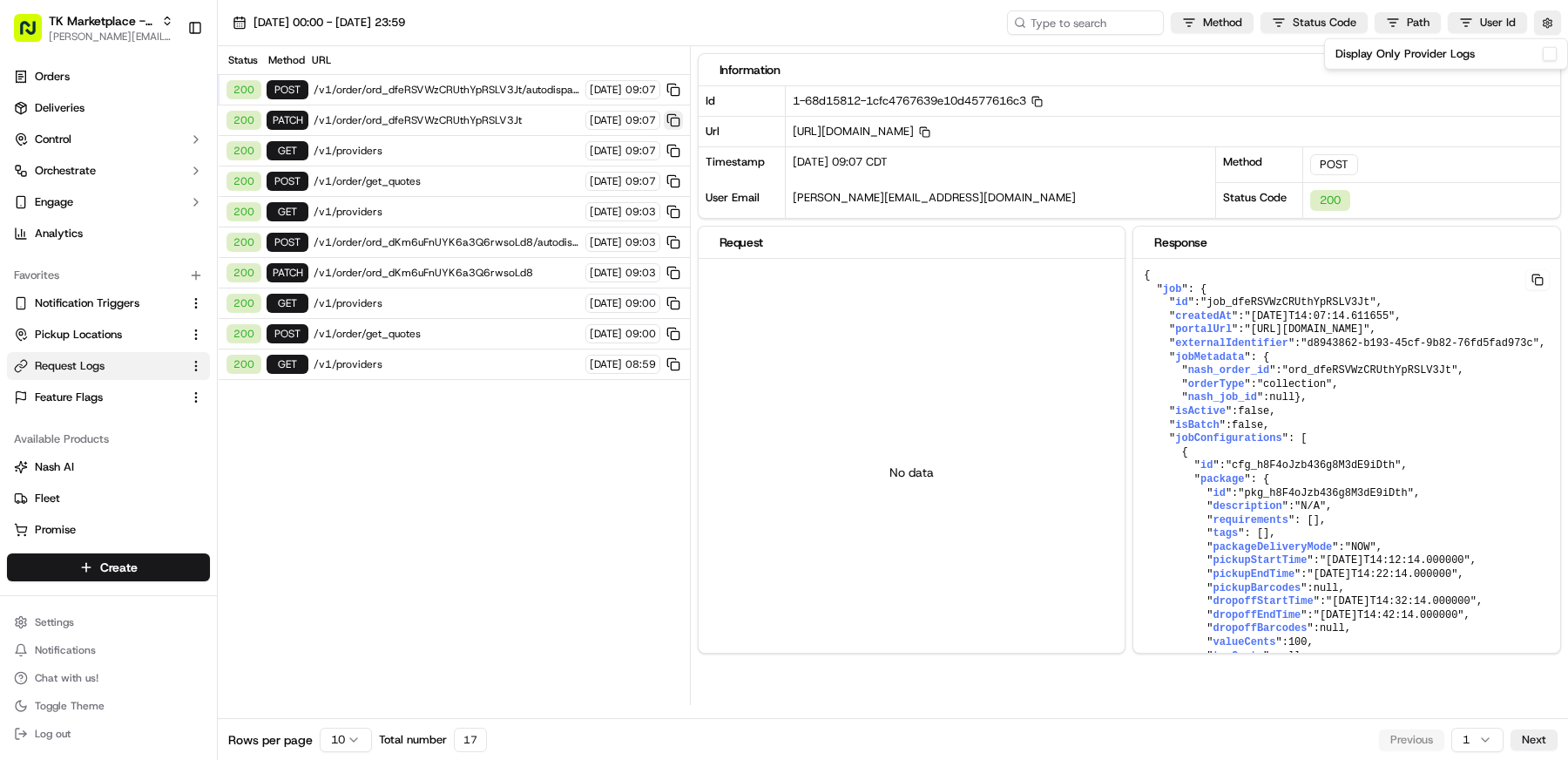
click at [672, 119] on button at bounding box center [673, 120] width 20 height 20
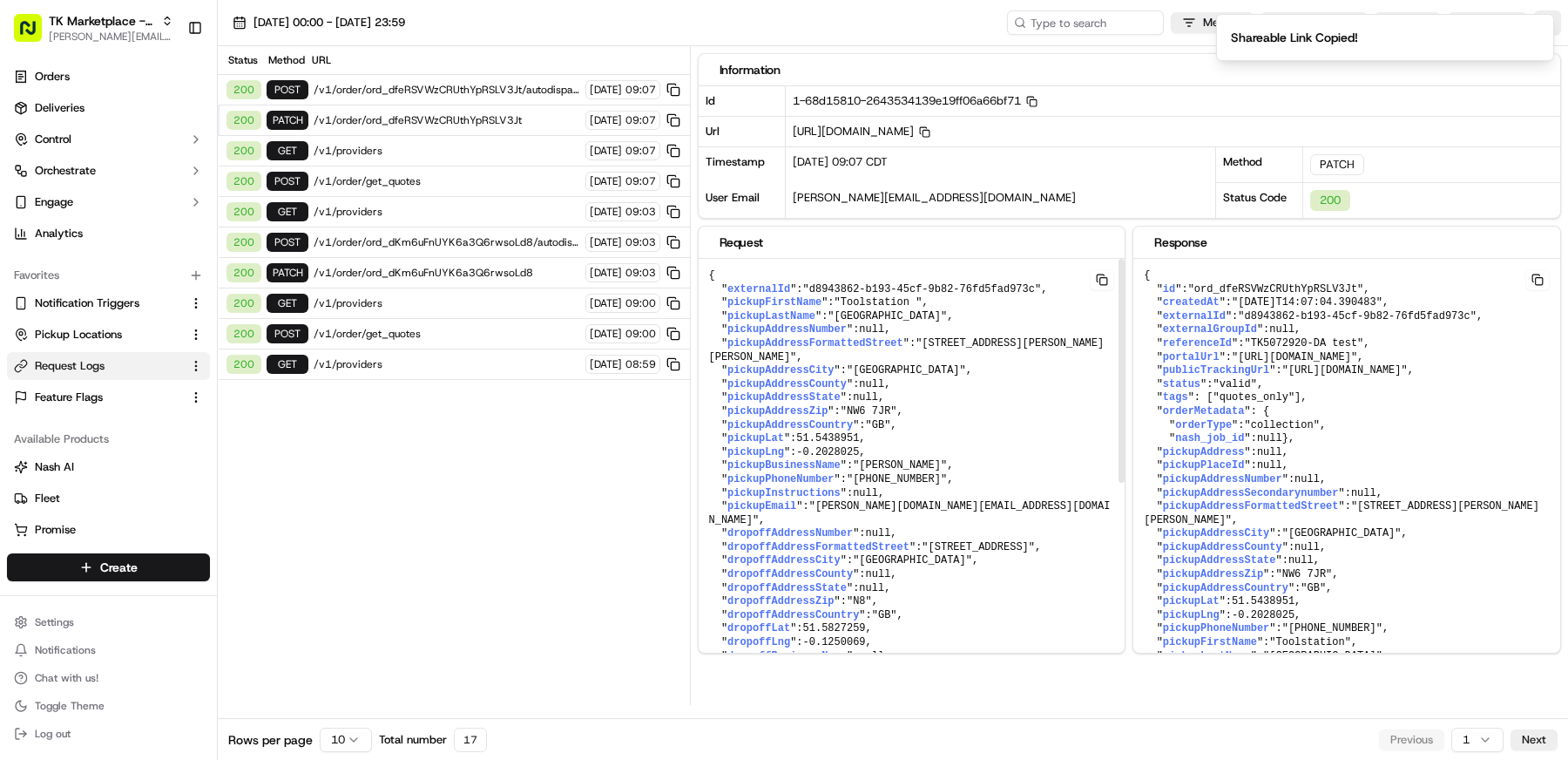
click at [1101, 278] on button at bounding box center [1102, 280] width 24 height 21
copy pre "" time_from ": "15:32:14" , " time_to ": "15:42:14" ,"
click at [490, 118] on span "/v1/order/ord_dfeRSVWzCRUthYpRSLV3Jt" at bounding box center [447, 120] width 266 height 14
click at [1328, 283] on span ""ord_dfeRSVWzCRUthYpRSLV3Jt"" at bounding box center [1276, 289] width 176 height 12
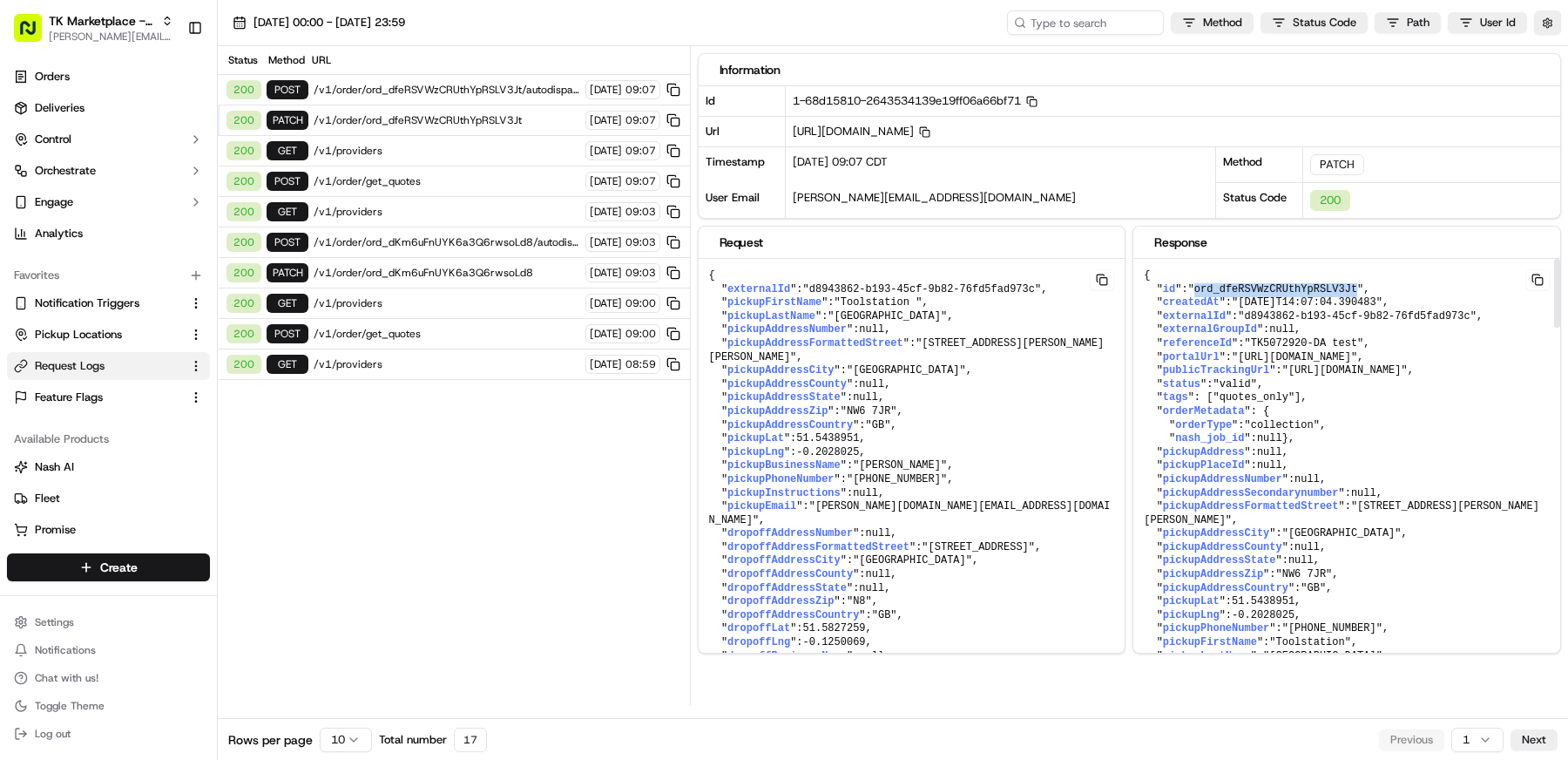
copy span "ord_dfeRSVWzCRUthYpRSLV3Jt"
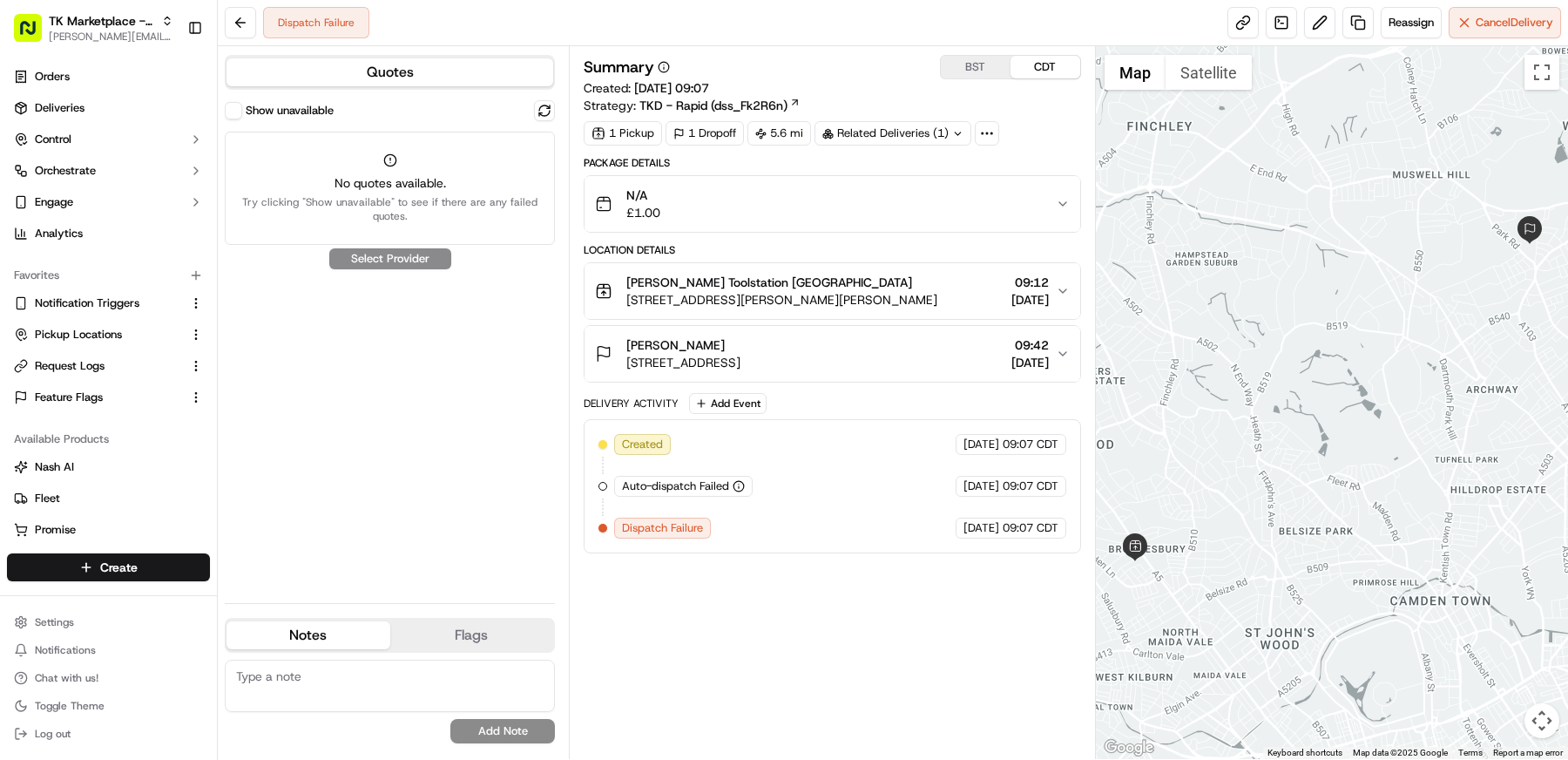
click at [240, 108] on button "Show unavailable" at bounding box center [233, 110] width 18 height 18
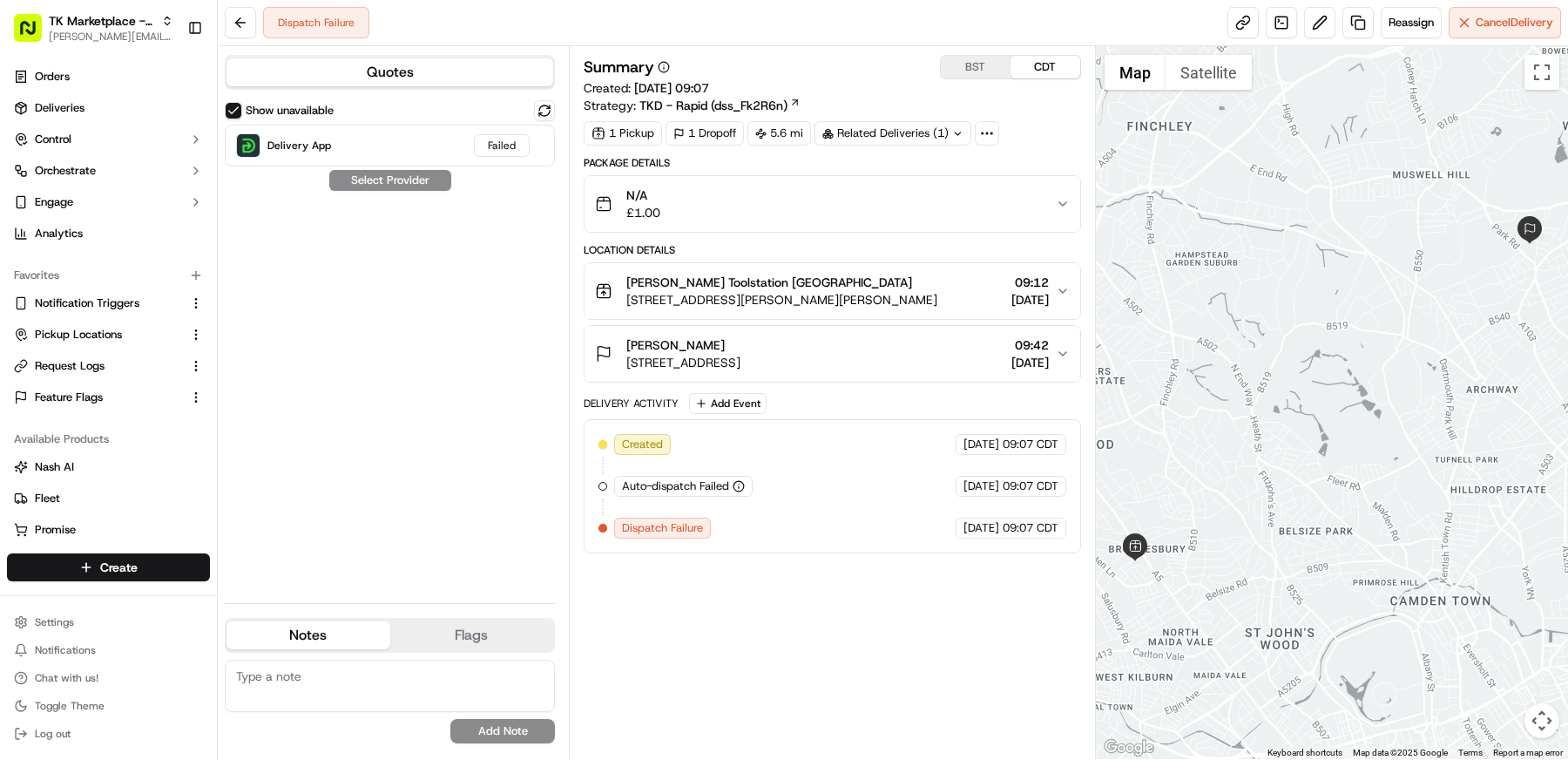
click at [885, 281] on div "[PERSON_NAME] Toolstation [GEOGRAPHIC_DATA]" at bounding box center [781, 282] width 311 height 18
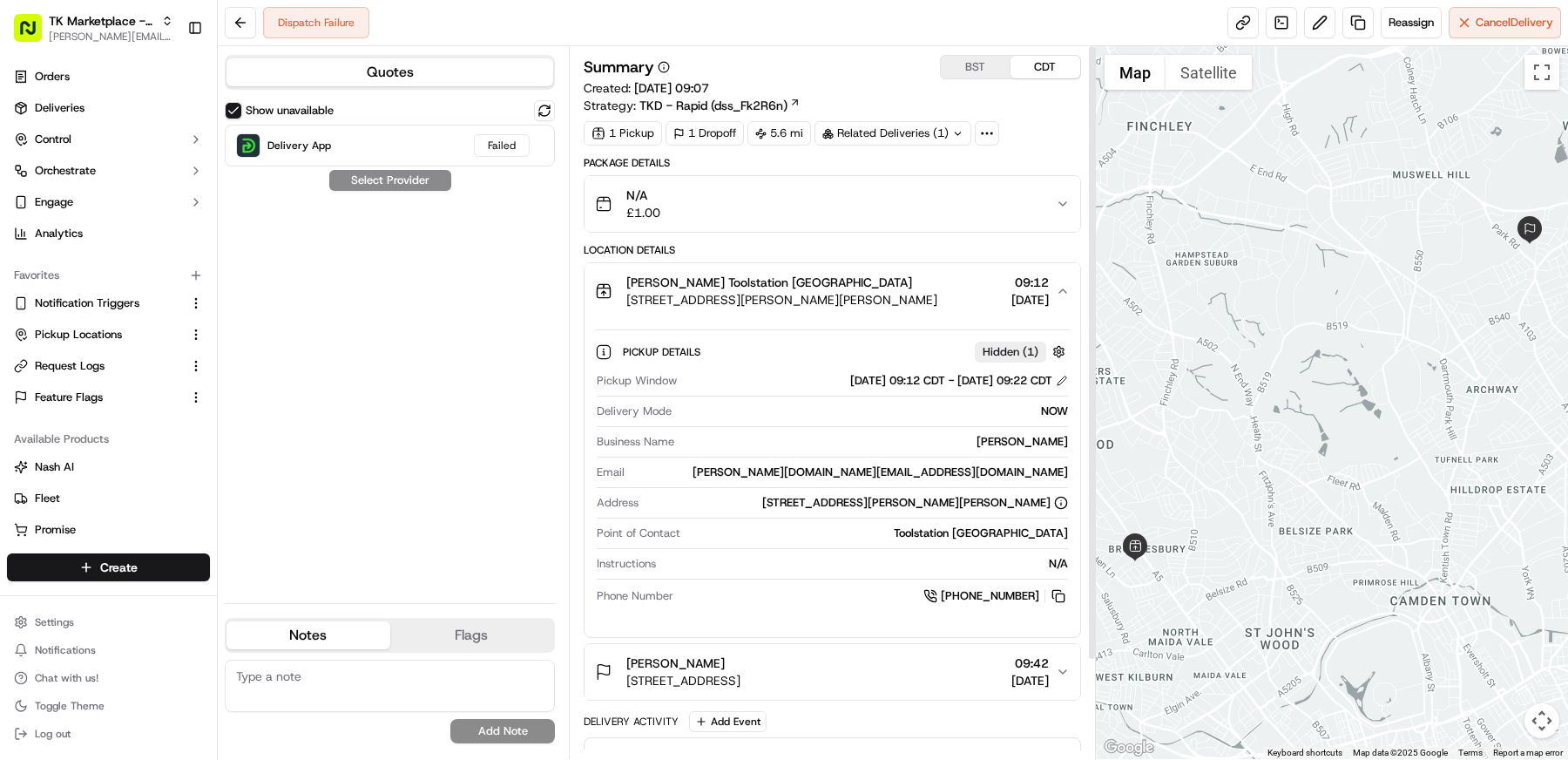
click at [988, 63] on button "BST" at bounding box center [976, 67] width 70 height 22
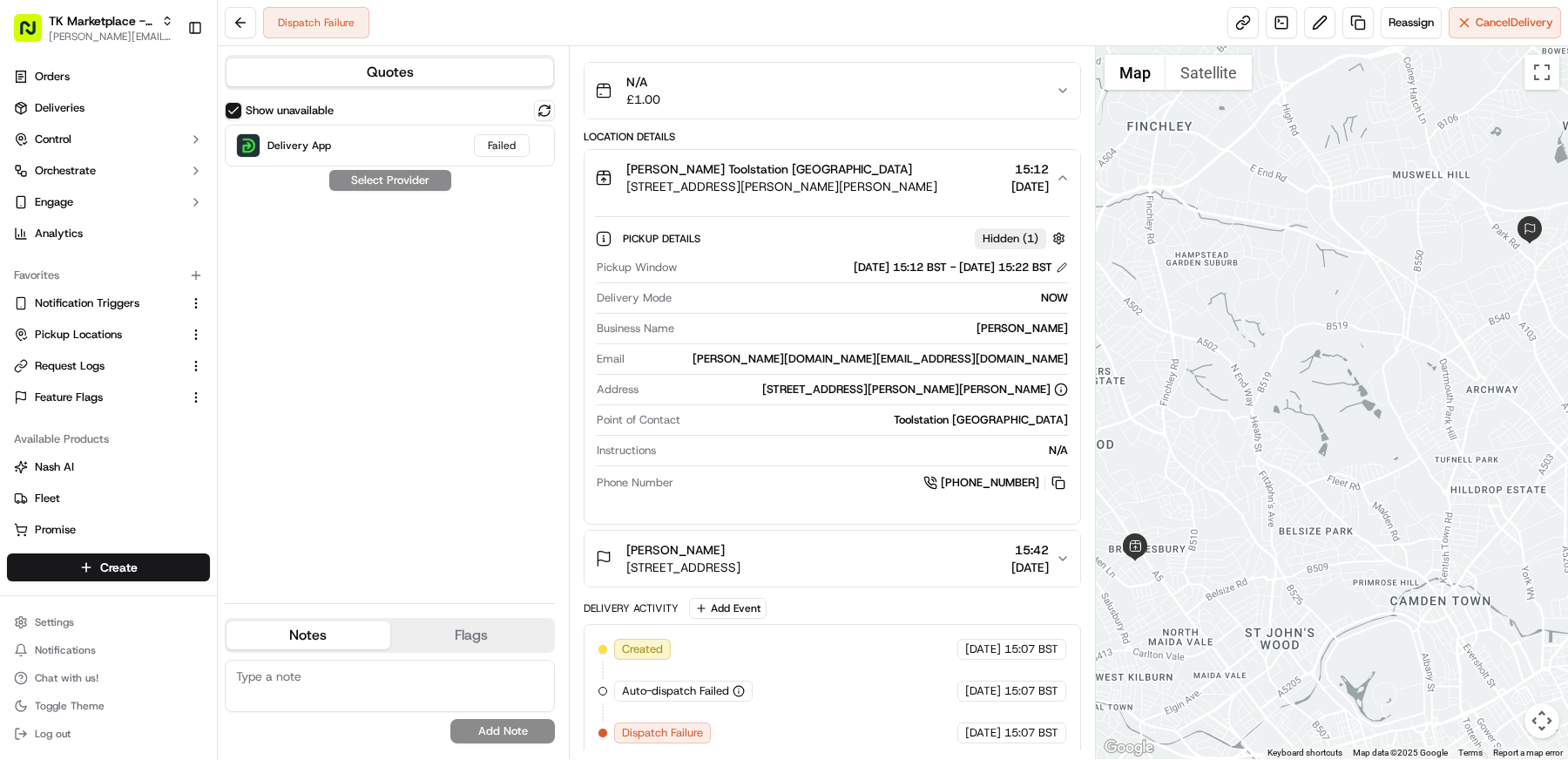
click at [891, 564] on div "[PERSON_NAME] [STREET_ADDRESS][GEOGRAPHIC_DATA] 15:42 [DATE]" at bounding box center [825, 558] width 461 height 35
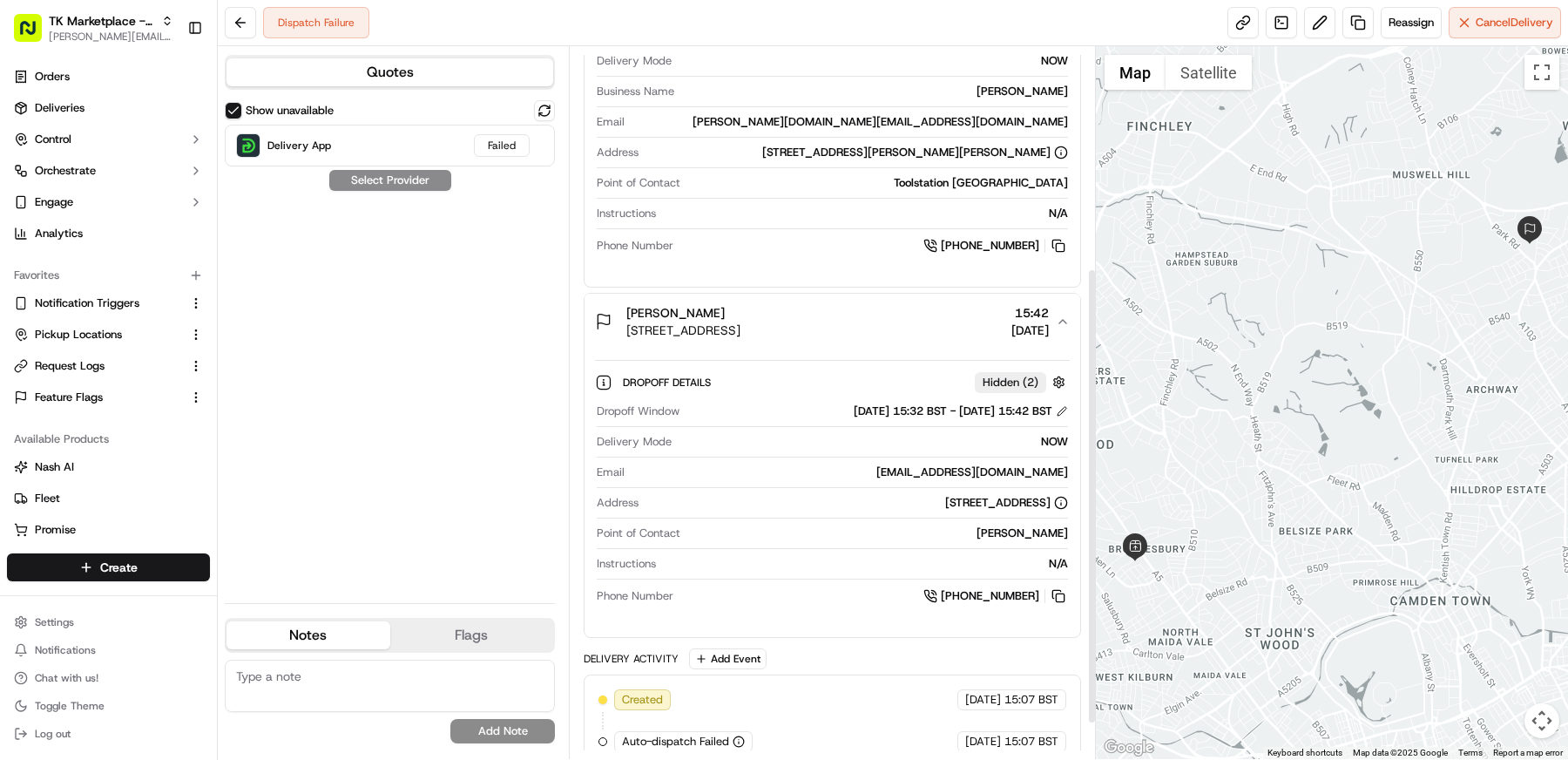
scroll to position [328, 0]
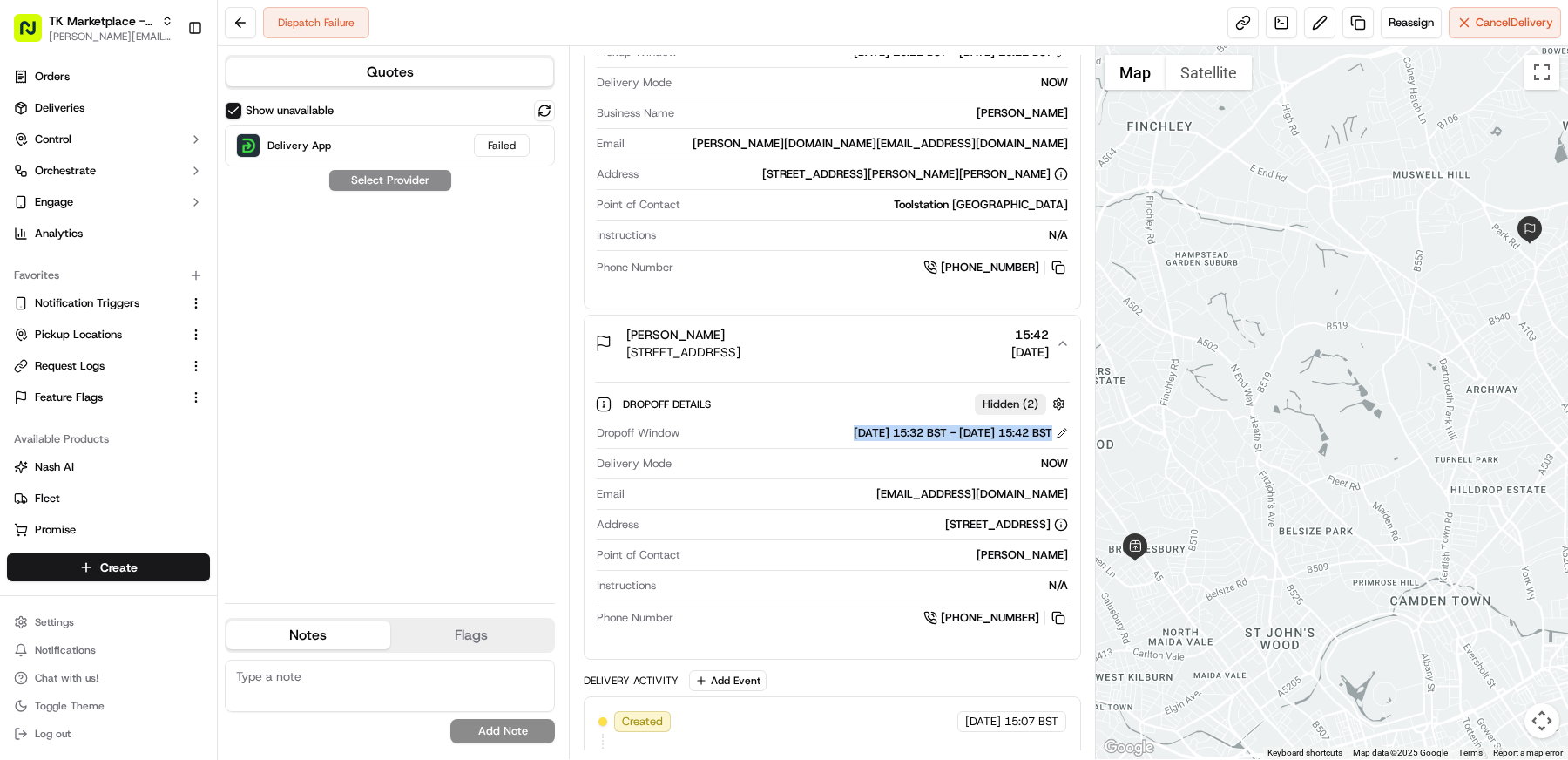
drag, startPoint x: 775, startPoint y: 429, endPoint x: 1055, endPoint y: 435, distance: 280.1
click at [1055, 435] on div "Dropoff Window [DATE] 15:32 BST - [DATE] 15:42 BST" at bounding box center [832, 437] width 471 height 23
drag, startPoint x: 1069, startPoint y: 459, endPoint x: 1024, endPoint y: 459, distance: 45.0
click at [1024, 459] on div "Dropoff Window [DATE] 15:32 BST - [DATE] 15:42 BST Delivery Mode NOW Email [EMA…" at bounding box center [833, 525] width 475 height 216
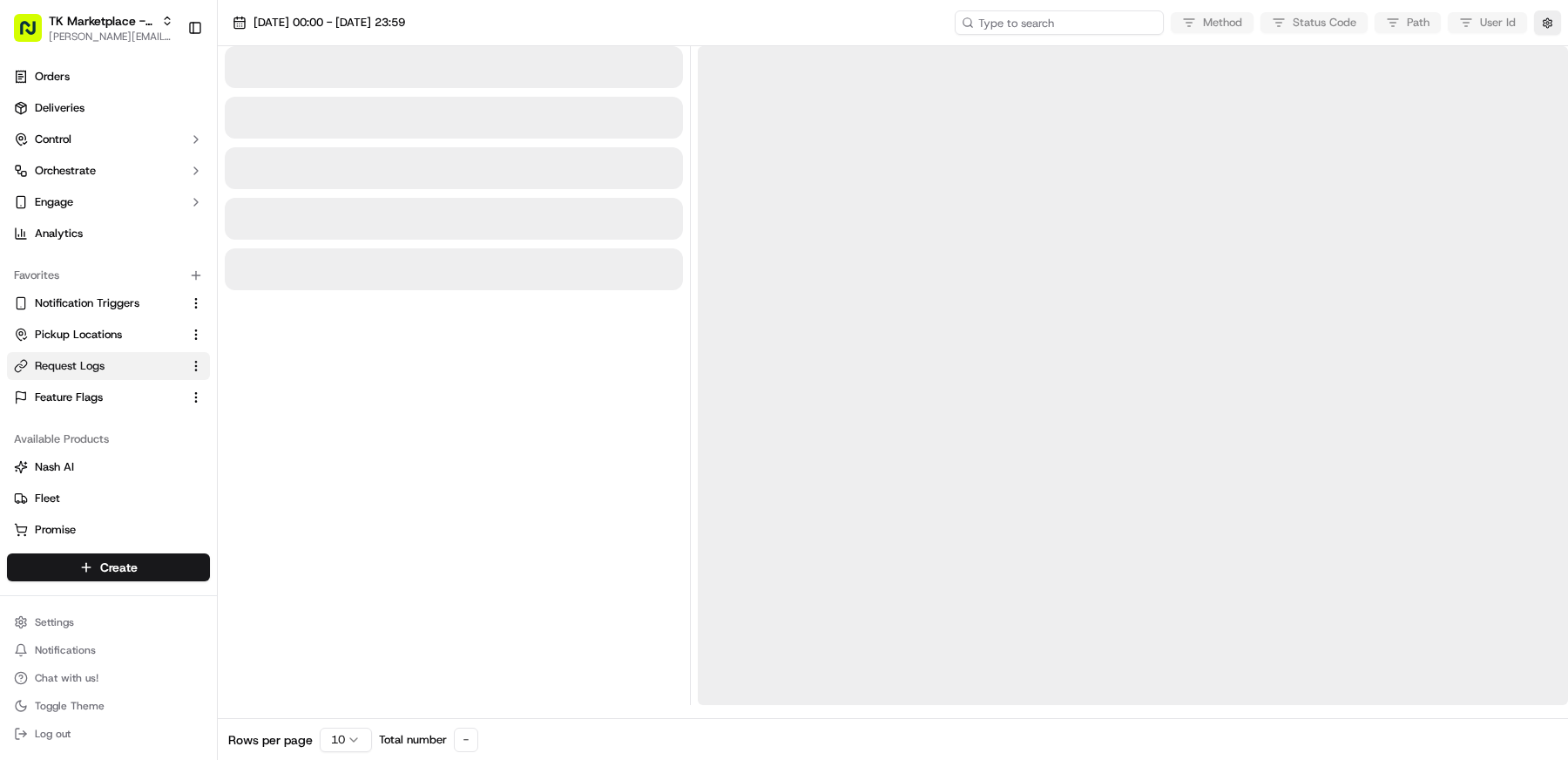
click at [1064, 24] on input at bounding box center [1060, 22] width 209 height 24
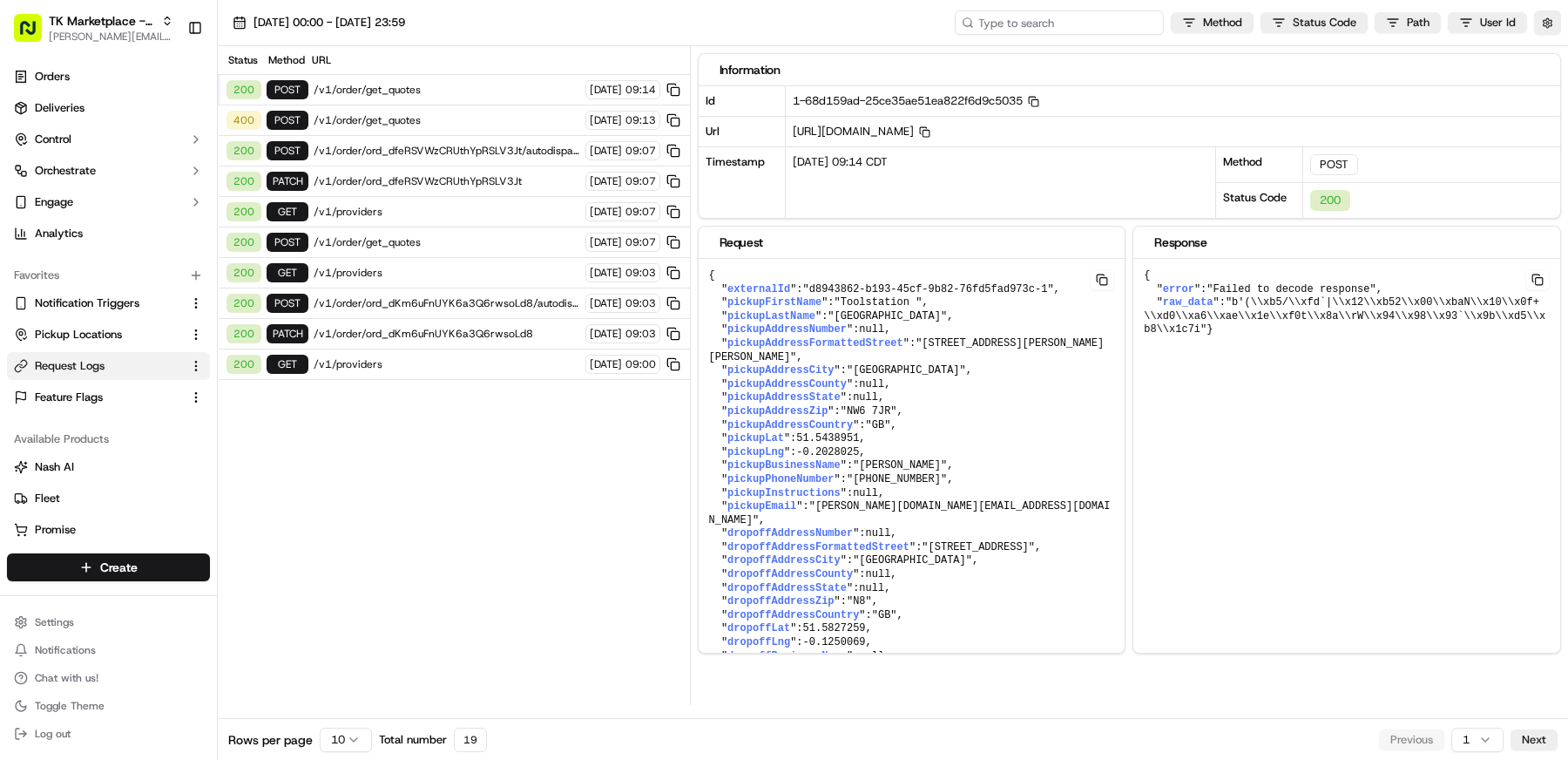
click at [1064, 24] on input at bounding box center [1060, 22] width 209 height 24
paste input "ord_FUfDjXbkr5fm25ZkV7Ukxi"
type input "ord_FUfDjXbkr5fm25ZkV7Ukxi"
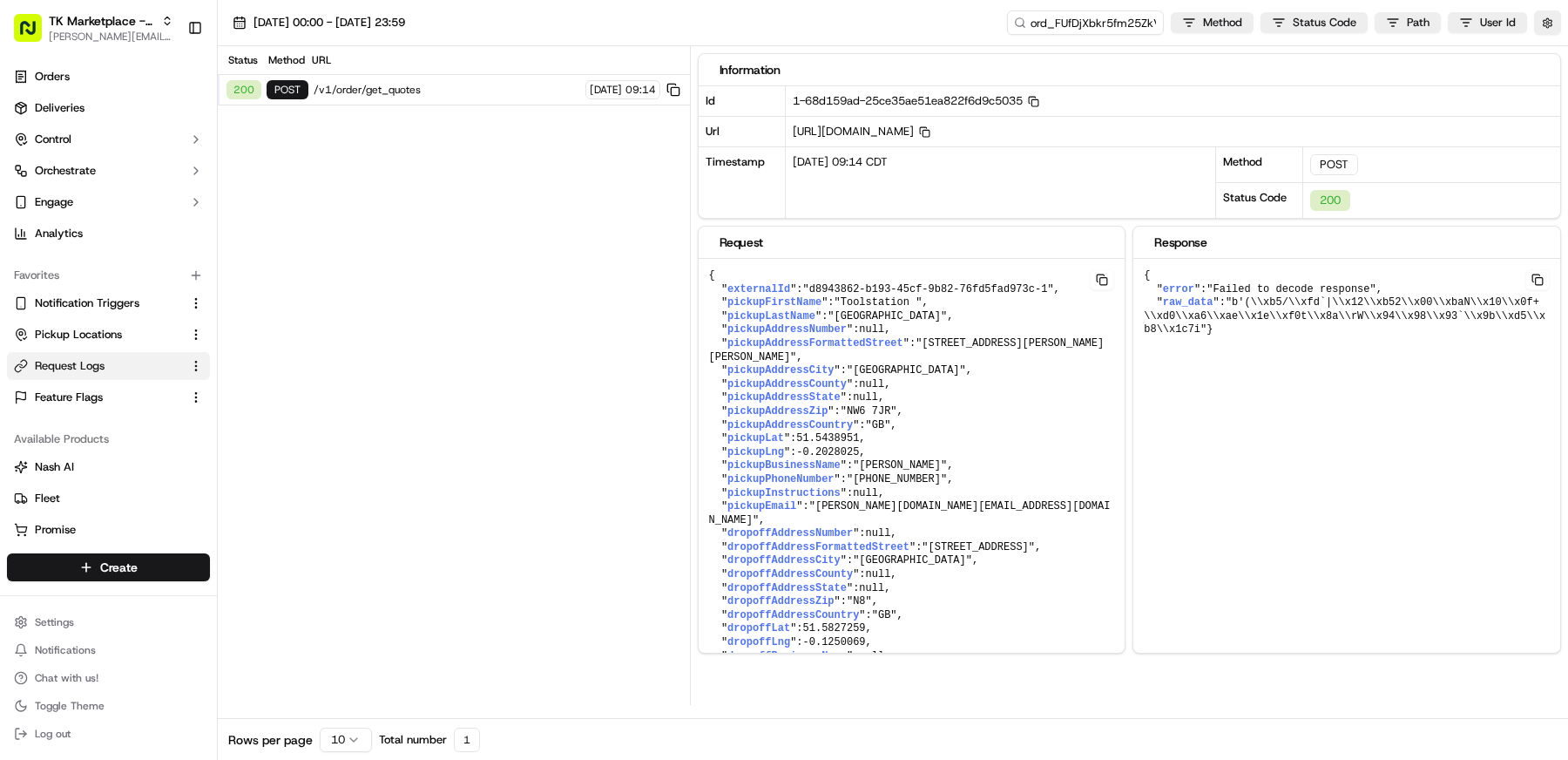
click at [383, 73] on div "Status Method URL" at bounding box center [453, 60] width 472 height 29
click at [384, 95] on span "/v1/order/get_quotes" at bounding box center [447, 90] width 266 height 14
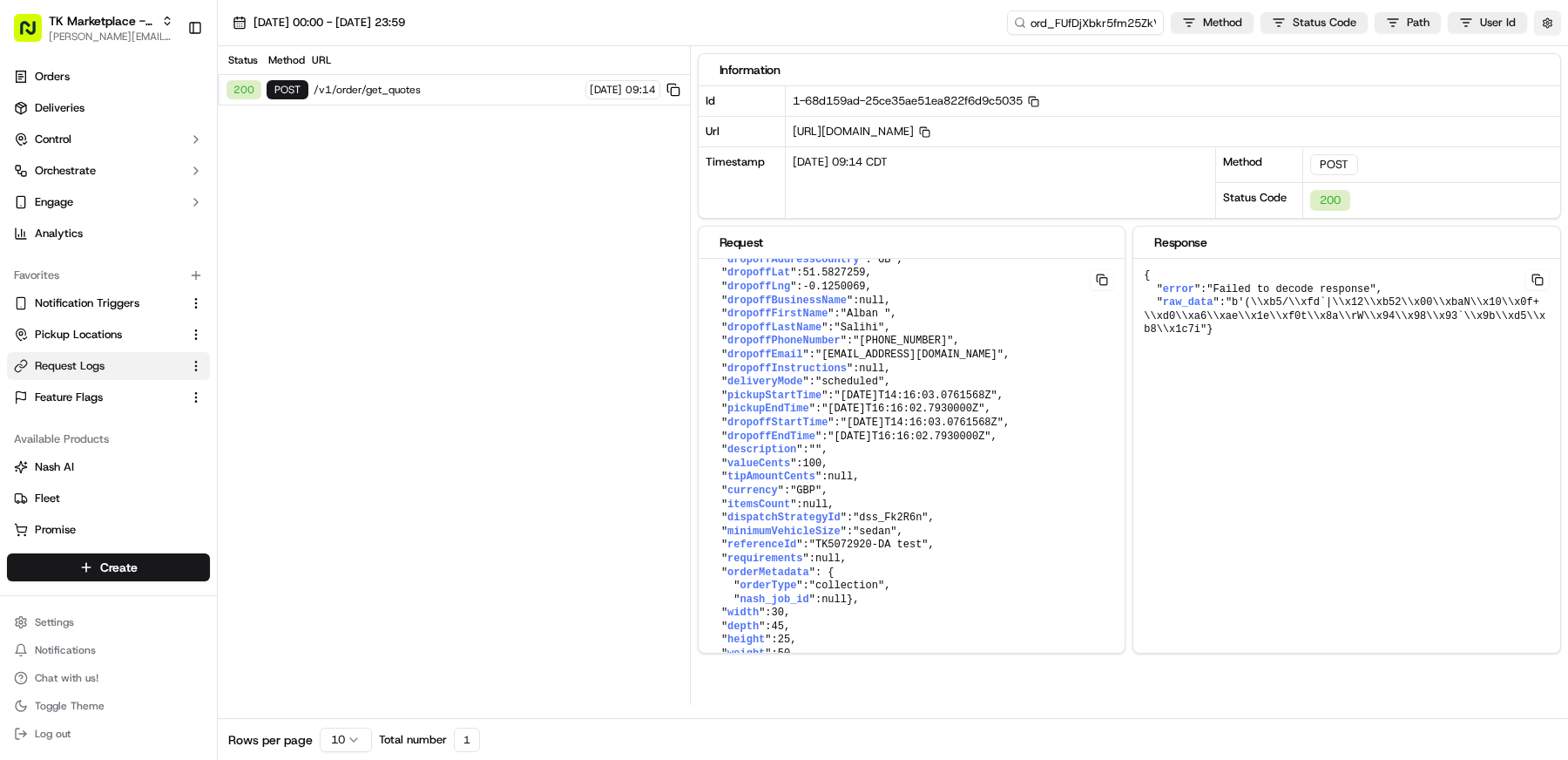
click at [1542, 17] on button "button" at bounding box center [1547, 22] width 27 height 24
click at [1542, 51] on div "Display Only Provider Logs" at bounding box center [1446, 53] width 221 height 16
click at [1545, 51] on button "Display Only Provider Logs" at bounding box center [1549, 53] width 14 height 14
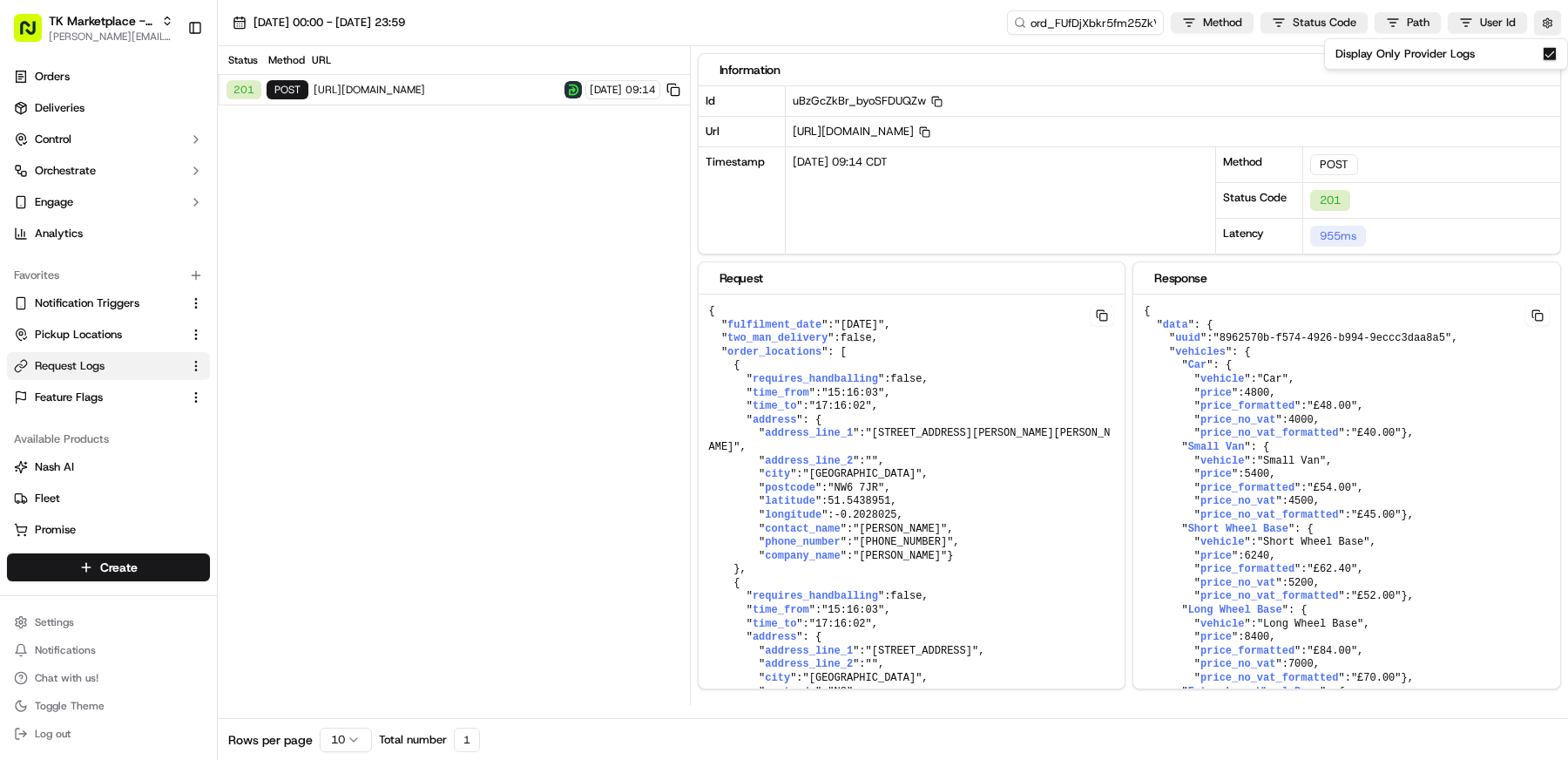
click at [351, 100] on div "201 POST [URL][DOMAIN_NAME] [DATE] 09:14" at bounding box center [453, 90] width 472 height 31
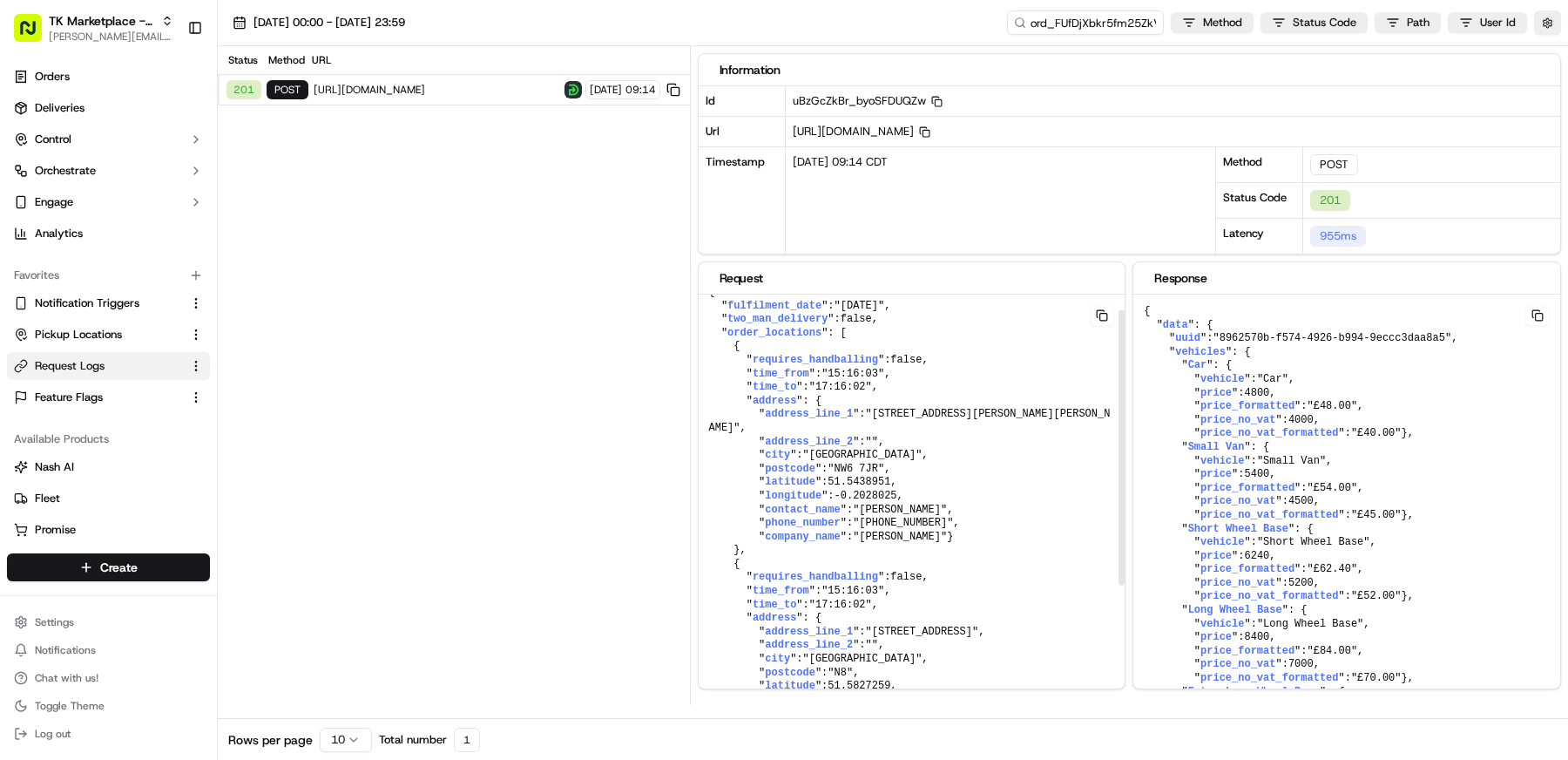
scroll to position [23, 0]
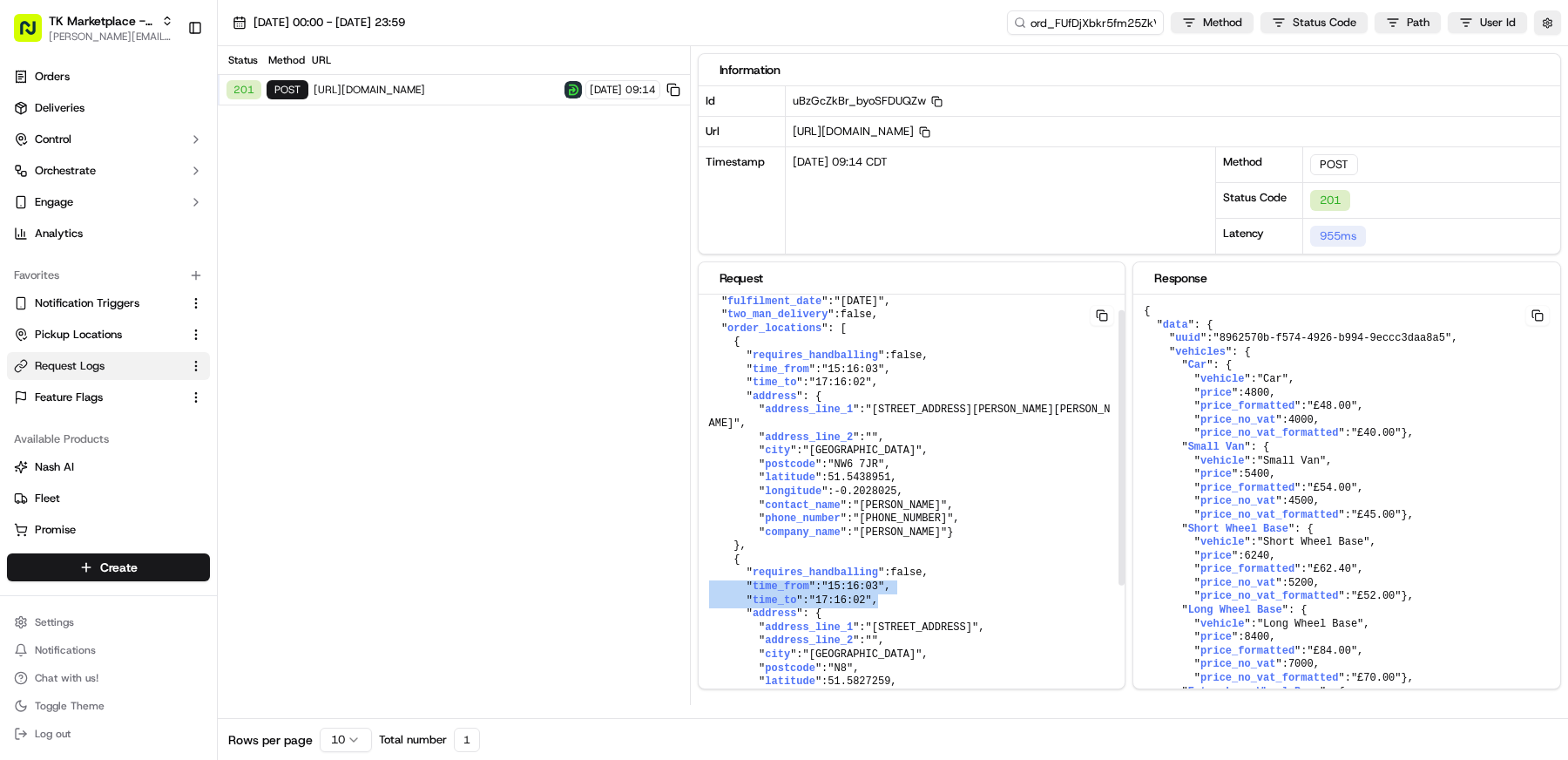
drag, startPoint x: 890, startPoint y: 612, endPoint x: 700, endPoint y: 594, distance: 190.9
click at [700, 594] on pre "{ " fulfilment_date ": "[DATE]" , " two_man_delivery ": false , " order_locatio…" at bounding box center [912, 546] width 427 height 551
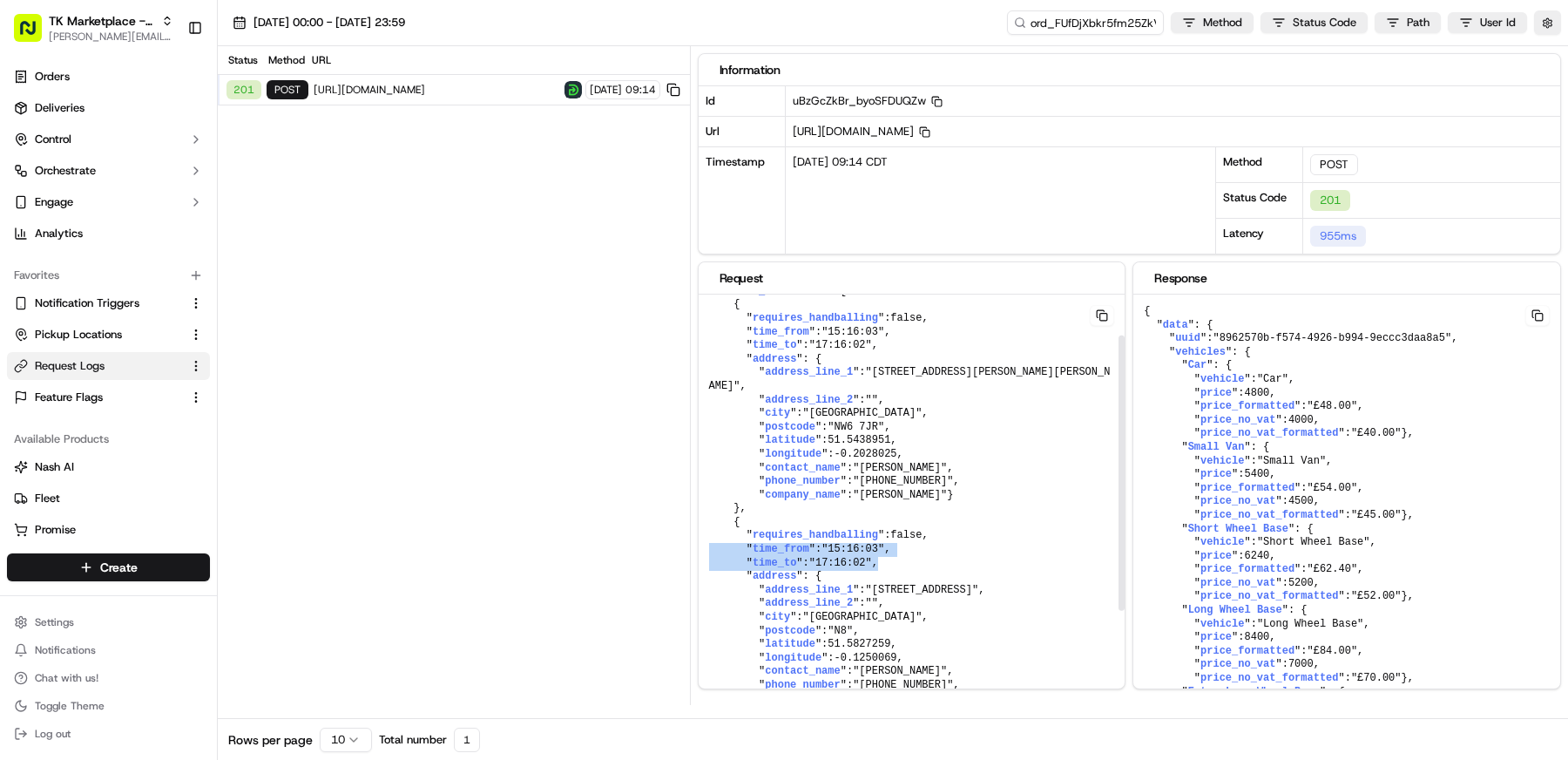
scroll to position [63, 0]
click at [652, 560] on div "Status Method URL 201 POST [URL][DOMAIN_NAME] [DATE] 09:14" at bounding box center [453, 375] width 472 height 659
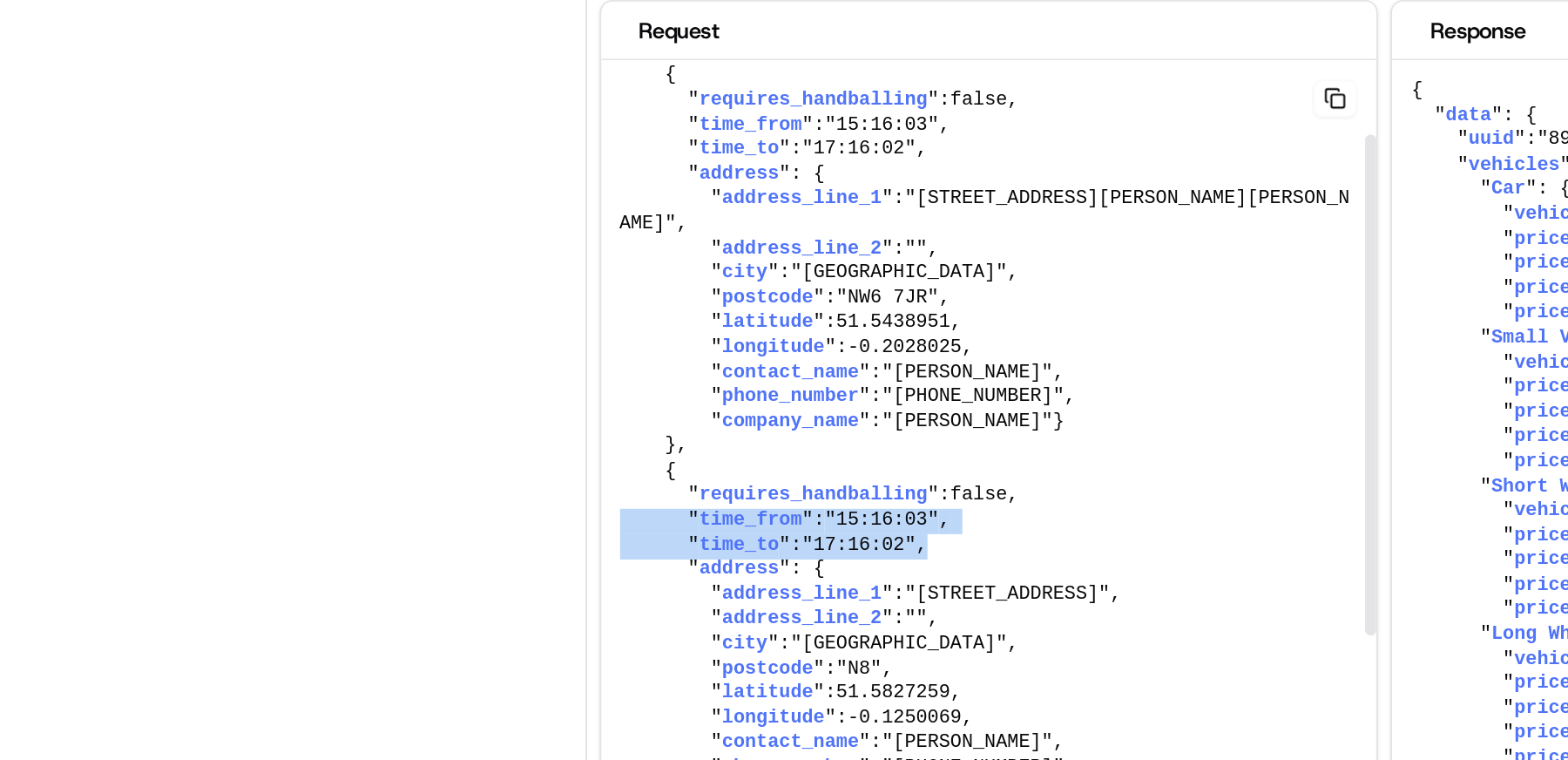
drag, startPoint x: 894, startPoint y: 569, endPoint x: 706, endPoint y: 553, distance: 188.7
click at [706, 553] on pre "{ " fulfilment_date ": "[DATE]" , " two_man_delivery ": false , " order_locatio…" at bounding box center [912, 507] width 427 height 551
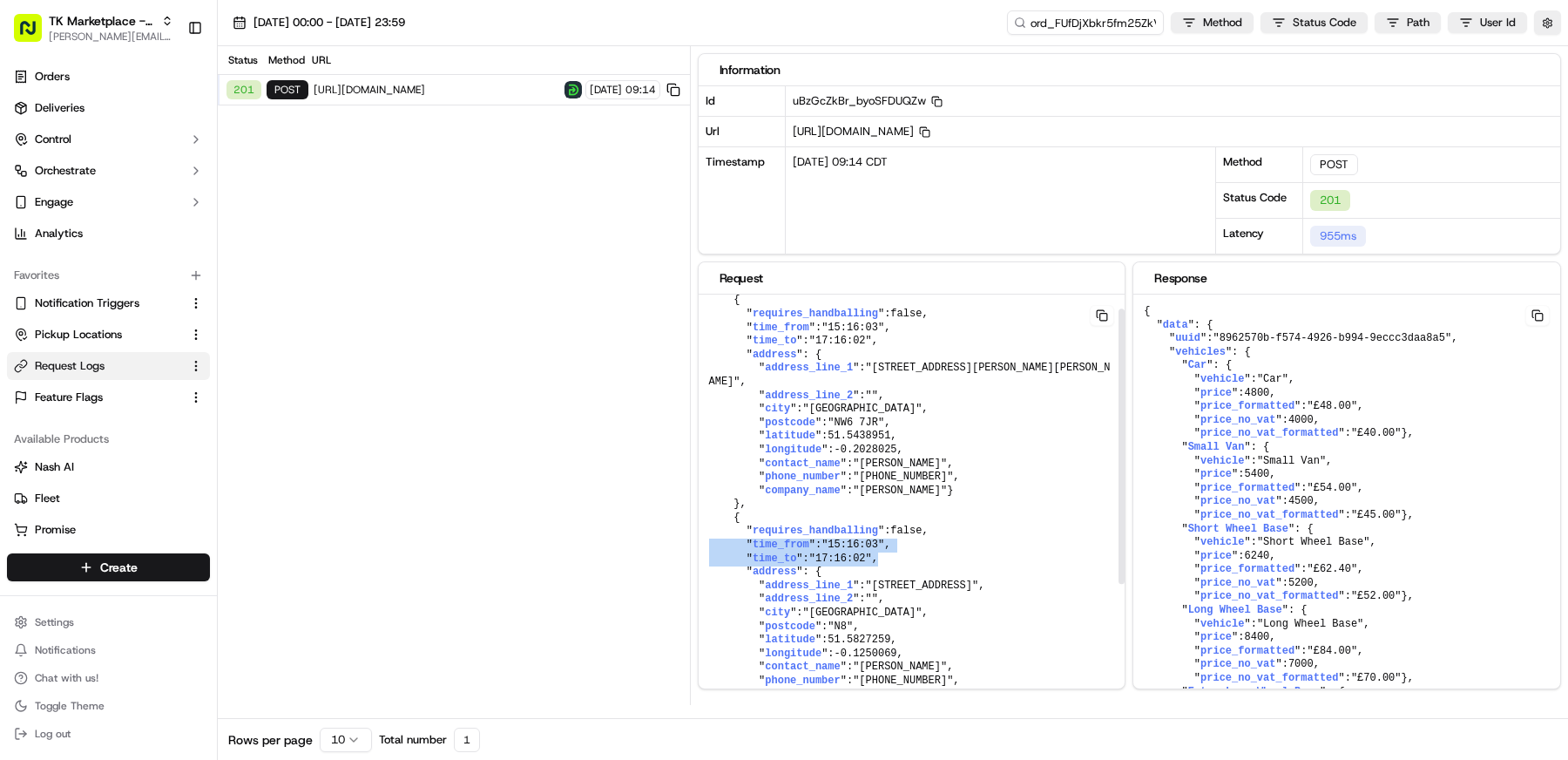
scroll to position [0, 0]
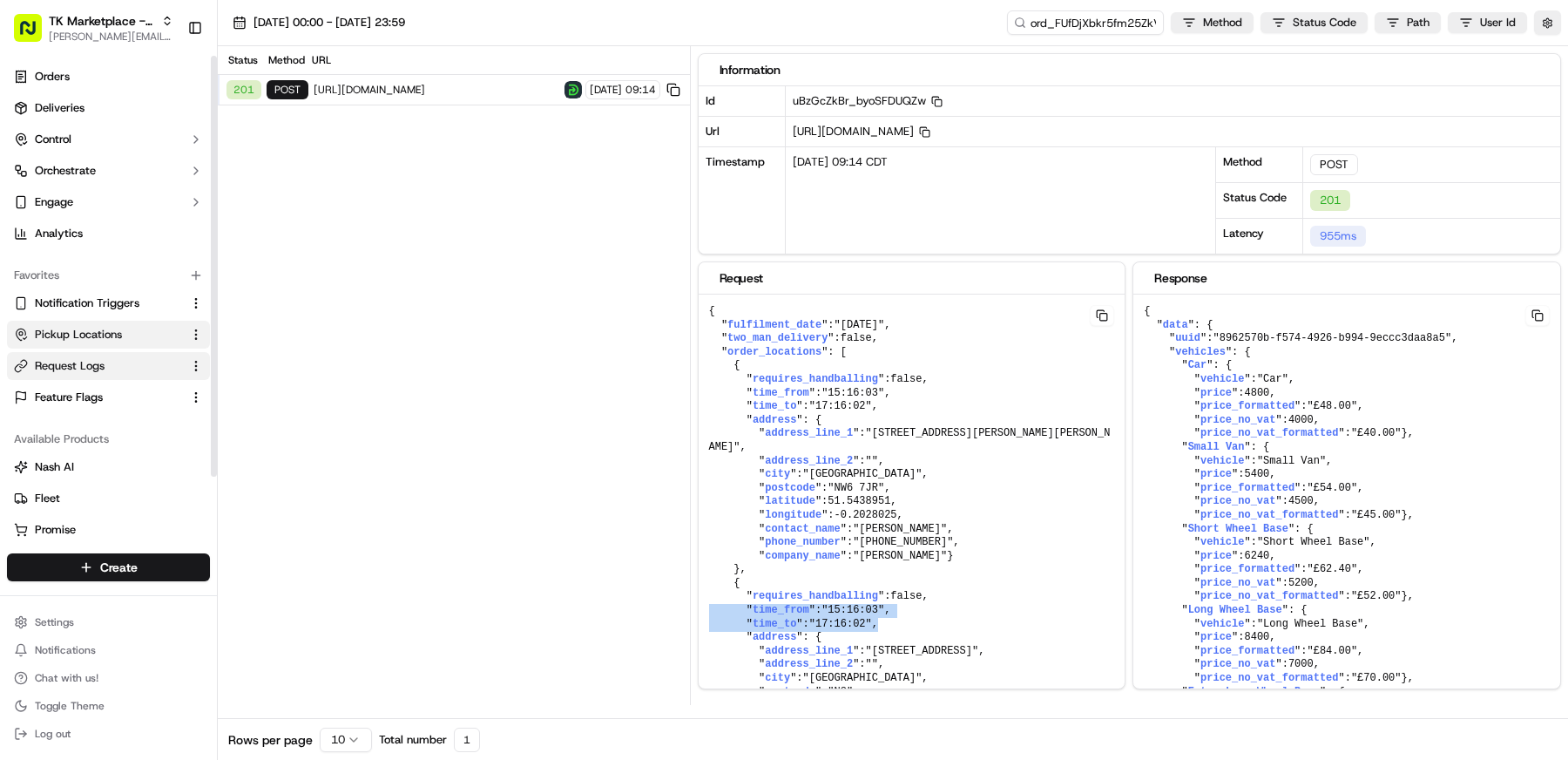
click at [116, 338] on span "Pickup Locations" at bounding box center [78, 335] width 87 height 16
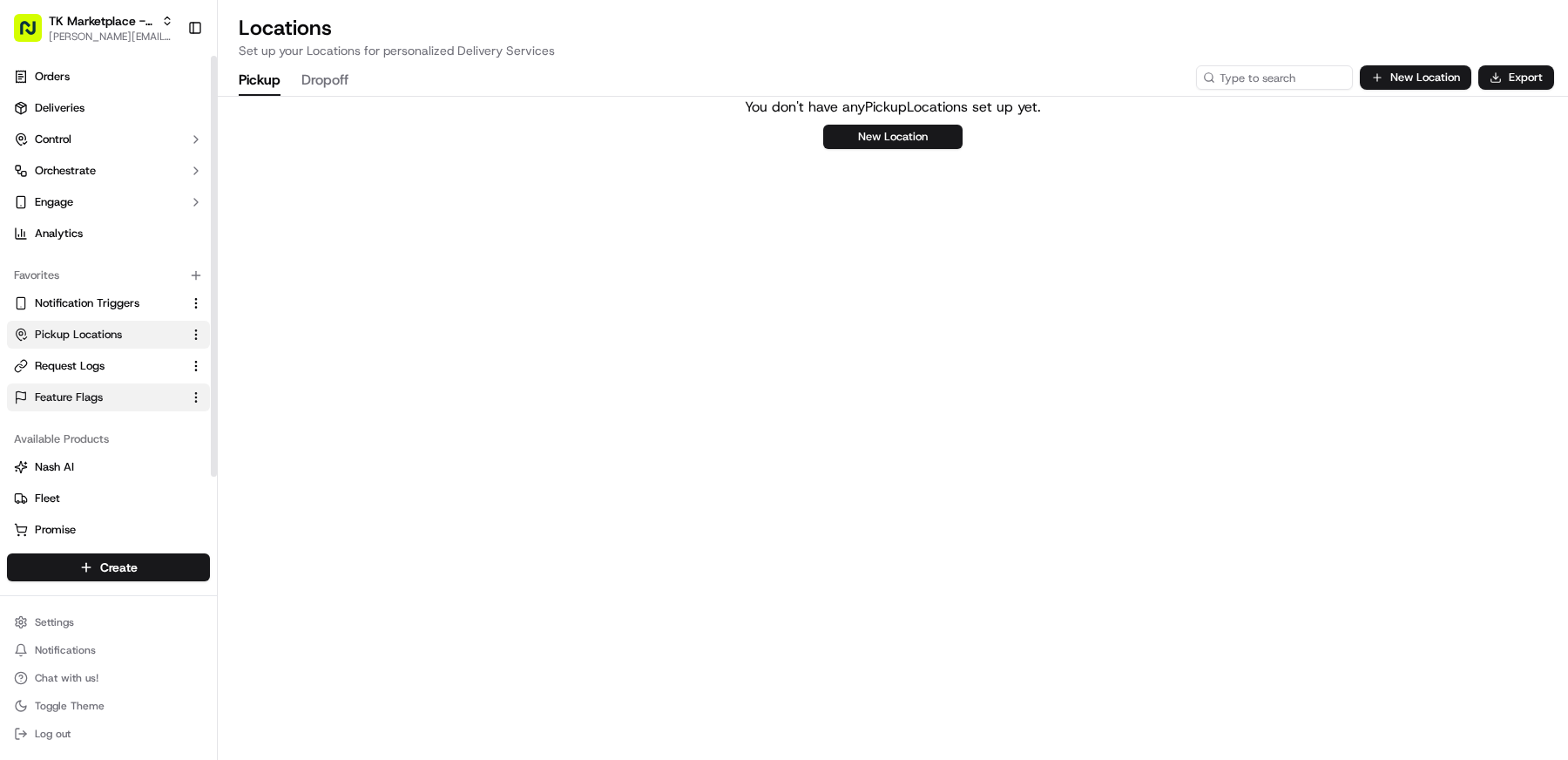
click at [102, 392] on span "Feature Flags" at bounding box center [68, 397] width 68 height 16
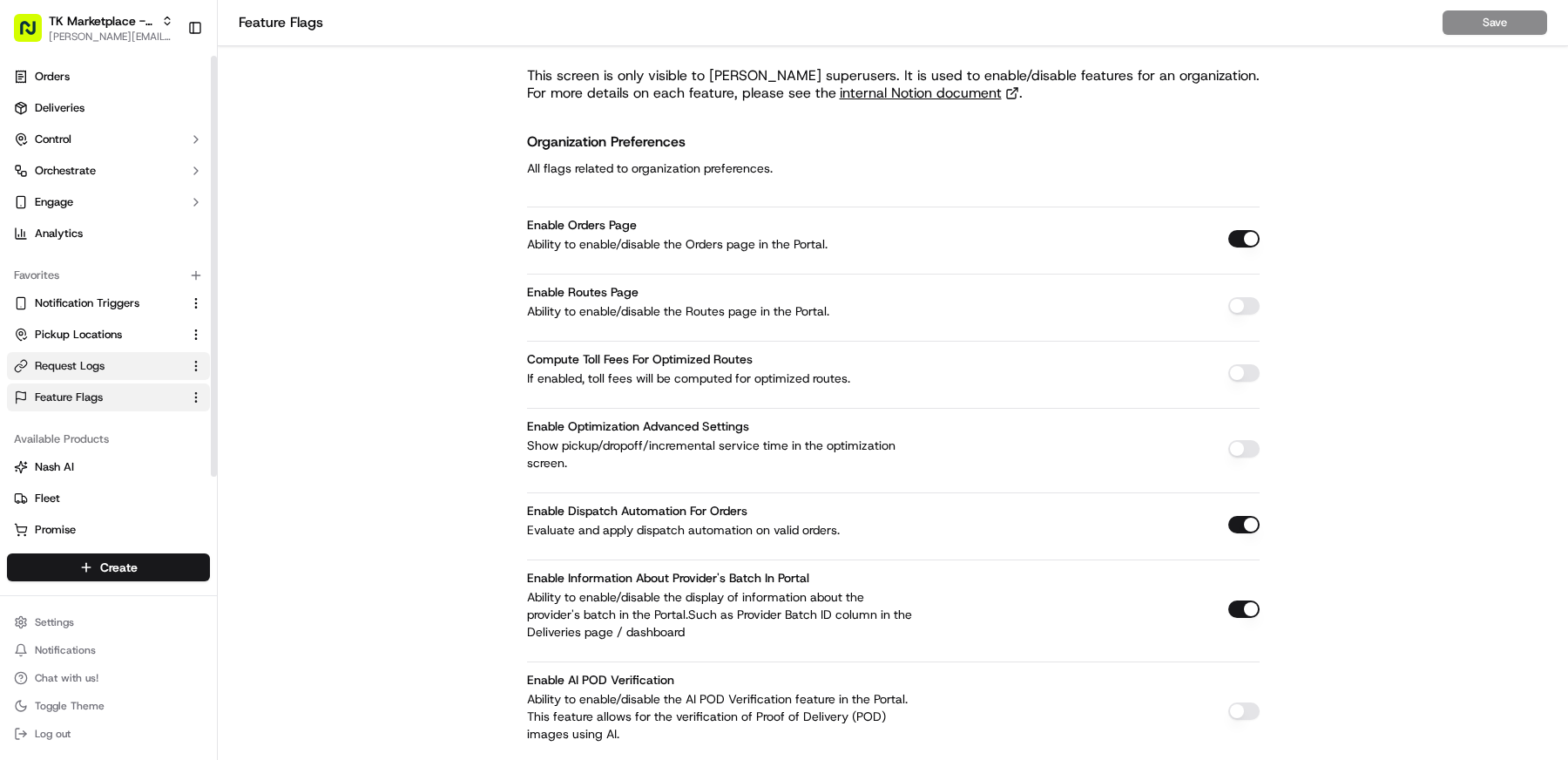
click at [102, 369] on span "Request Logs" at bounding box center [69, 366] width 70 height 16
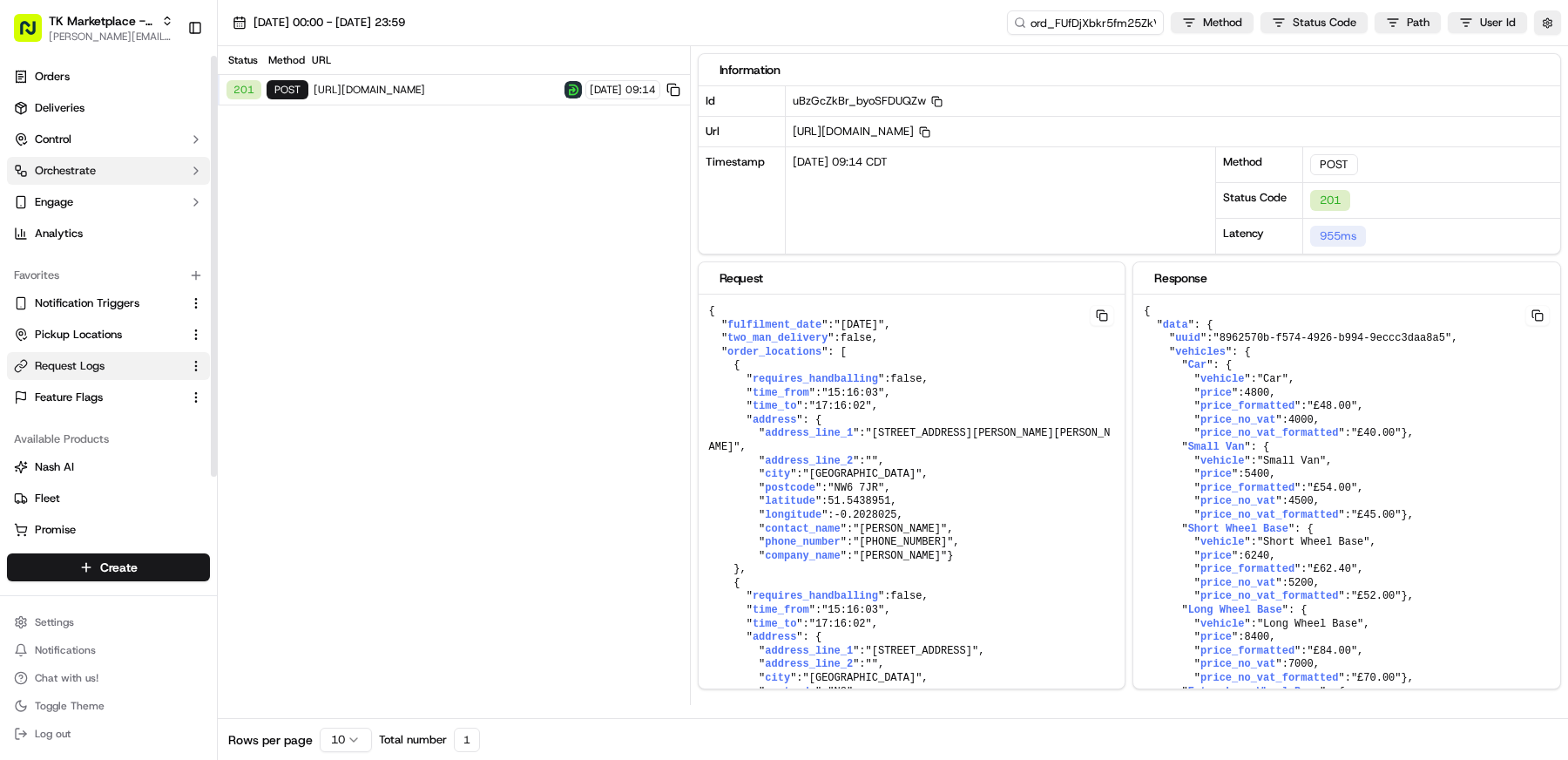
click at [88, 174] on span "Orchestrate" at bounding box center [64, 170] width 61 height 16
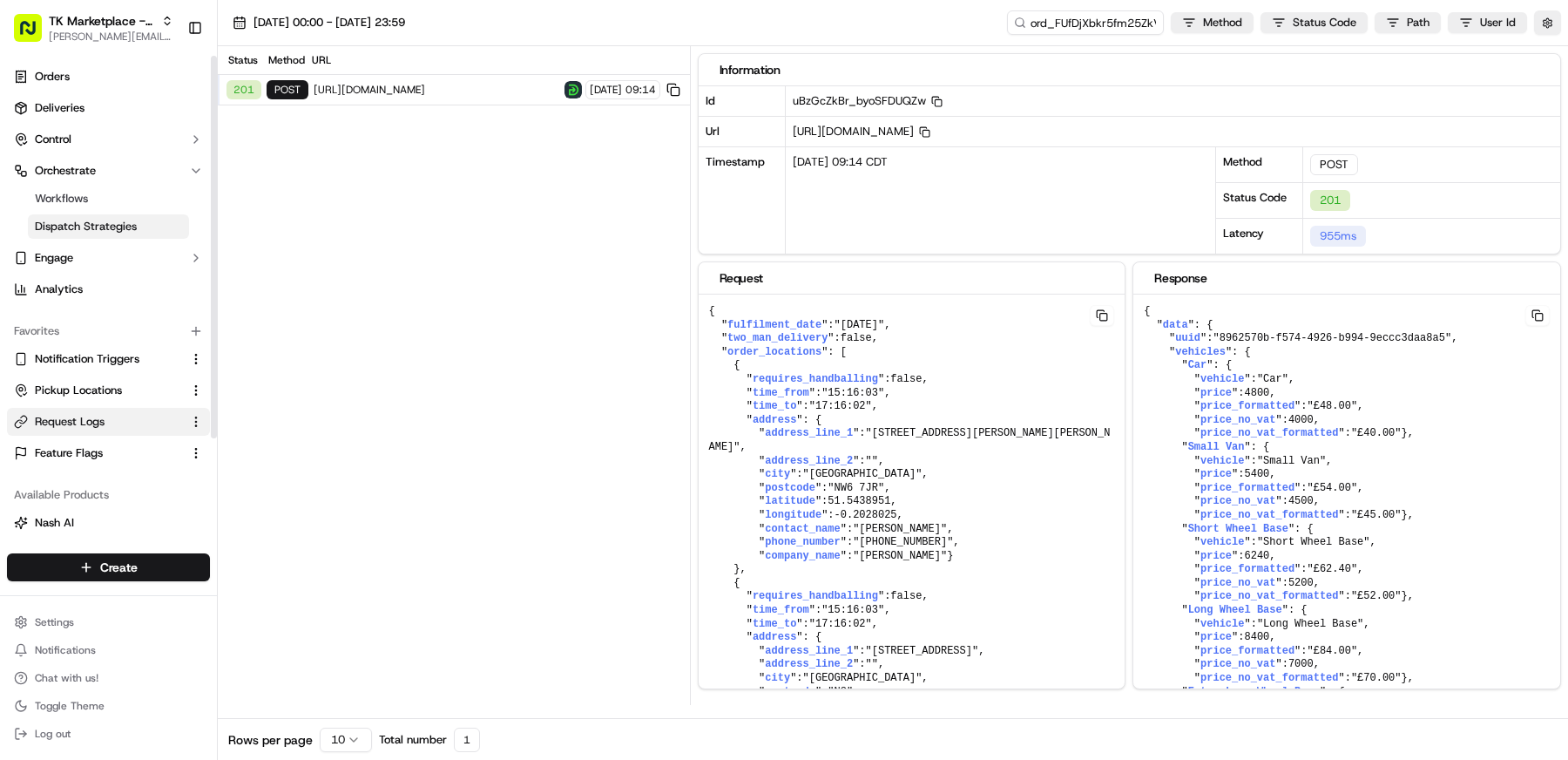
click at [92, 216] on link "Dispatch Strategies" at bounding box center [108, 226] width 161 height 24
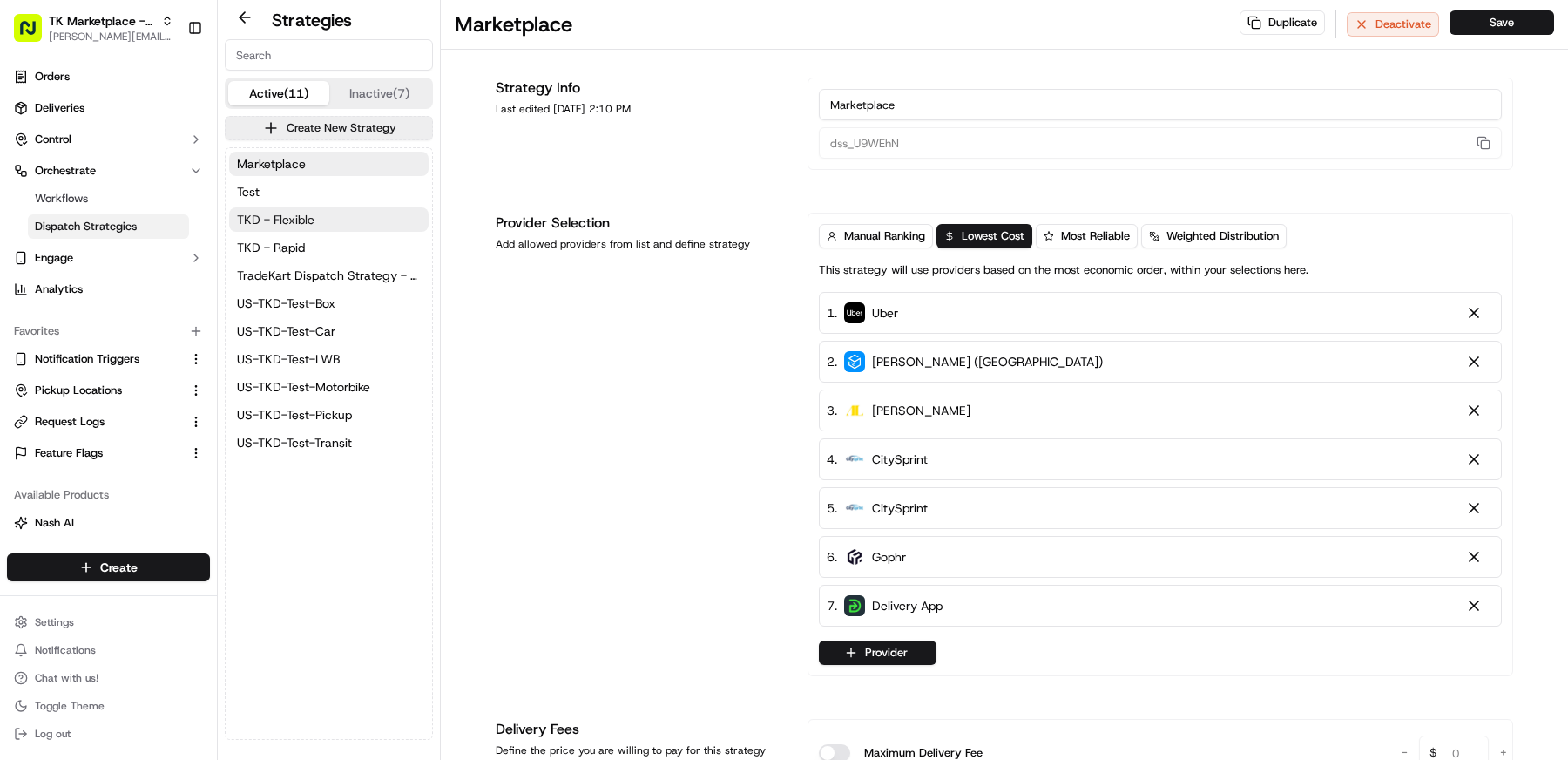
click at [335, 212] on button "TKD - Flexible" at bounding box center [328, 220] width 199 height 24
click at [335, 236] on button "TKD - Rapid" at bounding box center [328, 248] width 199 height 24
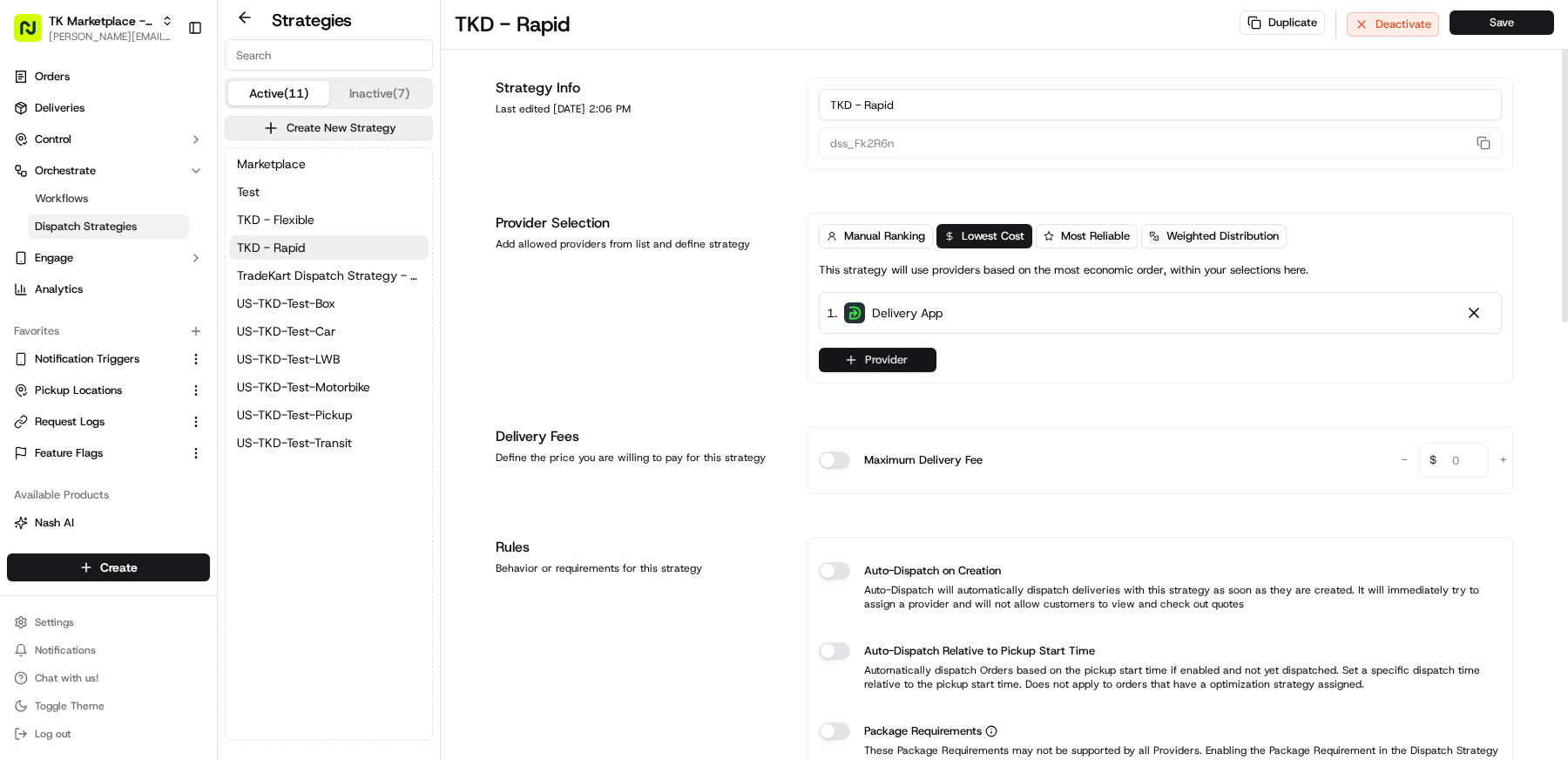
click at [886, 351] on button "Provider" at bounding box center [877, 360] width 118 height 24
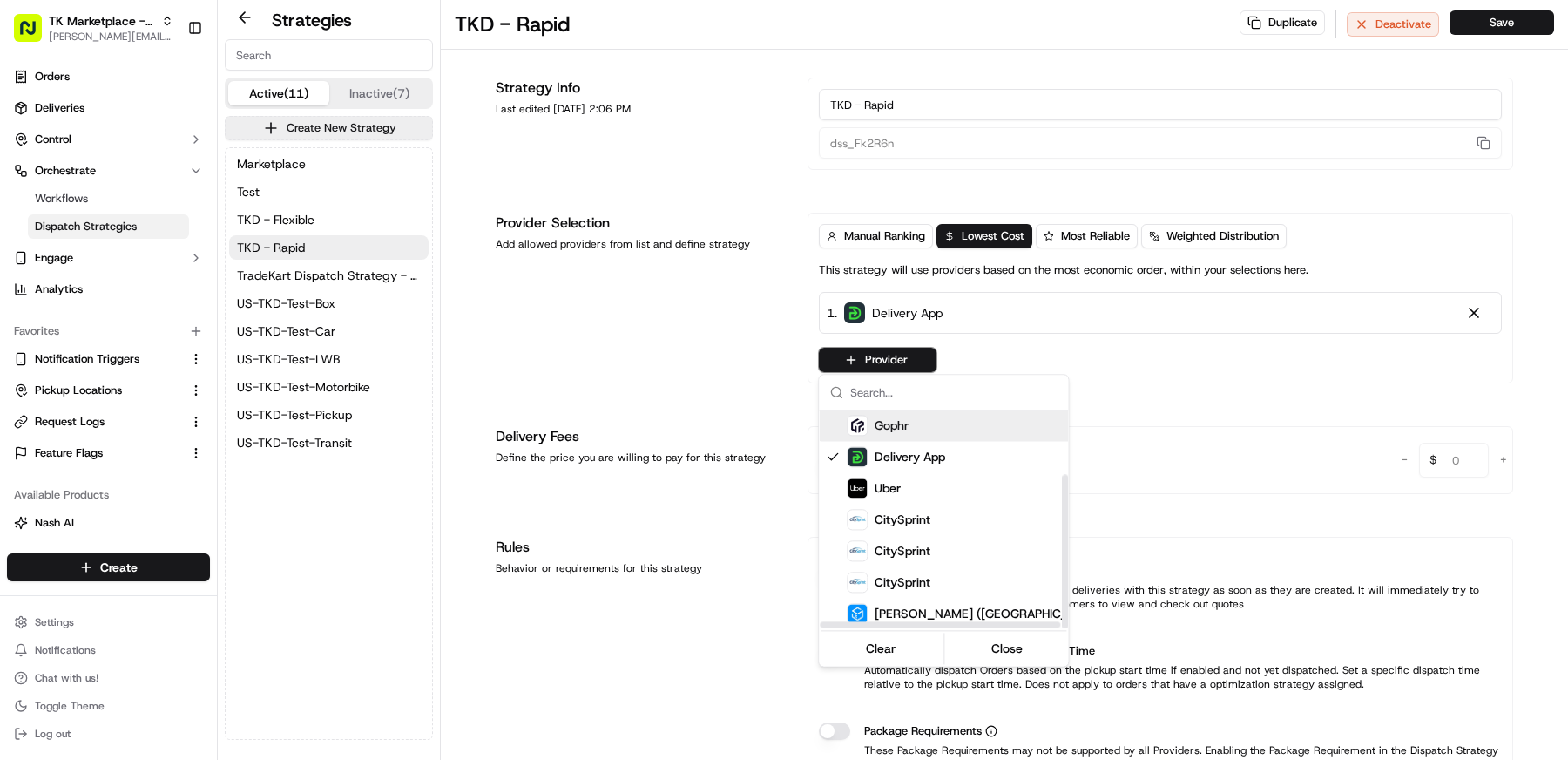
scroll to position [71, 0]
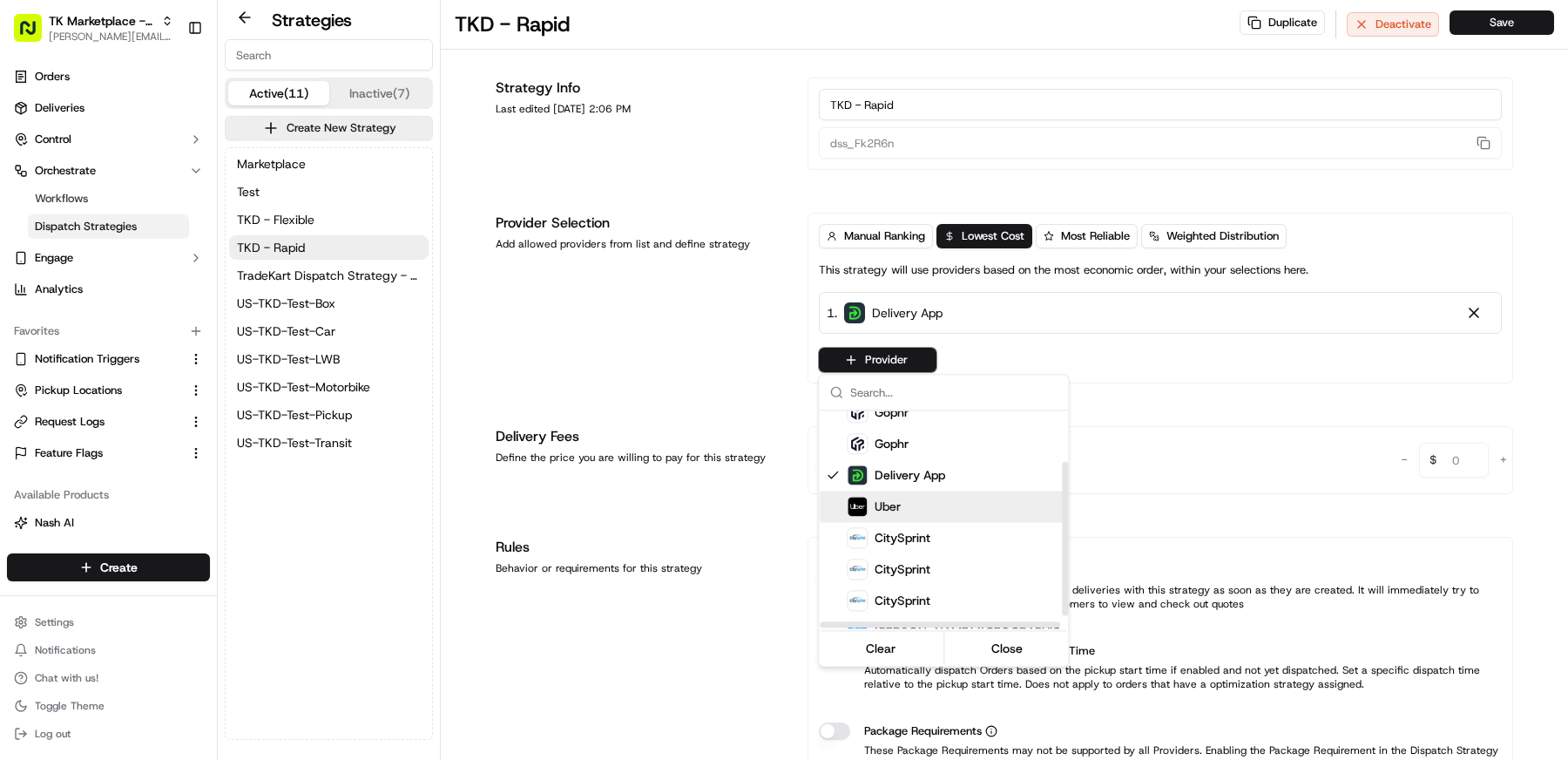
click at [901, 507] on div "Uber" at bounding box center [986, 506] width 278 height 21
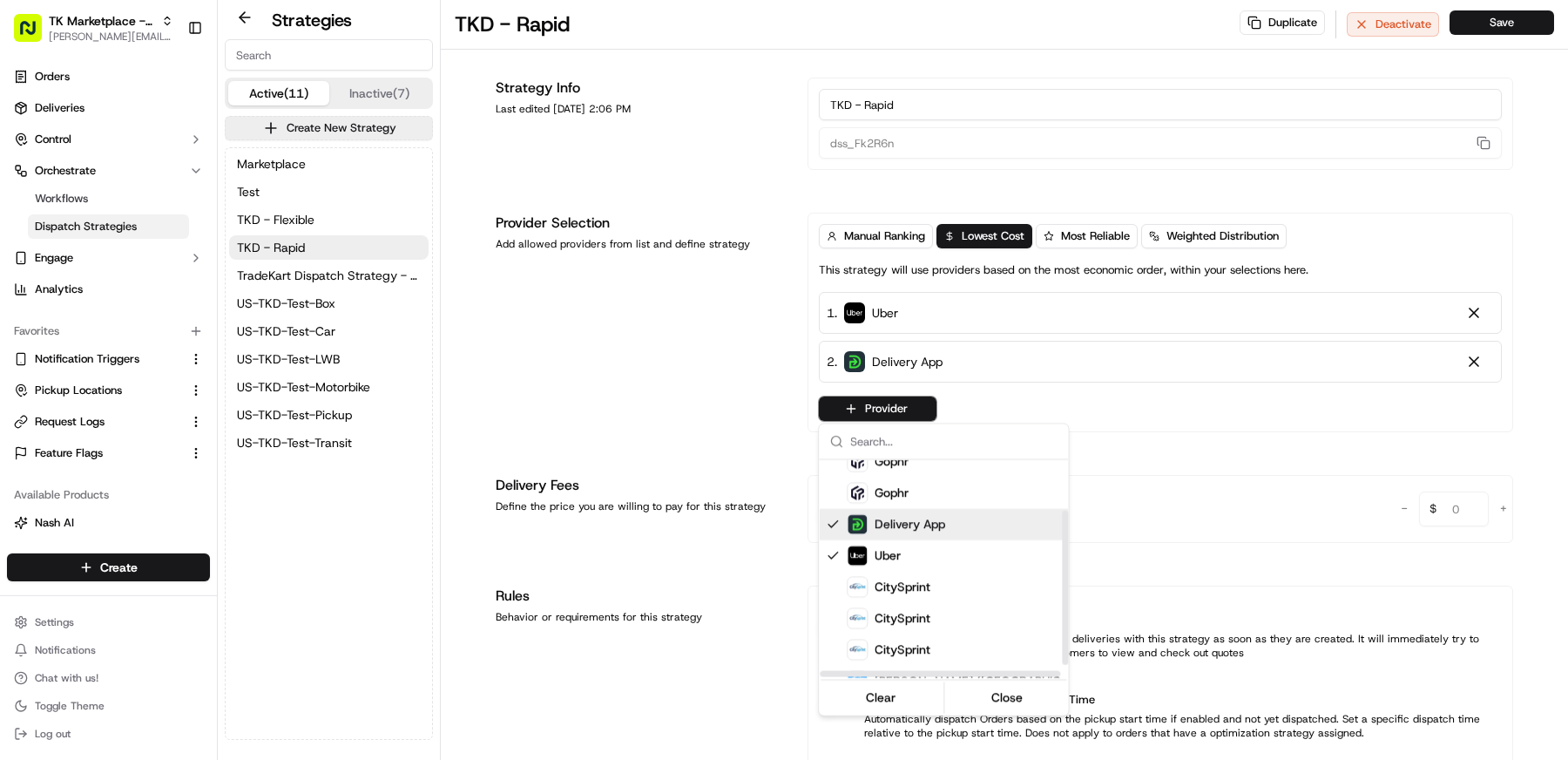
click at [996, 523] on div "Delivery App" at bounding box center [986, 524] width 278 height 21
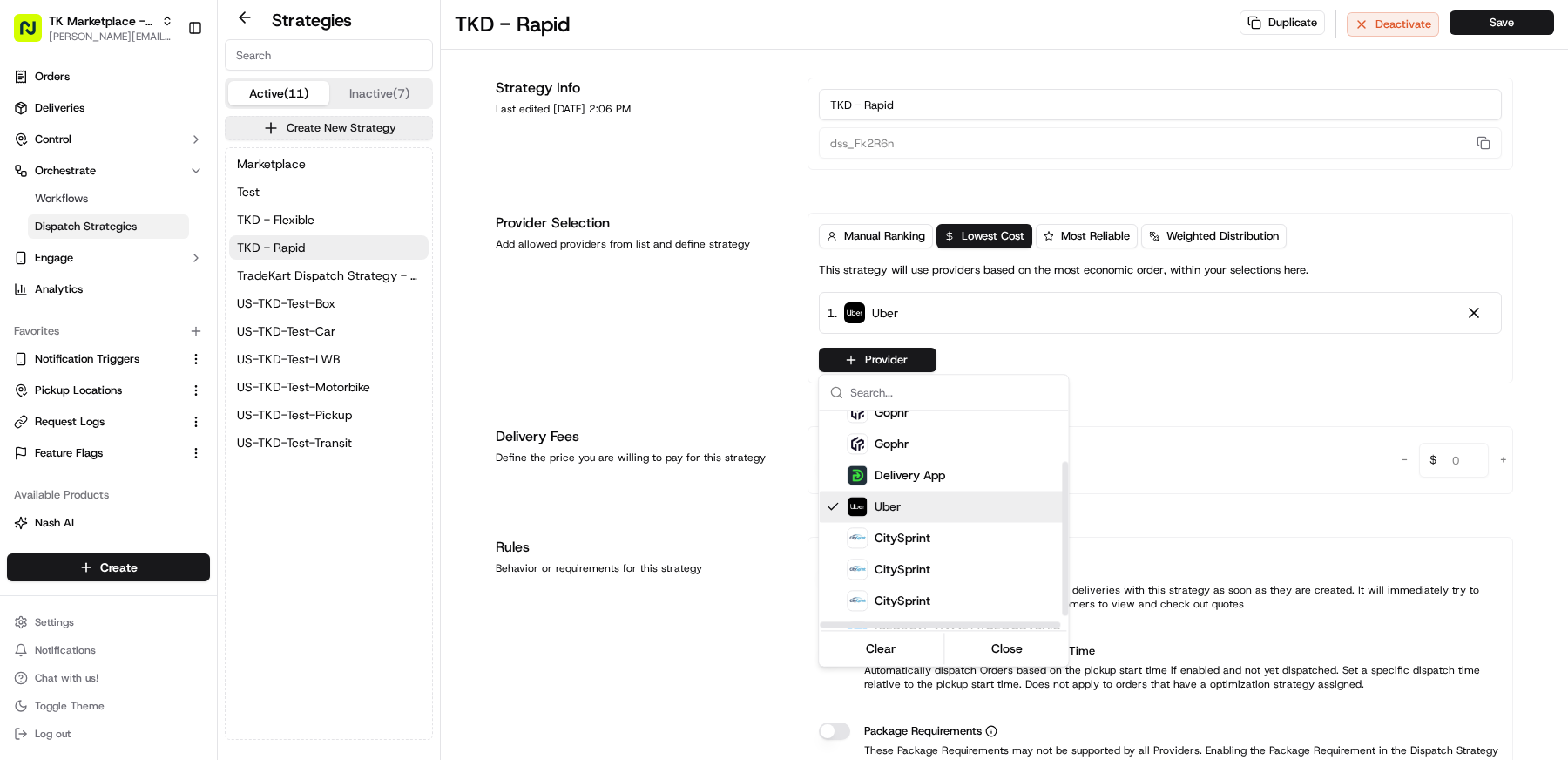
click at [612, 346] on html "TK Marketplace - TKD [EMAIL_ADDRESS][DOMAIN_NAME] Toggle Sidebar Orders Deliver…" at bounding box center [784, 380] width 1568 height 760
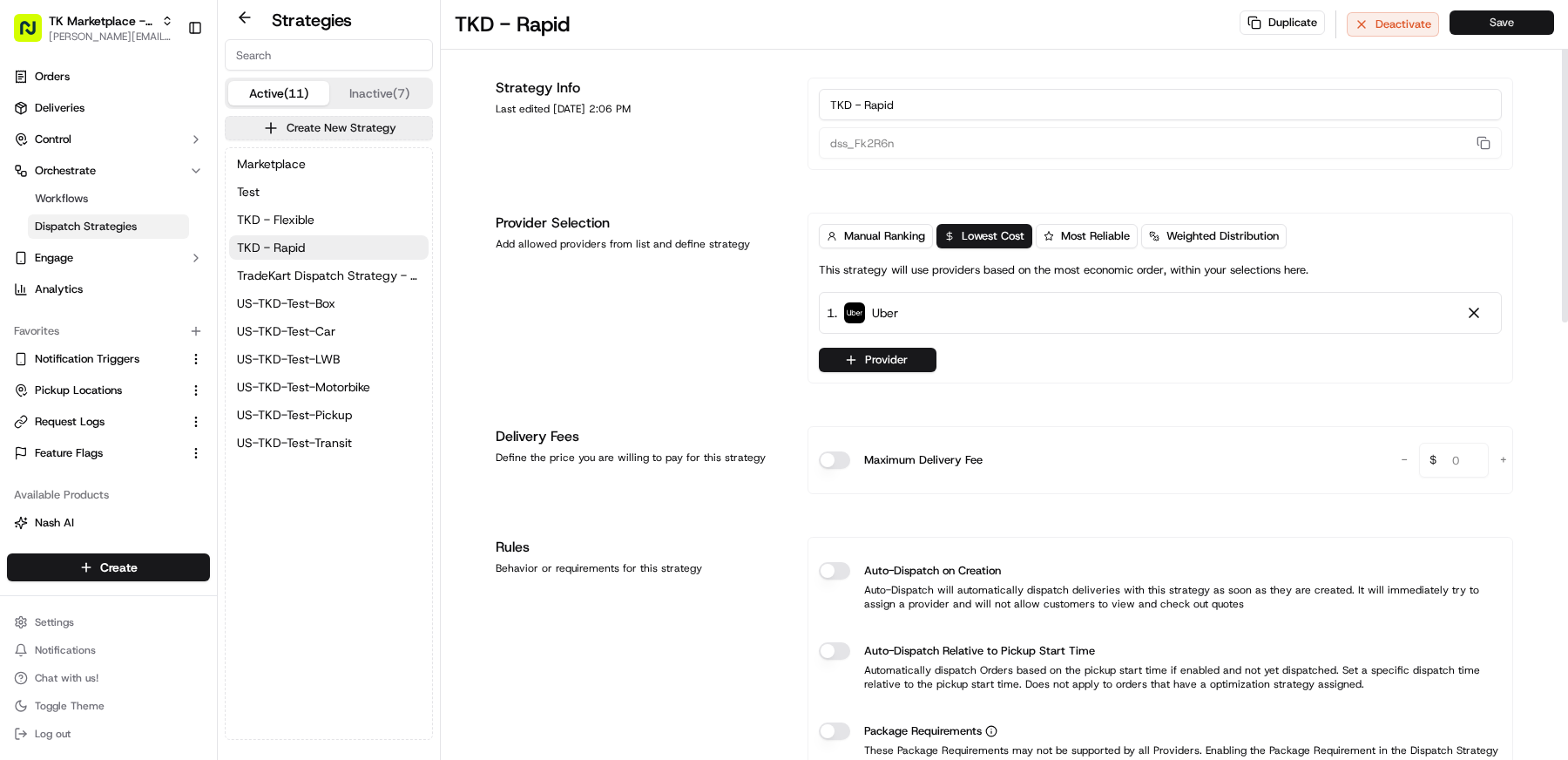
click at [1518, 19] on button "Save" at bounding box center [1502, 22] width 105 height 24
click at [991, 323] on div "1 . Uber" at bounding box center [1160, 312] width 683 height 42
click at [880, 355] on button "Provider" at bounding box center [877, 360] width 118 height 24
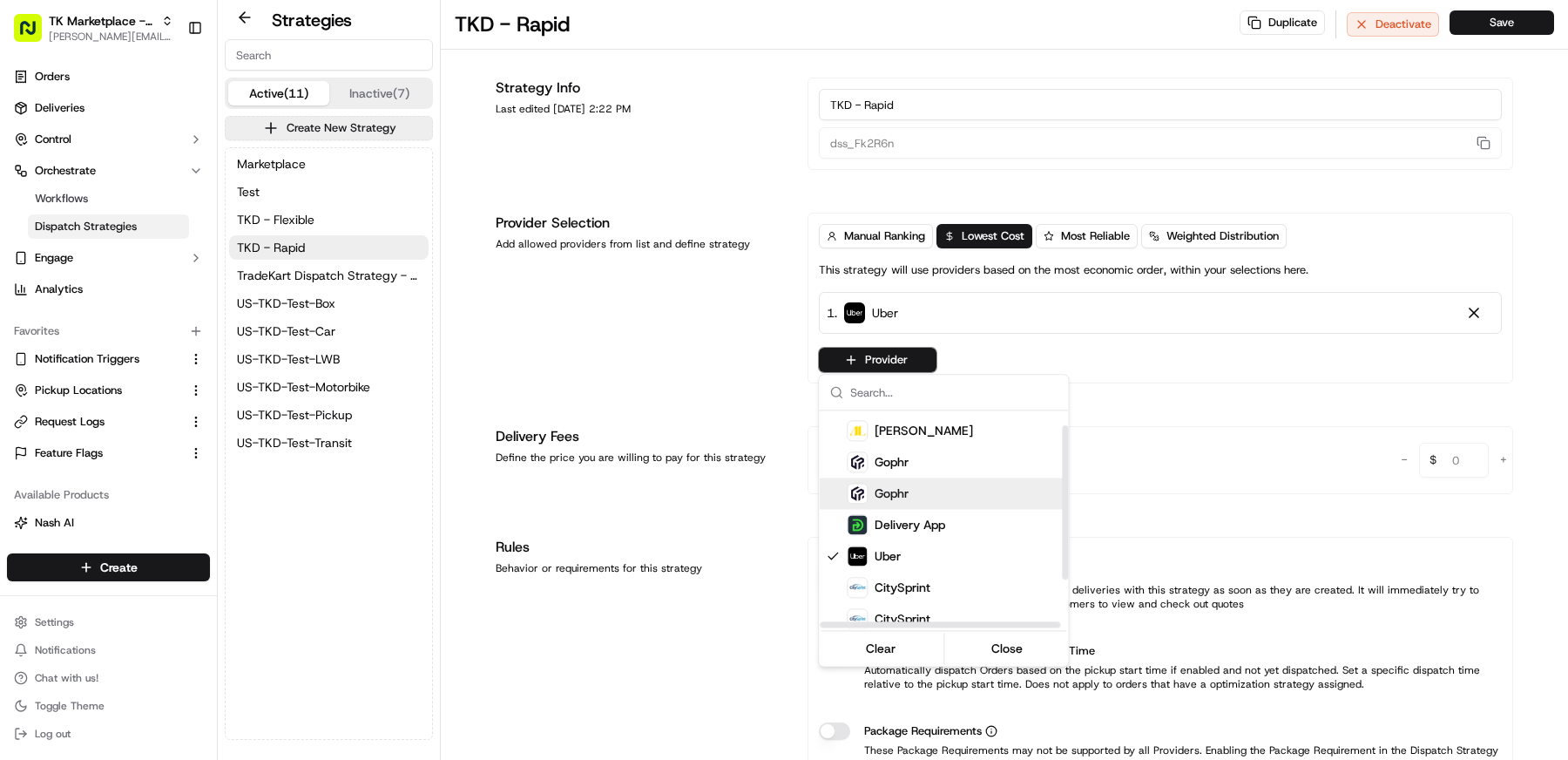
scroll to position [90, 0]
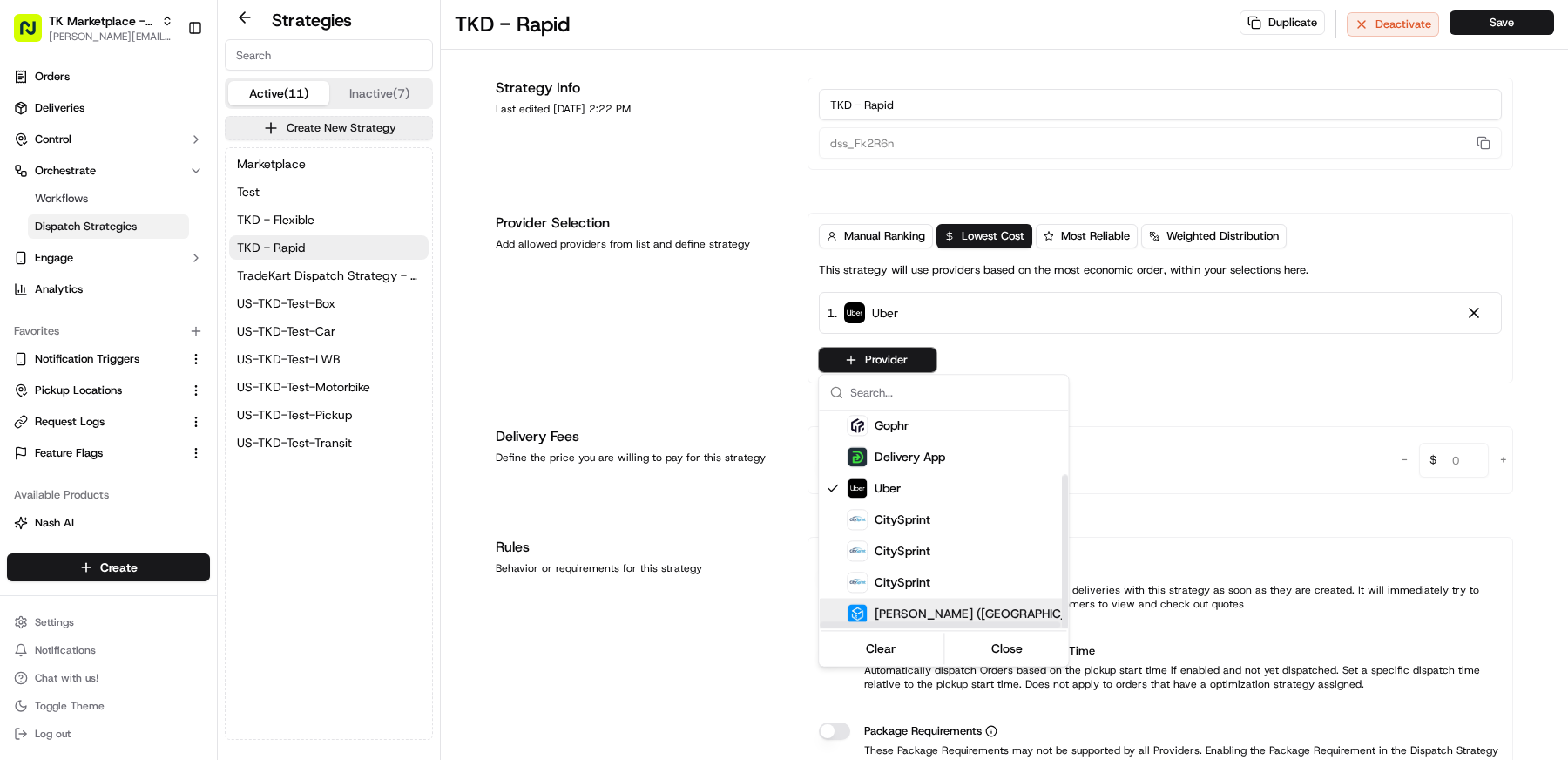
click at [914, 611] on span "[PERSON_NAME] ([GEOGRAPHIC_DATA])" at bounding box center [983, 613] width 218 height 18
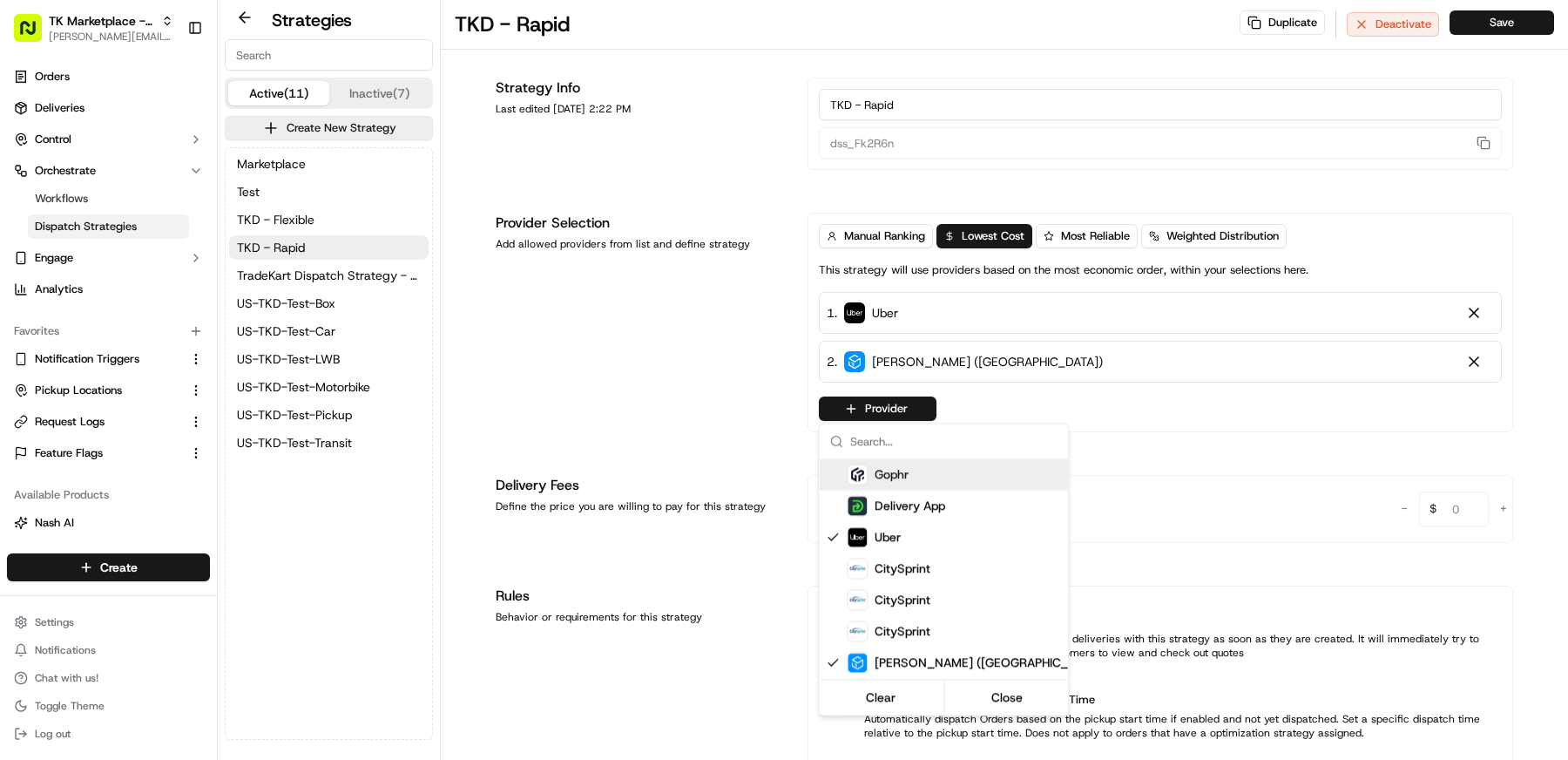
click at [1462, 301] on html "TK Marketplace - TKD [EMAIL_ADDRESS][DOMAIN_NAME] Toggle Sidebar Orders Deliver…" at bounding box center [784, 380] width 1568 height 760
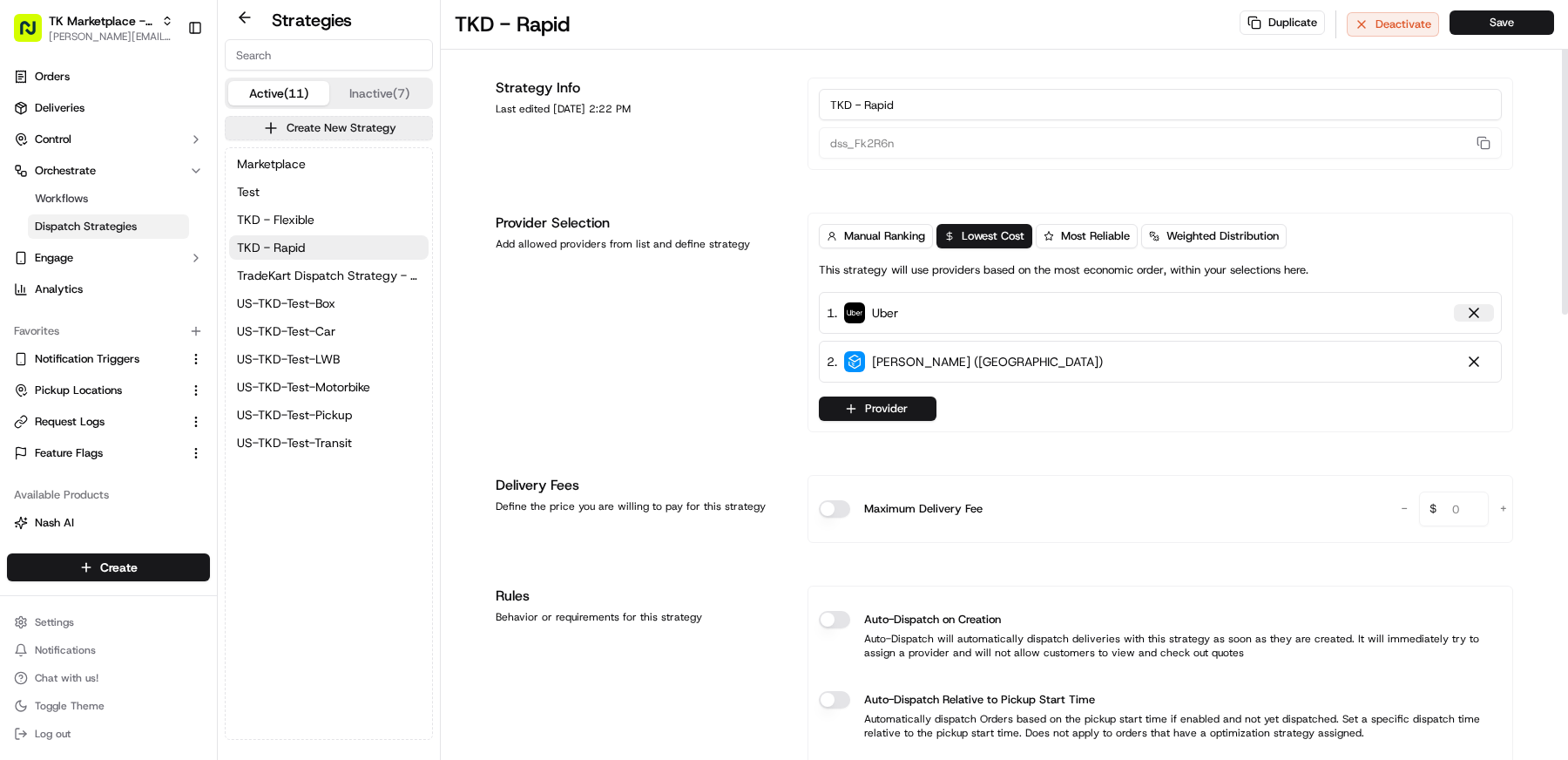
click at [1473, 307] on div at bounding box center [1474, 312] width 18 height 18
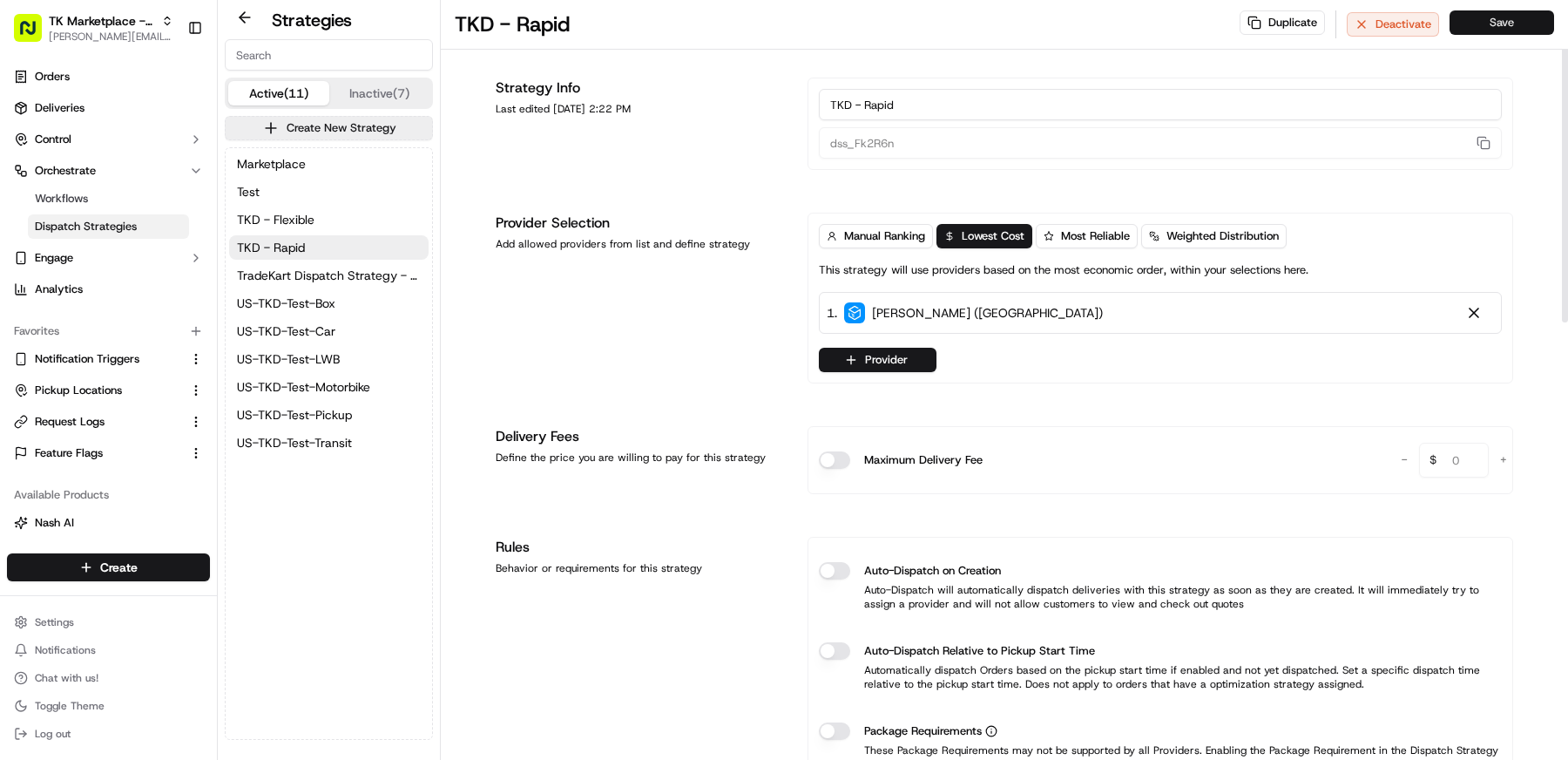
click at [1504, 32] on button "Save" at bounding box center [1502, 22] width 105 height 24
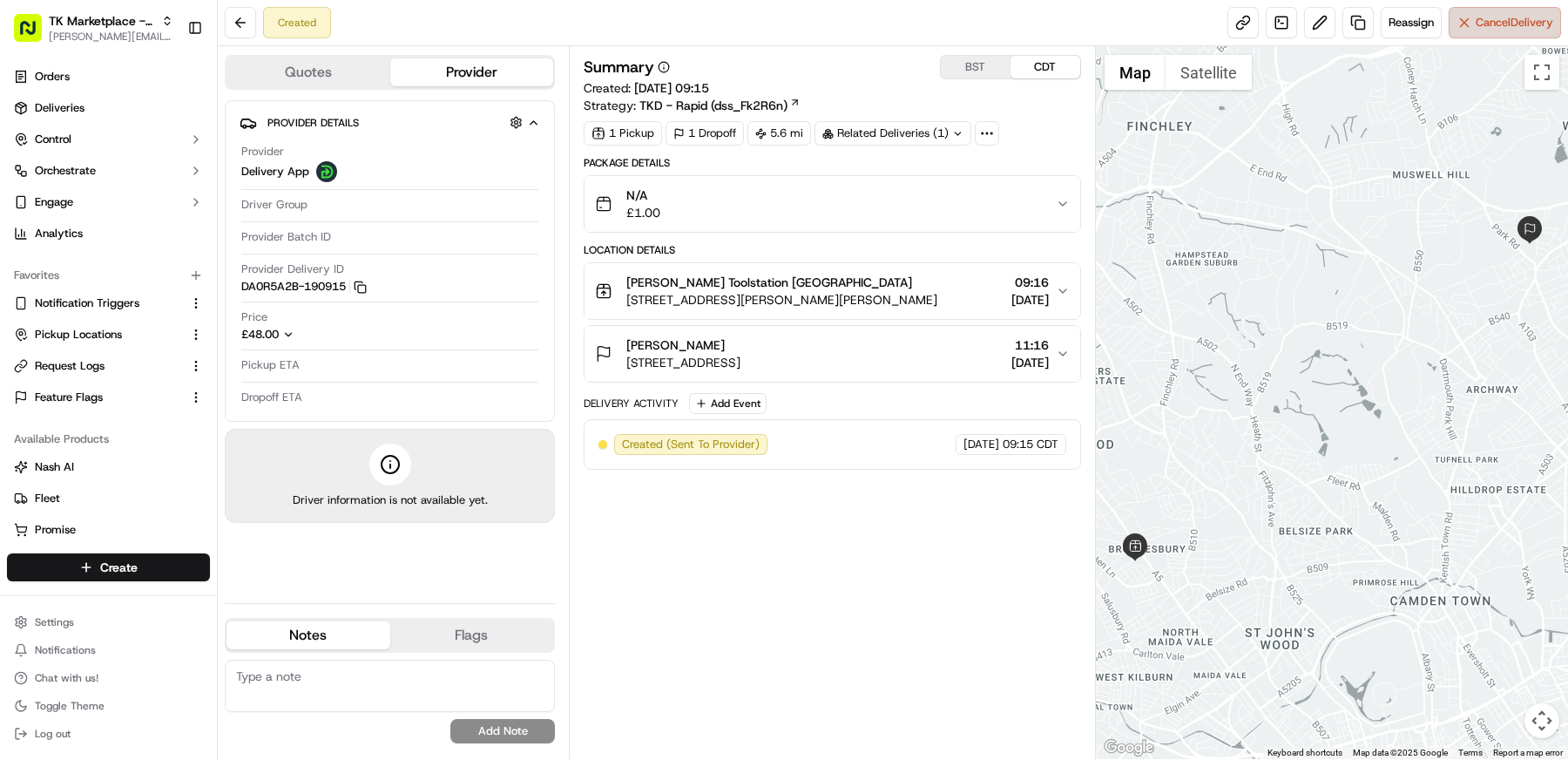
click at [1512, 24] on span "Cancel Delivery" at bounding box center [1514, 22] width 78 height 16
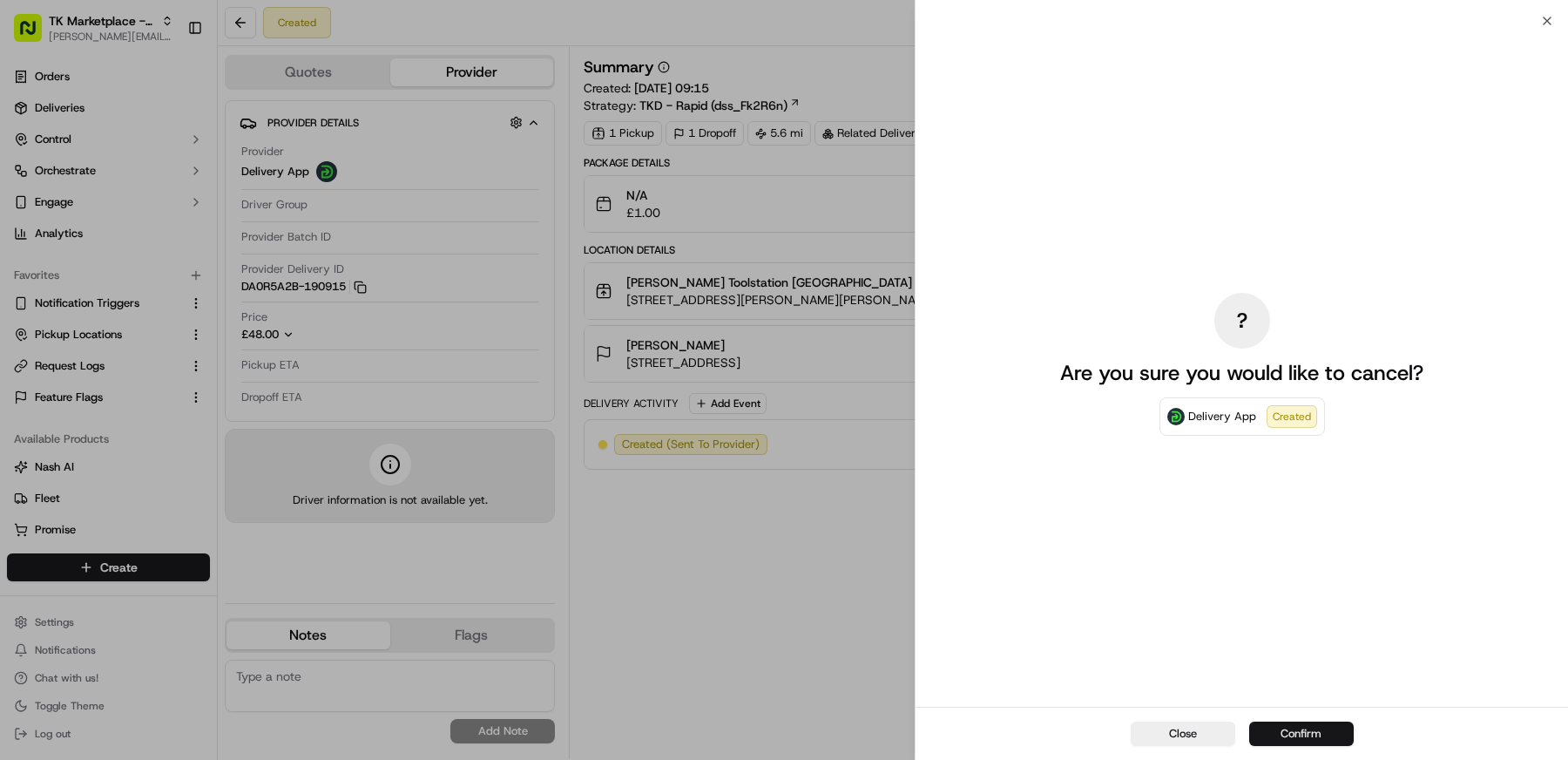
click at [1294, 744] on button "Confirm" at bounding box center [1302, 734] width 105 height 24
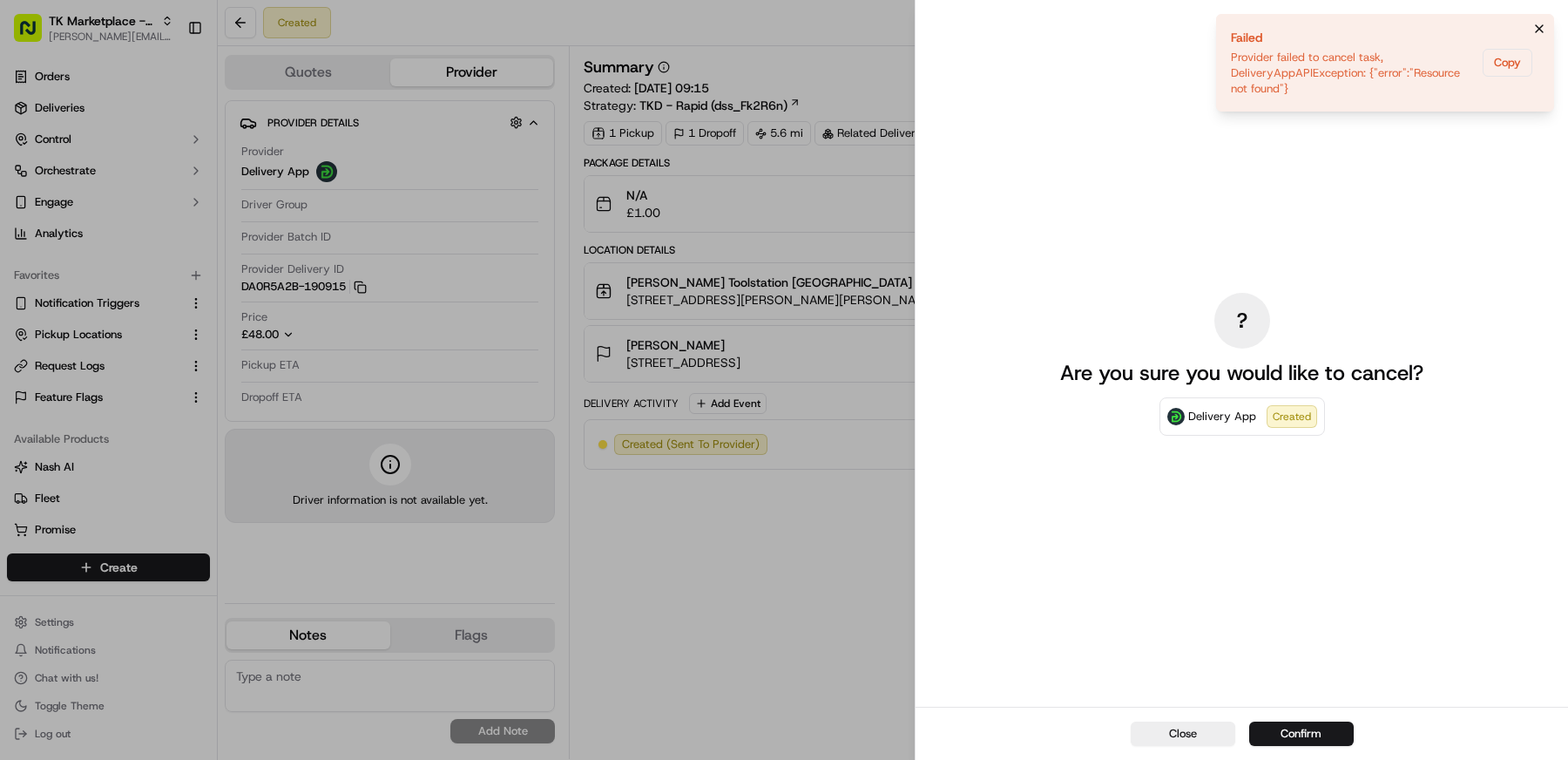
click at [1539, 25] on icon "Notifications (F8)" at bounding box center [1539, 28] width 14 height 14
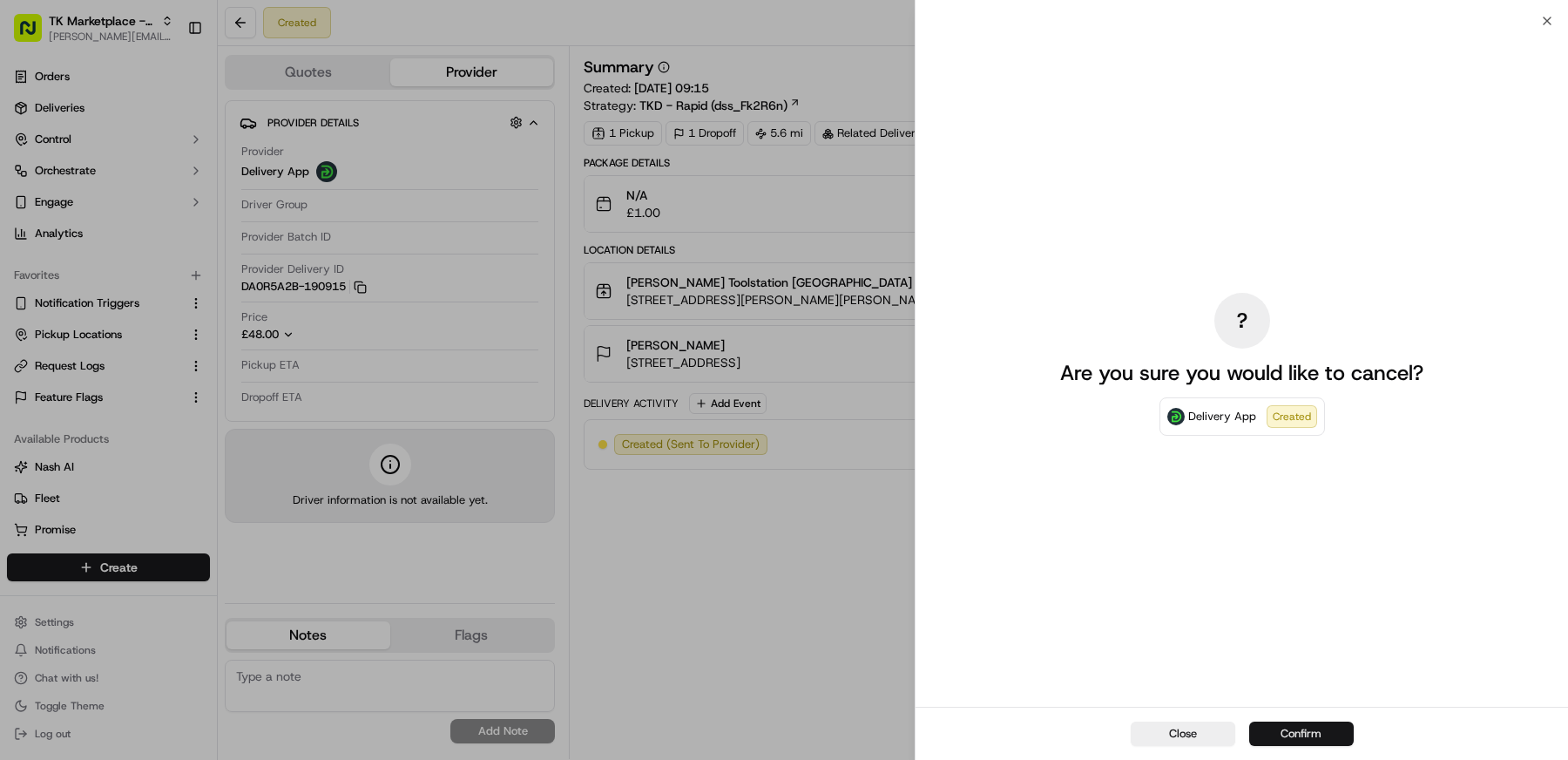
click at [1309, 734] on button "Confirm" at bounding box center [1302, 734] width 105 height 24
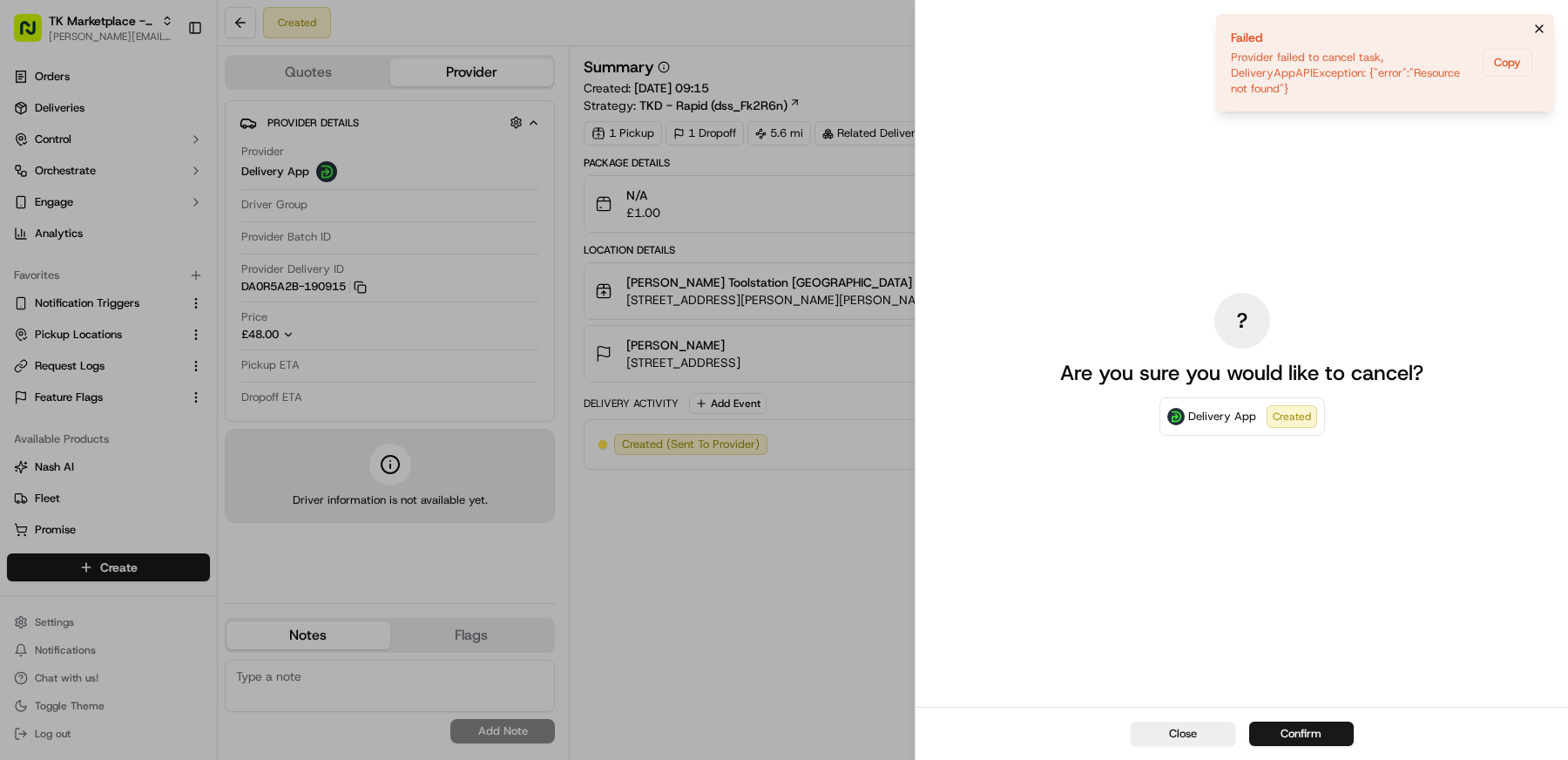
click at [1542, 28] on icon "Notifications (F8)" at bounding box center [1539, 28] width 14 height 14
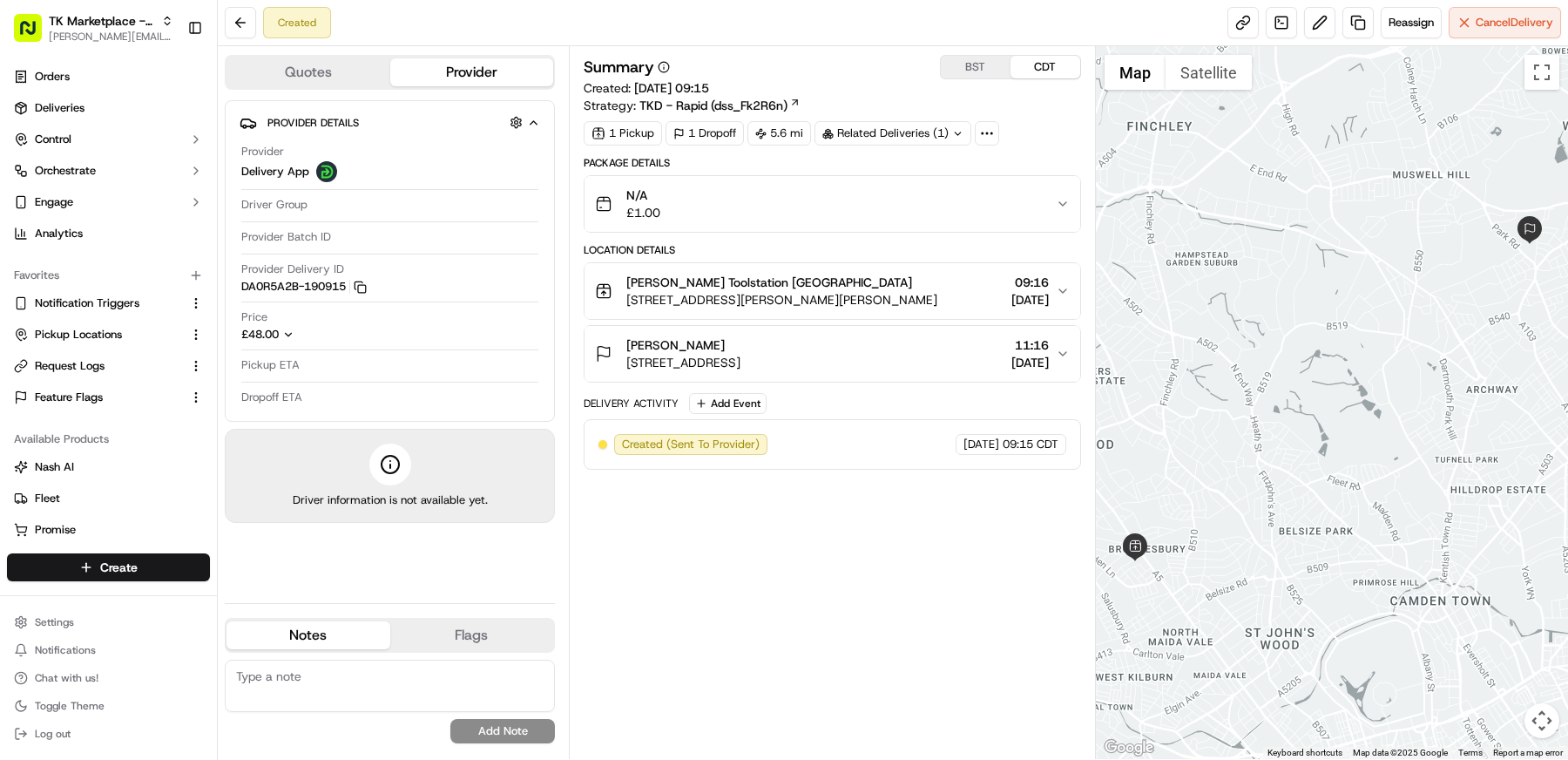
click at [1021, 129] on div "1 Pickup 1 Dropoff 5.6 mi Related Deliveries (1)" at bounding box center [833, 134] width 497 height 24
click at [1554, 28] on button "Cancel Delivery" at bounding box center [1504, 22] width 112 height 32
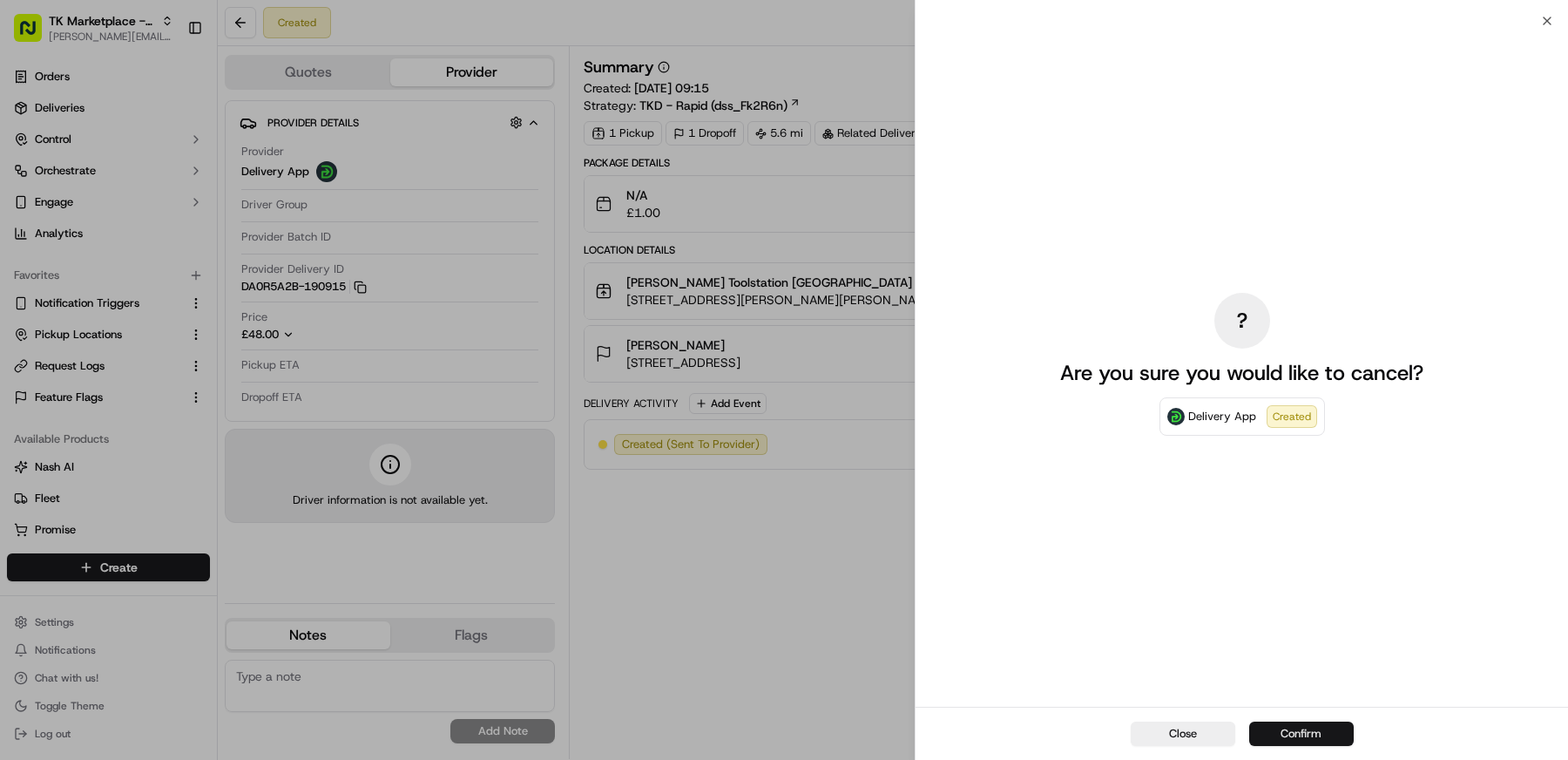
click at [1324, 732] on button "Confirm" at bounding box center [1302, 734] width 105 height 24
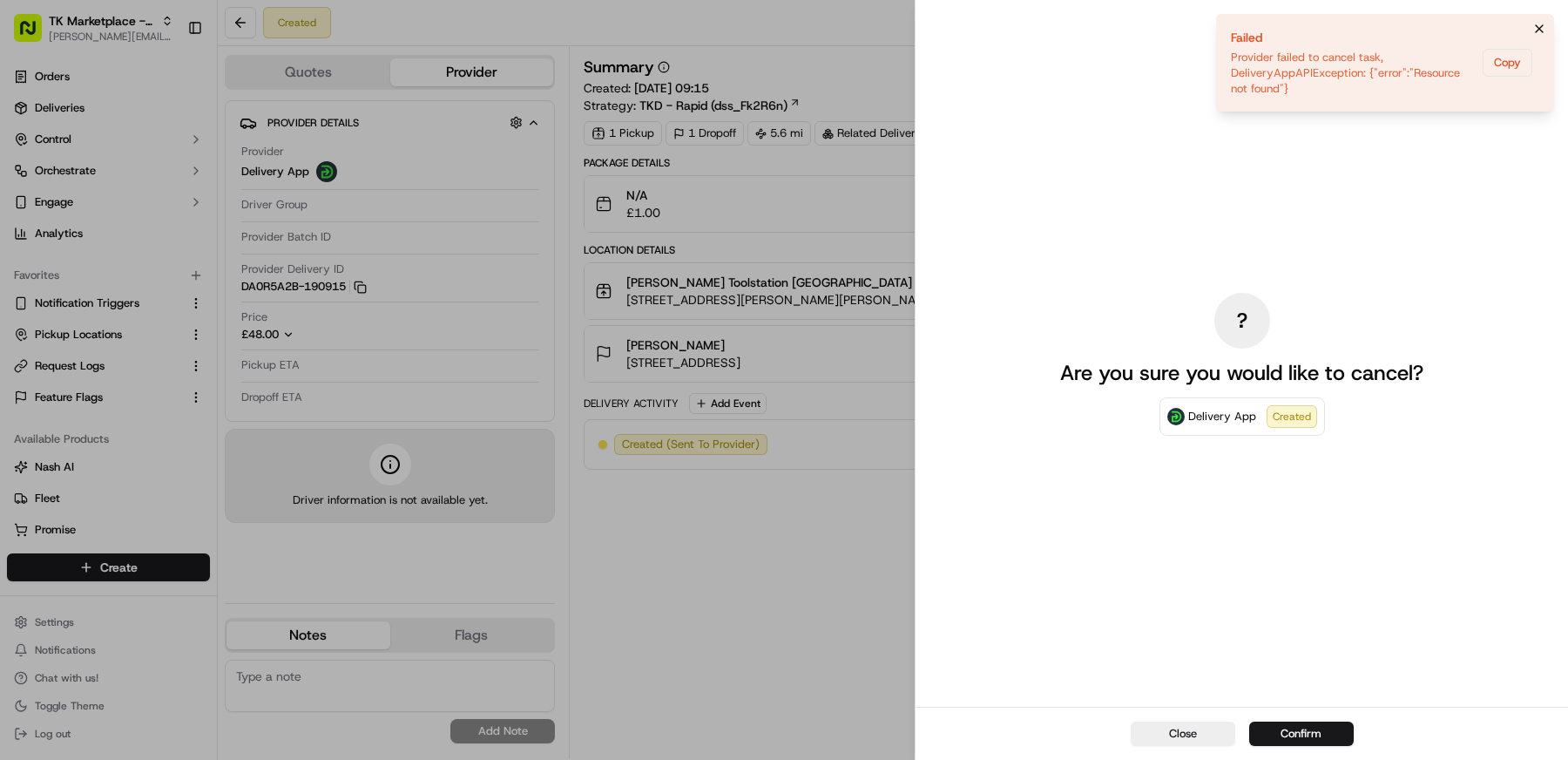
click at [1541, 24] on icon "Notifications (F8)" at bounding box center [1539, 28] width 14 height 14
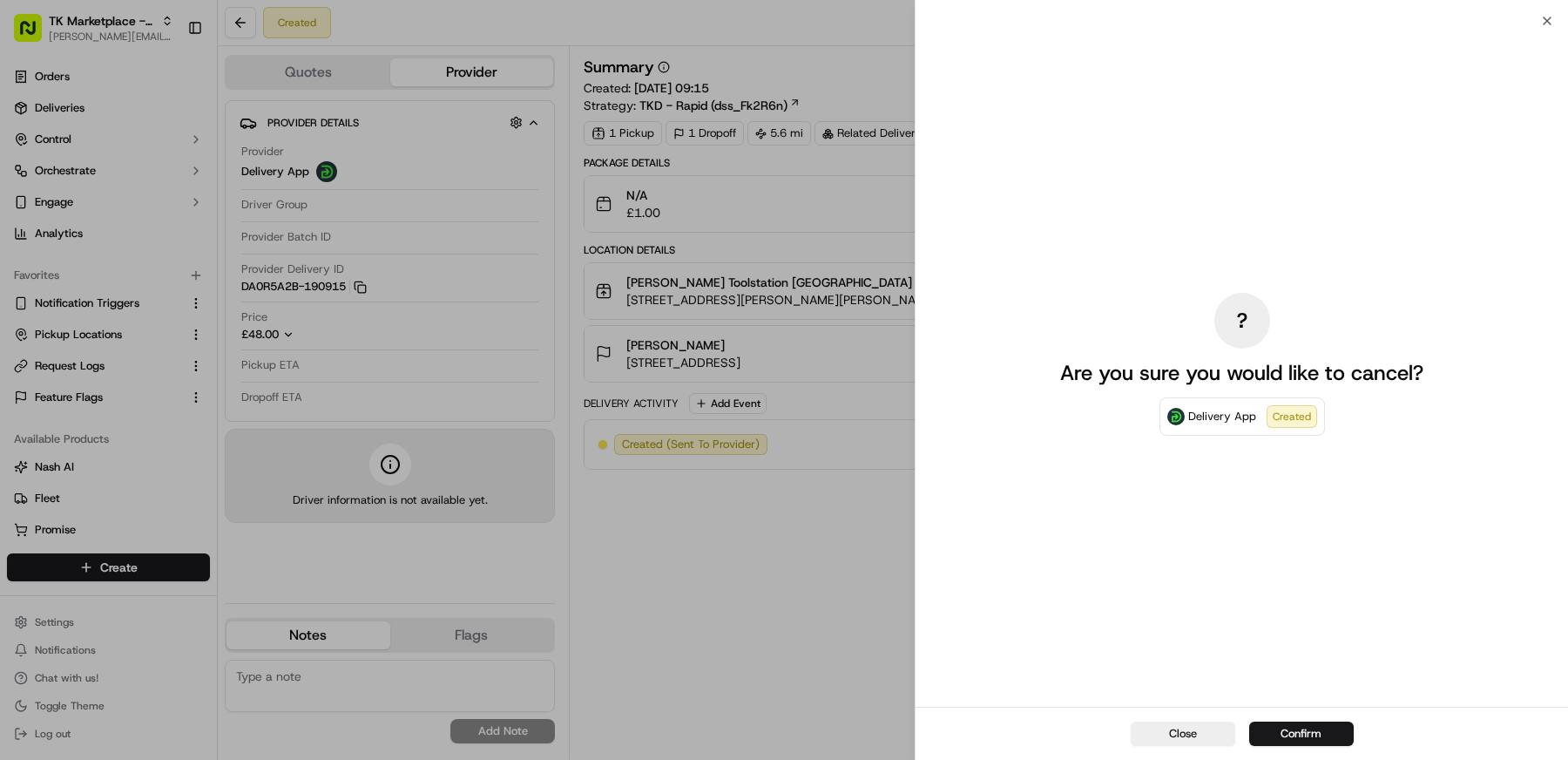
click at [1548, 22] on div "? Are you sure you would like to cancel? Delivery App Created" at bounding box center [1242, 364] width 652 height 686
click at [1546, 22] on div "? Are you sure you would like to cancel? Delivery App Created" at bounding box center [1242, 364] width 652 height 686
click at [1548, 19] on icon "button" at bounding box center [1547, 21] width 7 height 7
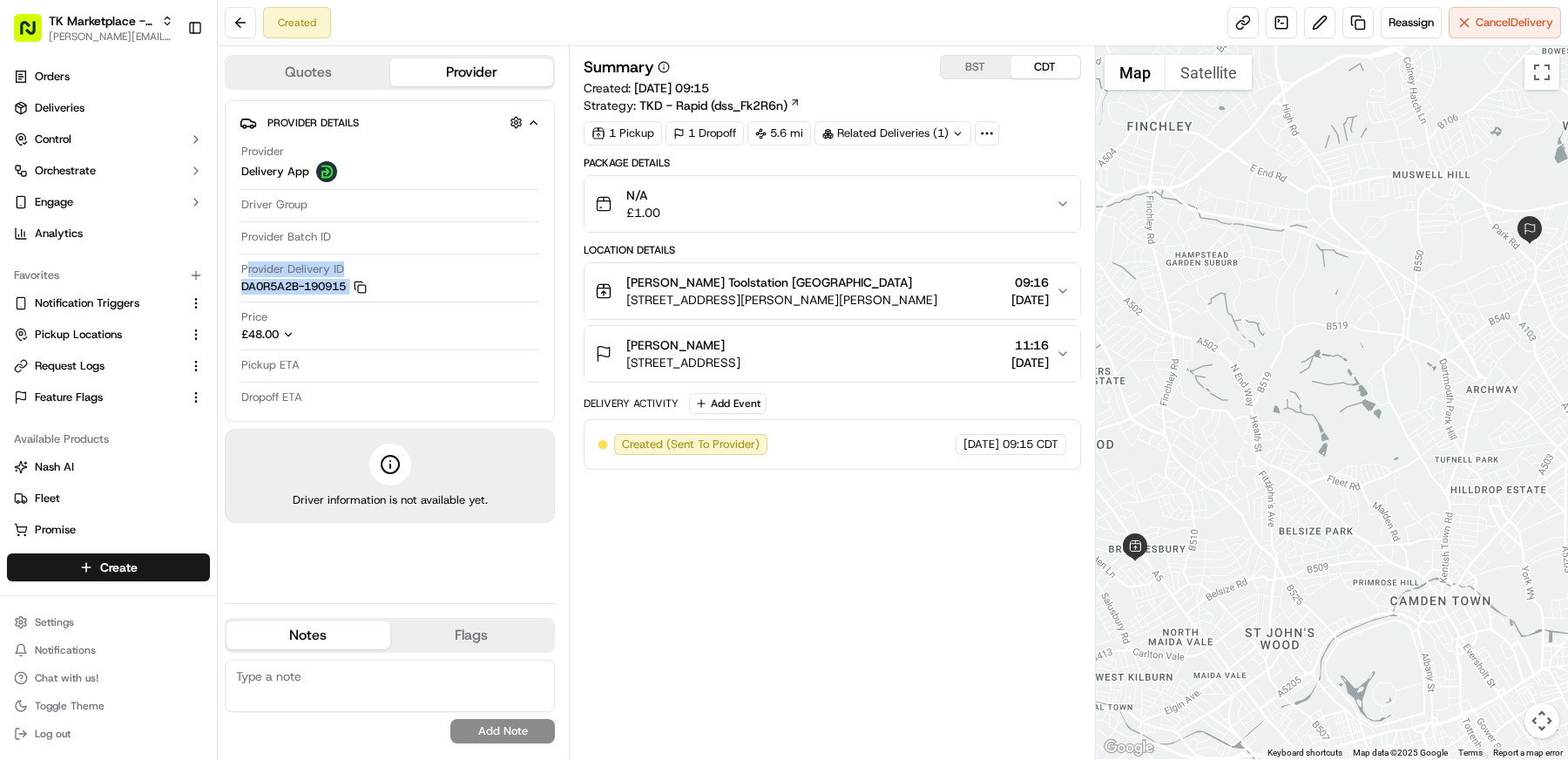
drag, startPoint x: 356, startPoint y: 265, endPoint x: 247, endPoint y: 271, distance: 109.2
click at [247, 271] on div "Provider Delivery ID DA0R5A2B-190915 Copy DA0R5A2B-190915" at bounding box center [390, 278] width 297 height 33
click at [247, 271] on span "Provider Delivery ID" at bounding box center [292, 269] width 103 height 16
drag, startPoint x: 238, startPoint y: 268, endPoint x: 346, endPoint y: 264, distance: 108.1
click at [346, 264] on div "Provider Delivery App Driver Group Provider Batch ID Provider Delivery ID DA0R5…" at bounding box center [390, 275] width 301 height 277
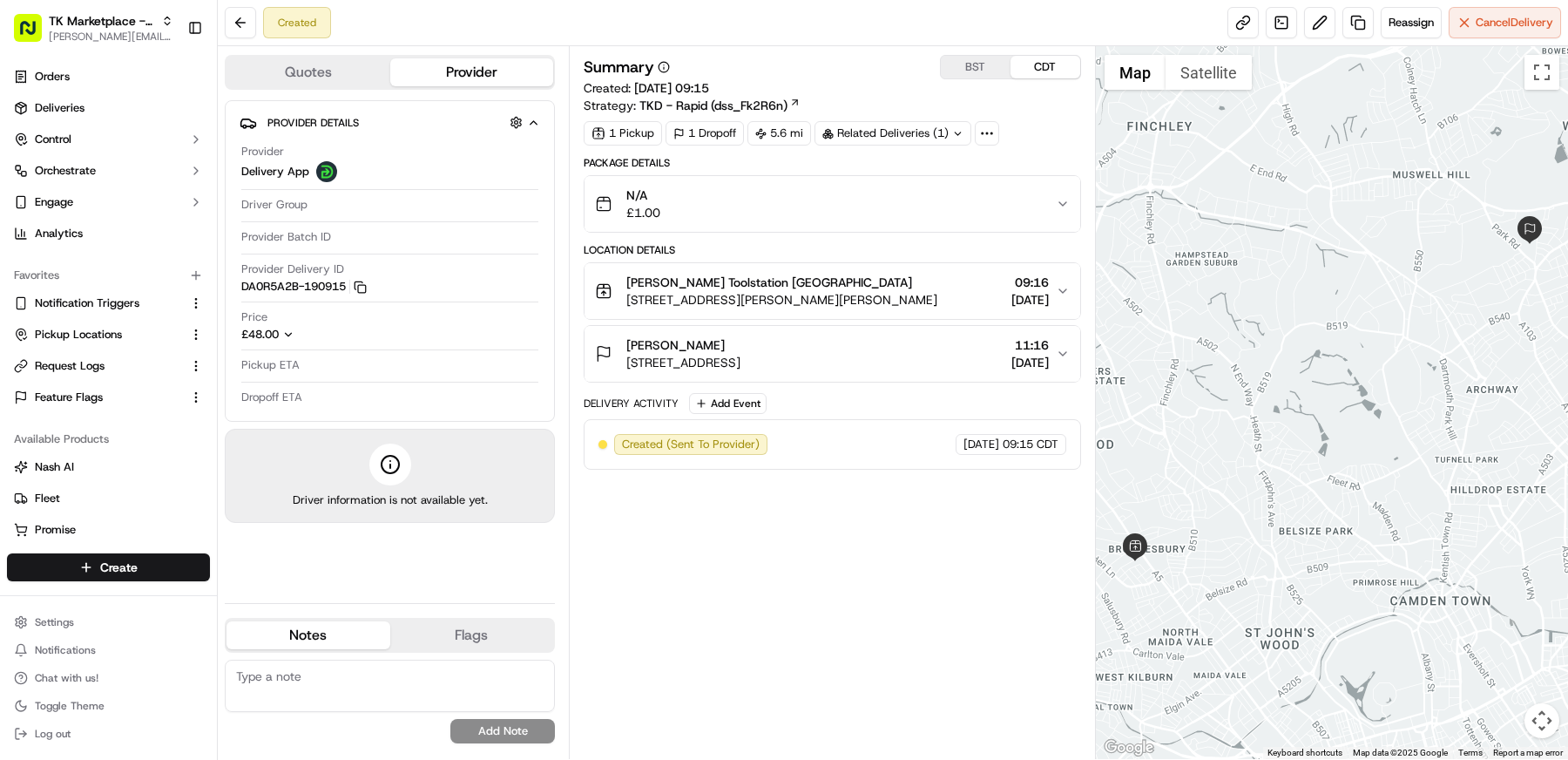
click at [440, 267] on div "Provider Delivery ID DA0R5A2B-190915 Copy DA0R5A2B-190915" at bounding box center [390, 278] width 297 height 33
click at [1041, 135] on div "1 Pickup 1 Dropoff 5.6 mi Related Deliveries (1)" at bounding box center [833, 134] width 497 height 24
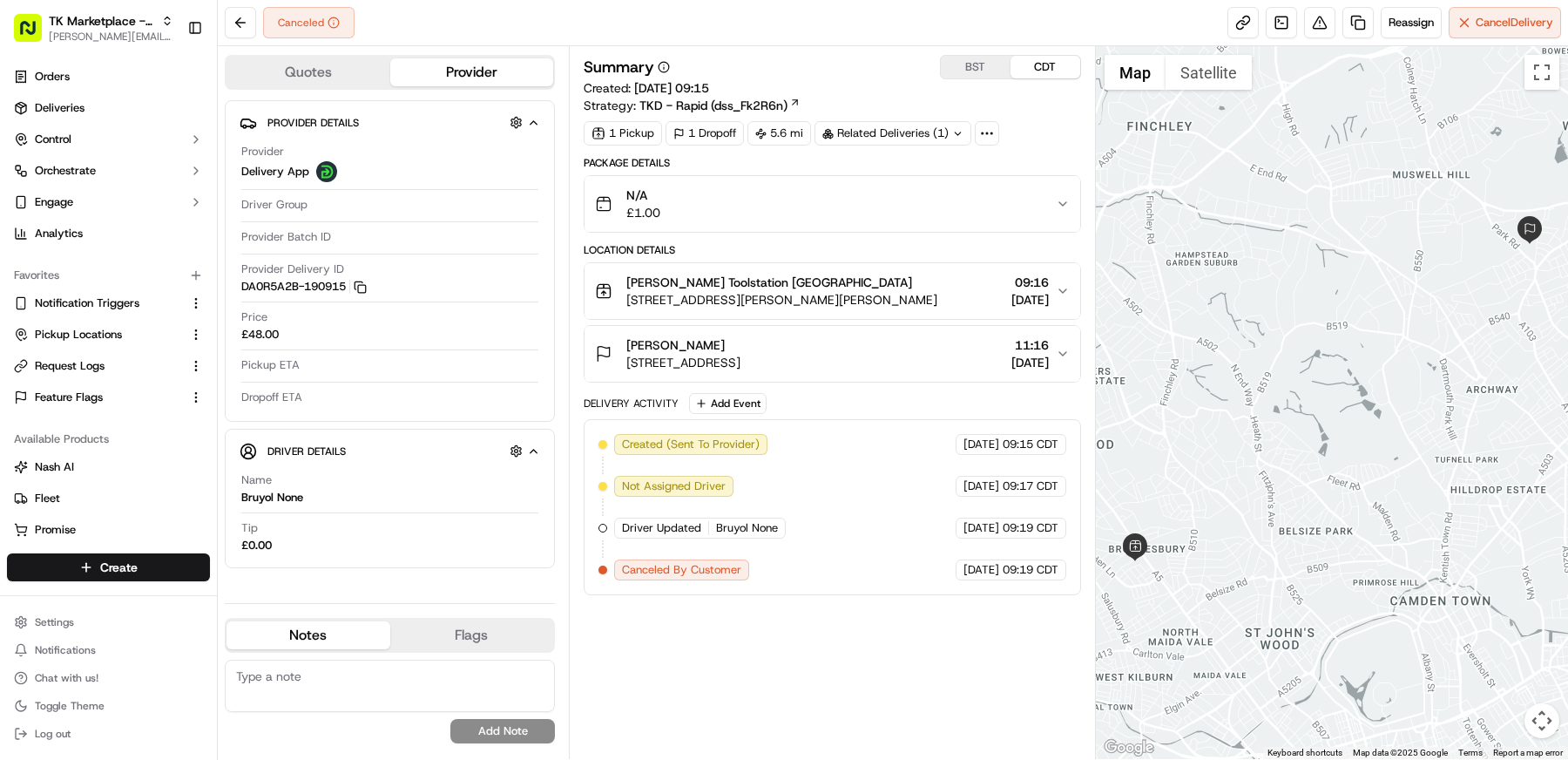
click at [853, 70] on div "Summary BST CDT" at bounding box center [833, 67] width 497 height 24
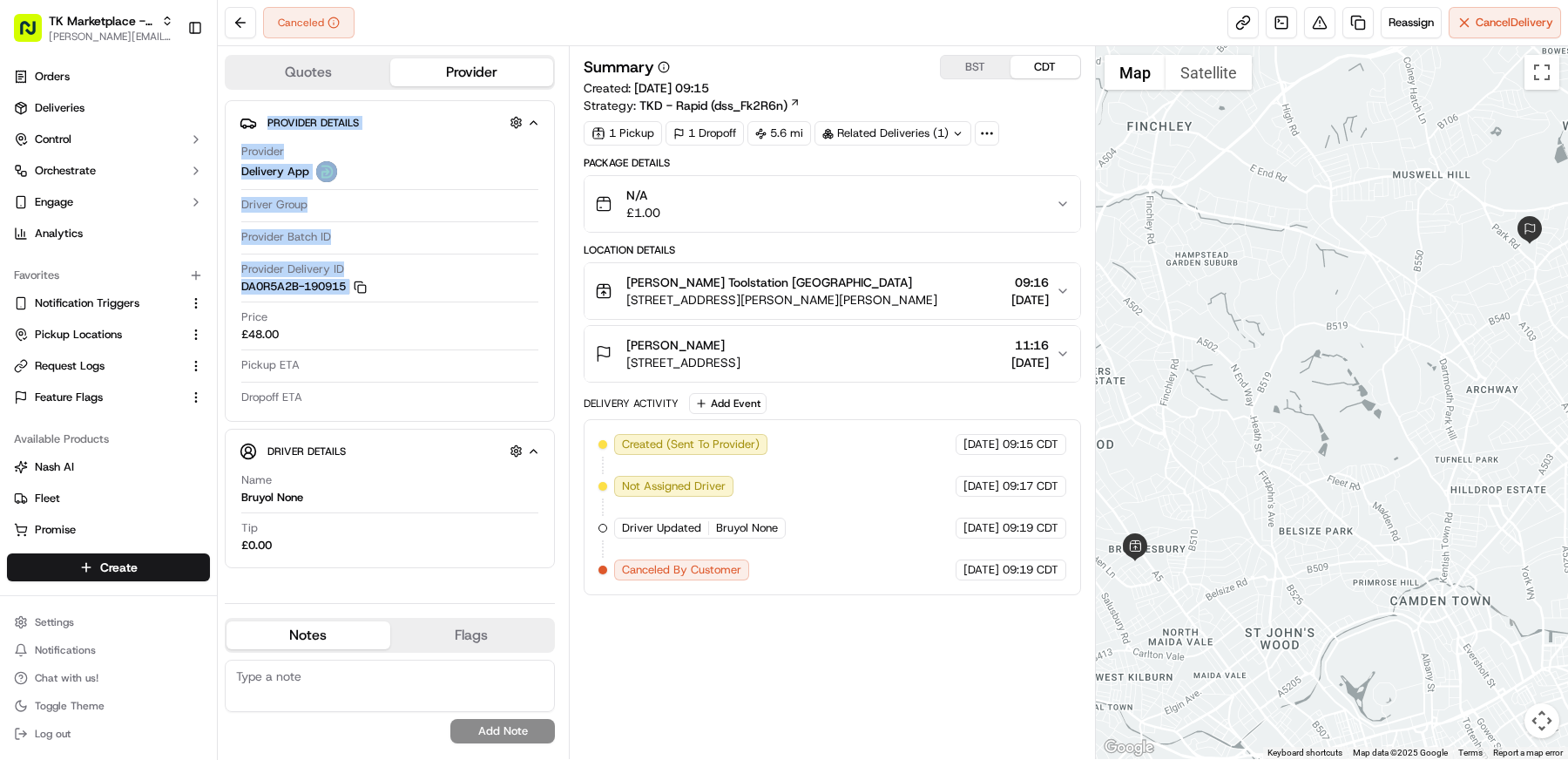
drag, startPoint x: 395, startPoint y: 273, endPoint x: 220, endPoint y: 265, distance: 175.2
click at [220, 265] on div "Quotes Provider Provider Details Provider Delivery App Driver Group Provider Ba…" at bounding box center [393, 402] width 351 height 712
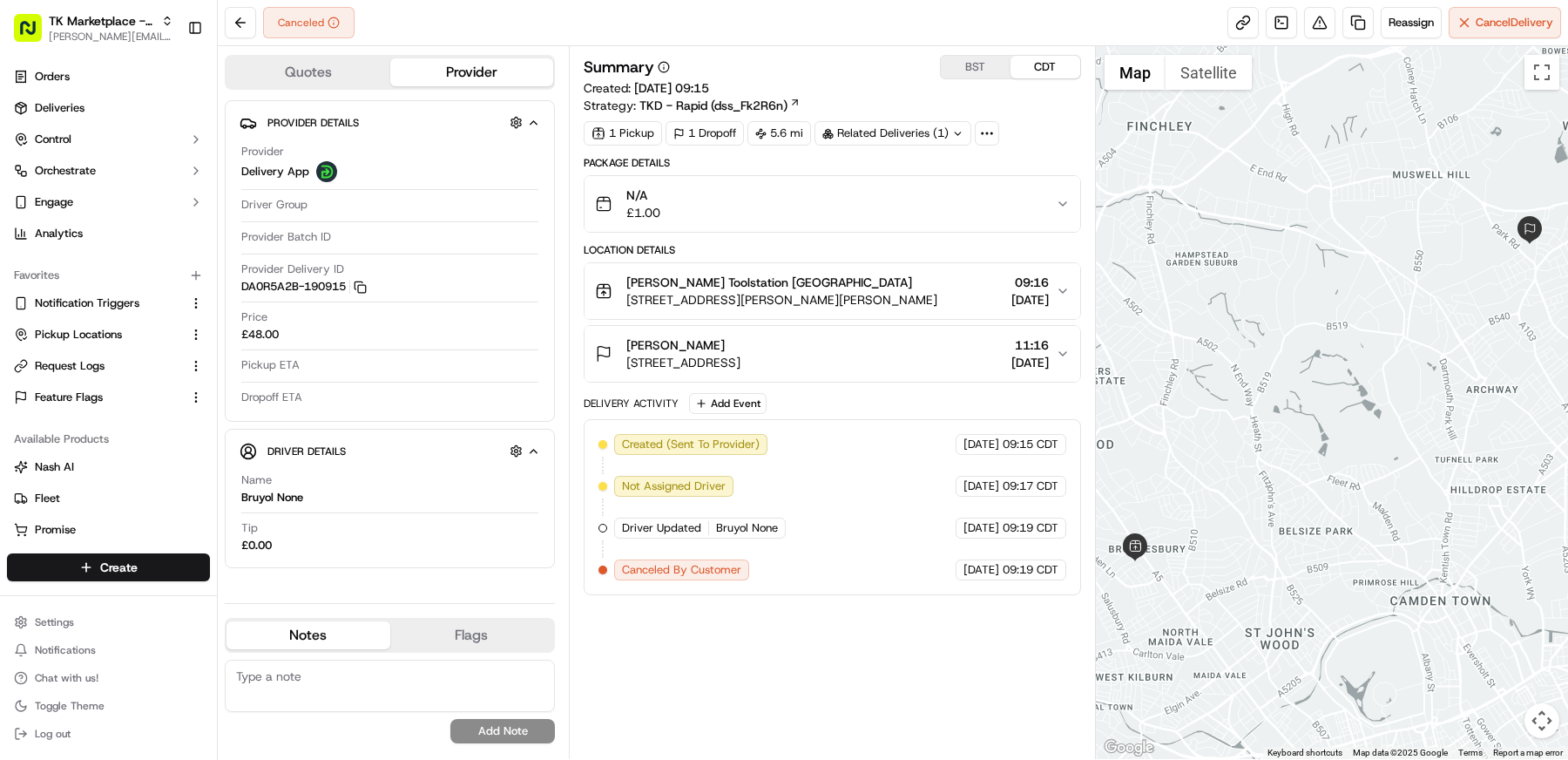
click at [404, 264] on div "Provider Delivery ID DA0R5A2B-190915 Copy DA0R5A2B-190915" at bounding box center [390, 278] width 297 height 33
drag, startPoint x: 404, startPoint y: 294, endPoint x: 237, endPoint y: 265, distance: 169.5
click at [237, 265] on div "Provider Details Provider Delivery App Driver Group Provider Batch ID Provider …" at bounding box center [389, 261] width 330 height 322
click at [426, 256] on div "Provider Delivery App Driver Group Provider Batch ID Provider Delivery ID DA0R5…" at bounding box center [390, 275] width 301 height 277
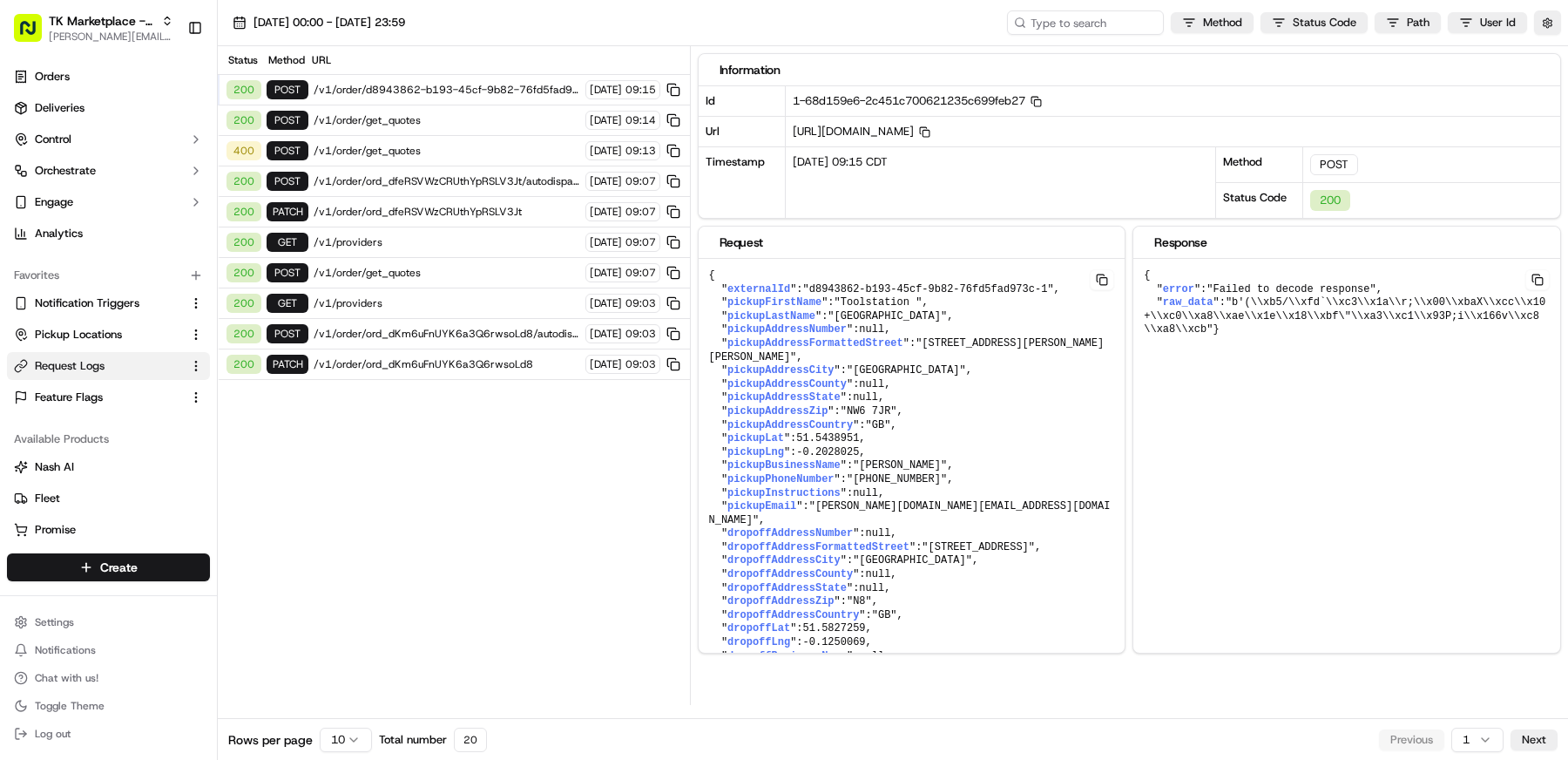
click at [399, 113] on span "/v1/order/get_quotes" at bounding box center [447, 120] width 266 height 14
click at [930, 132] on icon "button" at bounding box center [924, 132] width 11 height 11
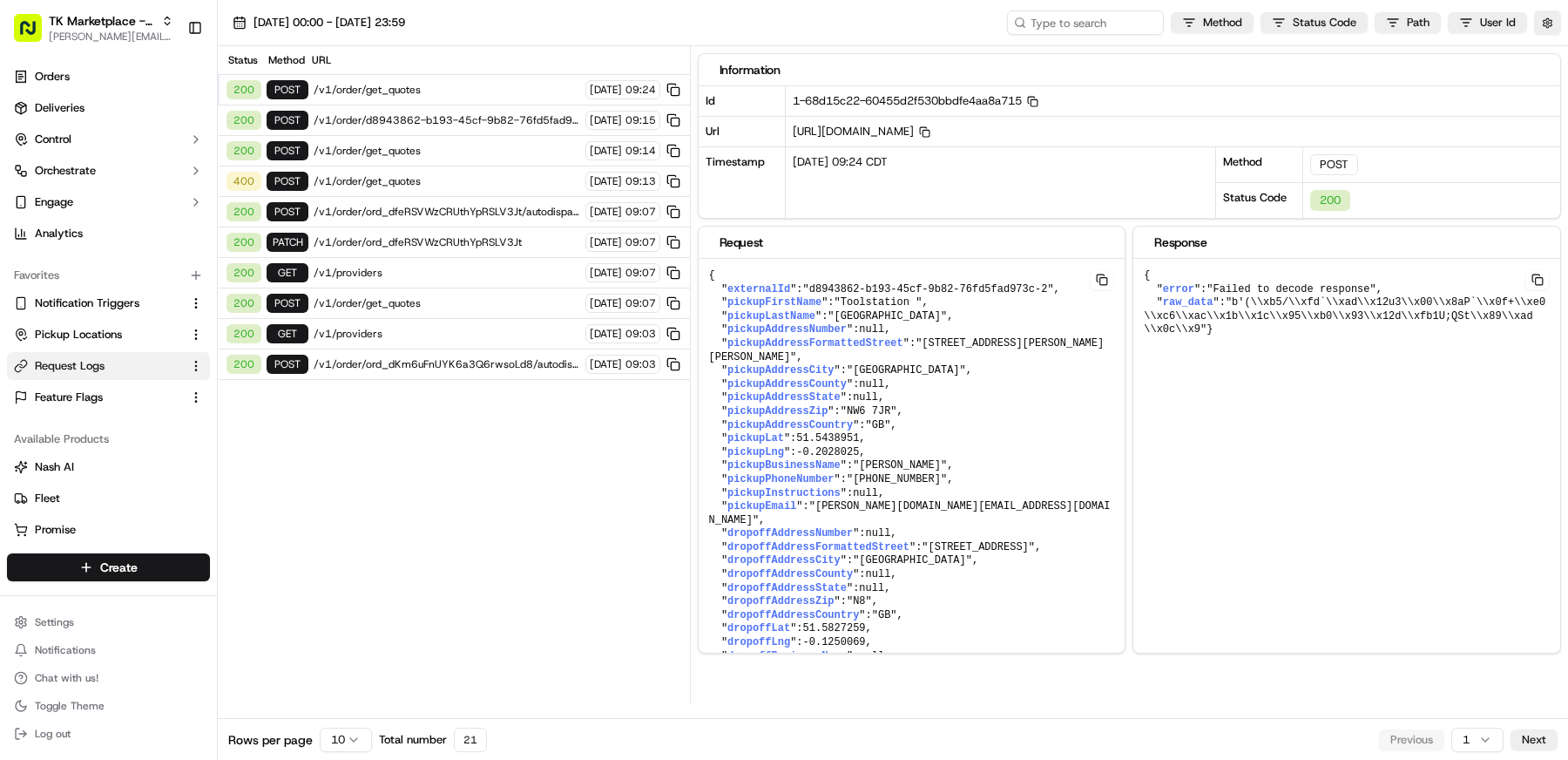
click at [409, 91] on span "/v1/order/get_quotes" at bounding box center [447, 90] width 266 height 14
click at [416, 86] on span "/v1/order/get_quotes" at bounding box center [447, 90] width 266 height 14
click at [411, 113] on span "/v1/order/d8943862-b193-45cf-9b82-76fd5fad973c-1/autodispatch" at bounding box center [447, 120] width 266 height 14
click at [415, 89] on span "/v1/order/get_quotes" at bounding box center [447, 90] width 266 height 14
click at [1551, 25] on button "button" at bounding box center [1547, 22] width 27 height 24
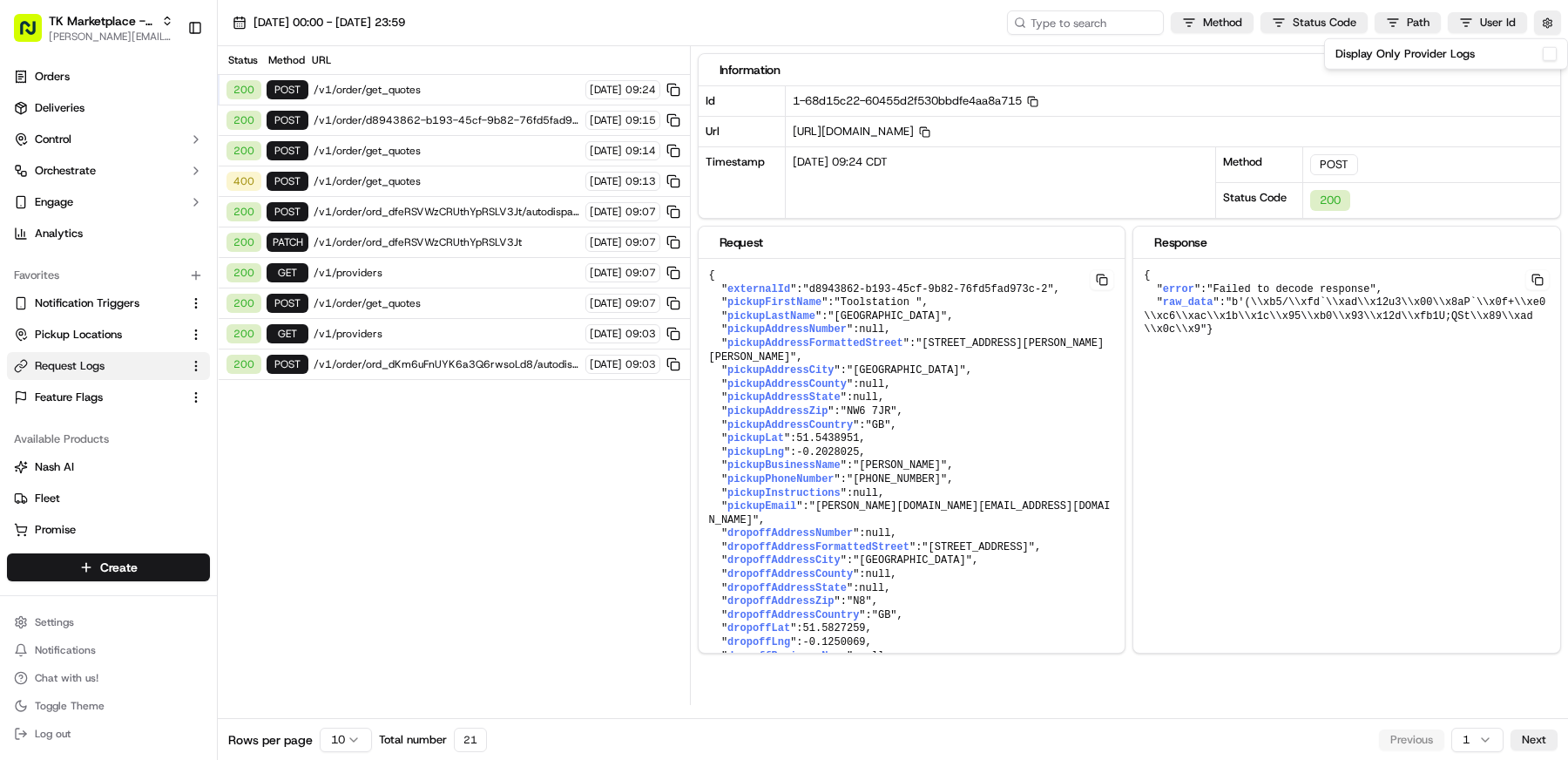
click at [1546, 54] on button "Display Only Provider Logs" at bounding box center [1549, 53] width 14 height 14
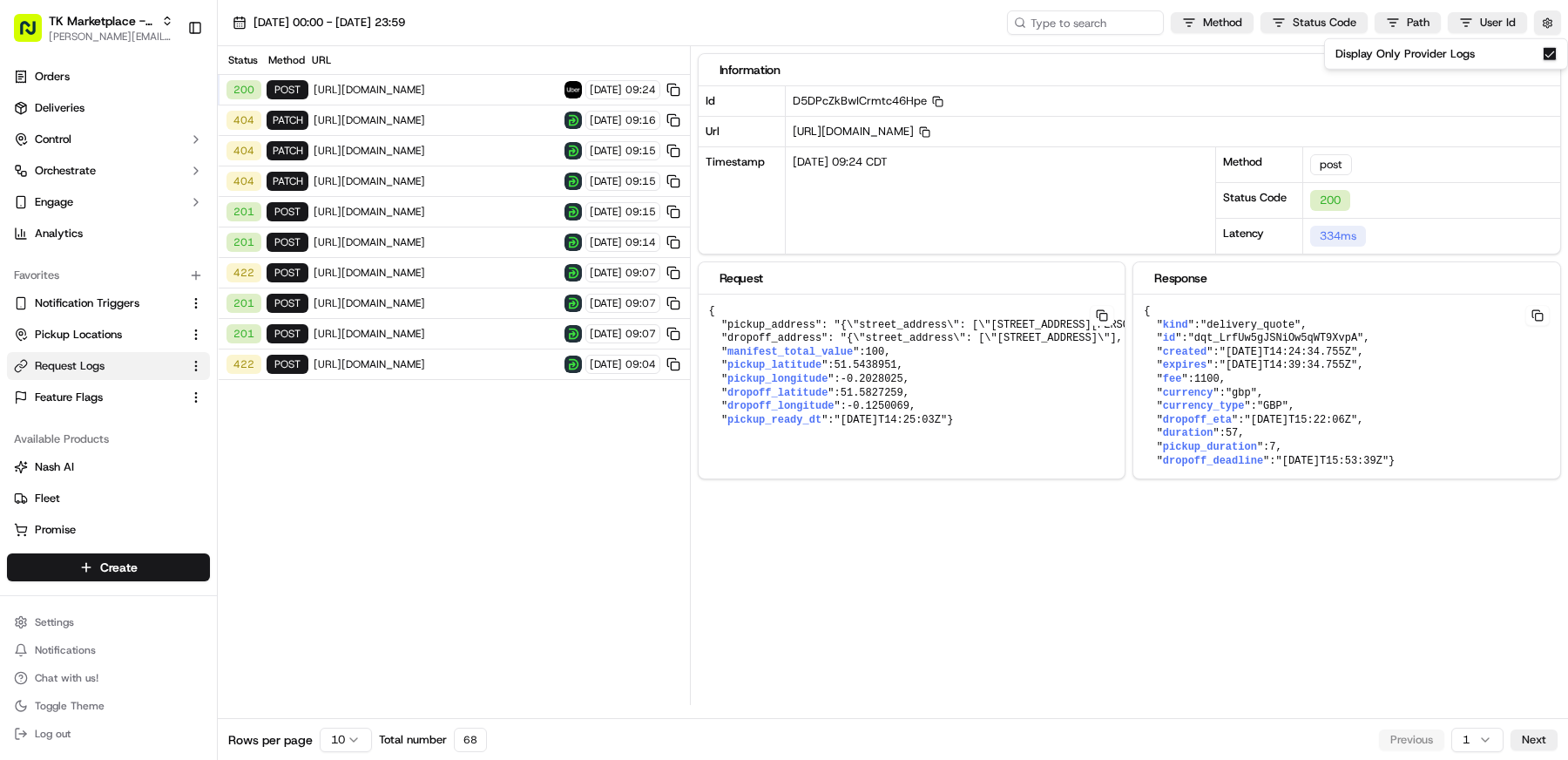
click at [388, 87] on span "[URL][DOMAIN_NAME]" at bounding box center [436, 90] width 246 height 14
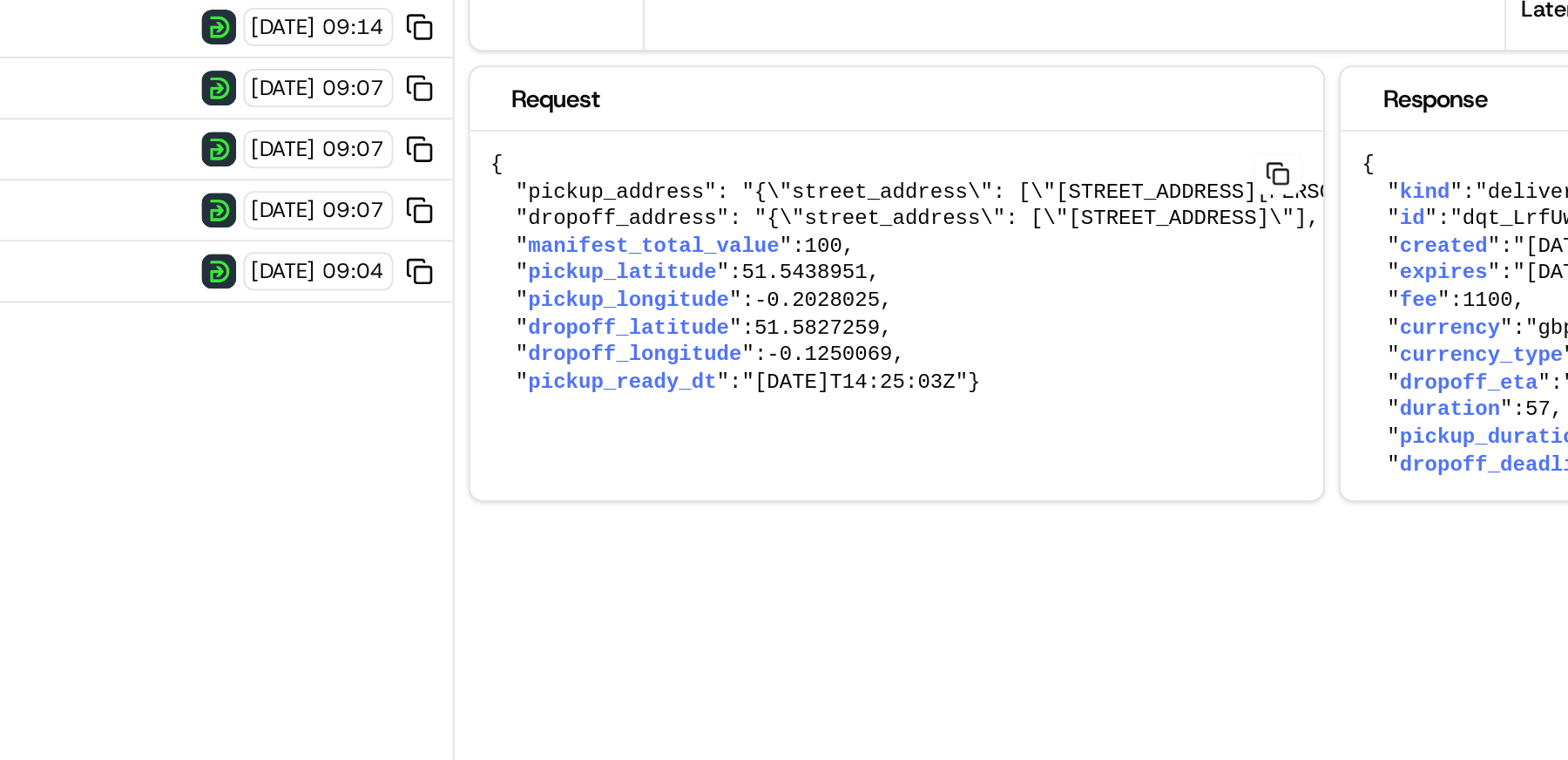
drag, startPoint x: 991, startPoint y: 419, endPoint x: 710, endPoint y: 415, distance: 281.0
click at [710, 415] on pre "{ "pickup_address": "{\"street_address\": [\"[STREET_ADDRESS][PERSON_NAME][PERS…" at bounding box center [1274, 366] width 1149 height 143
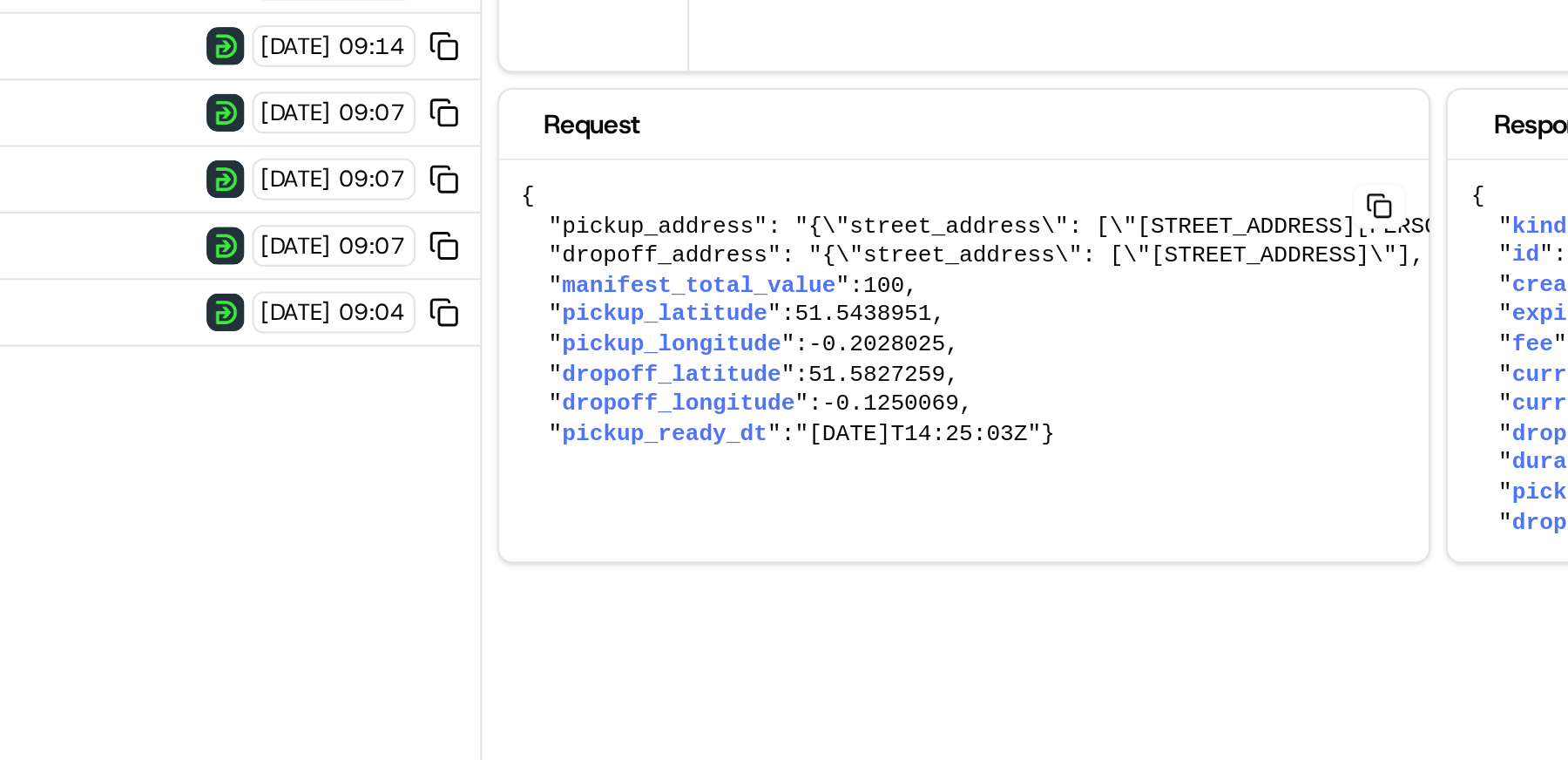
click at [987, 416] on pre "{ "pickup_address": "{\"street_address\": [\"[STREET_ADDRESS][PERSON_NAME][PERS…" at bounding box center [1274, 366] width 1149 height 143
drag, startPoint x: 990, startPoint y: 416, endPoint x: 720, endPoint y: 417, distance: 270.0
click at [720, 417] on pre "{ "pickup_address": "{\"street_address\": [\"[STREET_ADDRESS][PERSON_NAME][PERS…" at bounding box center [1274, 366] width 1149 height 143
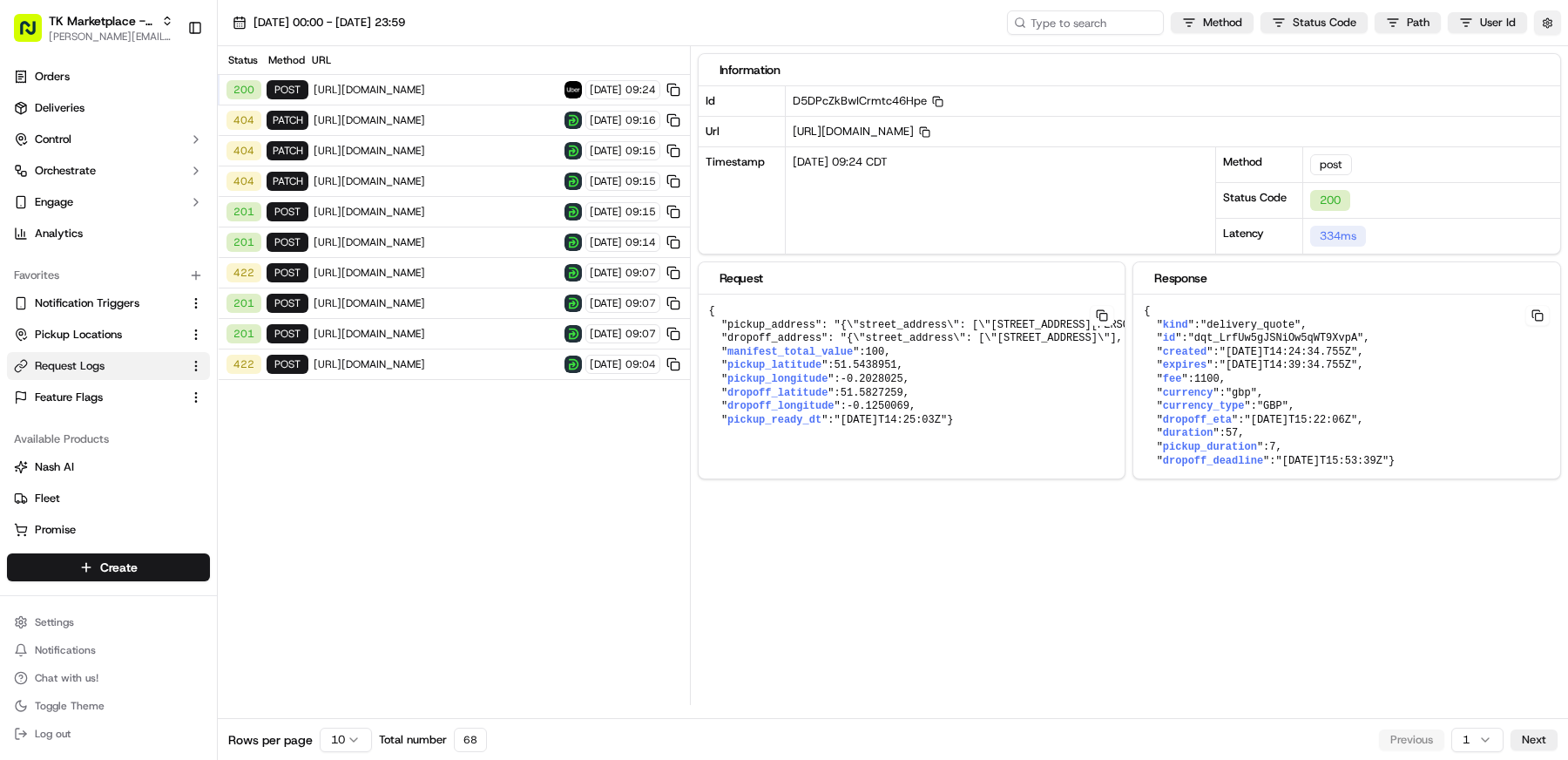
click at [1546, 22] on button "button" at bounding box center [1547, 22] width 27 height 24
click at [1555, 51] on button "Display Only Provider Logs" at bounding box center [1549, 53] width 14 height 14
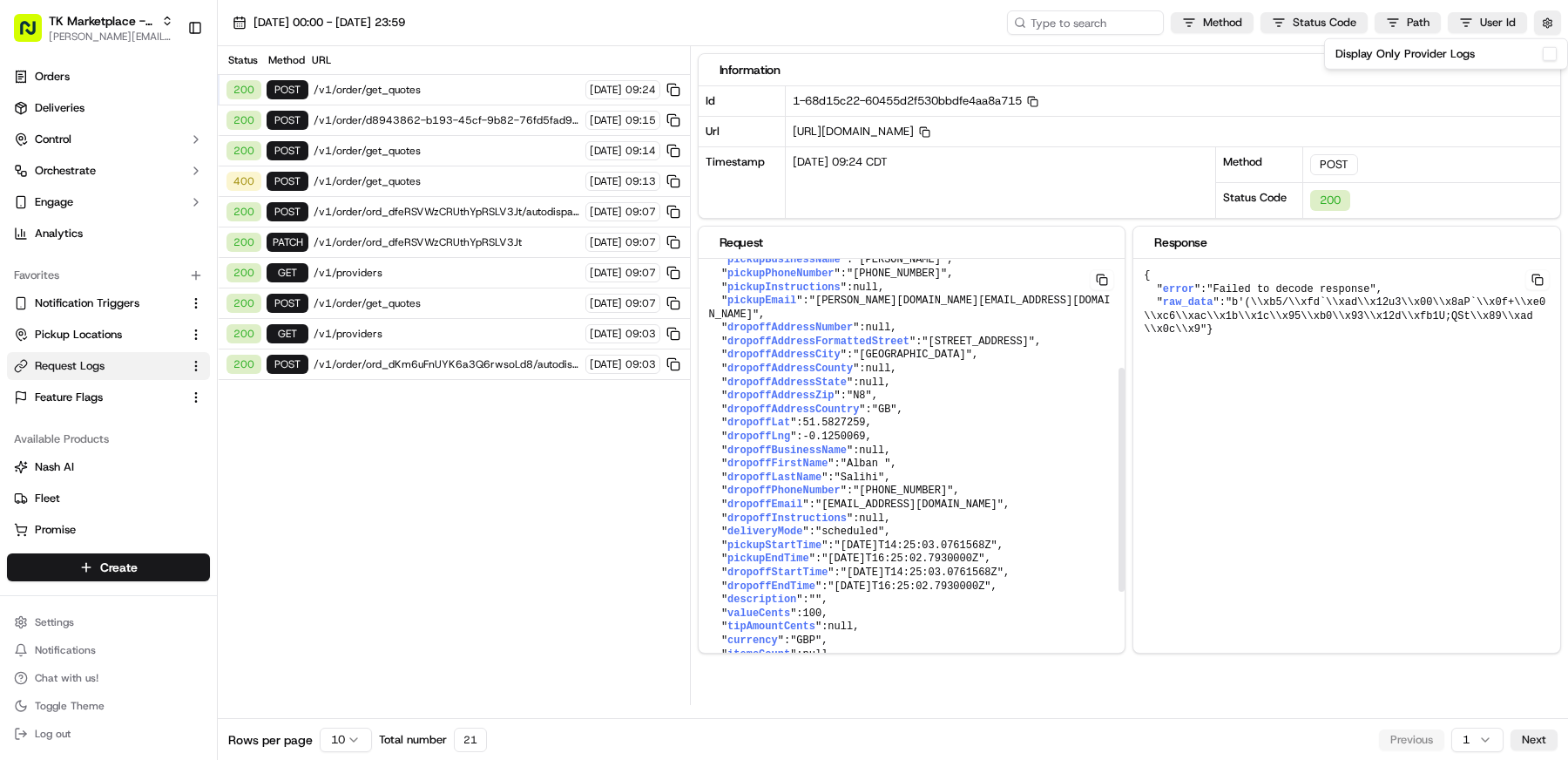
scroll to position [224, 0]
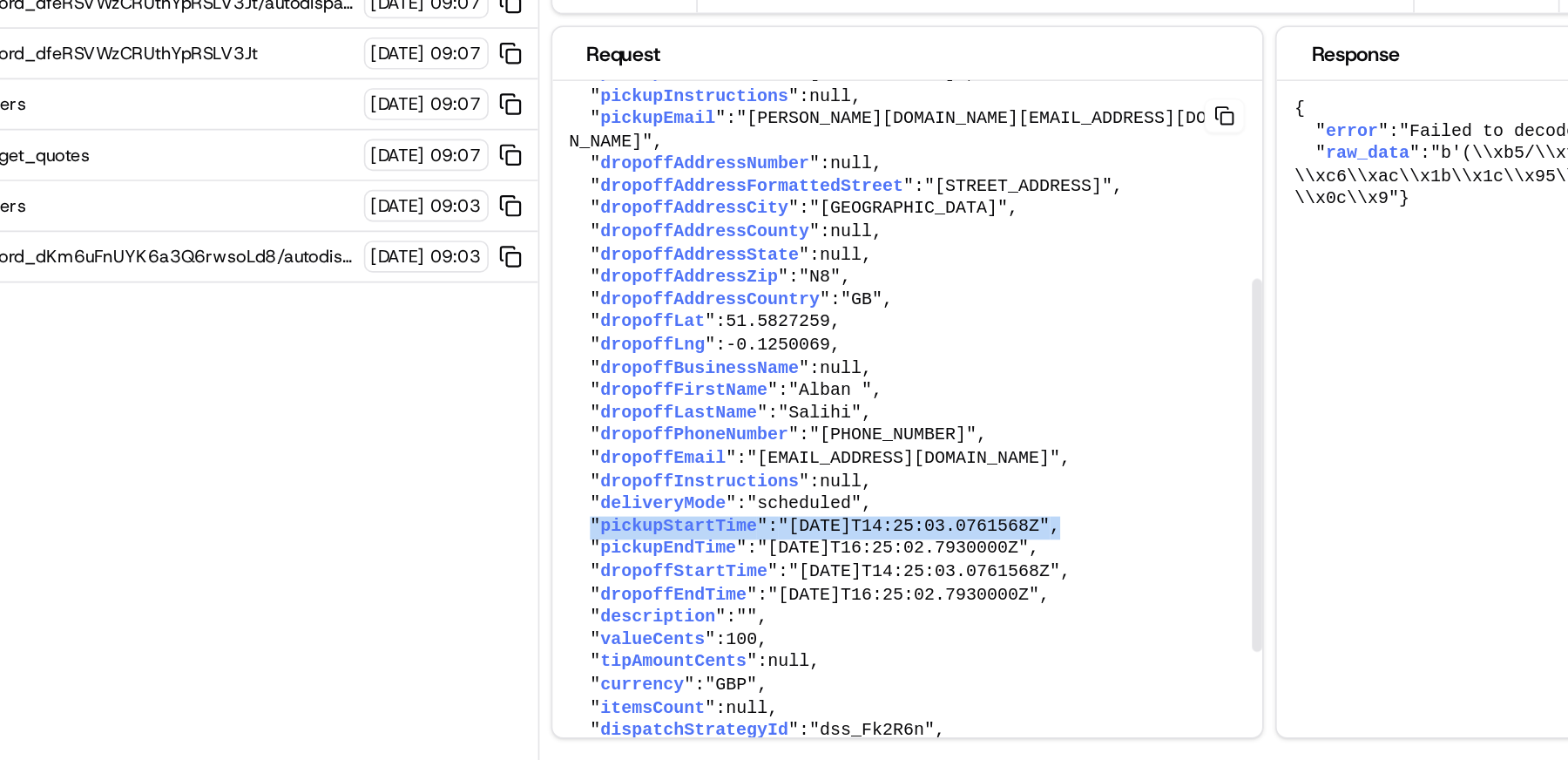
drag, startPoint x: 1051, startPoint y: 520, endPoint x: 720, endPoint y: 522, distance: 331.0
click at [720, 522] on pre "{ " externalId ": "d8943862-b193-45cf-9b82-76fd5fad973c-2" , " pickupFirstName …" at bounding box center [912, 424] width 427 height 782
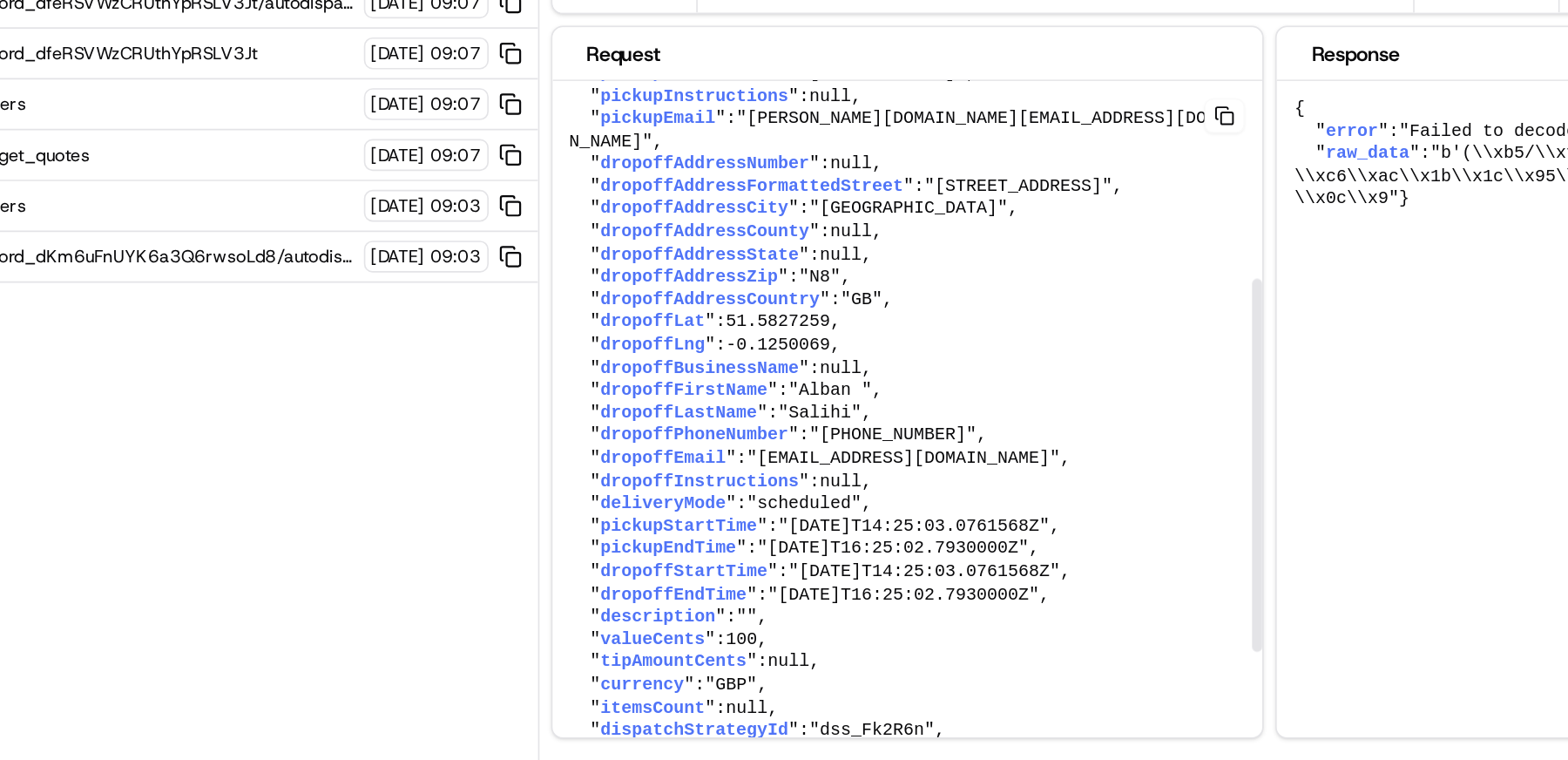
click at [1038, 566] on pre "{ " externalId ": "d8943862-b193-45cf-9b82-76fd5fad973c-2" , " pickupFirstName …" at bounding box center [912, 424] width 427 height 782
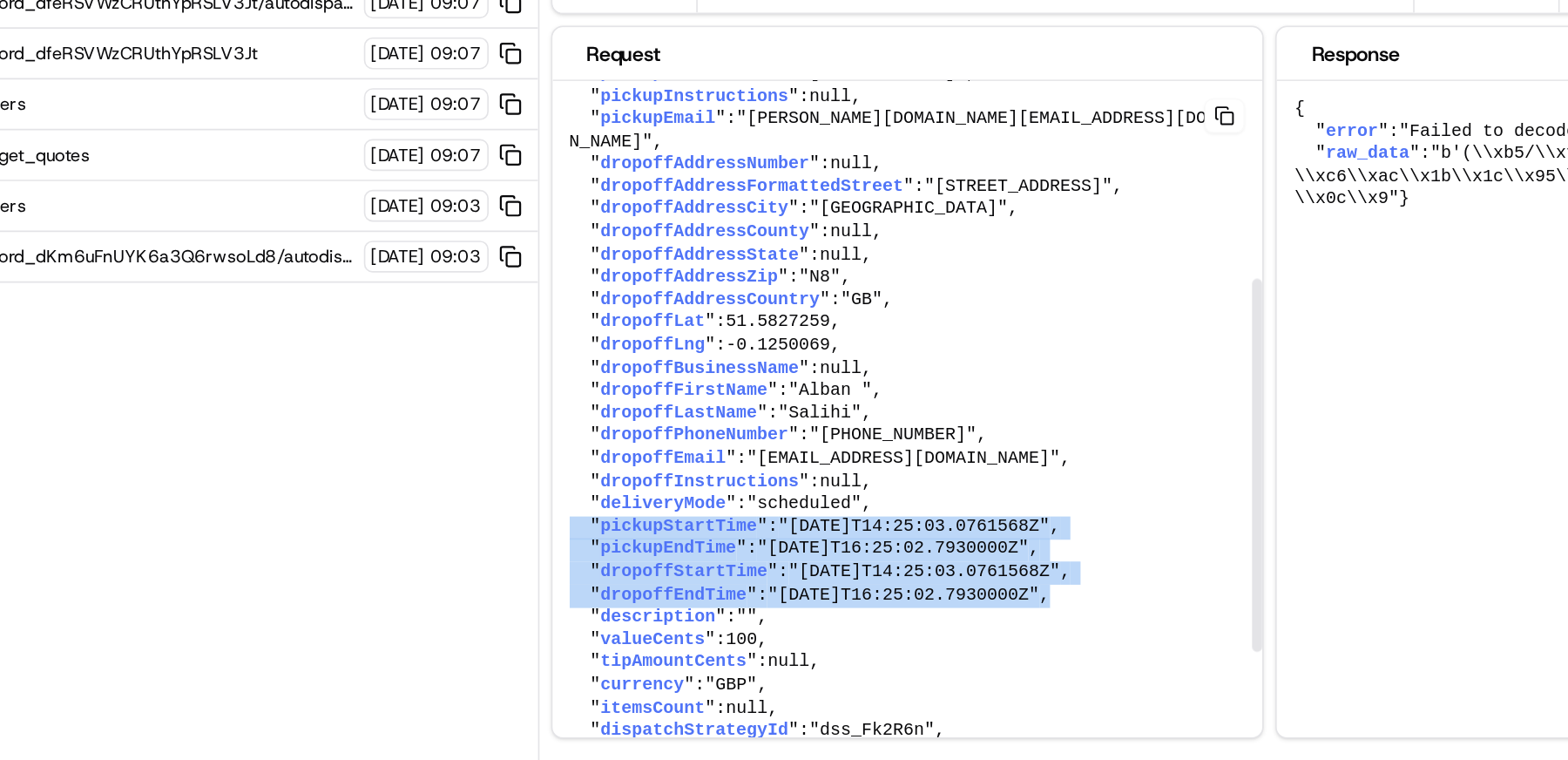
drag, startPoint x: 1038, startPoint y: 566, endPoint x: 700, endPoint y: 519, distance: 341.3
click at [700, 519] on pre "{ " externalId ": "d8943862-b193-45cf-9b82-76fd5fad973c-2" , " pickupFirstName …" at bounding box center [912, 424] width 427 height 782
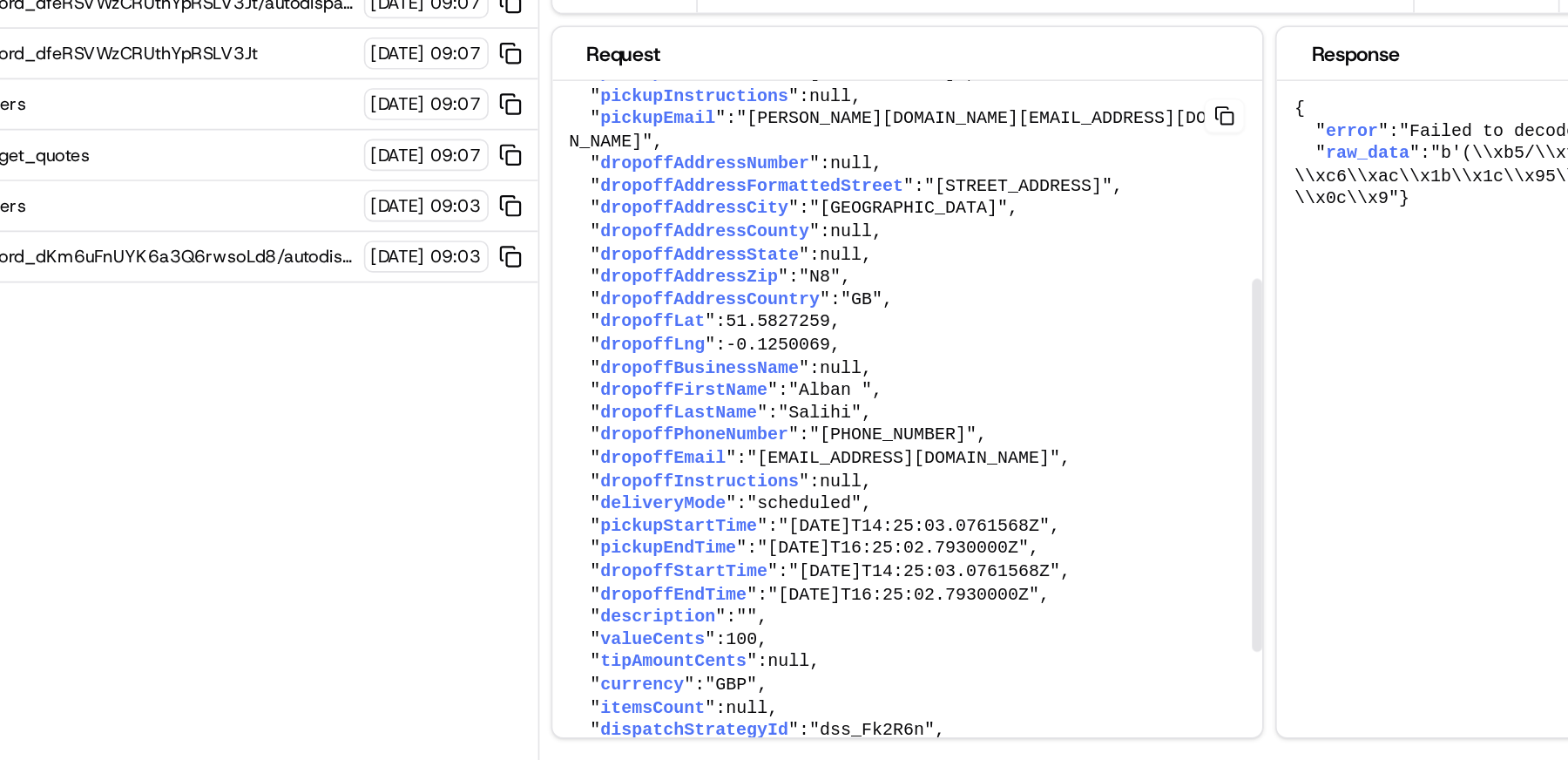
click at [900, 509] on pre "{ " externalId ": "d8943862-b193-45cf-9b82-76fd5fad973c-2" , " pickupFirstName …" at bounding box center [912, 424] width 427 height 782
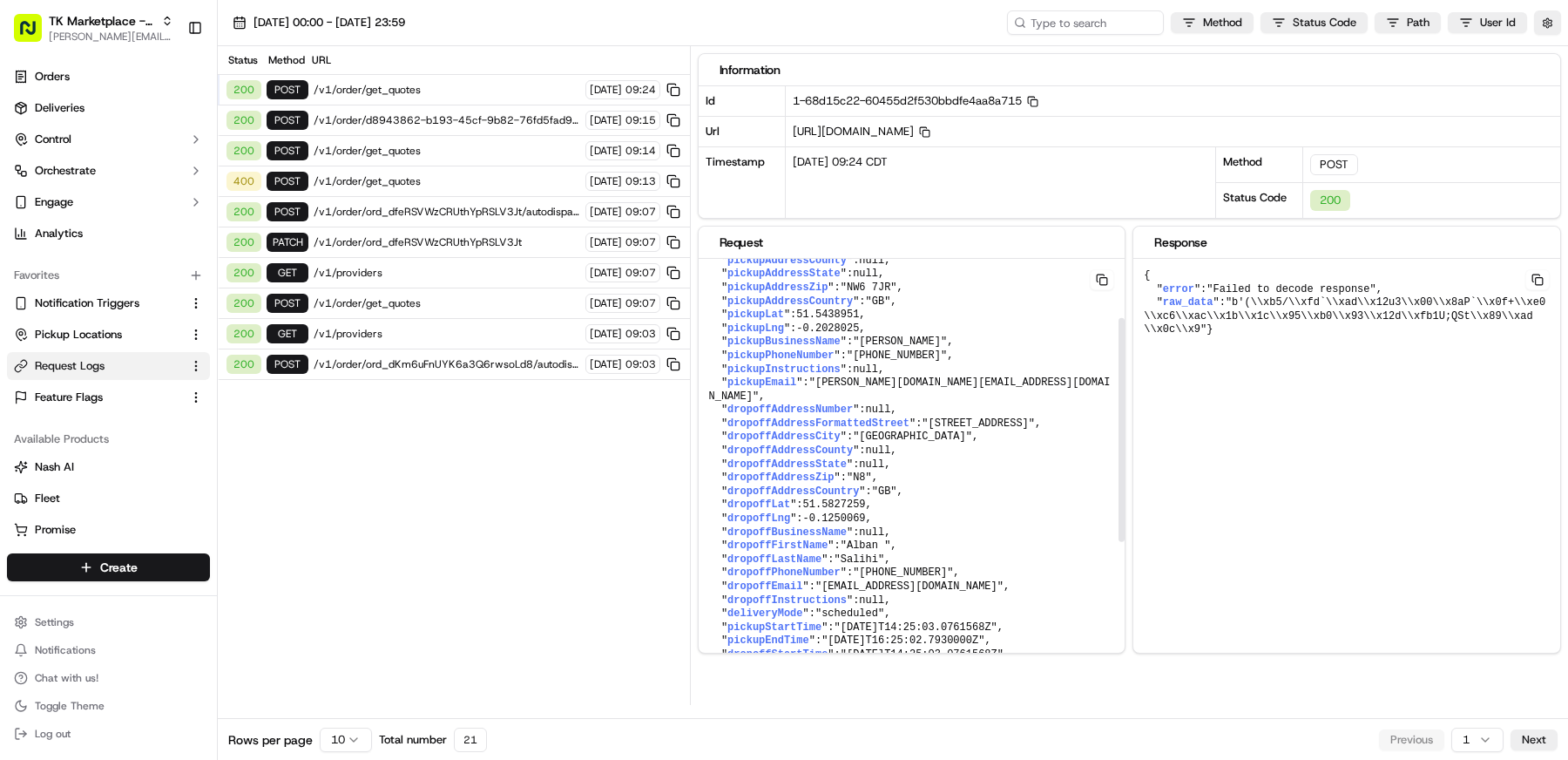
scroll to position [0, 0]
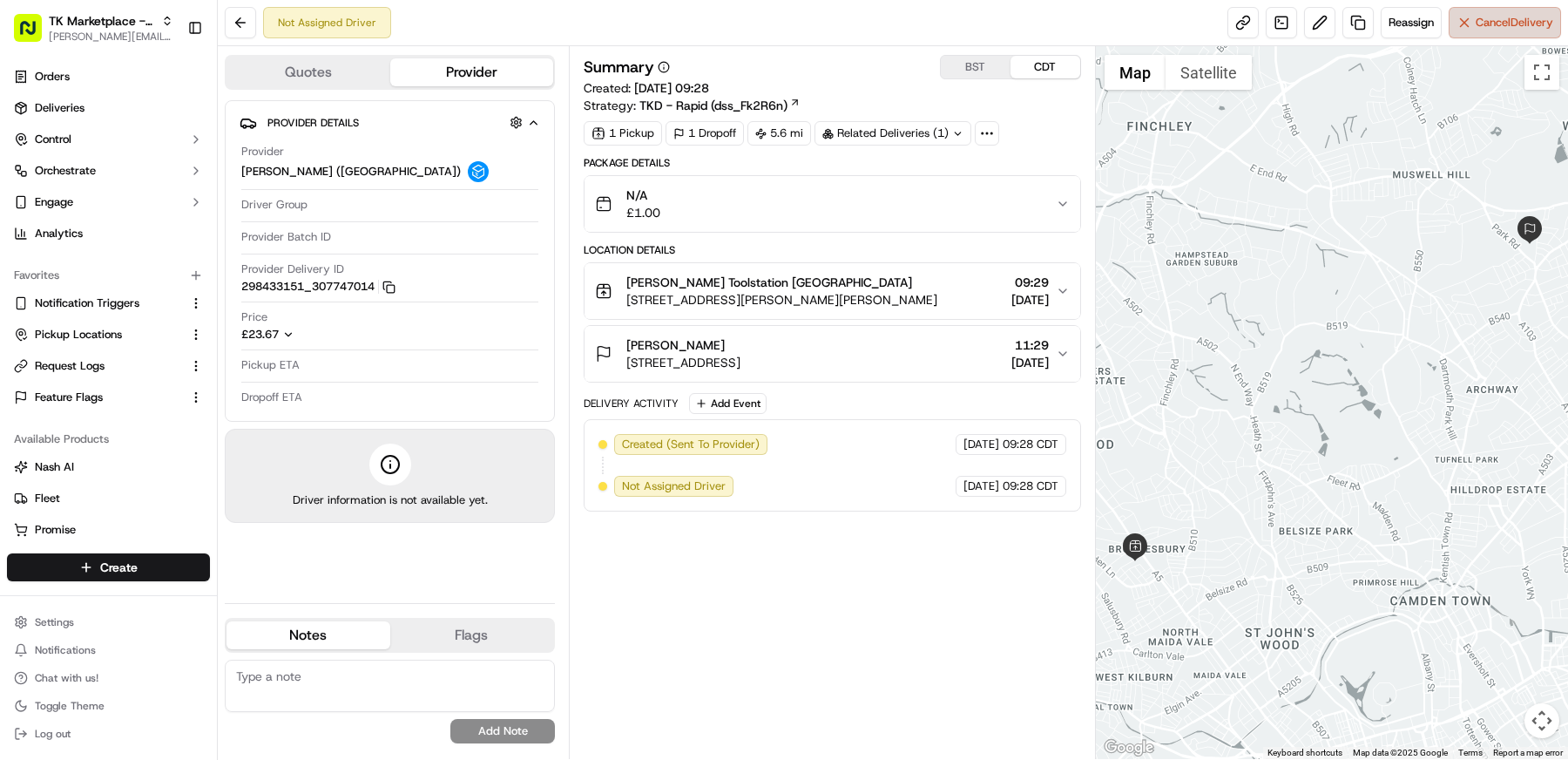
click at [1527, 22] on span "Cancel Delivery" at bounding box center [1514, 22] width 78 height 16
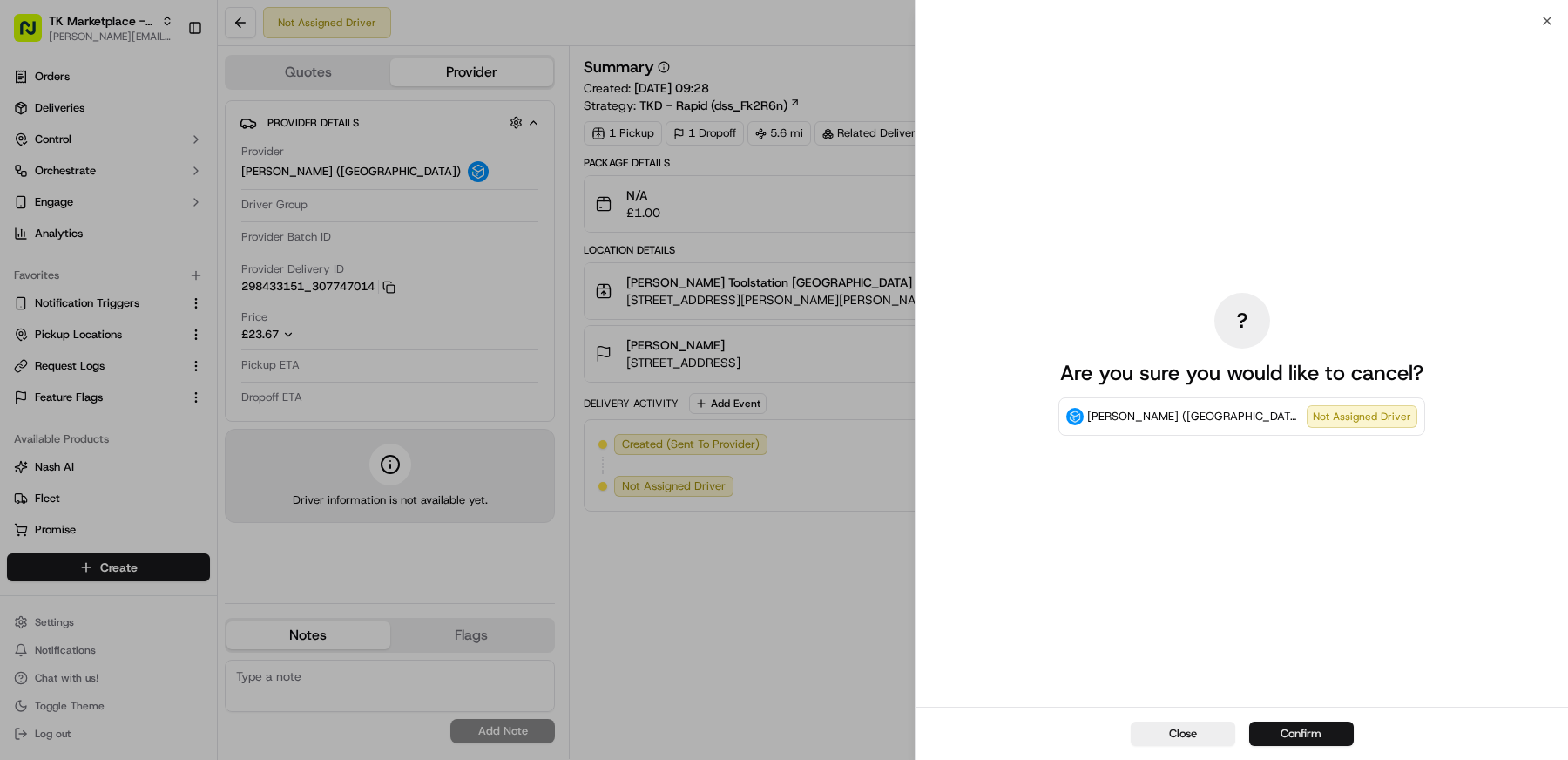
click at [1282, 731] on button "Confirm" at bounding box center [1302, 734] width 105 height 24
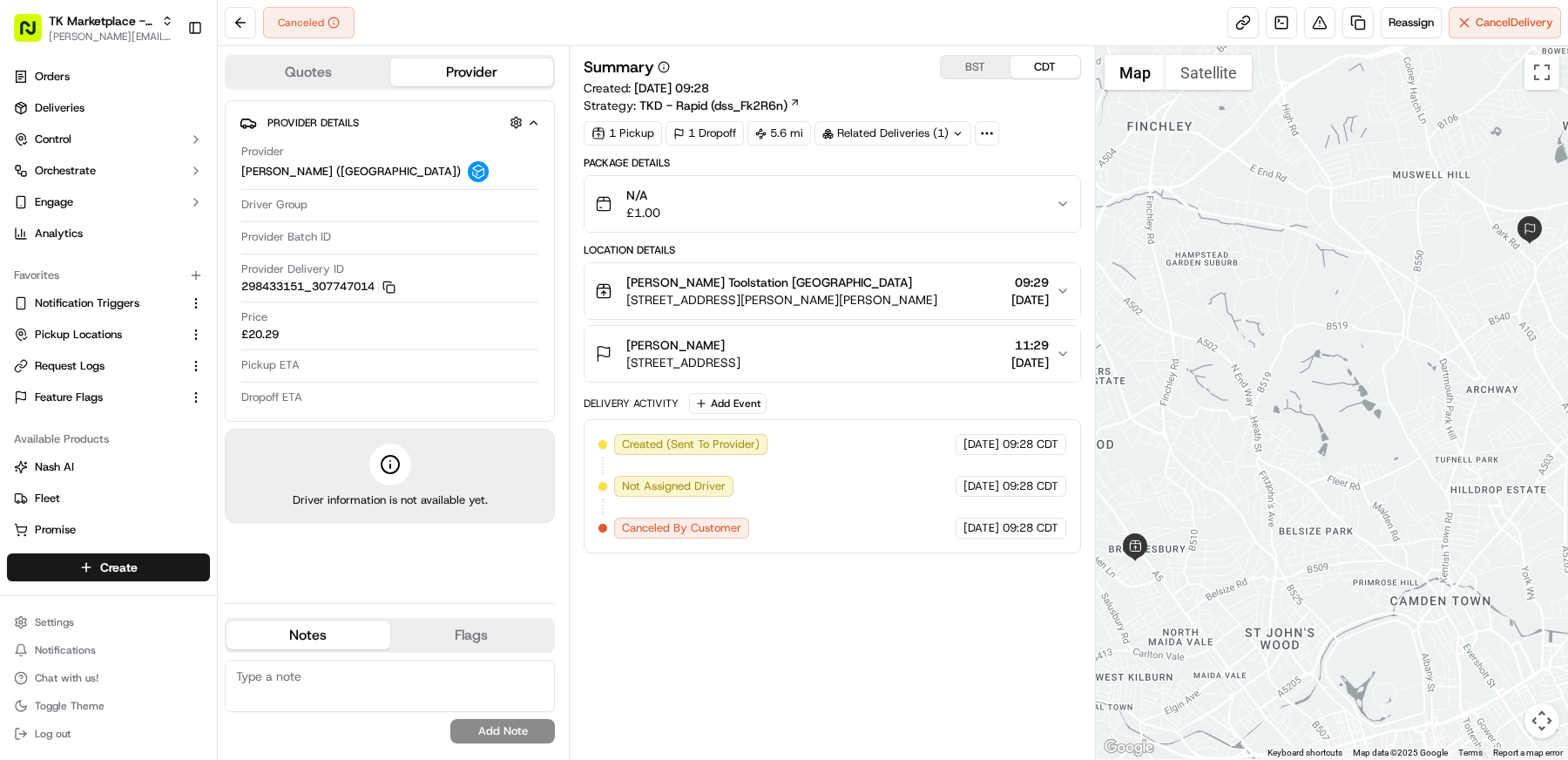
click at [855, 192] on div "N/A £1.00" at bounding box center [825, 203] width 461 height 35
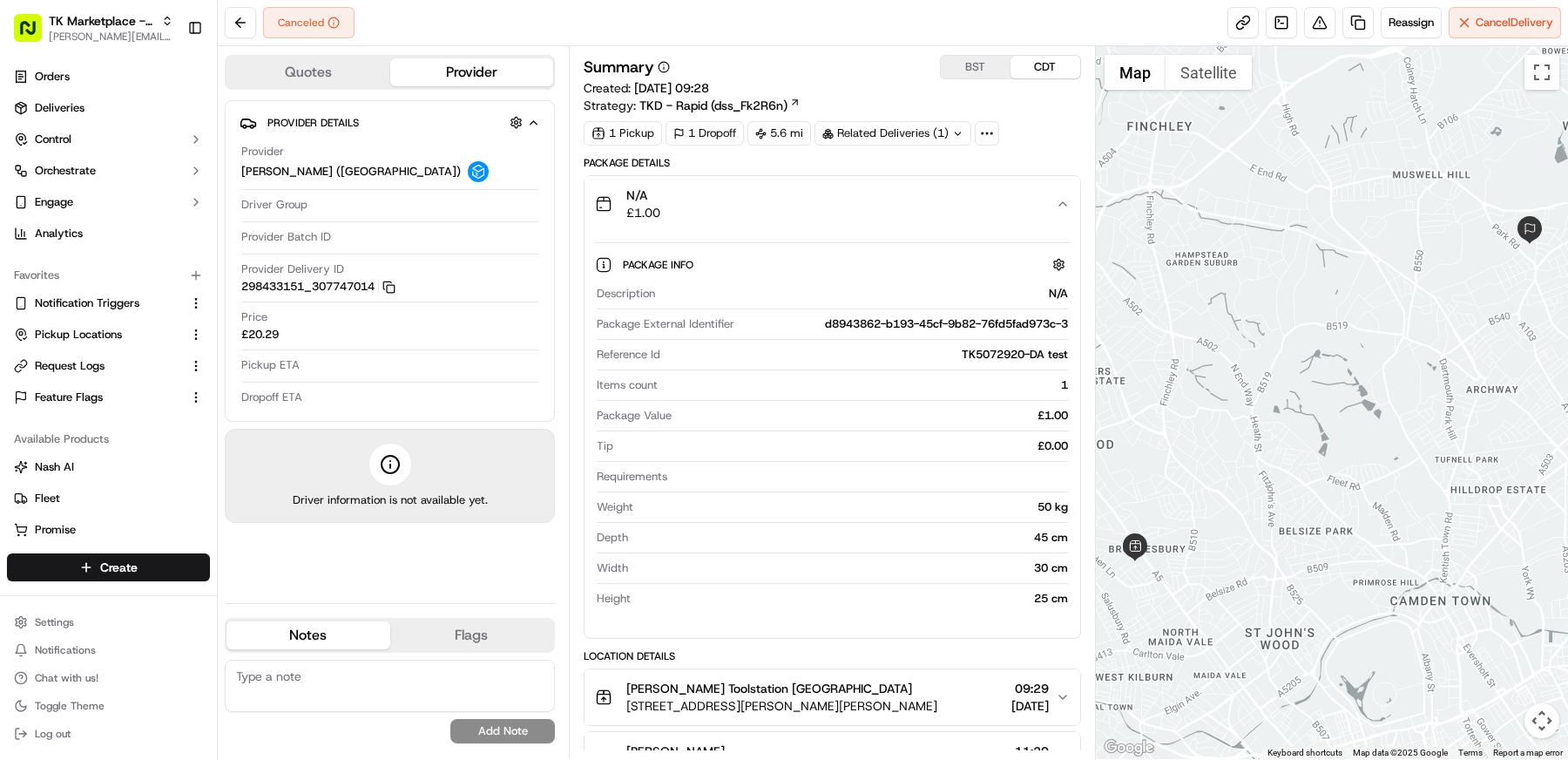
scroll to position [15, 0]
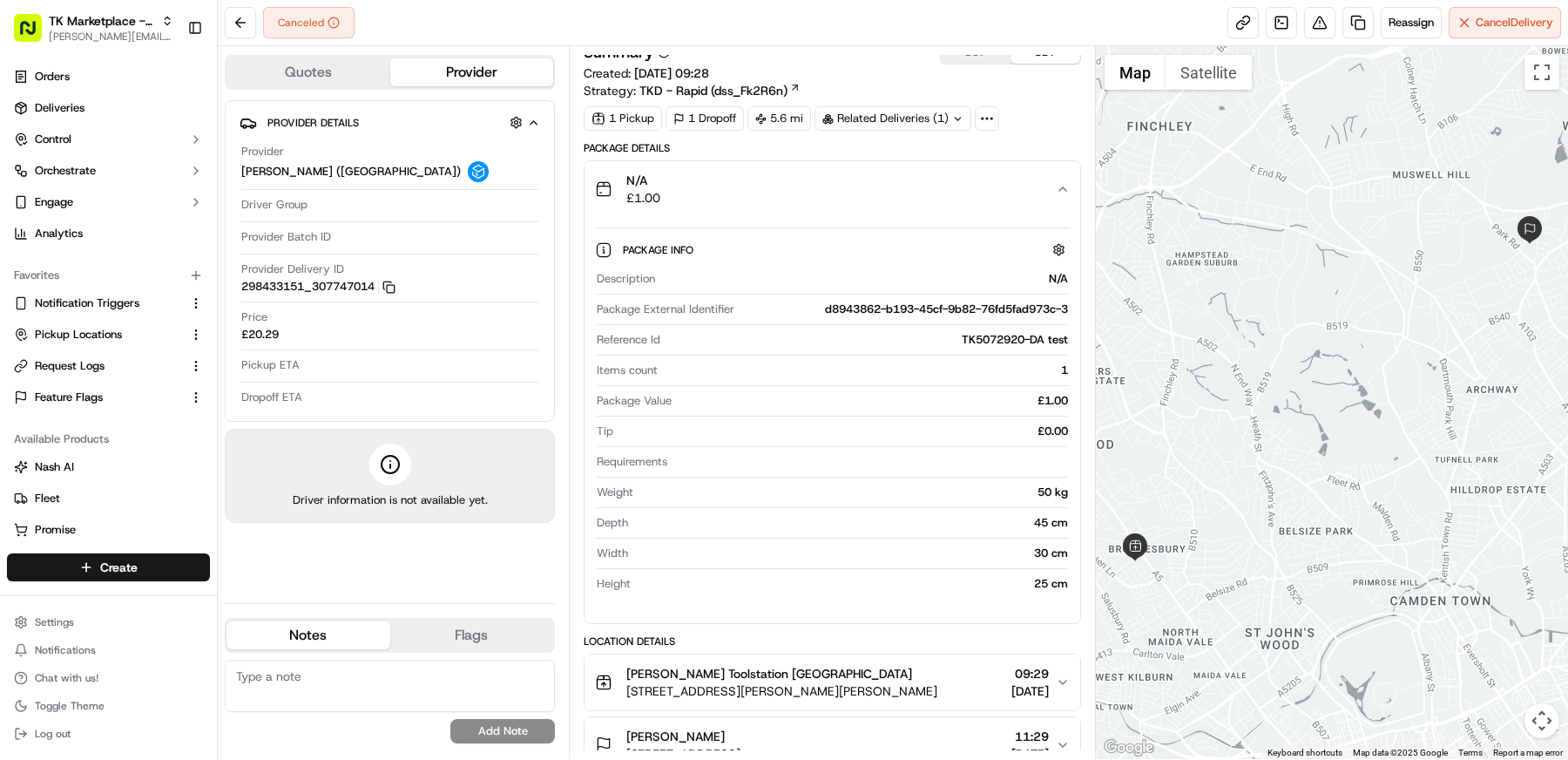
click at [856, 190] on div "N/A £1.00" at bounding box center [825, 189] width 461 height 35
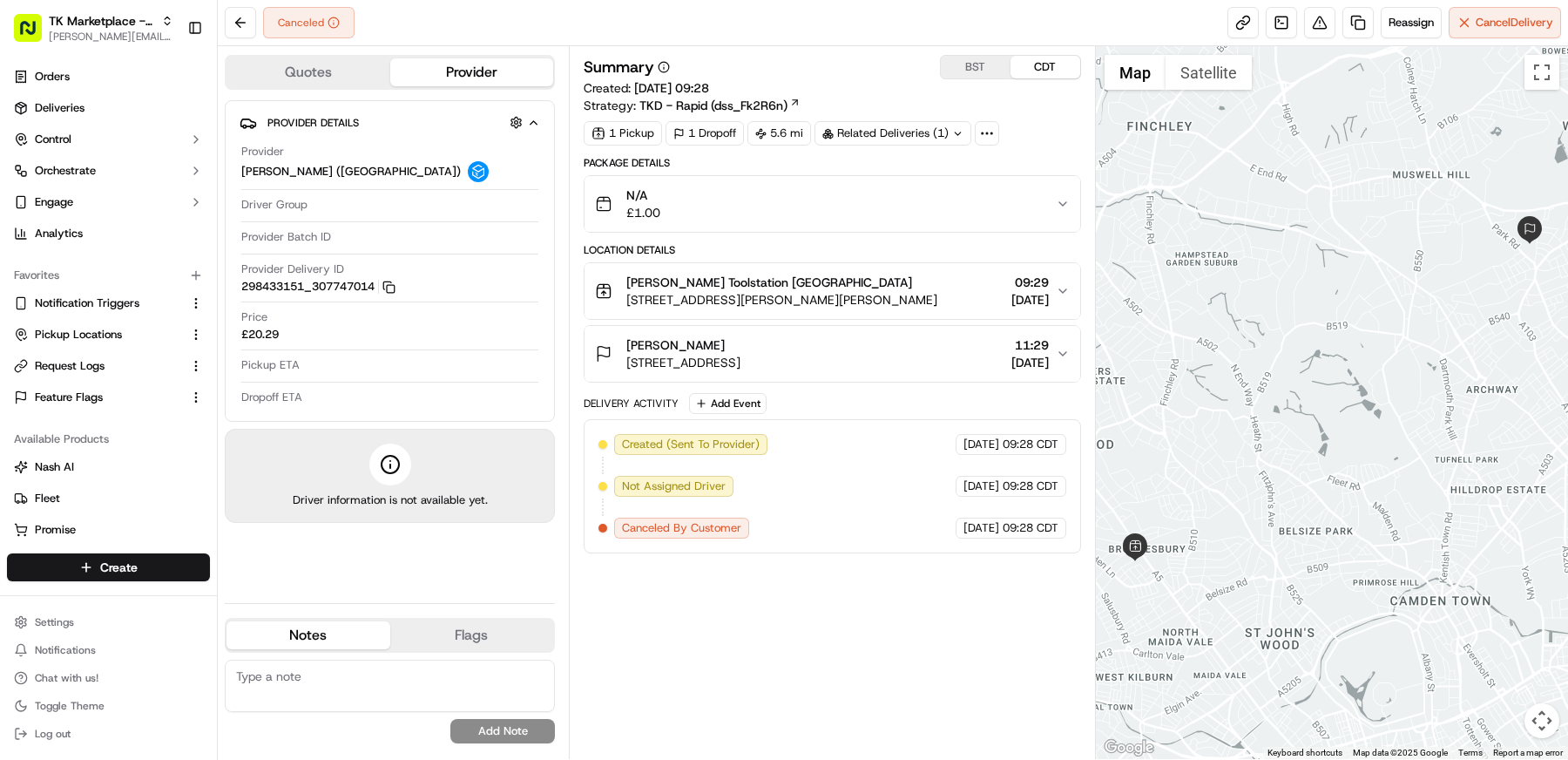
click at [878, 366] on div "Alban Salihi 9 Topsfield Road, London, N8, GB 11:29 22/09/2025" at bounding box center [825, 353] width 461 height 35
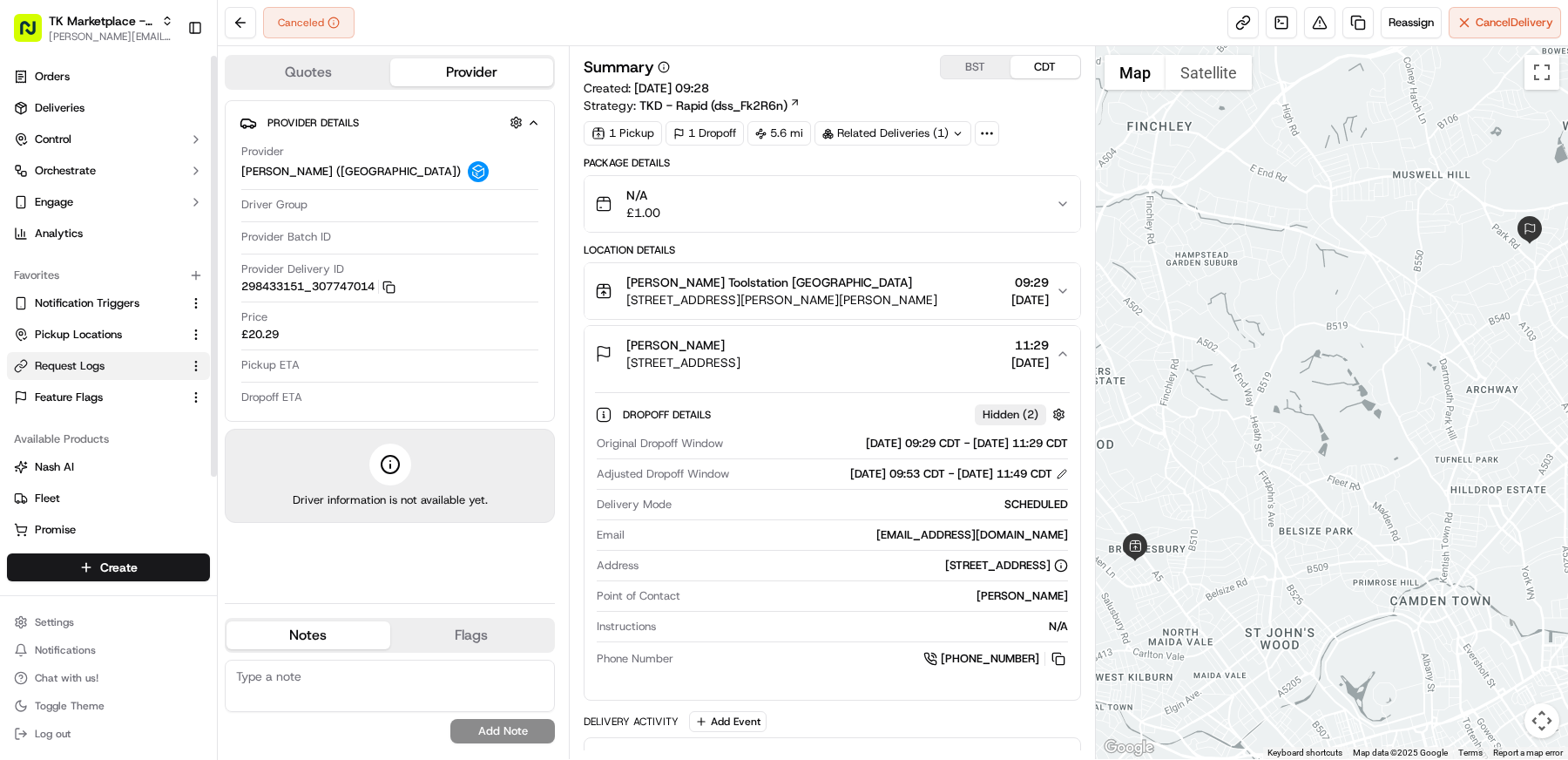
scroll to position [73, 0]
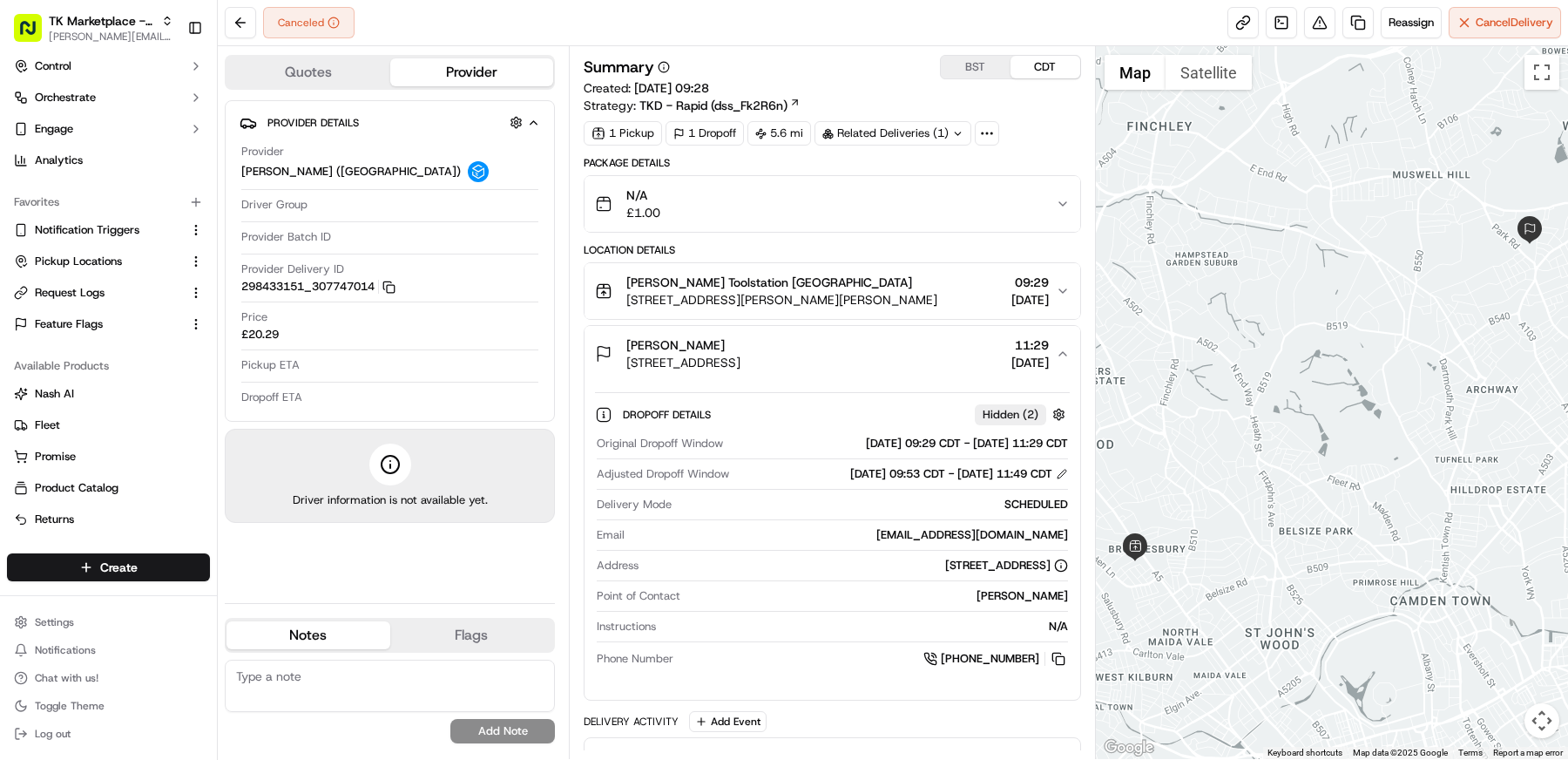
click at [914, 307] on button "MP Moran Kilburn Toolstation New Southgate 293/301 Kilburn High Road, Kilburn, …" at bounding box center [832, 291] width 495 height 56
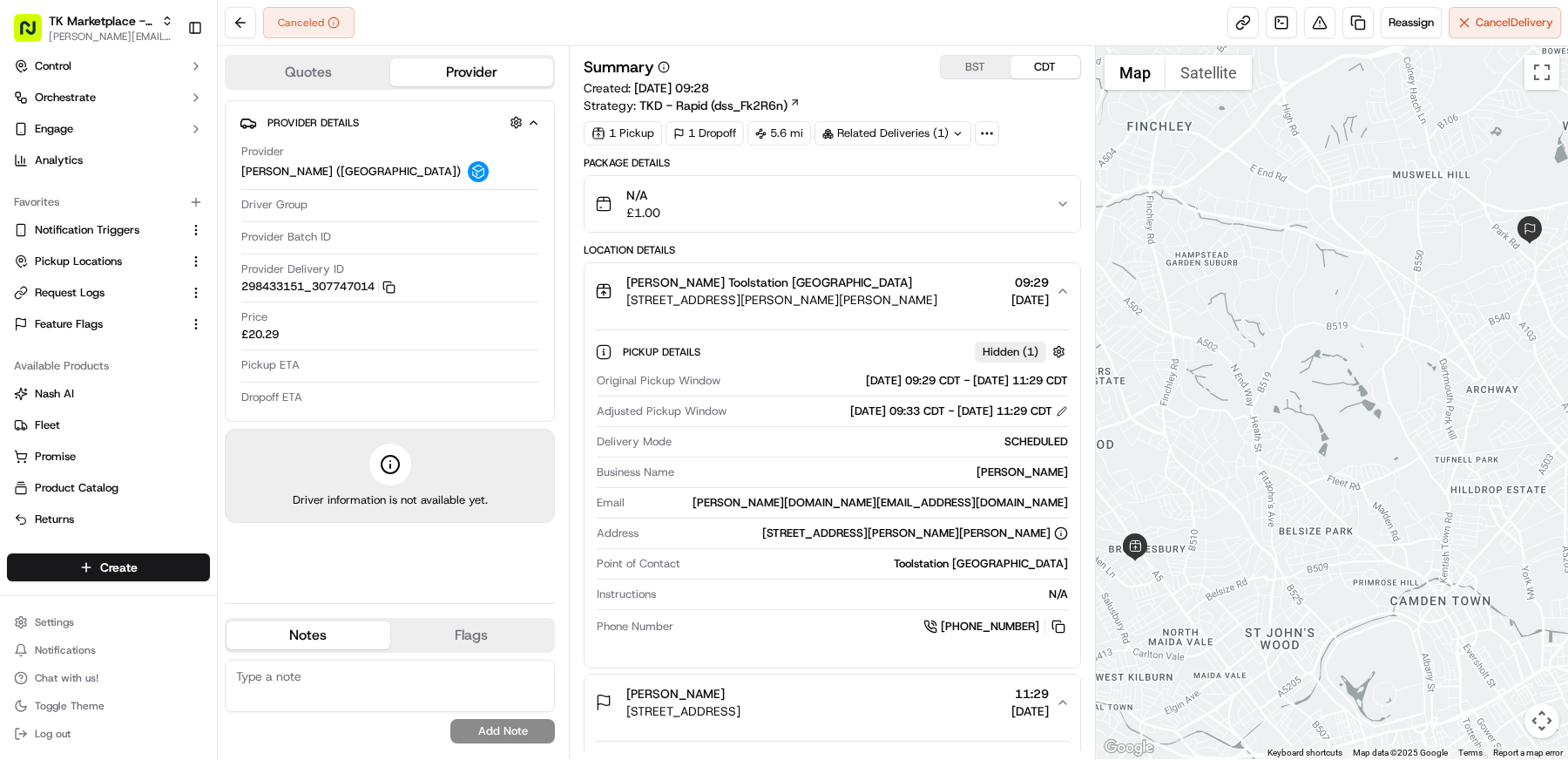
click at [910, 294] on span "[STREET_ADDRESS][PERSON_NAME][PERSON_NAME]" at bounding box center [781, 299] width 311 height 18
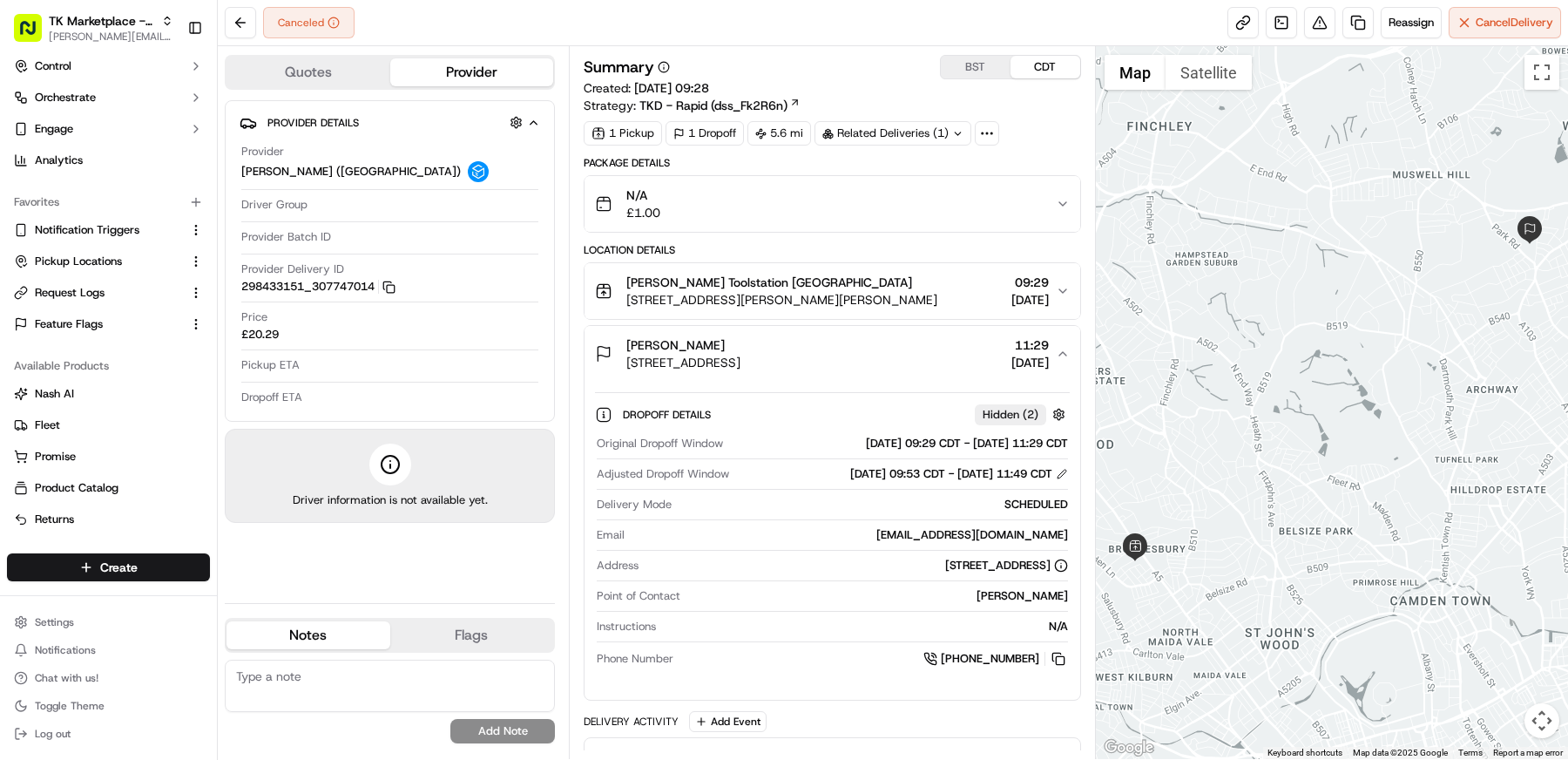
click at [920, 295] on span "[STREET_ADDRESS][PERSON_NAME][PERSON_NAME]" at bounding box center [781, 299] width 311 height 18
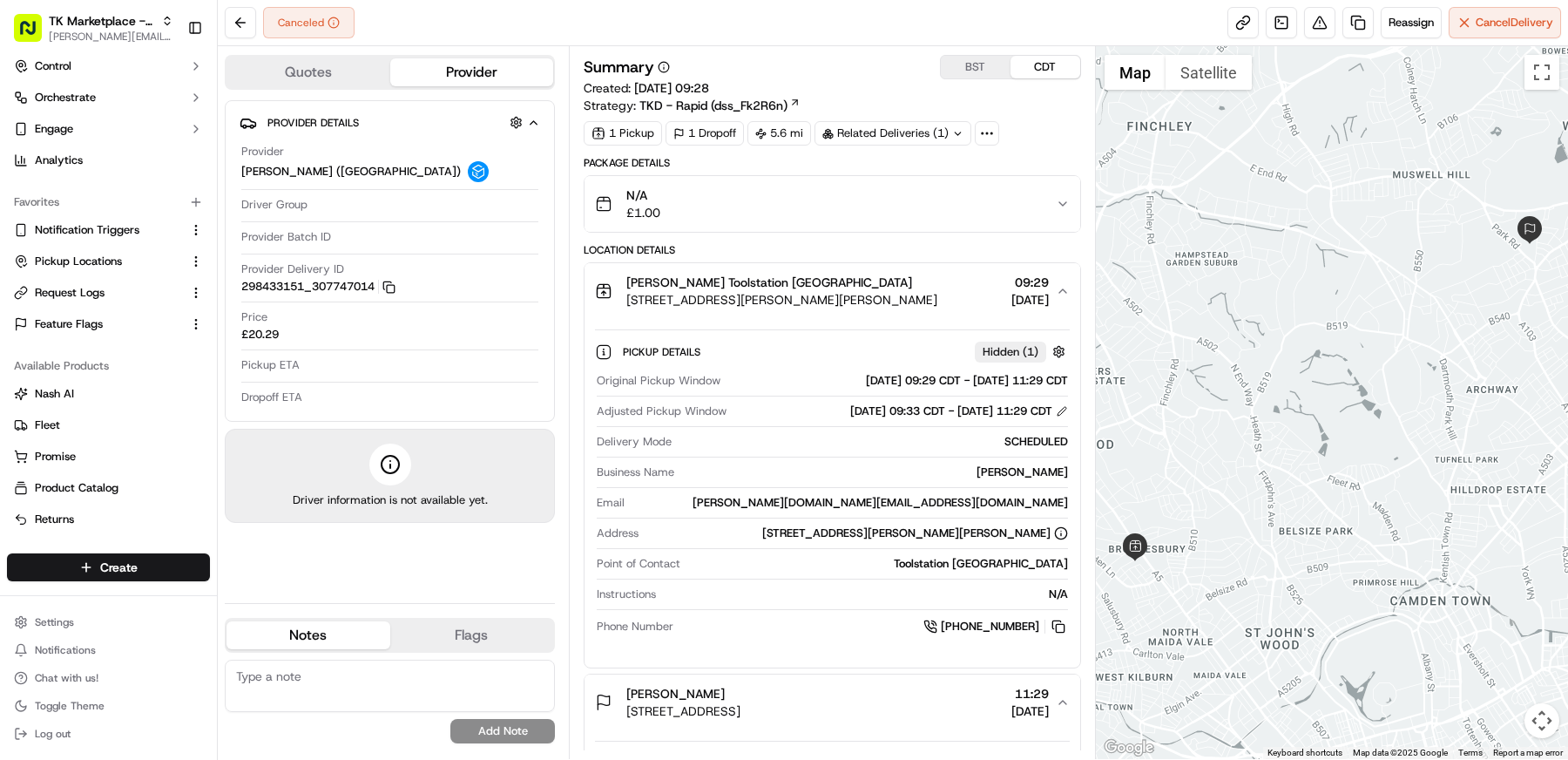
click at [914, 288] on div "[PERSON_NAME] Toolstation [GEOGRAPHIC_DATA]" at bounding box center [781, 282] width 311 height 18
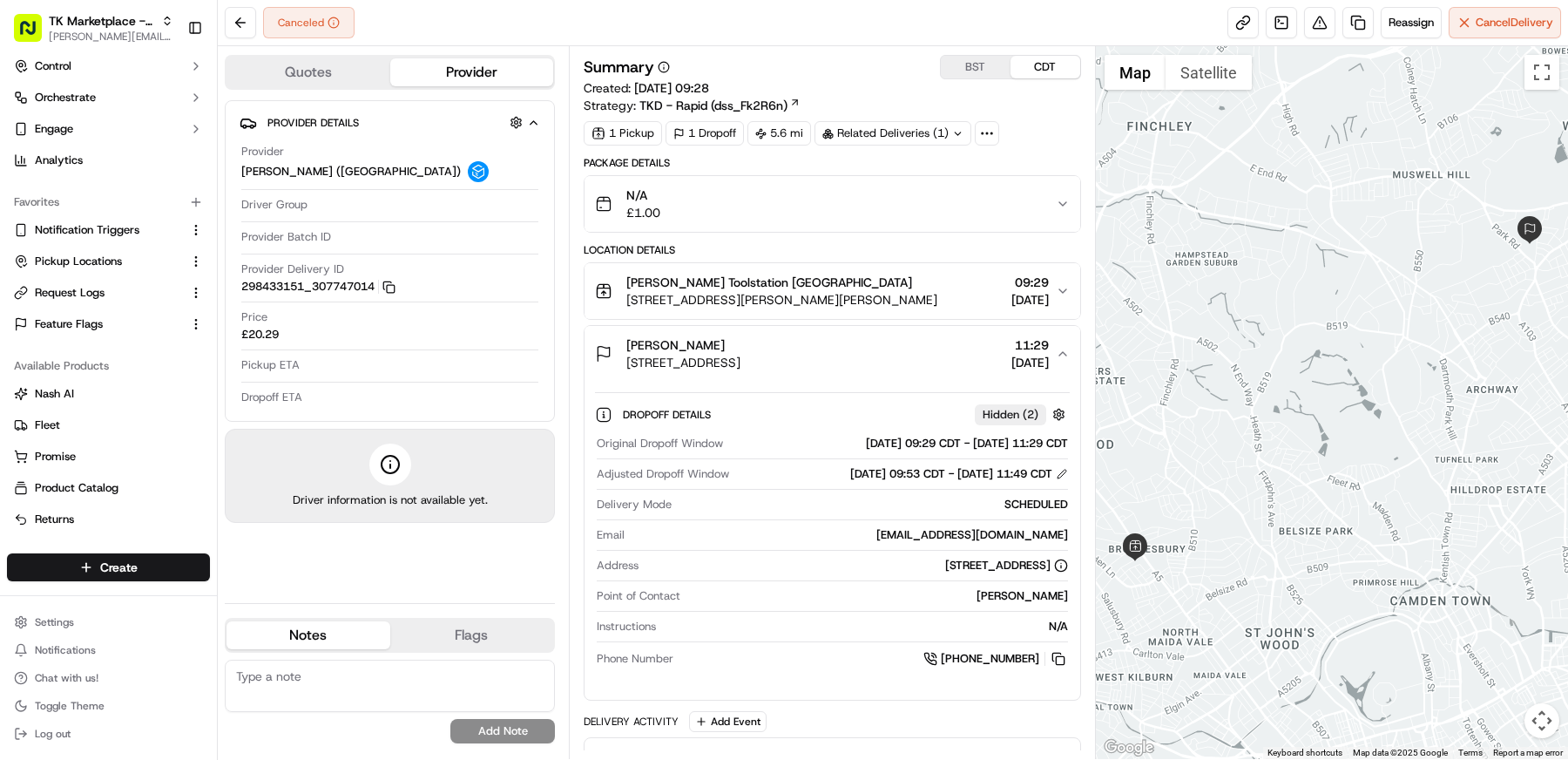
click at [879, 369] on button "Alban Salihi 9 Topsfield Road, London, N8, GB 11:29 22/09/2025" at bounding box center [832, 354] width 495 height 56
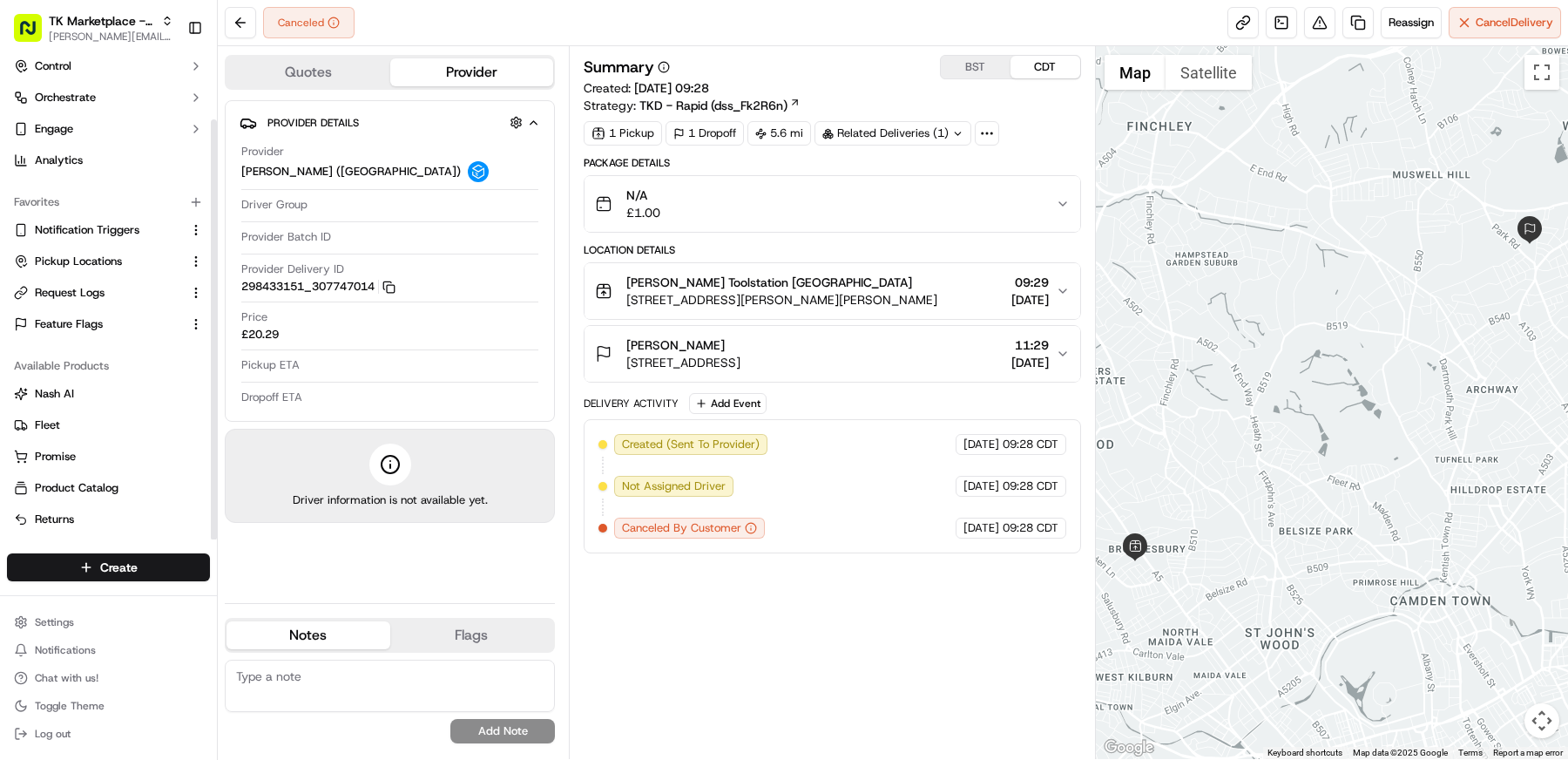
click at [750, 621] on div "Summary BST CDT Created: 22/09/2025 09:28 Strategy: TKD - Rapid (dss_Fk2R6n) 1 …" at bounding box center [833, 403] width 497 height 695
click at [967, 58] on button "BST" at bounding box center [976, 67] width 70 height 22
click at [1033, 58] on button "CDT" at bounding box center [1045, 67] width 70 height 22
click at [836, 83] on div "Summary BST CDT Created: 22/09/2025 09:28 Strategy: TKD - Rapid (dss_Fk2R6n)" at bounding box center [833, 84] width 497 height 59
click at [1022, 99] on div "Summary BST CDT Created: 22/09/2025 09:28 Strategy: TKD - Rapid (dss_Fk2R6n)" at bounding box center [833, 84] width 497 height 59
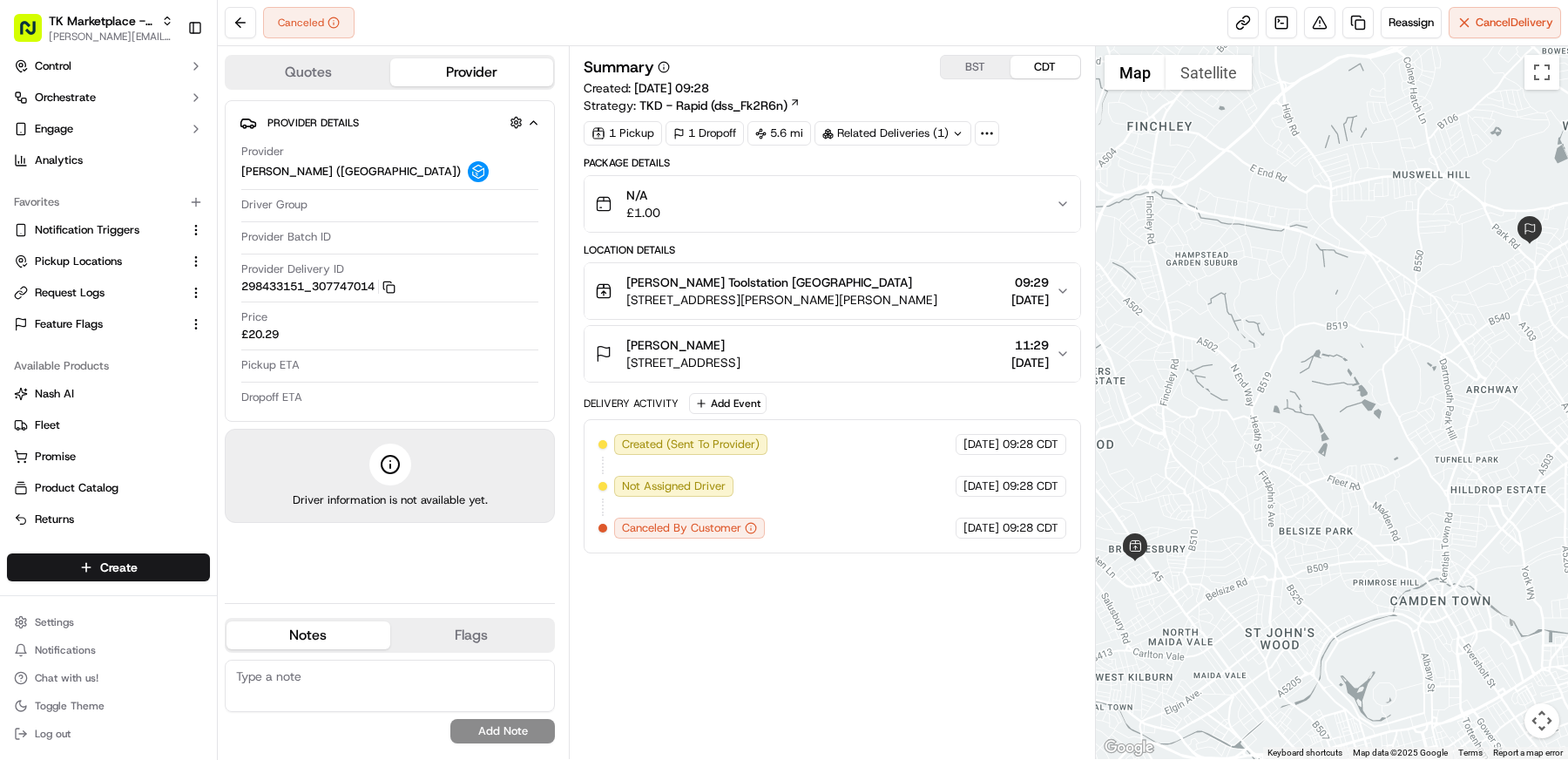
click at [1038, 98] on div "Summary BST CDT Created: 22/09/2025 09:28 Strategy: TKD - Rapid (dss_Fk2R6n)" at bounding box center [833, 84] width 497 height 59
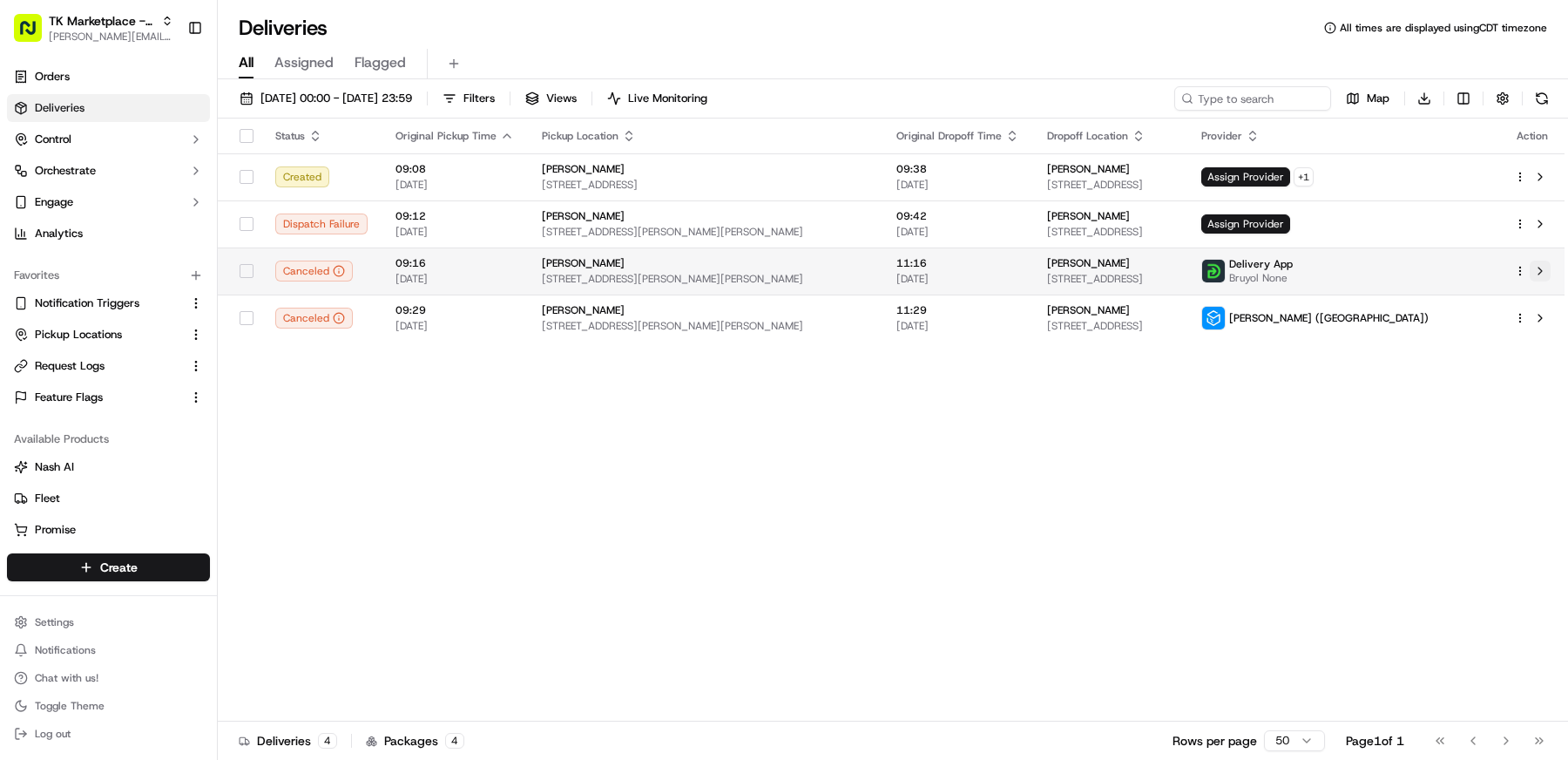
click at [1546, 264] on button at bounding box center [1540, 271] width 21 height 21
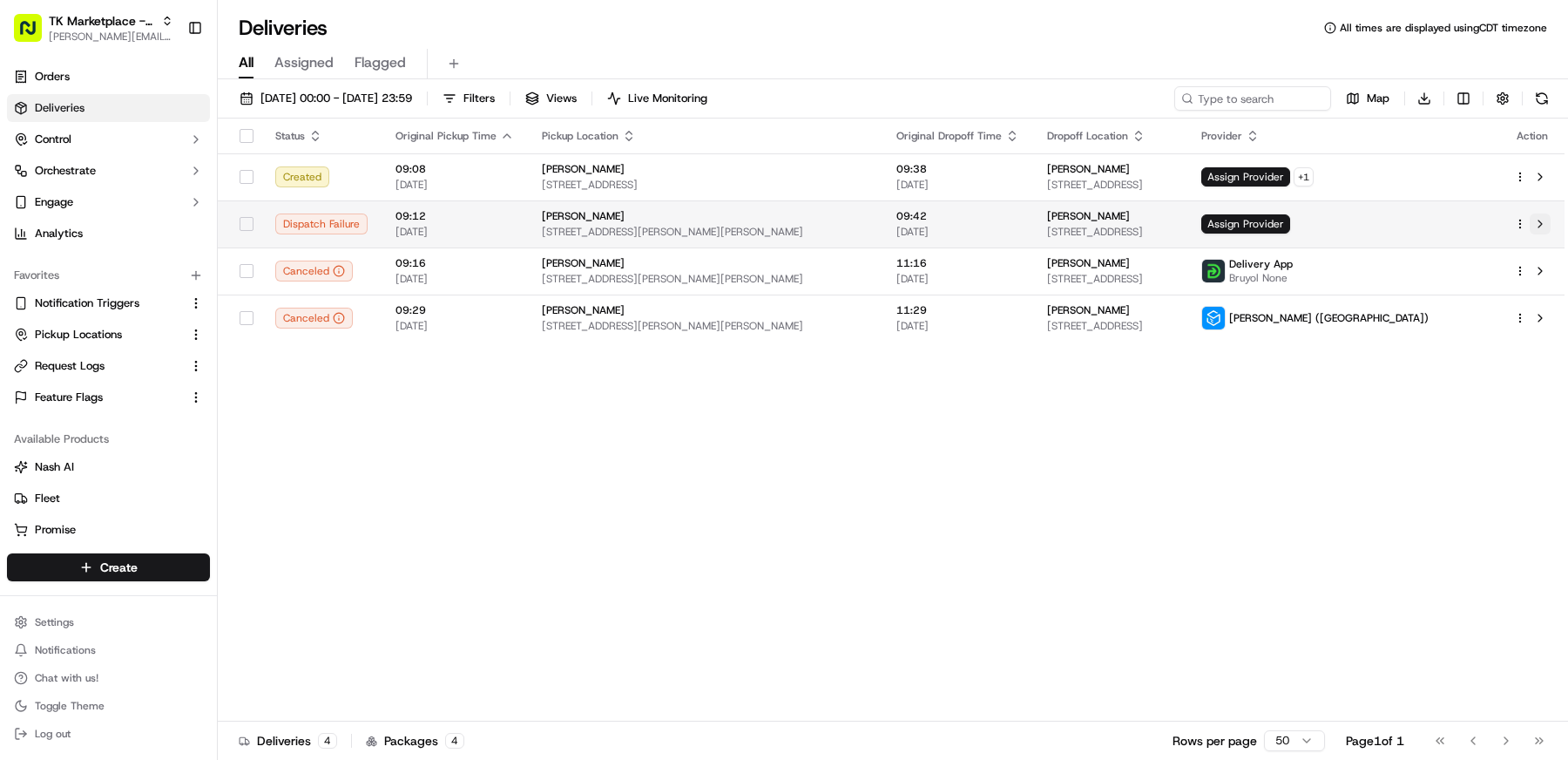
click at [1539, 222] on button at bounding box center [1540, 223] width 21 height 21
